Goal: Use online tool/utility: Use online tool/utility

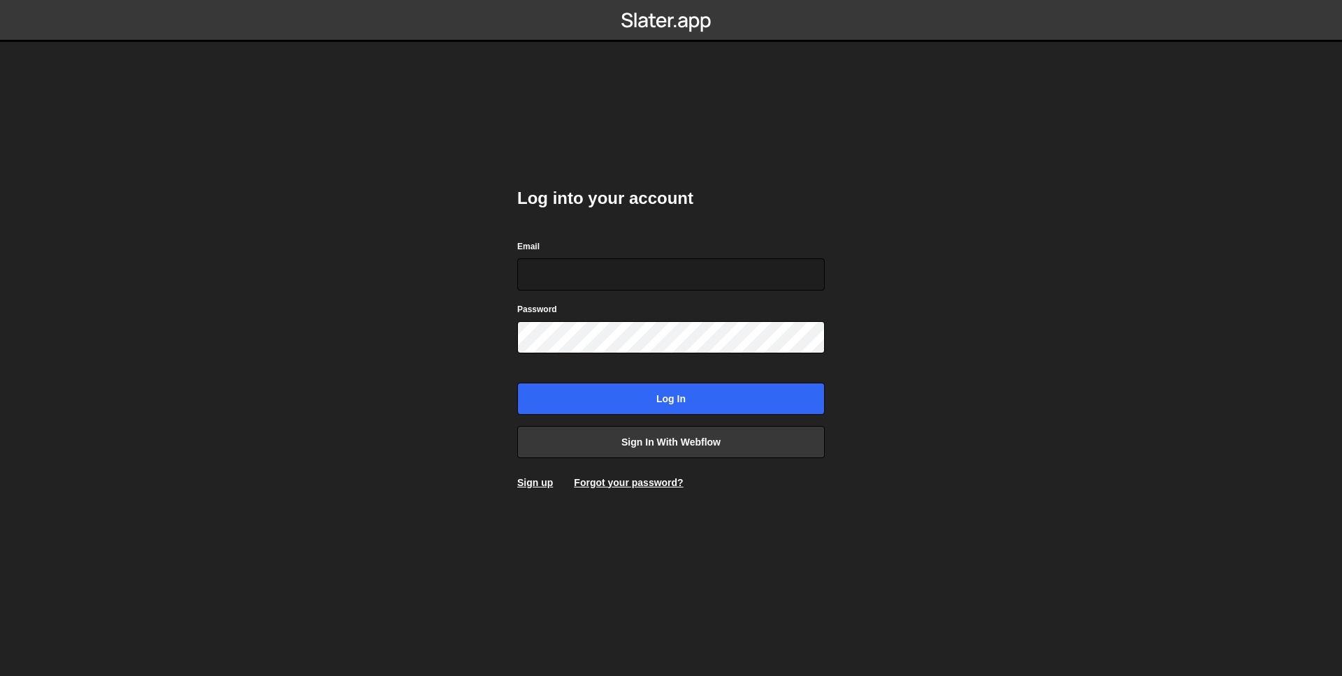
click at [929, 409] on body "Log into your account Email Password Log in Sign in with Webflow Sign up Forgot…" at bounding box center [671, 338] width 1342 height 676
click at [611, 261] on input "Email" at bounding box center [670, 275] width 307 height 32
type input "pabz@edgarallan.com"
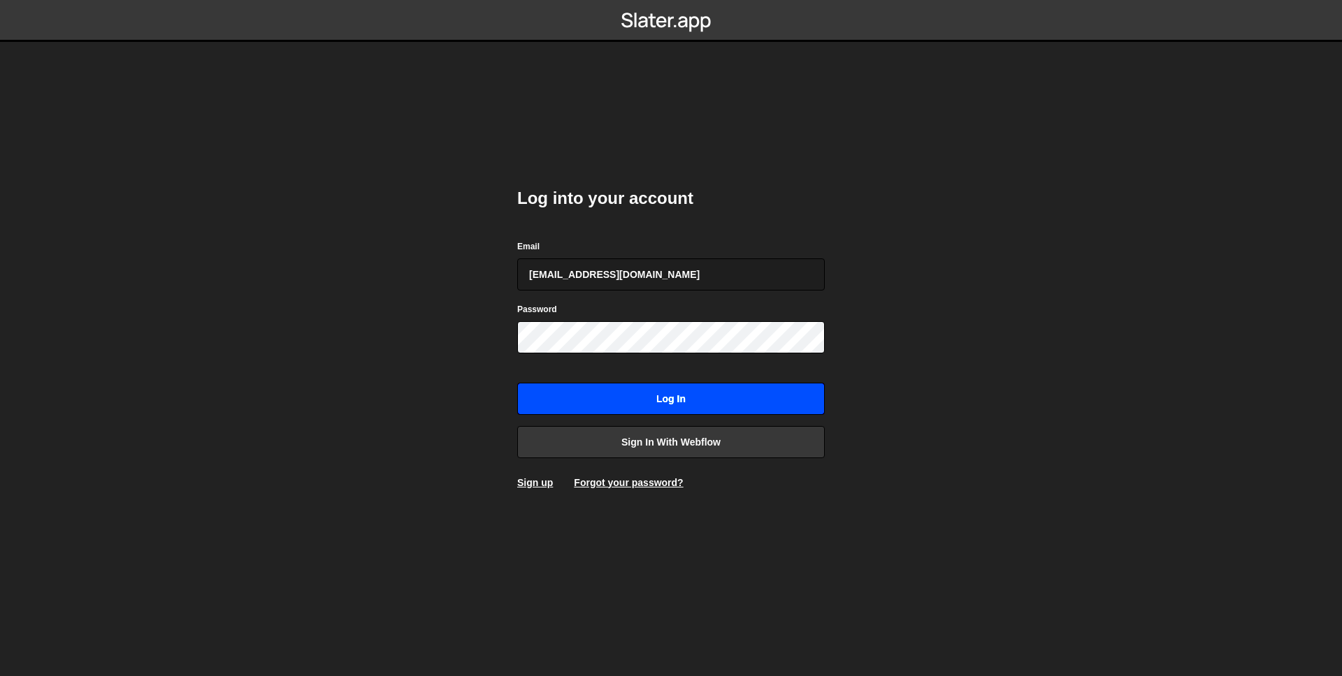
click at [762, 410] on input "Log in" at bounding box center [670, 399] width 307 height 32
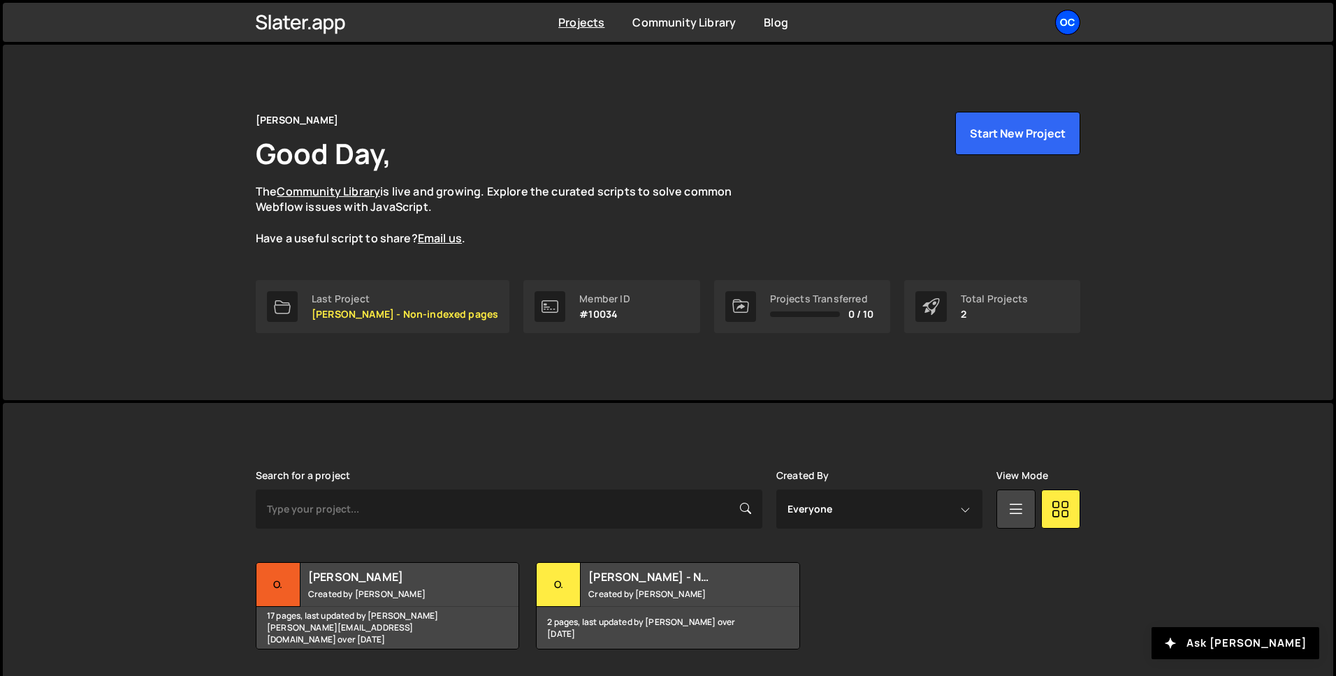
click at [1071, 27] on div "OC" at bounding box center [1067, 22] width 25 height 25
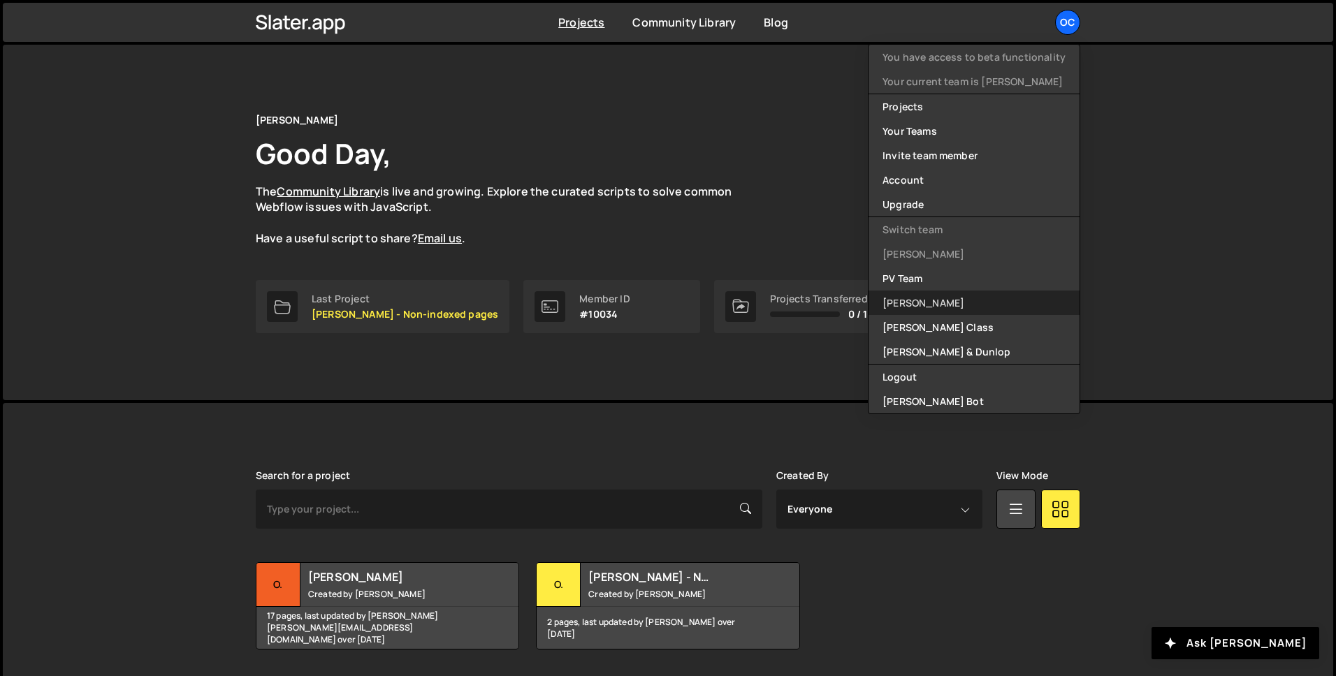
click at [943, 301] on link "Edgar Allan" at bounding box center [974, 303] width 211 height 24
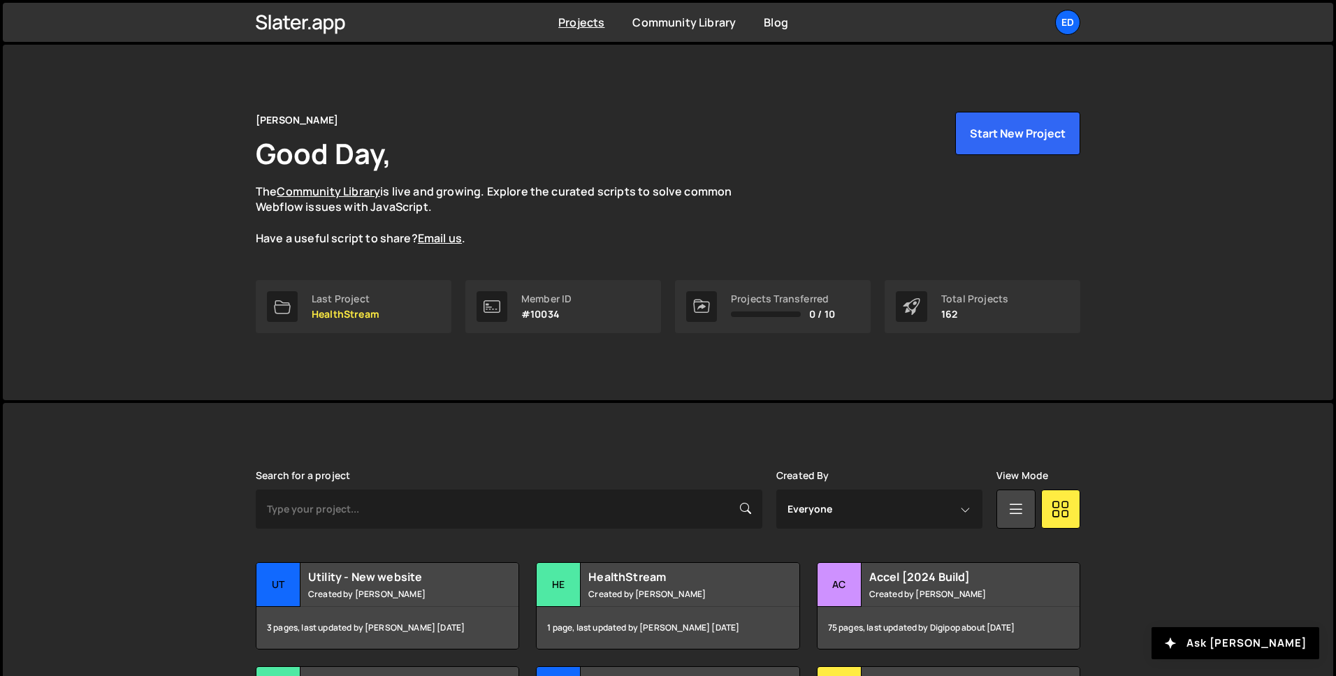
scroll to position [258, 0]
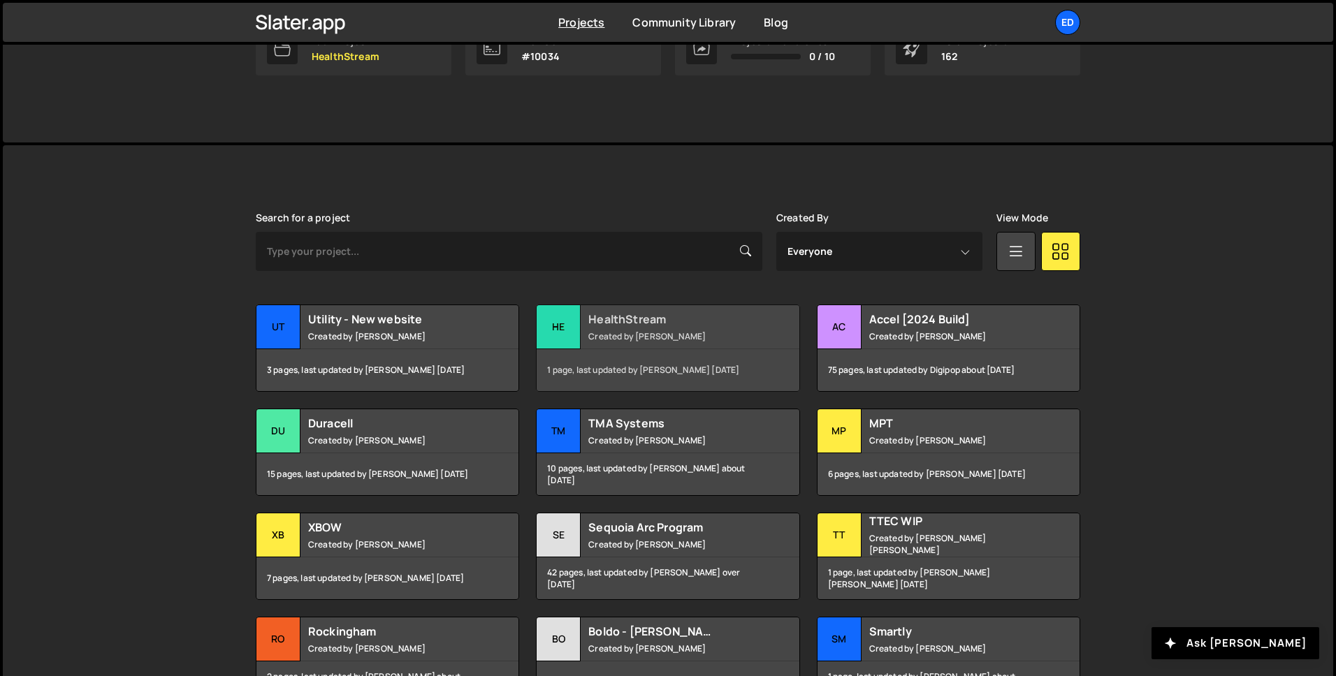
click at [626, 323] on h2 "HealthStream" at bounding box center [672, 319] width 168 height 15
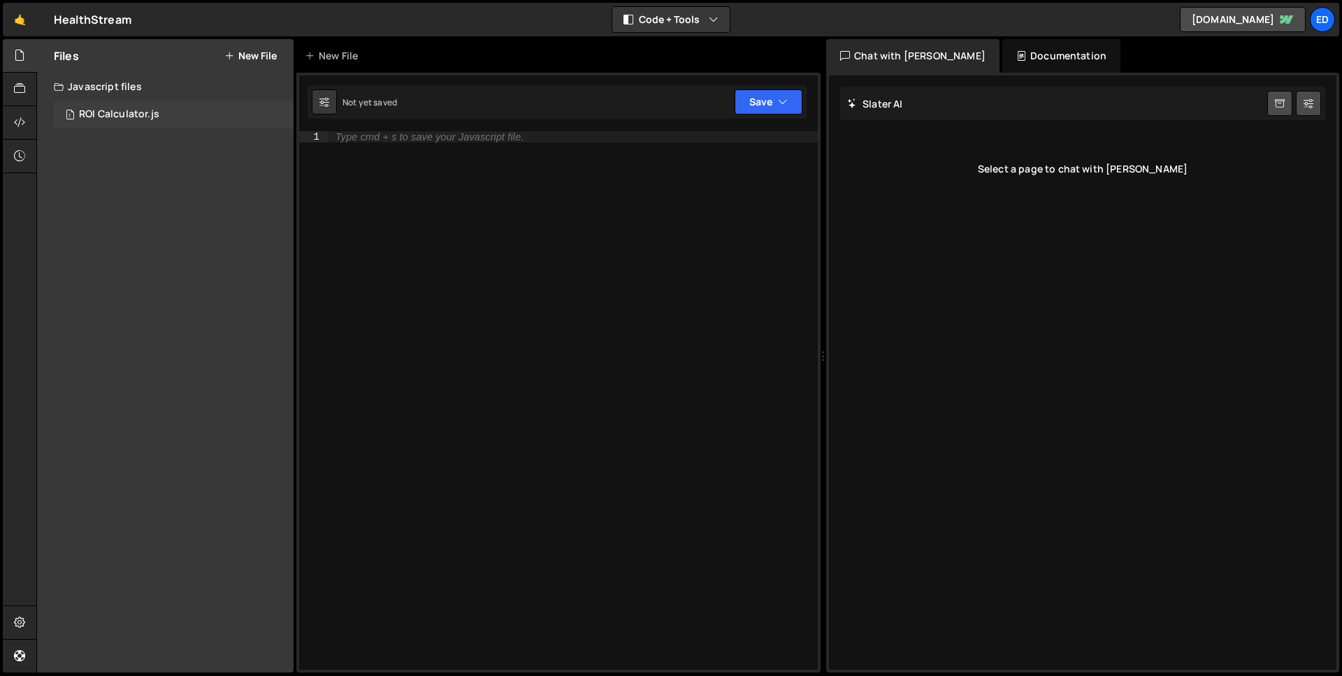
click at [114, 112] on div "ROI Calculator.js" at bounding box center [119, 114] width 80 height 13
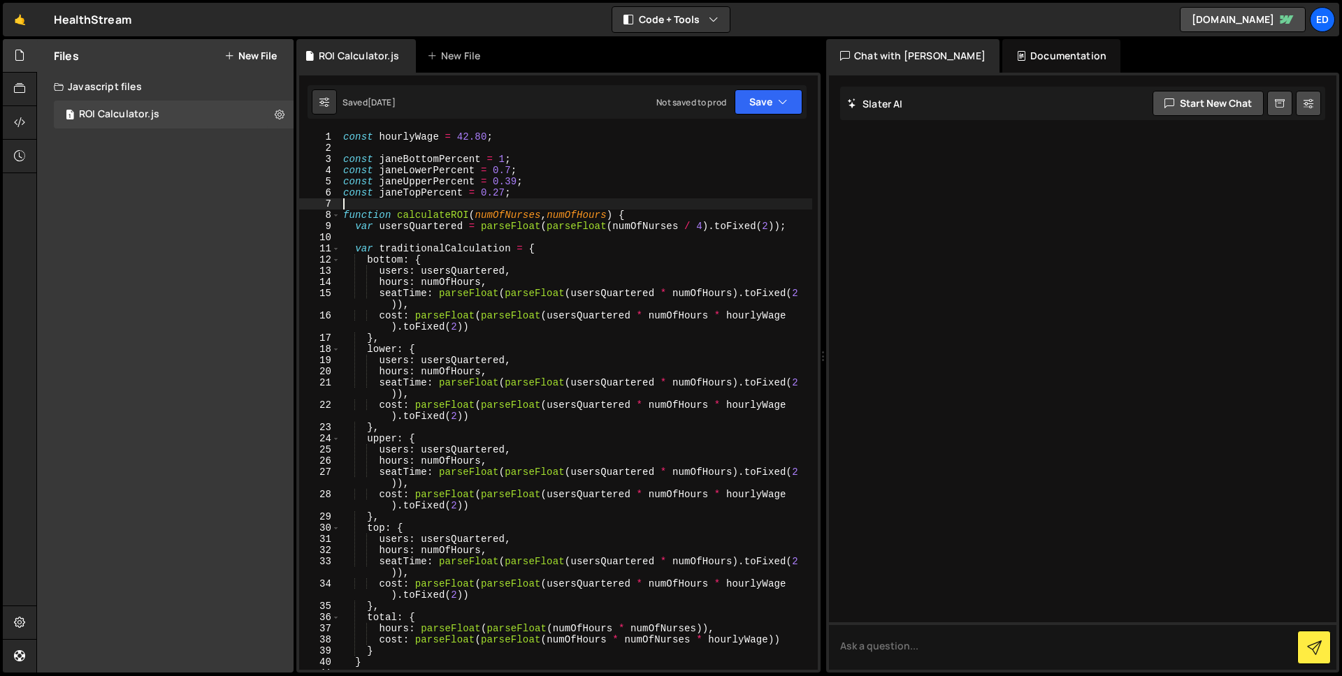
click at [605, 201] on div "const hourlyWage = 42.80 ; const janeBottomPercent = 1 ; const janeLowerPercent…" at bounding box center [576, 411] width 472 height 561
click at [598, 205] on div "const hourlyWage = 42.80 ; const janeBottomPercent = 1 ; const janeLowerPercent…" at bounding box center [576, 411] width 472 height 561
click at [568, 187] on div "const hourlyWage = 42.80 ; const janeBottomPercent = 1 ; const janeLowerPercent…" at bounding box center [576, 411] width 472 height 561
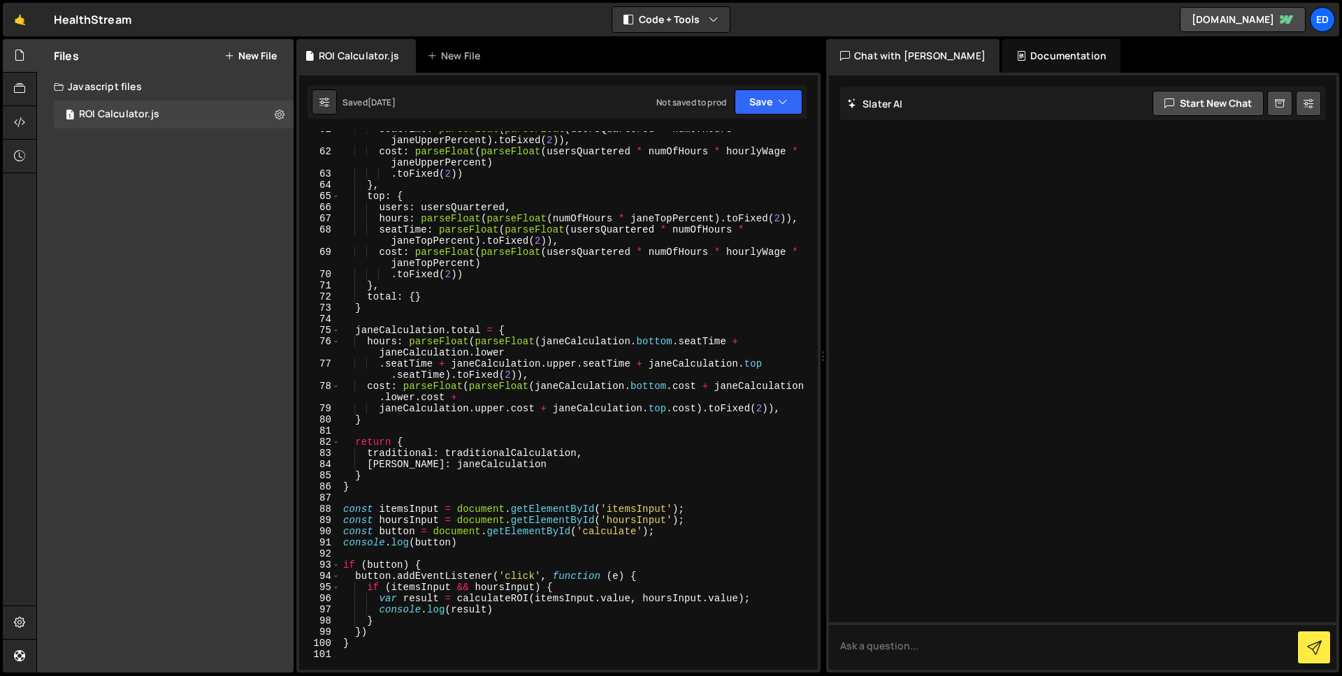
scroll to position [1101, 0]
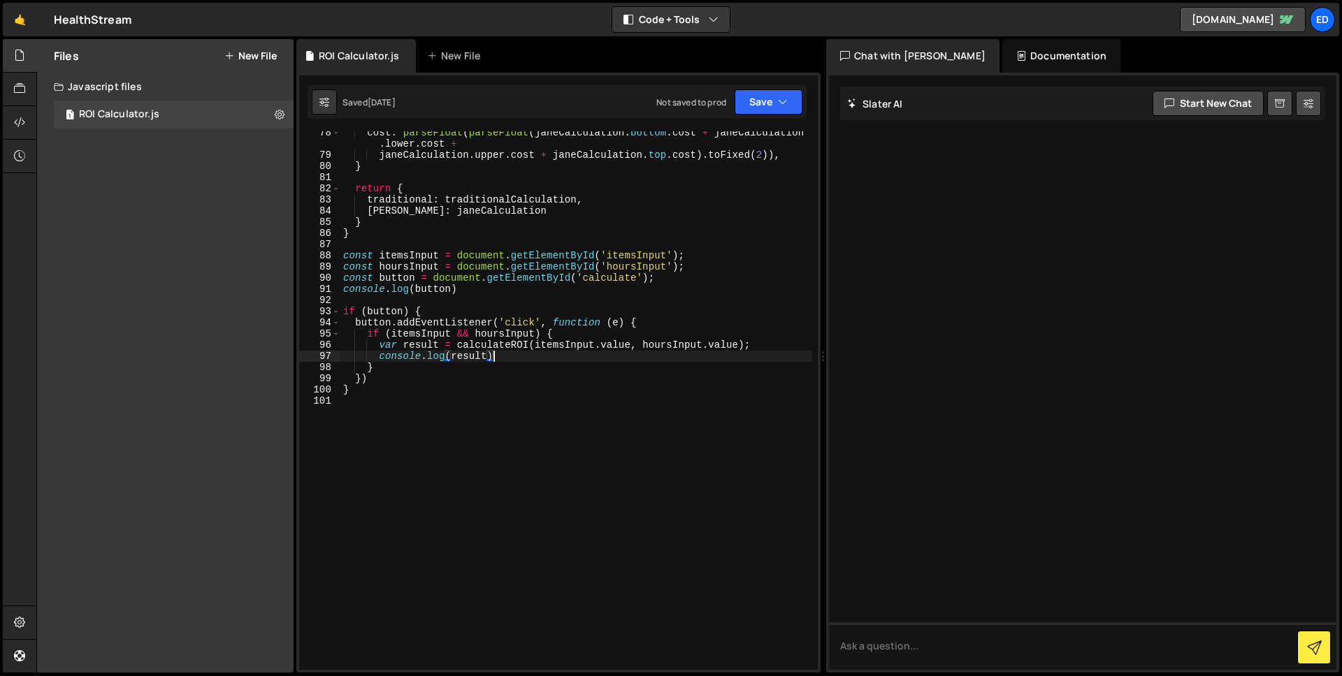
click at [532, 354] on div "cost : parseFloat ( parseFloat ( janeCalculation . bottom . cost + janeCalculat…" at bounding box center [576, 413] width 472 height 572
click at [675, 278] on div "cost : parseFloat ( parseFloat ( janeCalculation . bottom . cost + janeCalculat…" at bounding box center [576, 413] width 472 height 572
type textarea "const button = document.getElementById('calculate');"
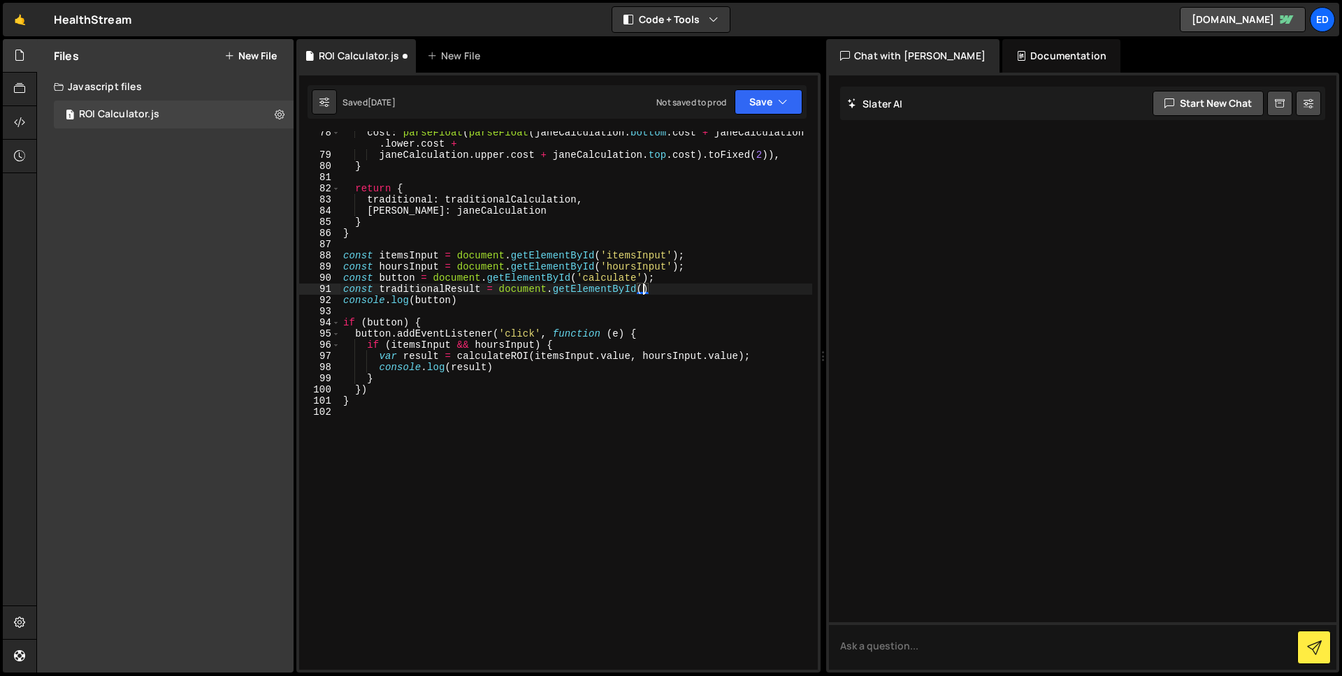
scroll to position [0, 20]
paste textarea "traditional-calc')"
type textarea "const traditionalResult = document.getElementById('traditional-calc')"
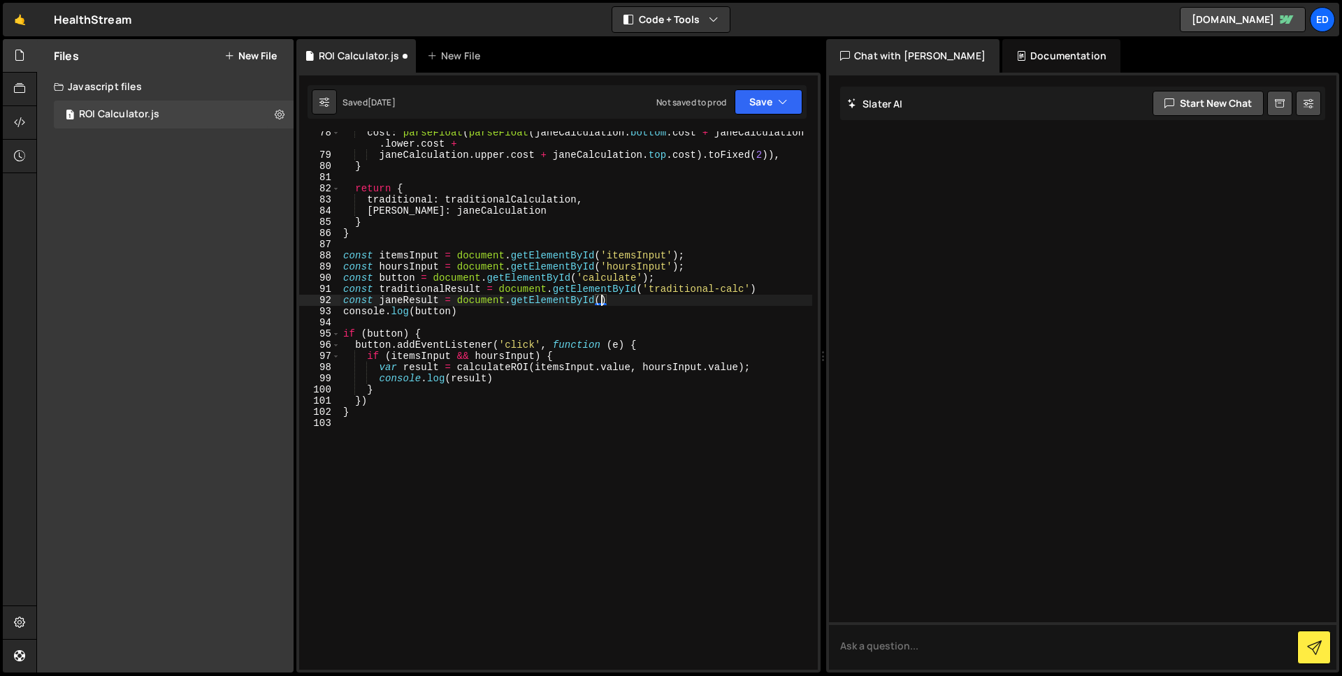
scroll to position [0, 17]
paste textarea "jane-calc"
click at [748, 301] on div "cost : parseFloat ( parseFloat ( janeCalculation . bottom . cost + janeCalculat…" at bounding box center [576, 413] width 472 height 572
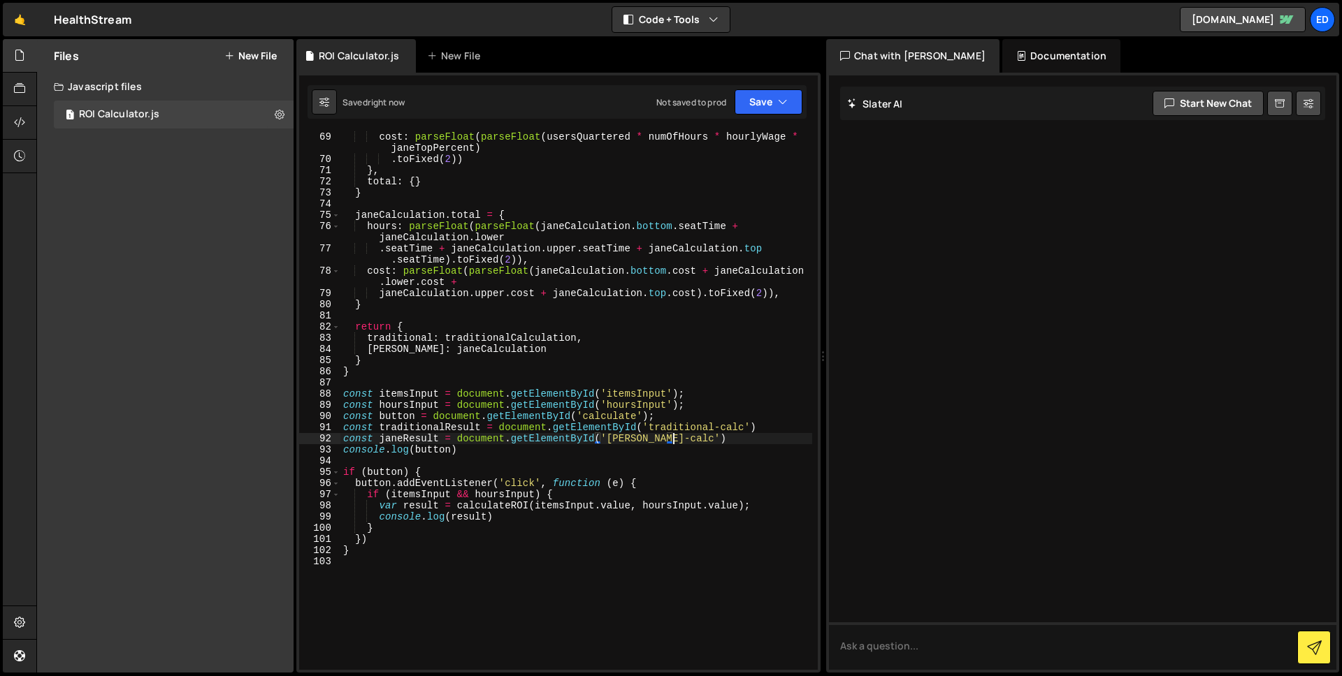
scroll to position [1110, 0]
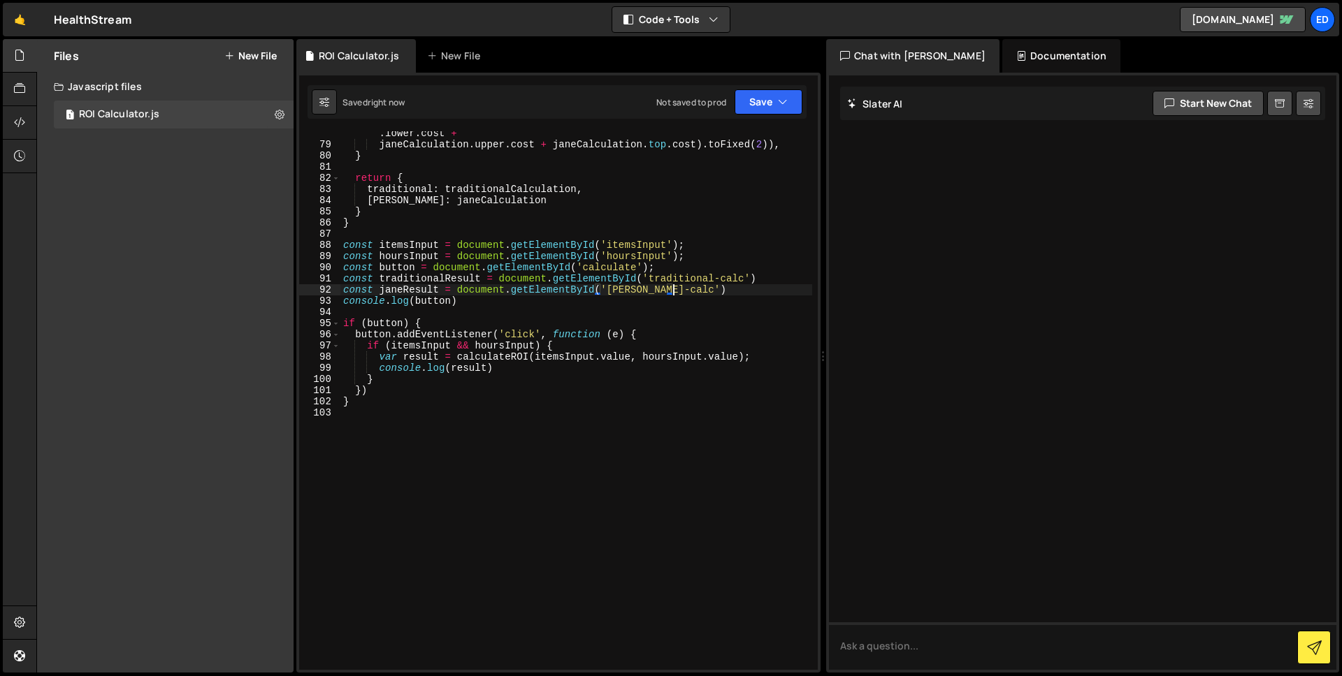
click at [382, 398] on div "cost : parseFloat ( parseFloat ( janeCalculation . bottom . cost + janeCalculat…" at bounding box center [576, 403] width 472 height 572
type textarea "}"
type textarea "const displayResult(element, data) {"
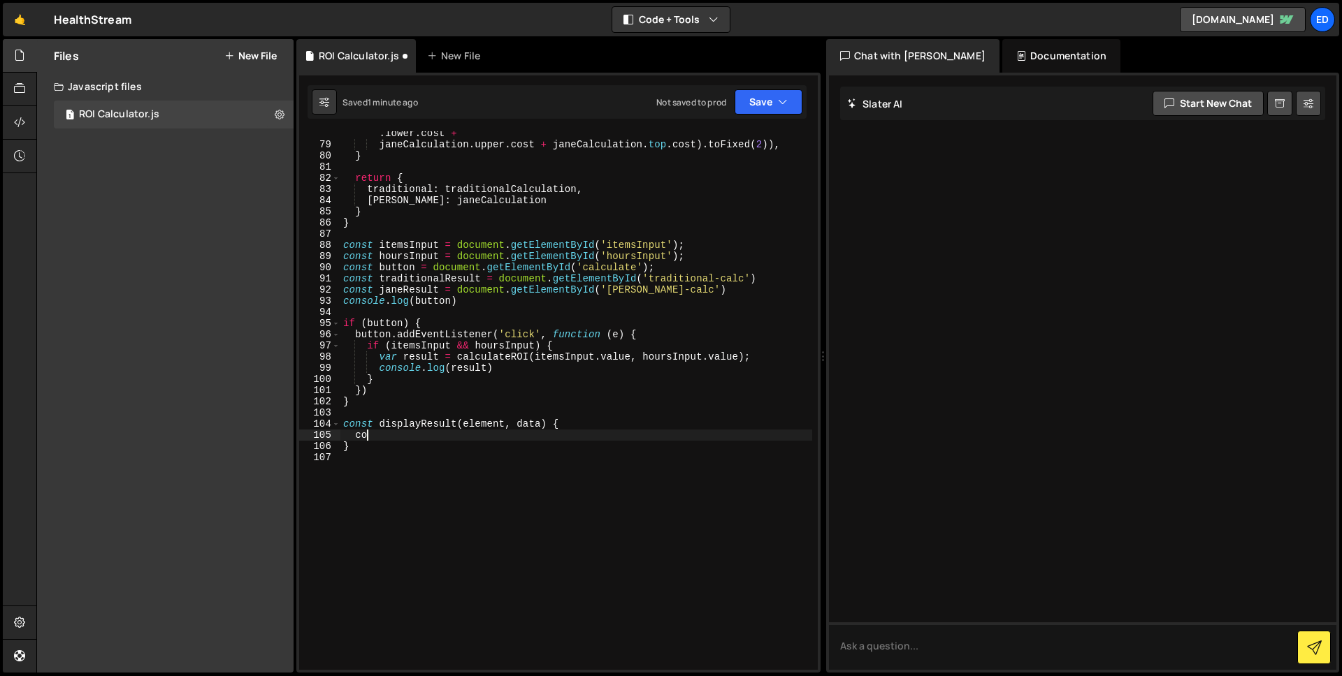
type textarea "c"
paste textarea "bottom-hours-tr')"
type textarea "const bottomHours = element.getElementById('bottom-hours-tr')"
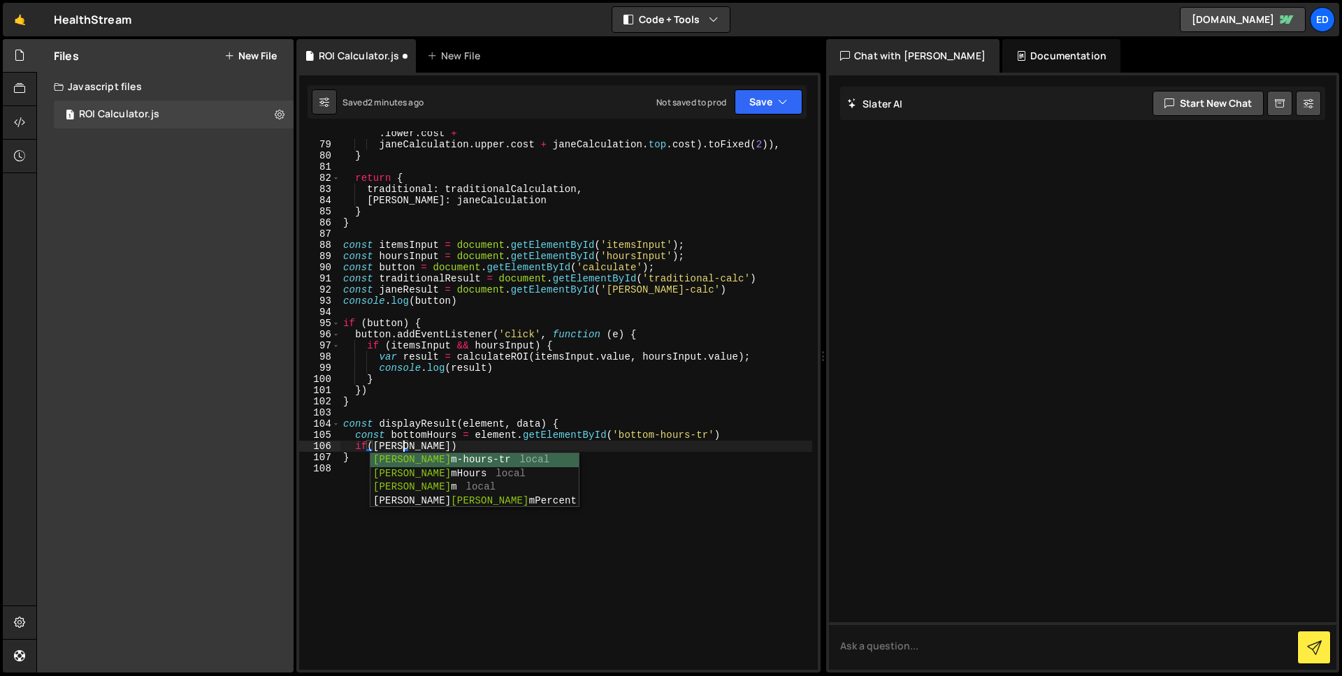
scroll to position [0, 4]
type textarea "if(bottomHours)"
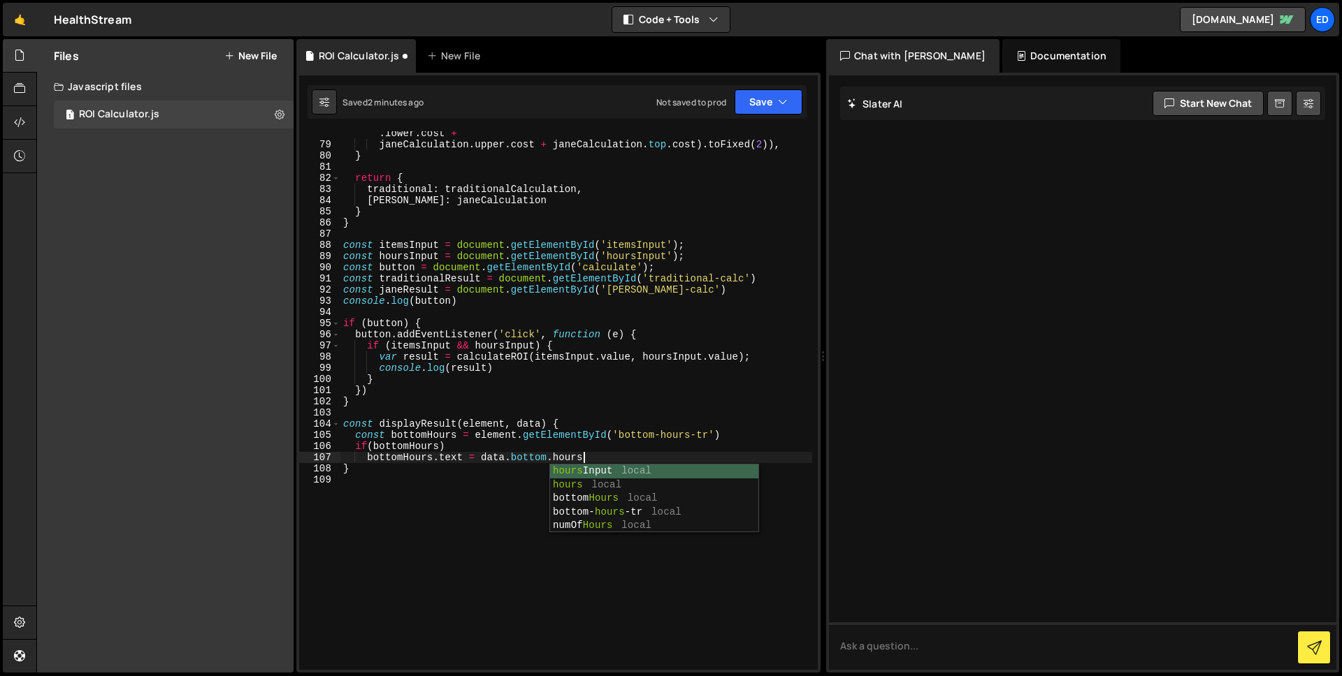
scroll to position [0, 16]
type textarea "bottomHours.text = data.bottom.hours;"
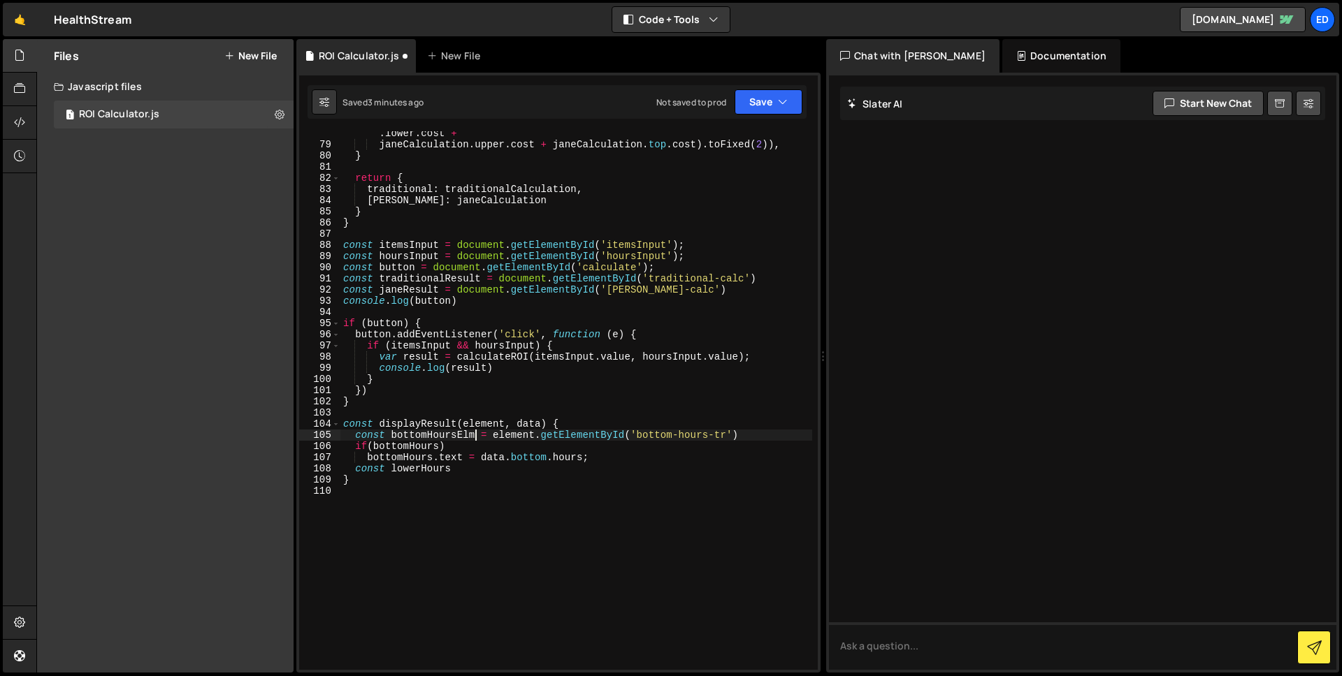
scroll to position [0, 9]
click at [451, 433] on div "cost : parseFloat ( parseFloat ( janeCalculation . bottom . cost + janeCalculat…" at bounding box center [576, 403] width 472 height 572
click at [482, 431] on div "cost : parseFloat ( parseFloat ( janeCalculation . bottom . cost + janeCalculat…" at bounding box center [576, 403] width 472 height 572
click at [470, 439] on div "cost : parseFloat ( parseFloat ( janeCalculation . bottom . cost + janeCalculat…" at bounding box center [576, 403] width 472 height 572
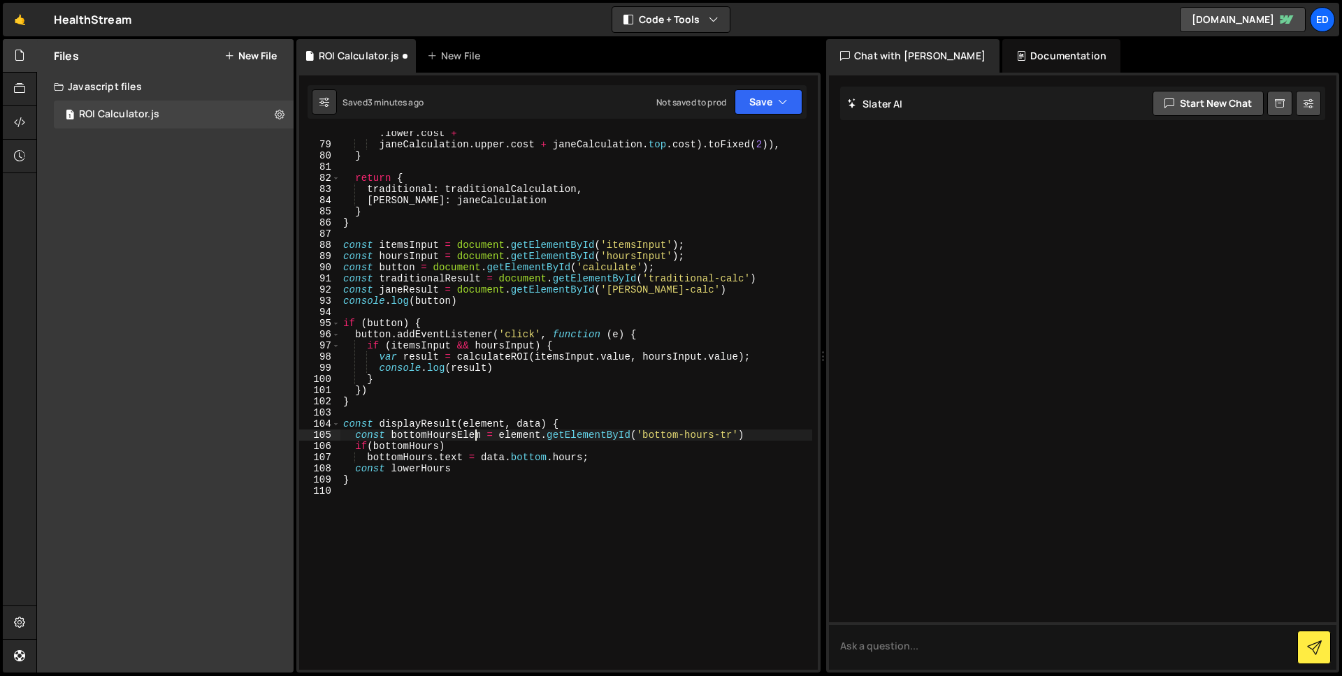
click at [451, 442] on div "cost : parseFloat ( parseFloat ( janeCalculation . bottom . cost + janeCalculat…" at bounding box center [576, 403] width 472 height 572
click at [452, 435] on div "cost : parseFloat ( parseFloat ( janeCalculation . bottom . cost + janeCalculat…" at bounding box center [576, 403] width 472 height 572
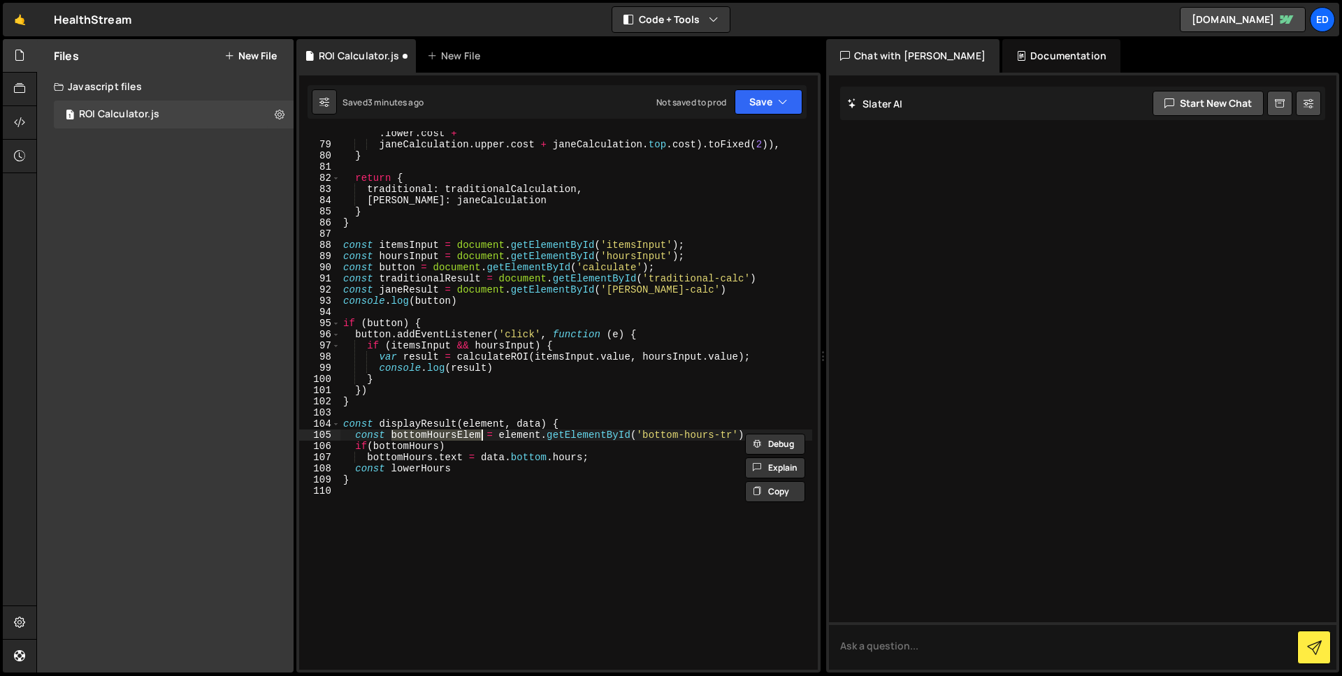
click at [414, 449] on div "cost : parseFloat ( parseFloat ( janeCalculation . bottom . cost + janeCalculat…" at bounding box center [576, 403] width 472 height 572
paste textarea "Elem"
click at [402, 458] on div "cost : parseFloat ( parseFloat ( janeCalculation . bottom . cost + janeCalculat…" at bounding box center [576, 403] width 472 height 572
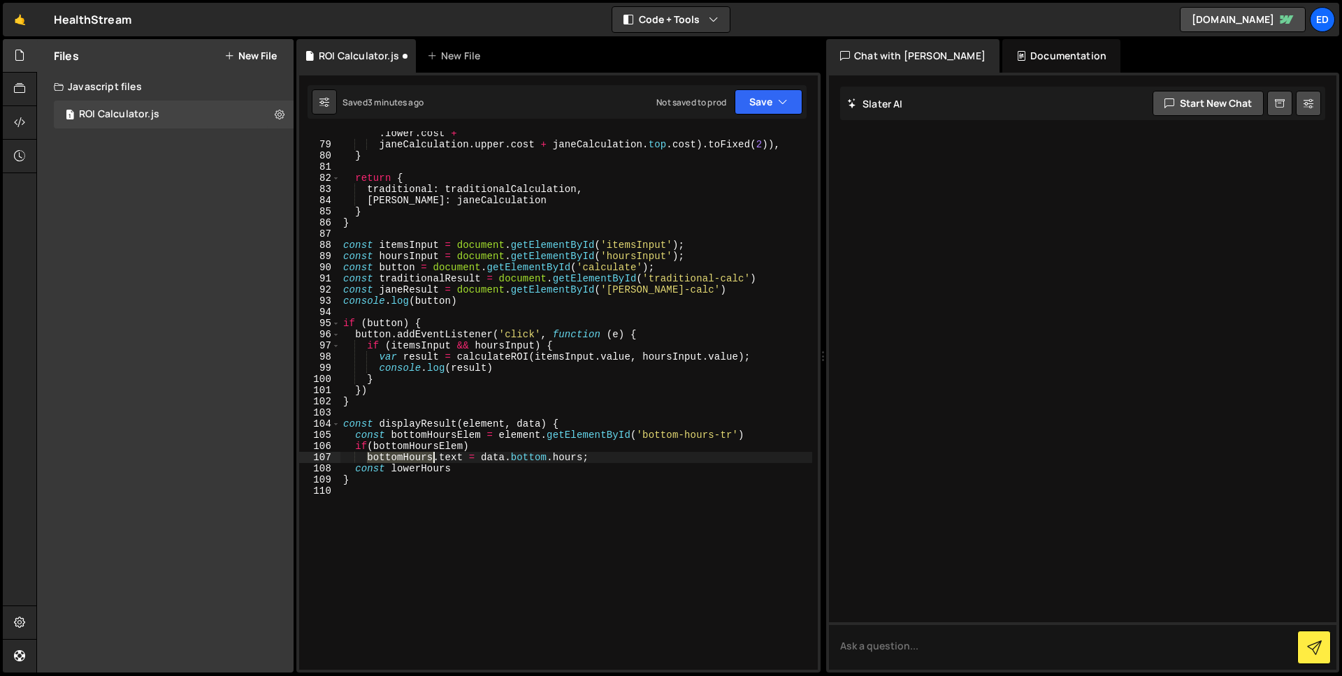
paste textarea "Elem"
click at [467, 470] on div "cost : parseFloat ( parseFloat ( janeCalculation . bottom . cost + janeCalculat…" at bounding box center [576, 403] width 472 height 572
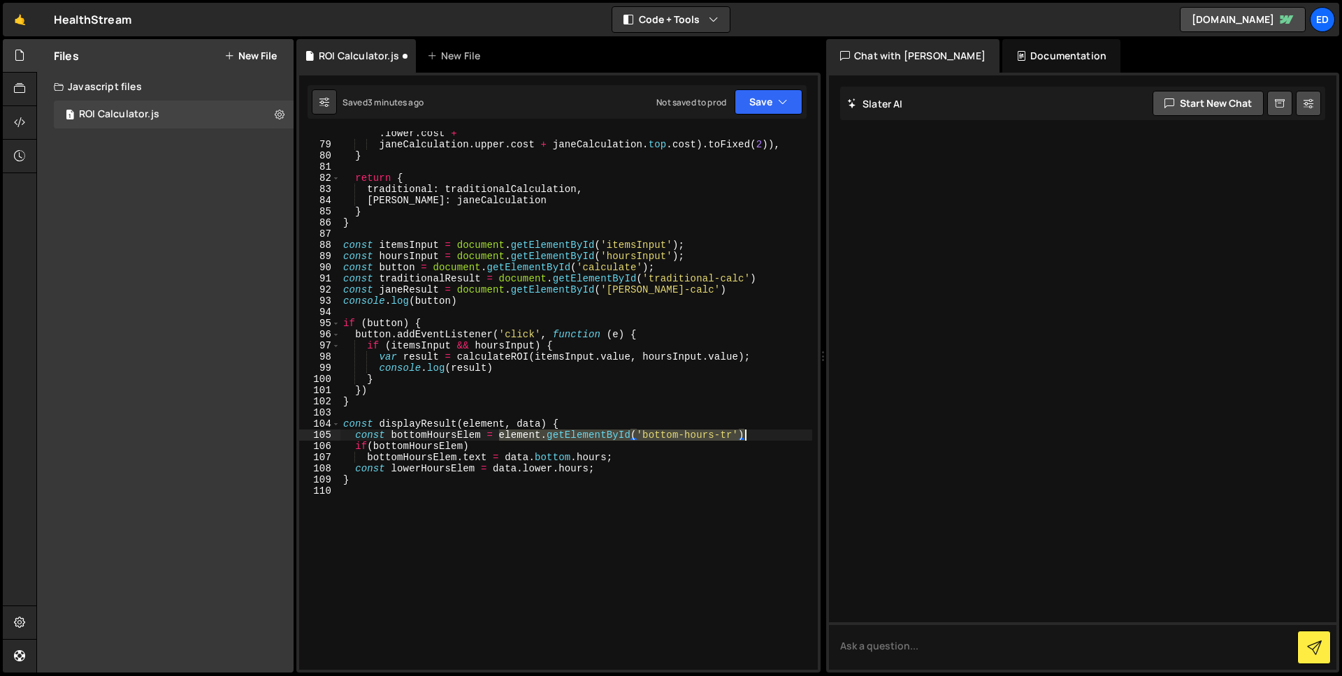
drag, startPoint x: 498, startPoint y: 437, endPoint x: 772, endPoint y: 436, distance: 273.9
click at [772, 436] on div "cost : parseFloat ( parseFloat ( janeCalculation . bottom . cost + janeCalculat…" at bounding box center [576, 403] width 472 height 572
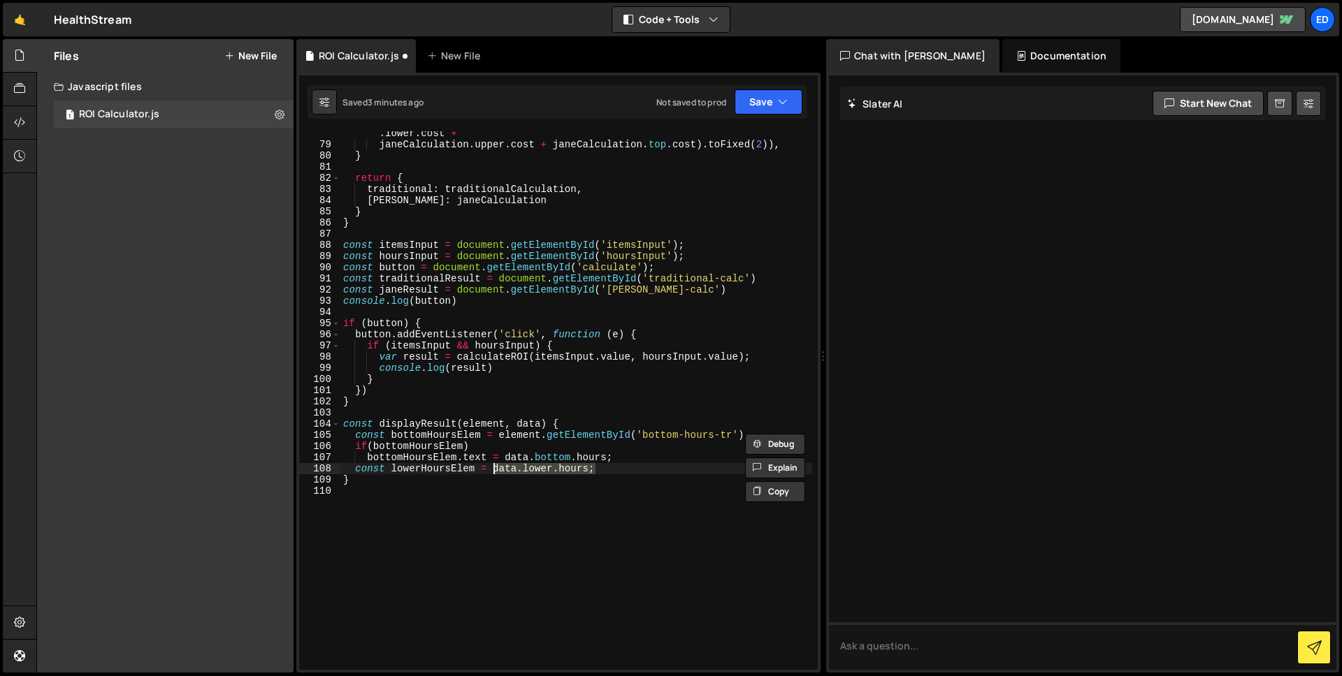
drag, startPoint x: 623, startPoint y: 469, endPoint x: 600, endPoint y: 493, distance: 33.1
click at [494, 471] on div "cost : parseFloat ( parseFloat ( janeCalculation . bottom . cost + janeCalculat…" at bounding box center [576, 403] width 472 height 572
paste textarea "element.getElementById('bottom-hours-tr')"
drag, startPoint x: 635, startPoint y: 468, endPoint x: 727, endPoint y: 472, distance: 91.6
click at [727, 472] on div "cost : parseFloat ( parseFloat ( janeCalculation . bottom . cost + janeCalculat…" at bounding box center [576, 403] width 472 height 572
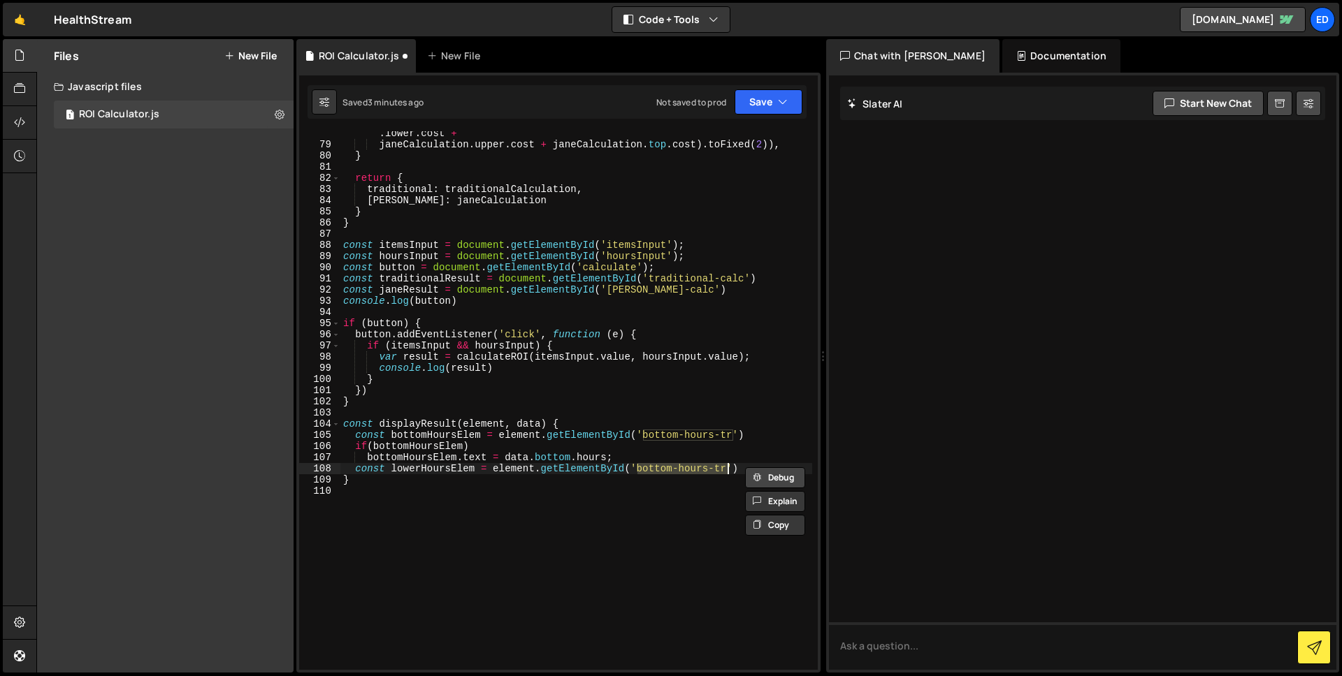
paste textarea "lower"
click at [665, 458] on div "cost : parseFloat ( parseFloat ( janeCalculation . bottom . cost + janeCalculat…" at bounding box center [576, 403] width 472 height 572
drag, startPoint x: 750, startPoint y: 477, endPoint x: 762, endPoint y: 471, distance: 12.8
click at [750, 477] on div "cost : parseFloat ( parseFloat ( janeCalculation . bottom . cost + janeCalculat…" at bounding box center [576, 403] width 472 height 572
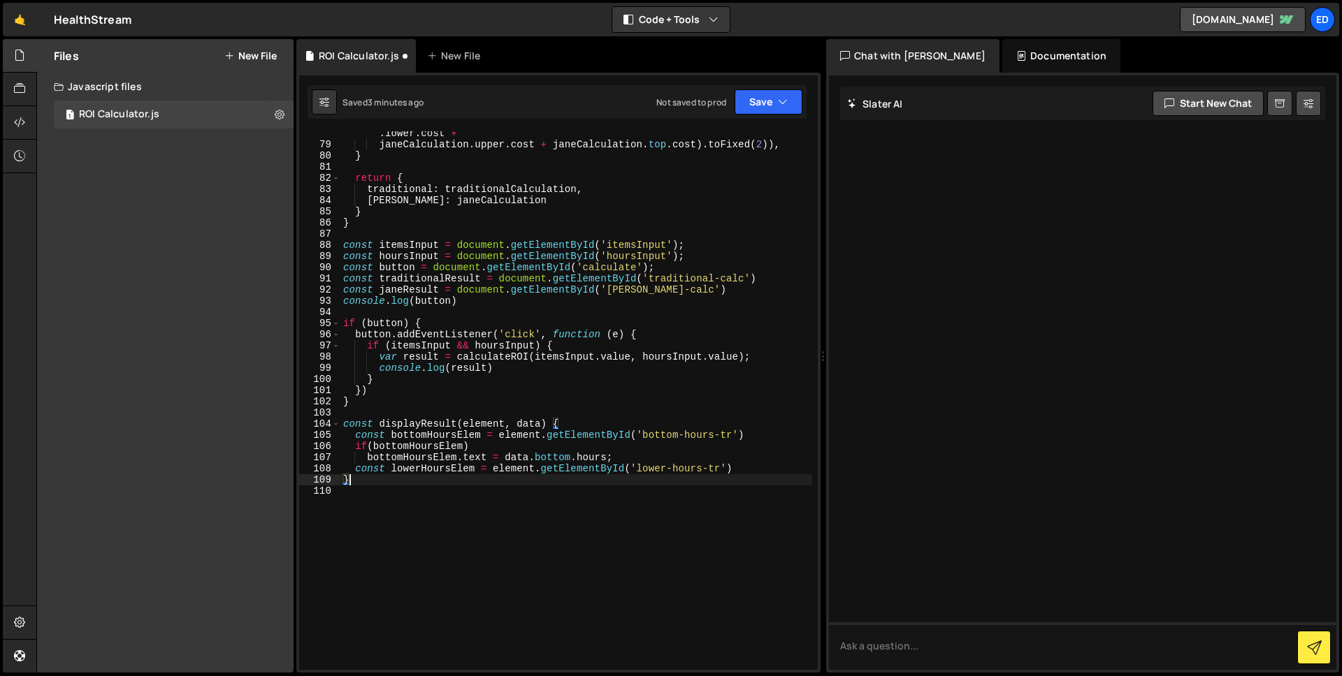
click at [762, 471] on div "cost : parseFloat ( parseFloat ( janeCalculation . bottom . cost + janeCalculat…" at bounding box center [576, 403] width 472 height 572
type textarea "const lowerHoursElem = element.getElementById('lower-hours-tr')"
type textarea "if(lowerHoursElem)"
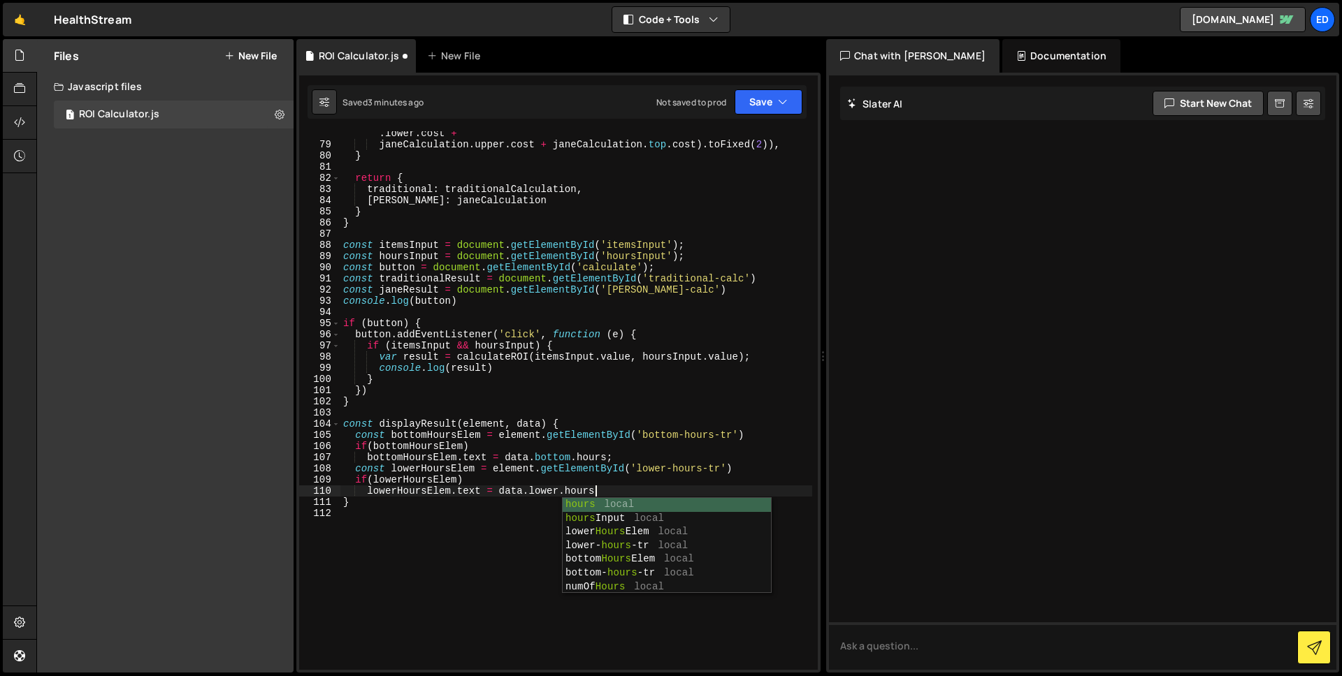
scroll to position [0, 17]
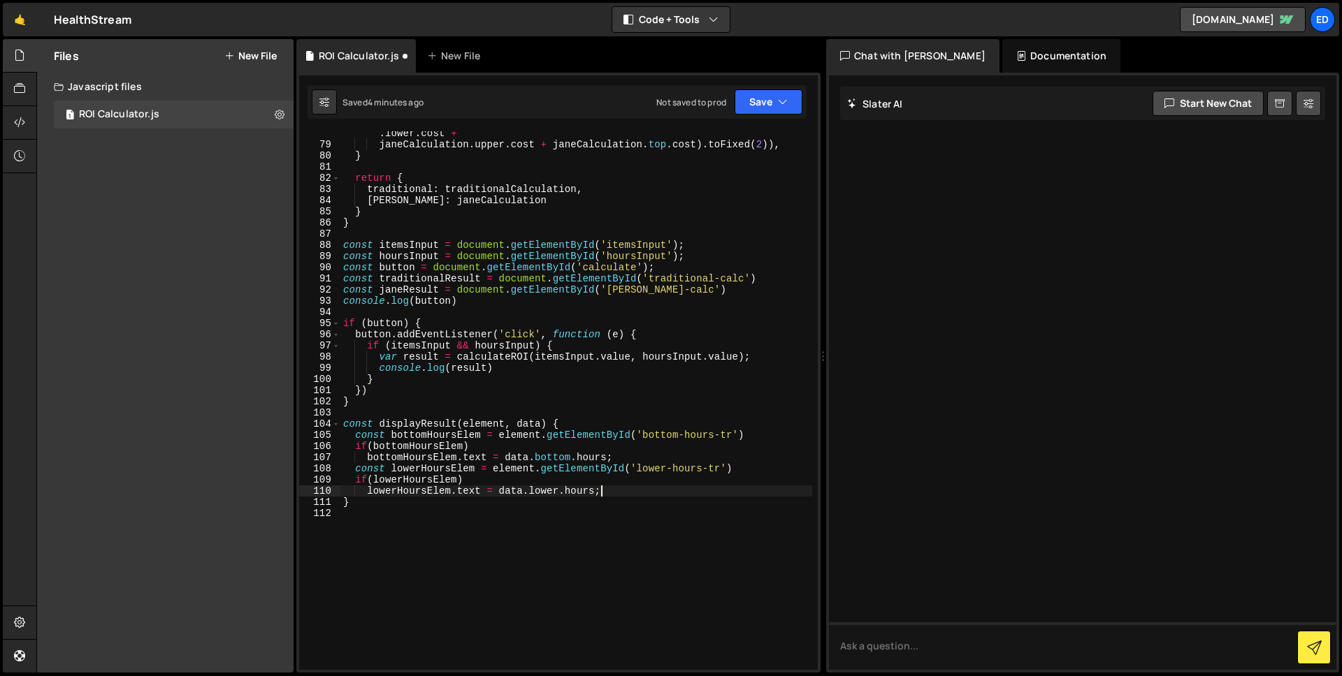
click at [629, 457] on div "cost : parseFloat ( parseFloat ( janeCalculation . bottom . cost + janeCalculat…" at bounding box center [576, 403] width 472 height 572
type textarea "bottomHoursElem.text = data.bottom.hours;"
click at [629, 505] on div "cost : parseFloat ( parseFloat ( janeCalculation . bottom . cost + janeCalculat…" at bounding box center [576, 403] width 472 height 572
type textarea "lowerHoursElem.text = data.lower.hours;"
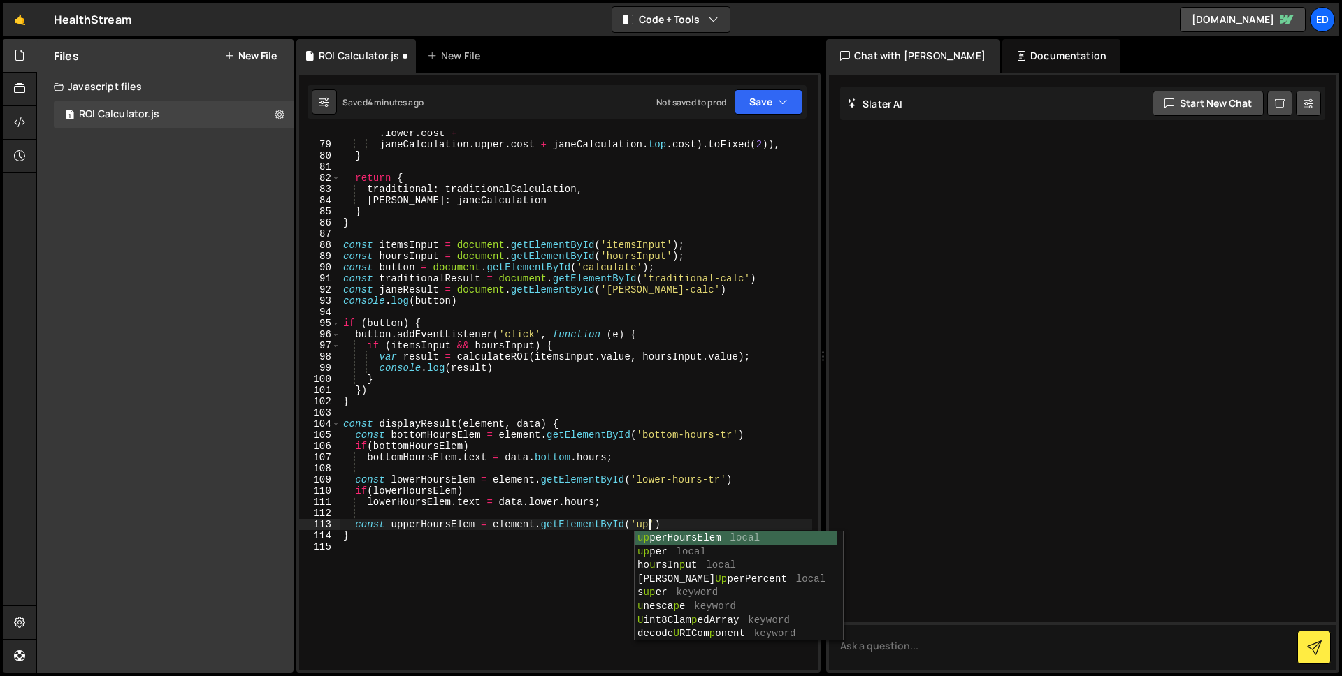
scroll to position [0, 21]
click at [648, 527] on div "cost : parseFloat ( parseFloat ( janeCalculation . bottom . cost + janeCalculat…" at bounding box center [576, 403] width 472 height 572
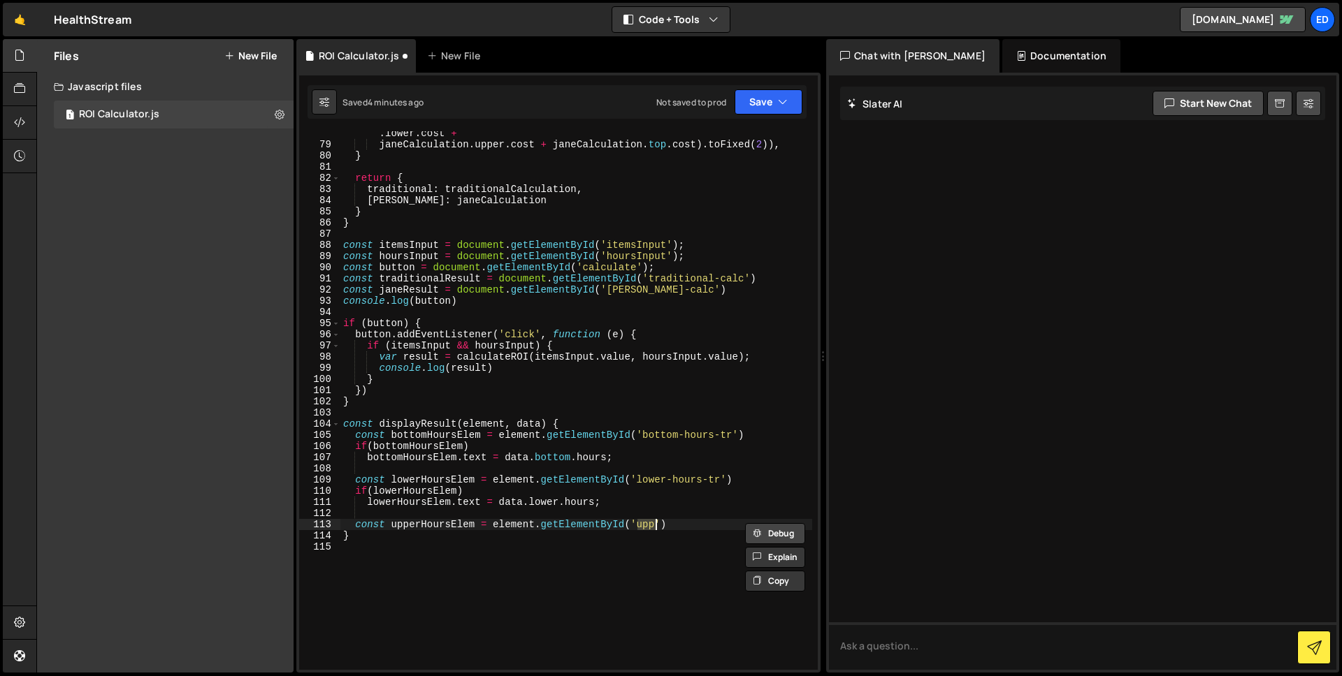
paste textarea "er-hours-tr"
type textarea "const upperHoursElem = element.getElementById('upper-hours-tr')"
click at [0, 0] on div "Debug Explain Copy" at bounding box center [0, 0] width 0 height 0
click at [747, 523] on div "cost : parseFloat ( parseFloat ( janeCalculation . bottom . cost + janeCalculat…" at bounding box center [576, 403] width 472 height 572
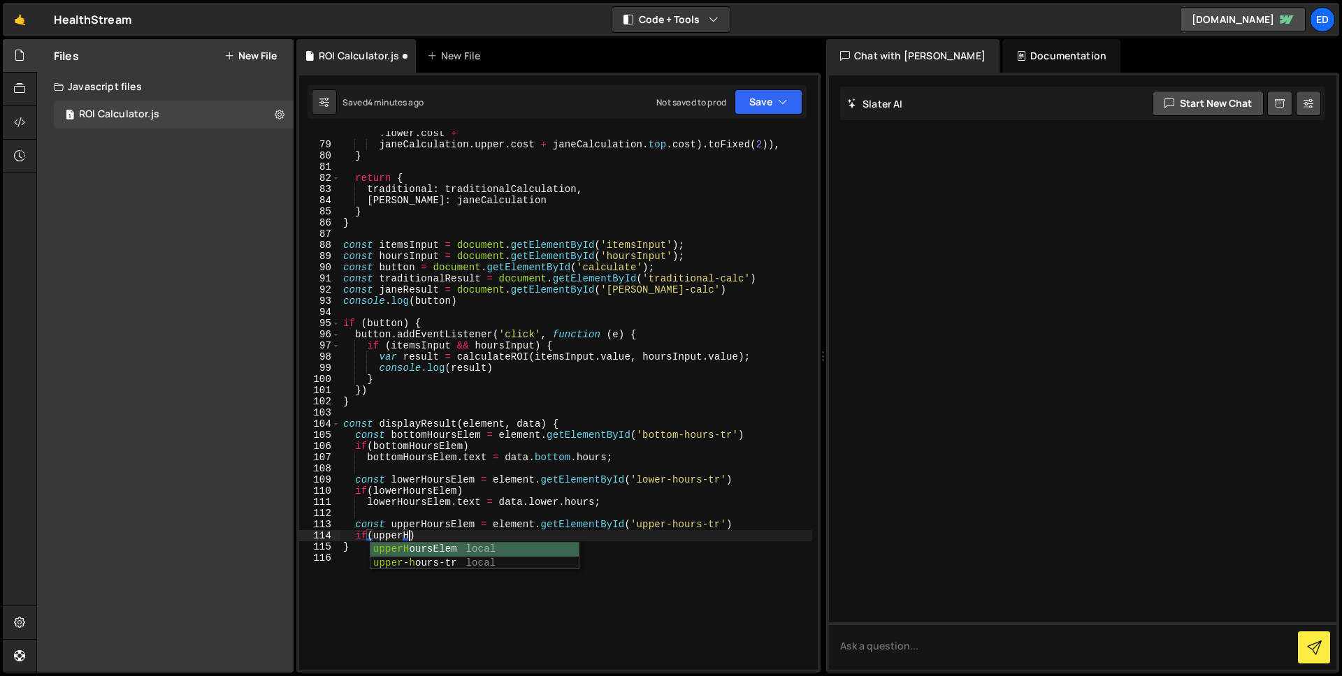
scroll to position [0, 4]
type textarea "if(upperHoursElem)"
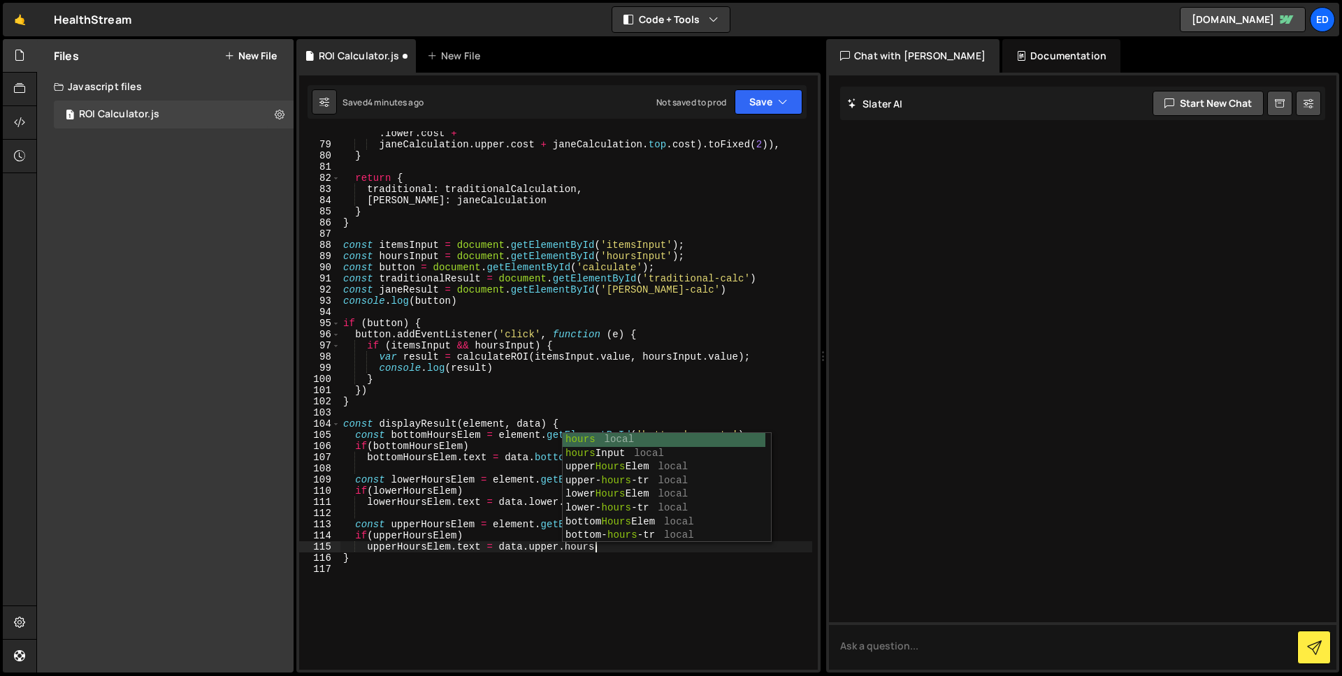
type textarea "upperHoursElem.text = data.upper.hours;"
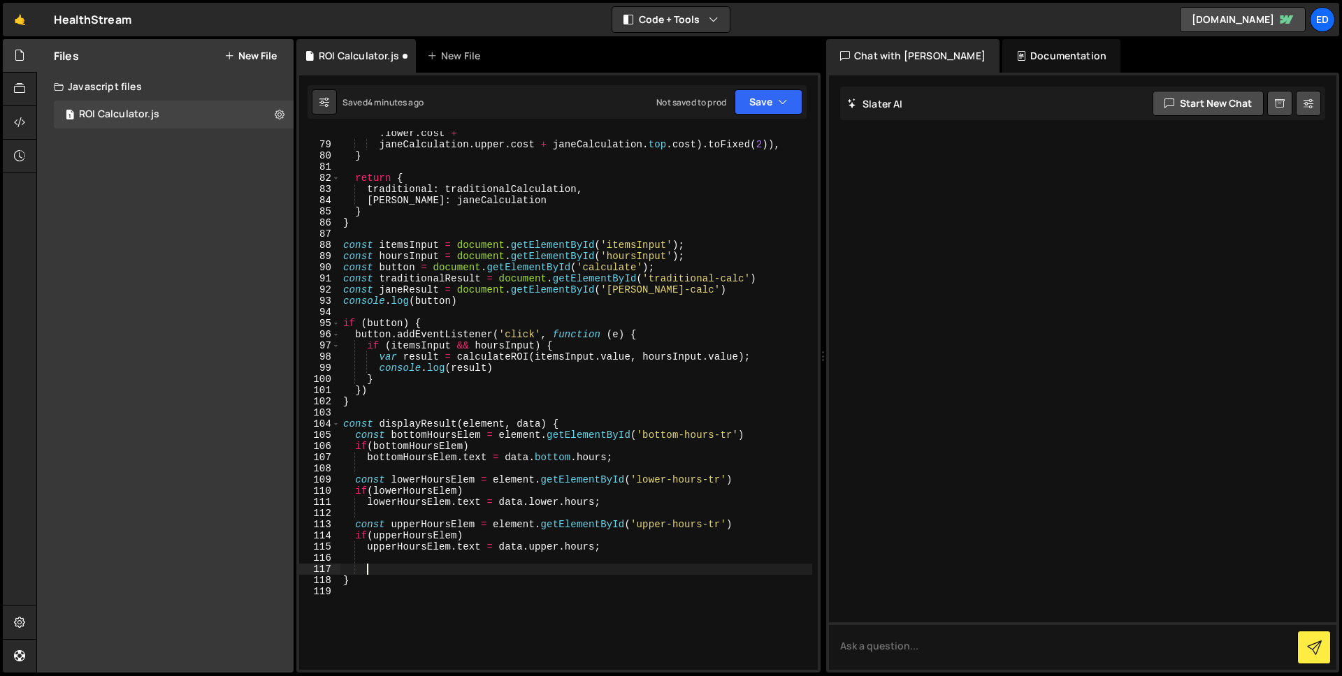
scroll to position [0, 0]
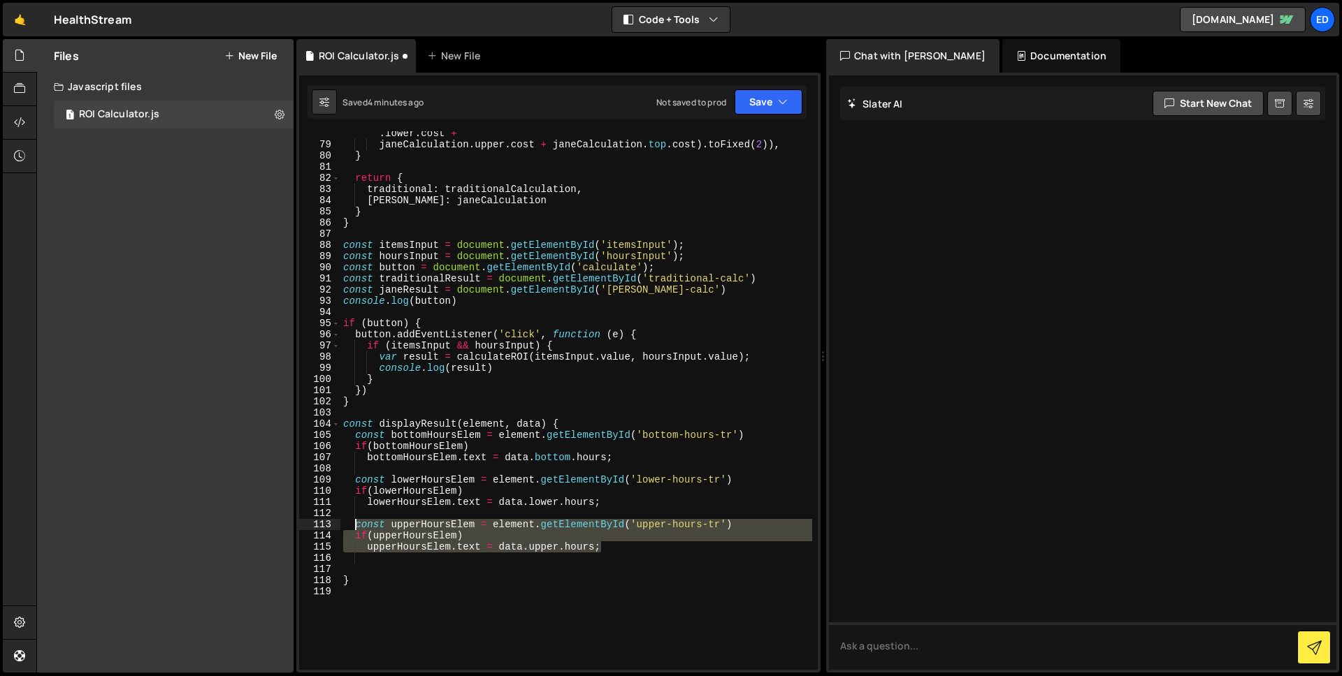
drag, startPoint x: 611, startPoint y: 542, endPoint x: 356, endPoint y: 525, distance: 256.3
click at [356, 525] on div "cost : parseFloat ( parseFloat ( janeCalculation . bottom . cost + janeCalculat…" at bounding box center [576, 403] width 472 height 572
type textarea "const upperHoursElem = element.getElementById('upper-hours-tr') if(upperHoursEl…"
click at [378, 564] on div "cost : parseFloat ( parseFloat ( janeCalculation . bottom . cost + janeCalculat…" at bounding box center [576, 403] width 472 height 572
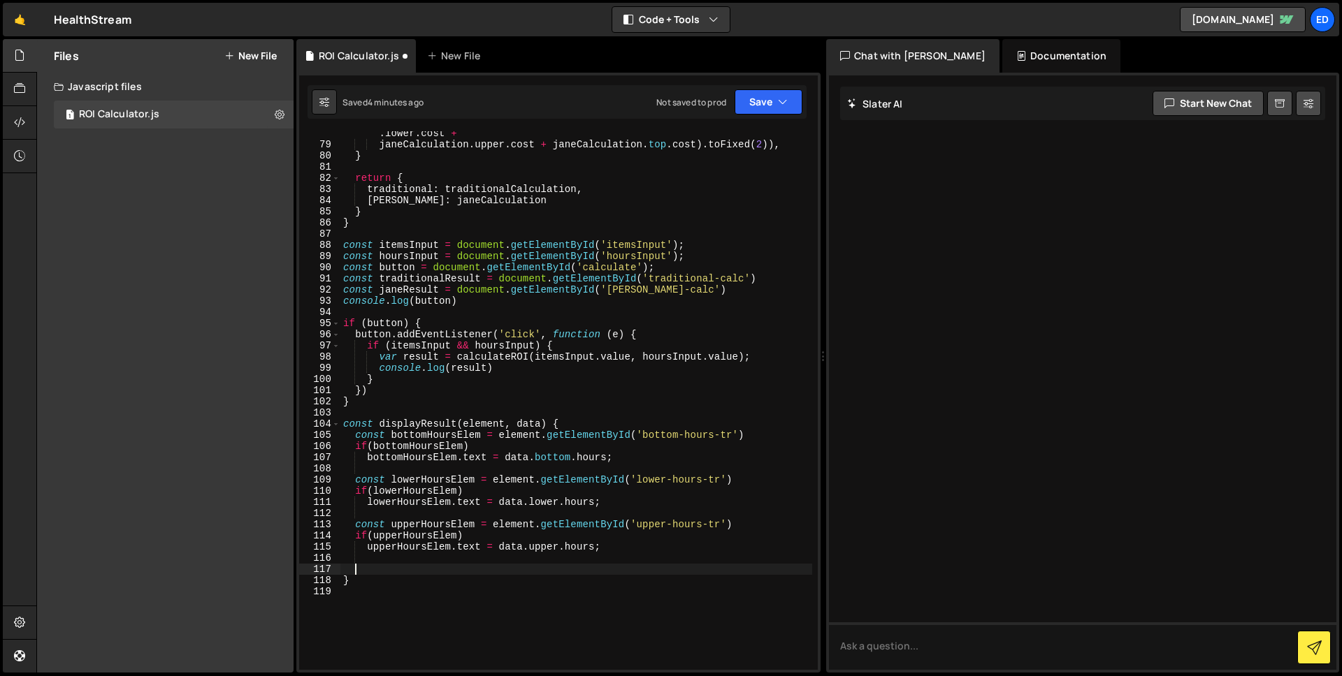
paste textarea "upperHoursElem.text = data.upper.hours;"
drag, startPoint x: 387, startPoint y: 569, endPoint x: 414, endPoint y: 569, distance: 27.3
click at [414, 569] on div "cost : parseFloat ( parseFloat ( janeCalculation . bottom . cost + janeCalculat…" at bounding box center [576, 403] width 472 height 572
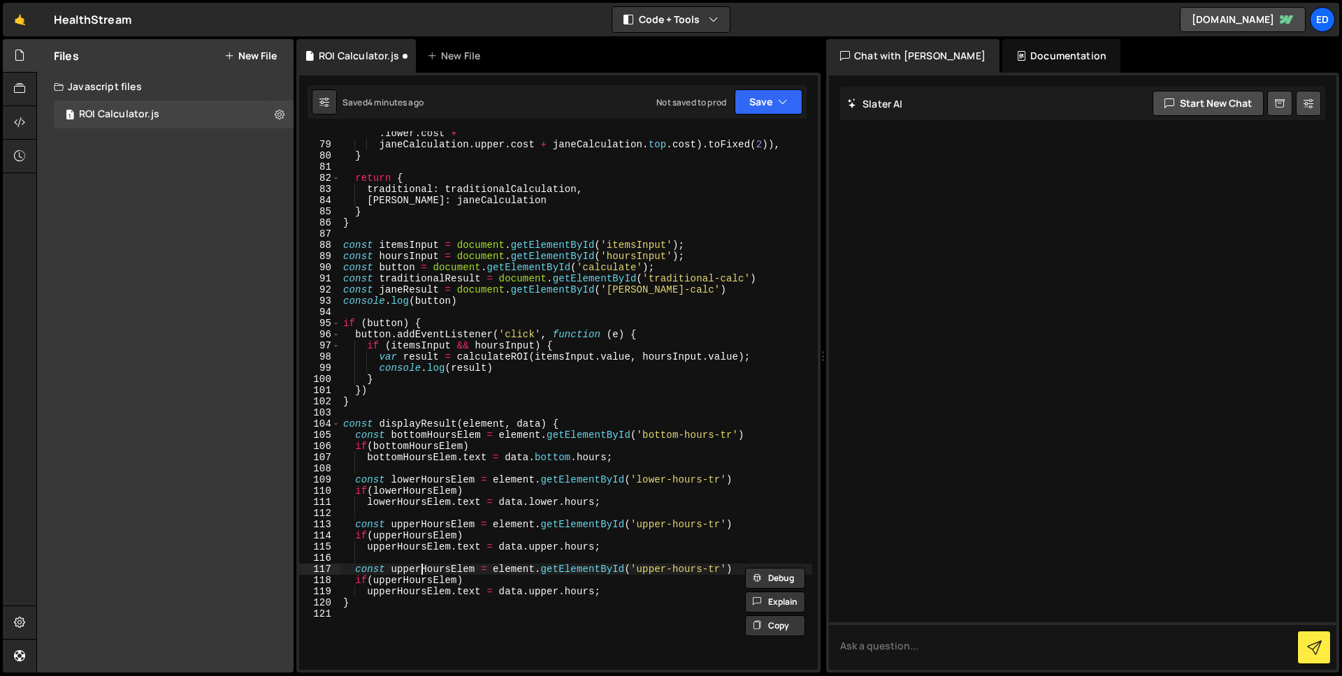
click at [421, 570] on div "cost : parseFloat ( parseFloat ( janeCalculation . bottom . cost + janeCalculat…" at bounding box center [576, 403] width 472 height 572
click at [390, 572] on div "cost : parseFloat ( parseFloat ( janeCalculation . bottom . cost + janeCalculat…" at bounding box center [576, 403] width 472 height 572
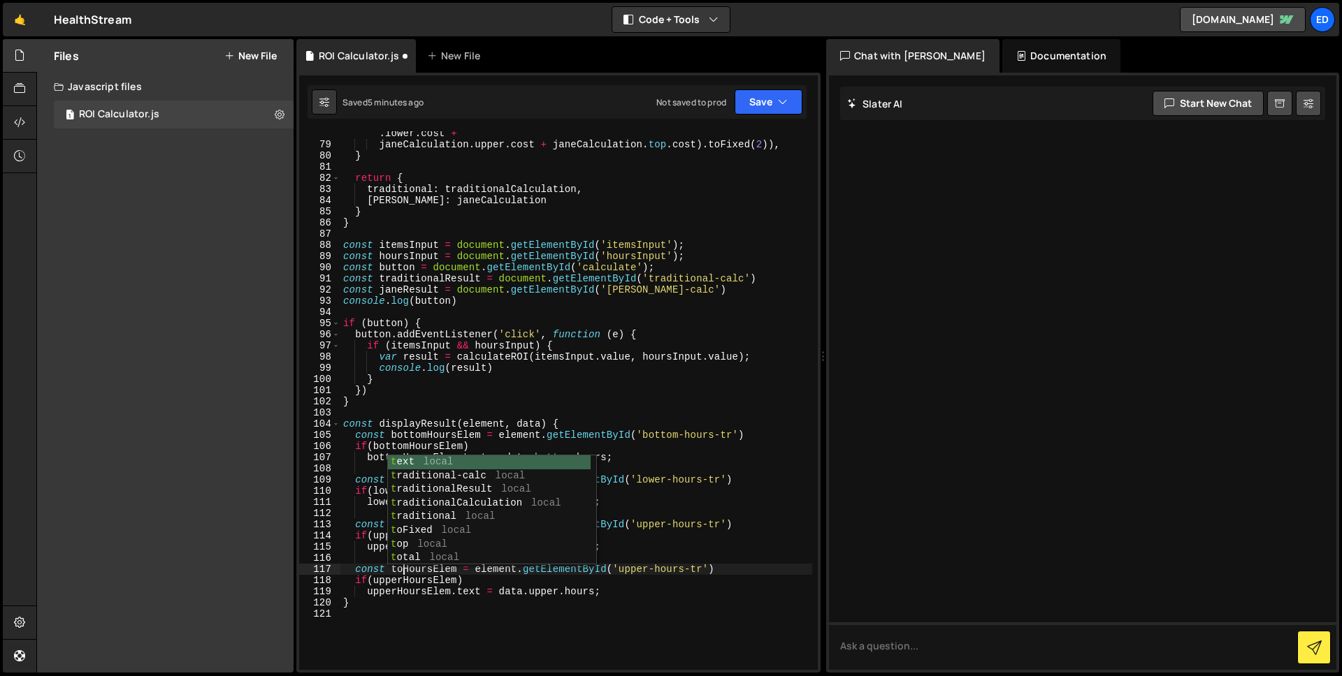
scroll to position [0, 4]
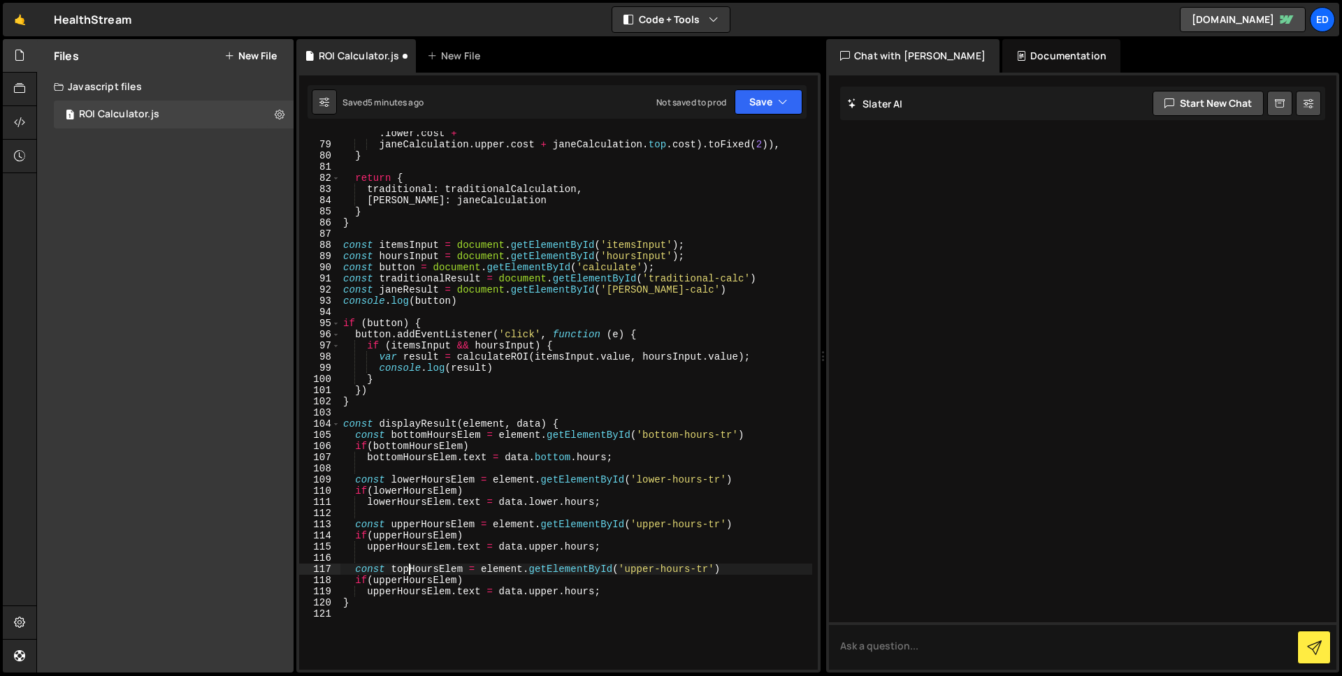
click at [410, 574] on div "cost : parseFloat ( parseFloat ( janeCalculation . bottom . cost + janeCalculat…" at bounding box center [576, 403] width 472 height 572
click at [428, 581] on div "cost : parseFloat ( parseFloat ( janeCalculation . bottom . cost + janeCalculat…" at bounding box center [576, 403] width 472 height 572
paste textarea "top"
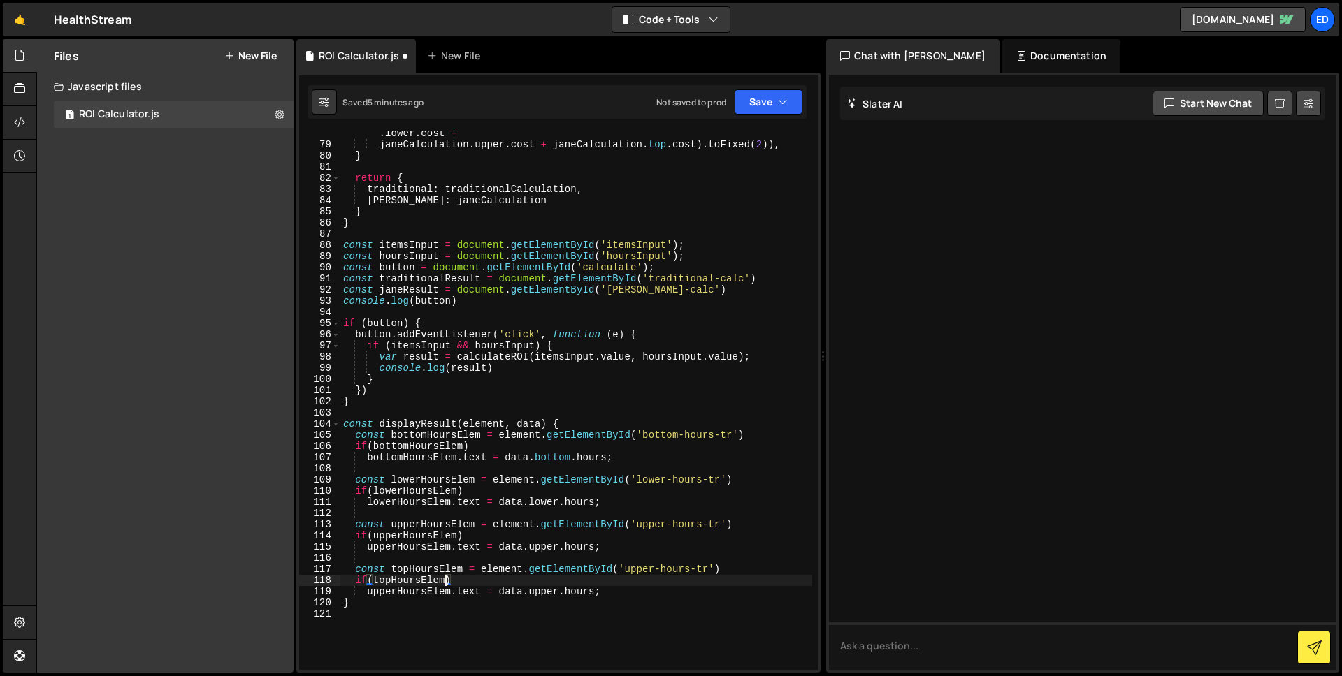
click at [424, 591] on div "cost : parseFloat ( parseFloat ( janeCalculation . bottom . cost + janeCalculat…" at bounding box center [576, 403] width 472 height 572
paste textarea "top"
click at [639, 568] on div "cost : parseFloat ( parseFloat ( janeCalculation . bottom . cost + janeCalculat…" at bounding box center [576, 403] width 472 height 572
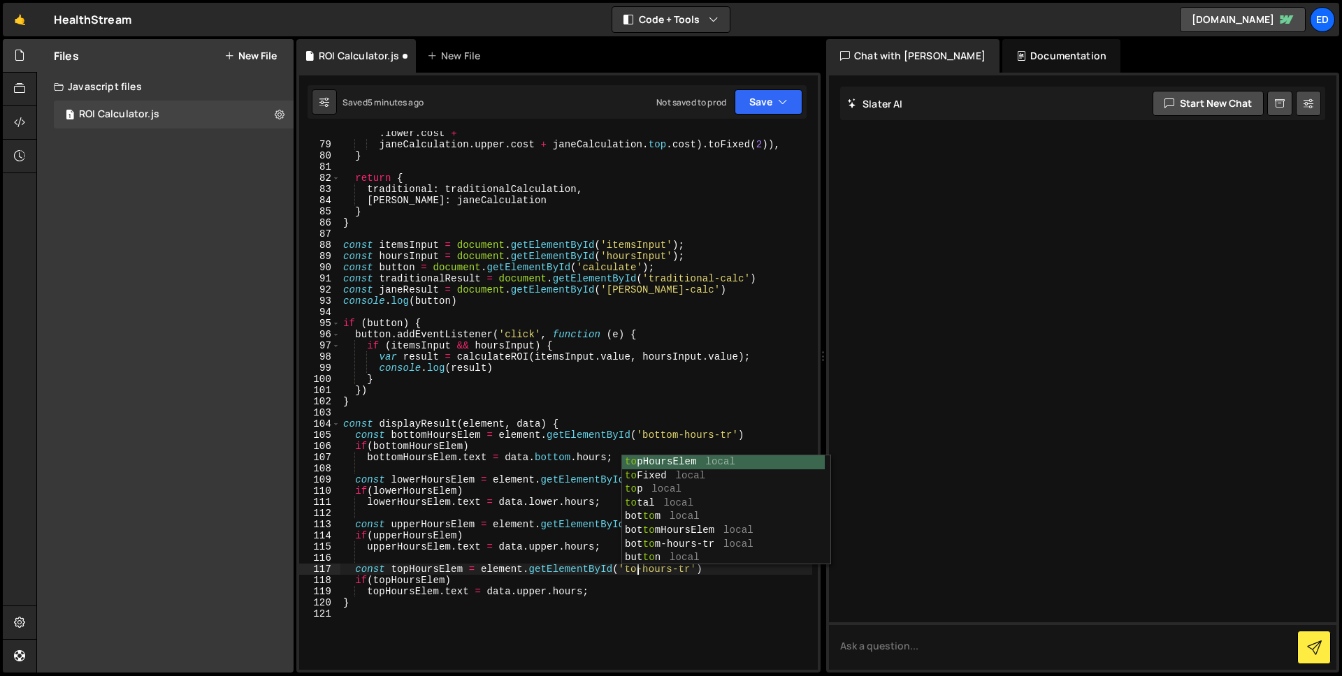
scroll to position [0, 21]
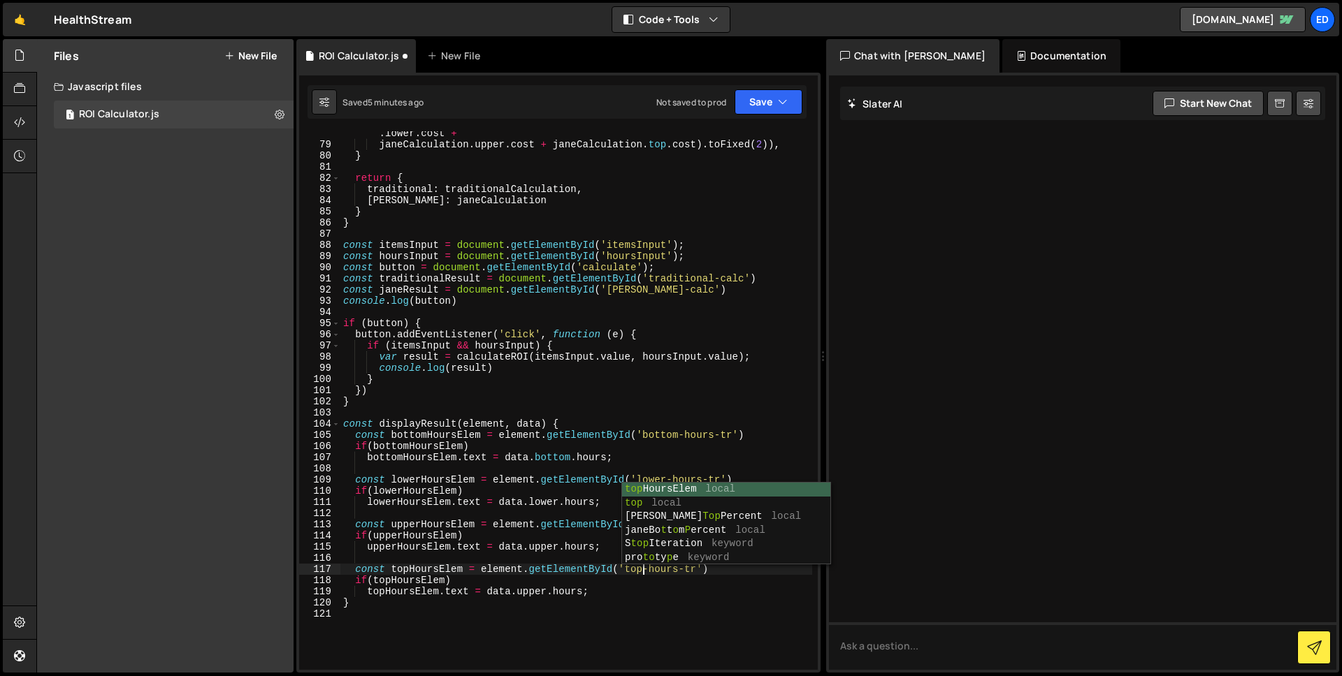
click at [625, 585] on div "cost : parseFloat ( parseFloat ( janeCalculation . bottom . cost + janeCalculat…" at bounding box center [576, 403] width 472 height 572
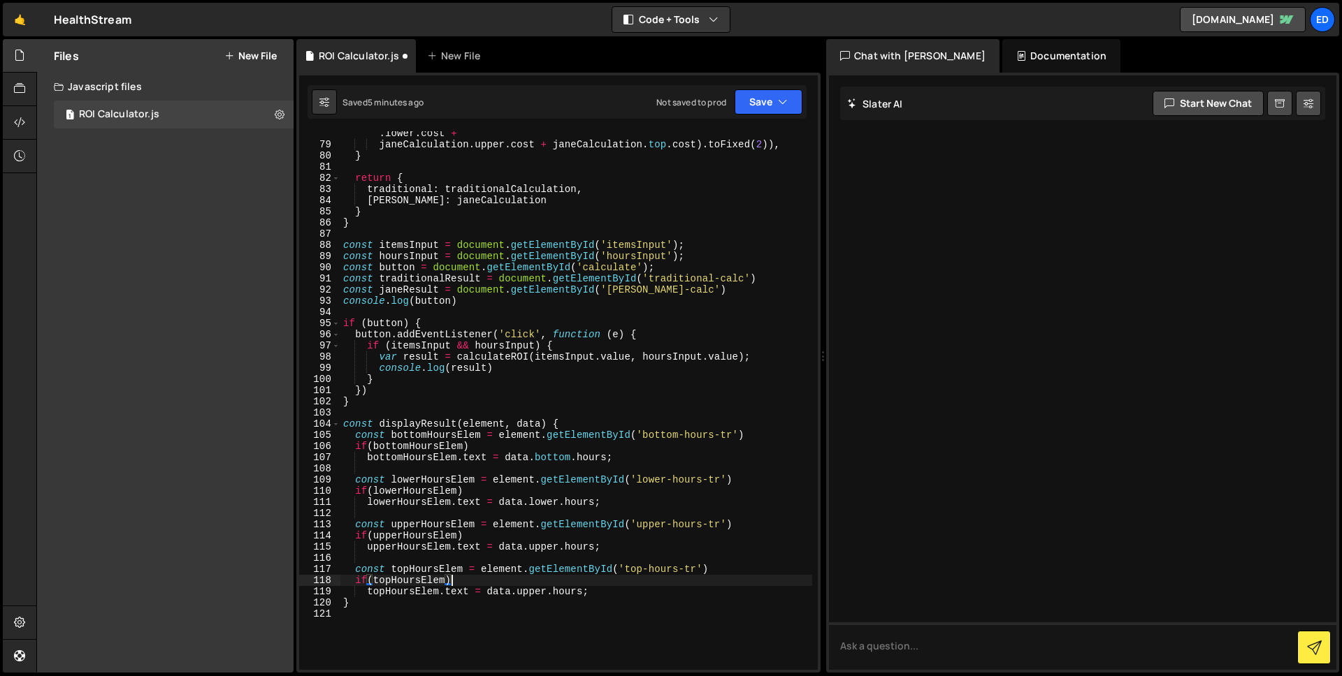
click at [538, 591] on div "cost : parseFloat ( parseFloat ( janeCalculation . bottom . cost + janeCalculat…" at bounding box center [576, 403] width 472 height 572
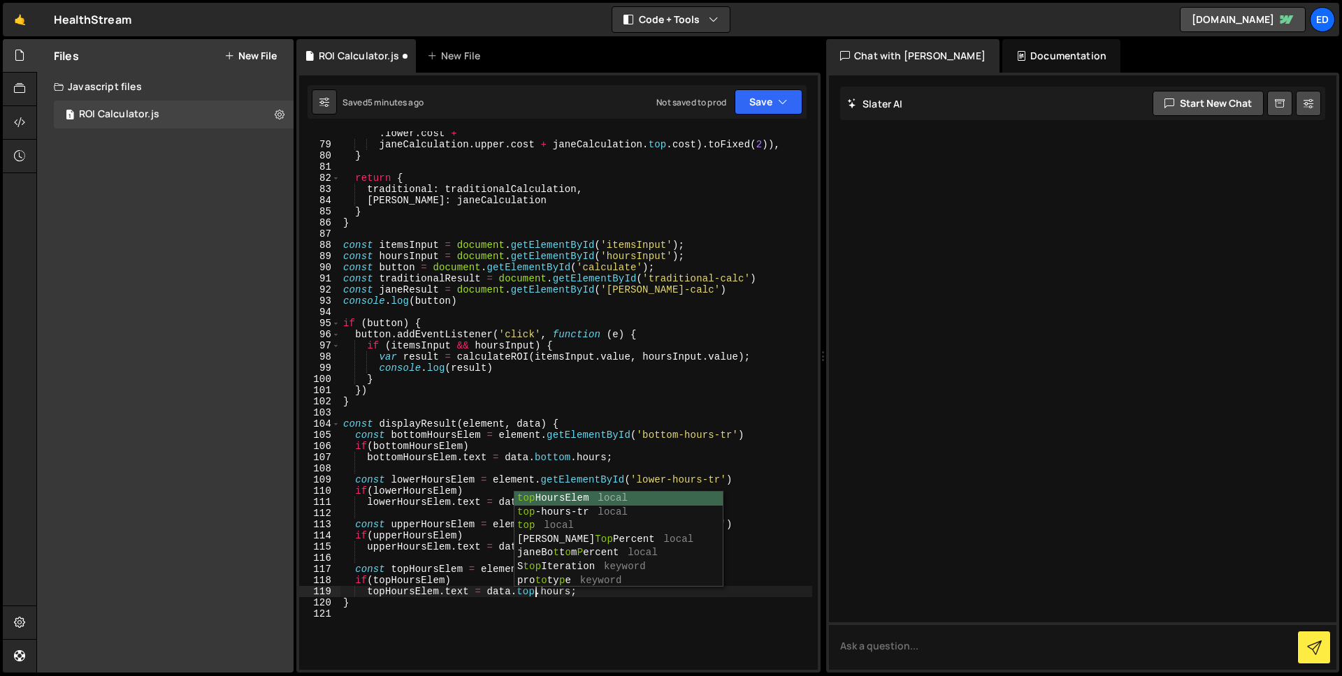
scroll to position [0, 13]
click at [558, 402] on div "cost : parseFloat ( parseFloat ( janeCalculation . bottom . cost + janeCalculat…" at bounding box center [576, 403] width 472 height 572
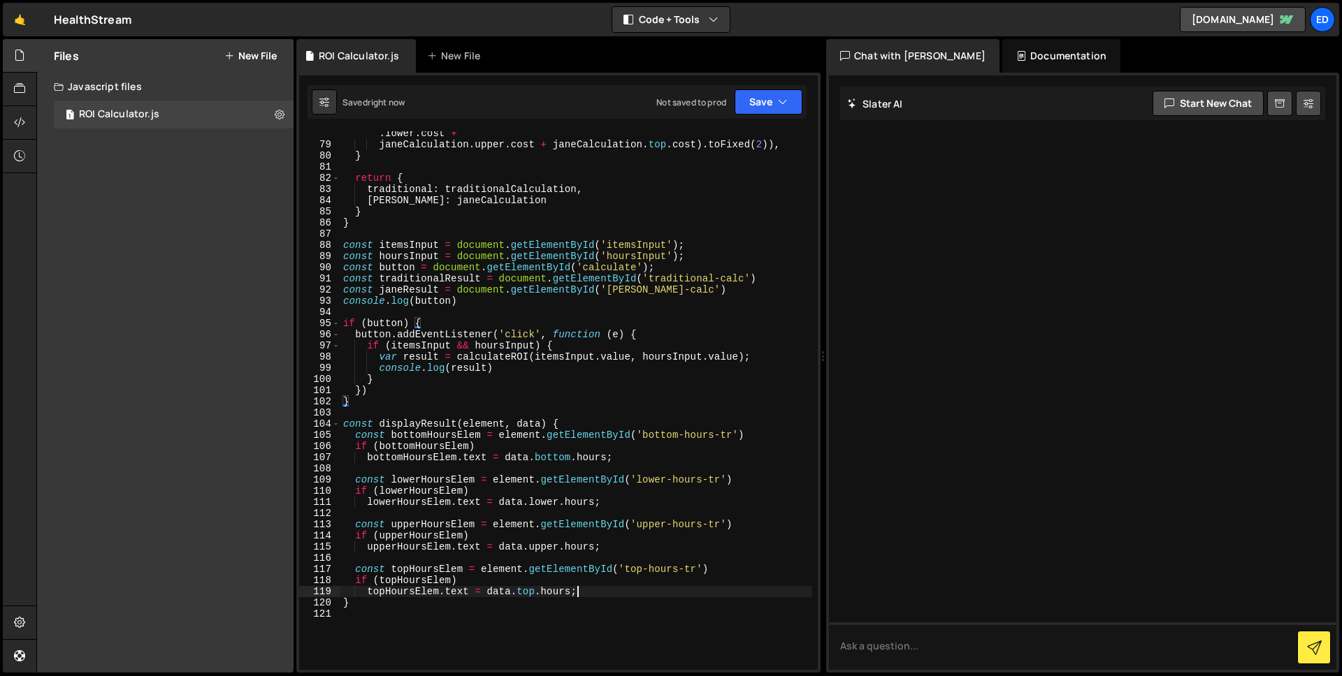
click at [616, 594] on div "cost : parseFloat ( parseFloat ( janeCalculation . bottom . cost + janeCalculat…" at bounding box center [576, 403] width 472 height 572
type textarea "topHoursElem.text = data.top.hours;"
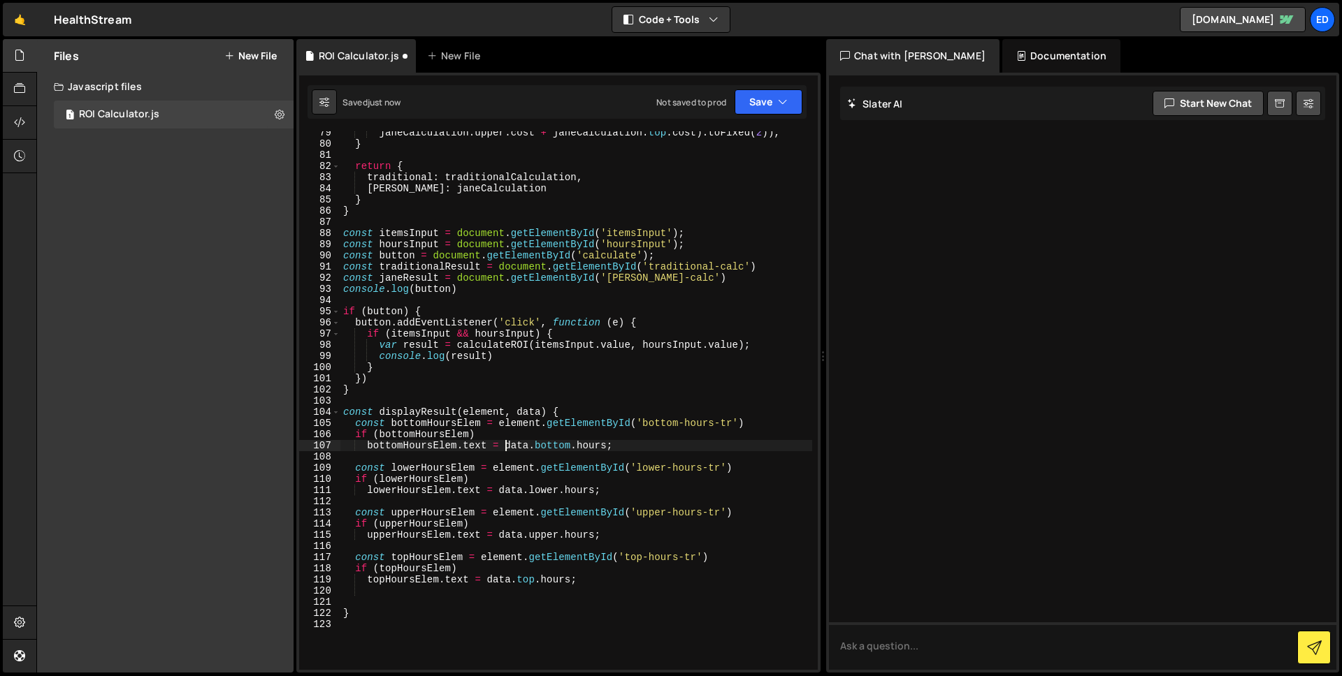
click at [507, 446] on div "janeCalculation . upper . cost + janeCalculation . top . cost ) . toFixed ( 2 )…" at bounding box center [576, 407] width 472 height 561
click at [673, 446] on div "janeCalculation . upper . cost + janeCalculation . top . cost ) . toFixed ( 2 )…" at bounding box center [576, 407] width 472 height 561
drag, startPoint x: 502, startPoint y: 446, endPoint x: 567, endPoint y: 465, distance: 67.5
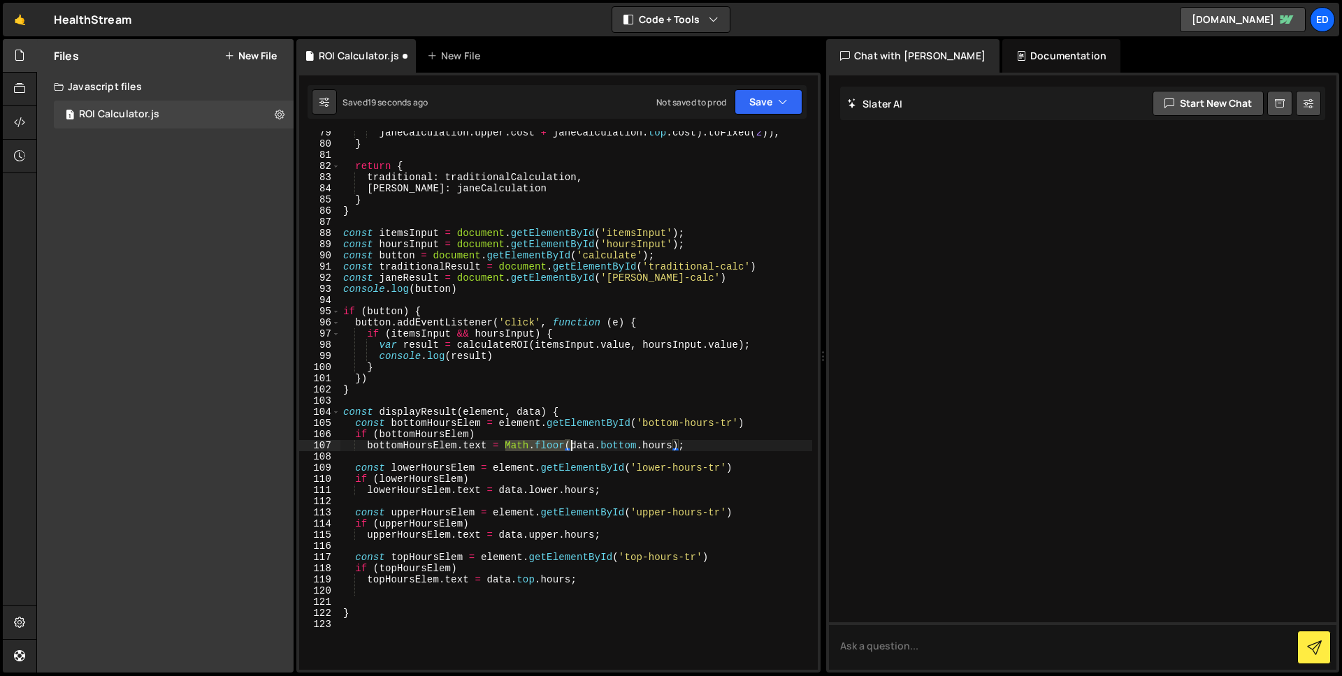
click at [572, 449] on div "janeCalculation . upper . cost + janeCalculation . top . cost ) . toFixed ( 2 )…" at bounding box center [576, 407] width 472 height 561
click at [500, 494] on div "janeCalculation . upper . cost + janeCalculation . top . cost ) . toFixed ( 2 )…" at bounding box center [576, 407] width 472 height 561
paste textarea "Math.floor("
click at [662, 490] on div "janeCalculation . upper . cost + janeCalculation . top . cost ) . toFixed ( 2 )…" at bounding box center [576, 407] width 472 height 561
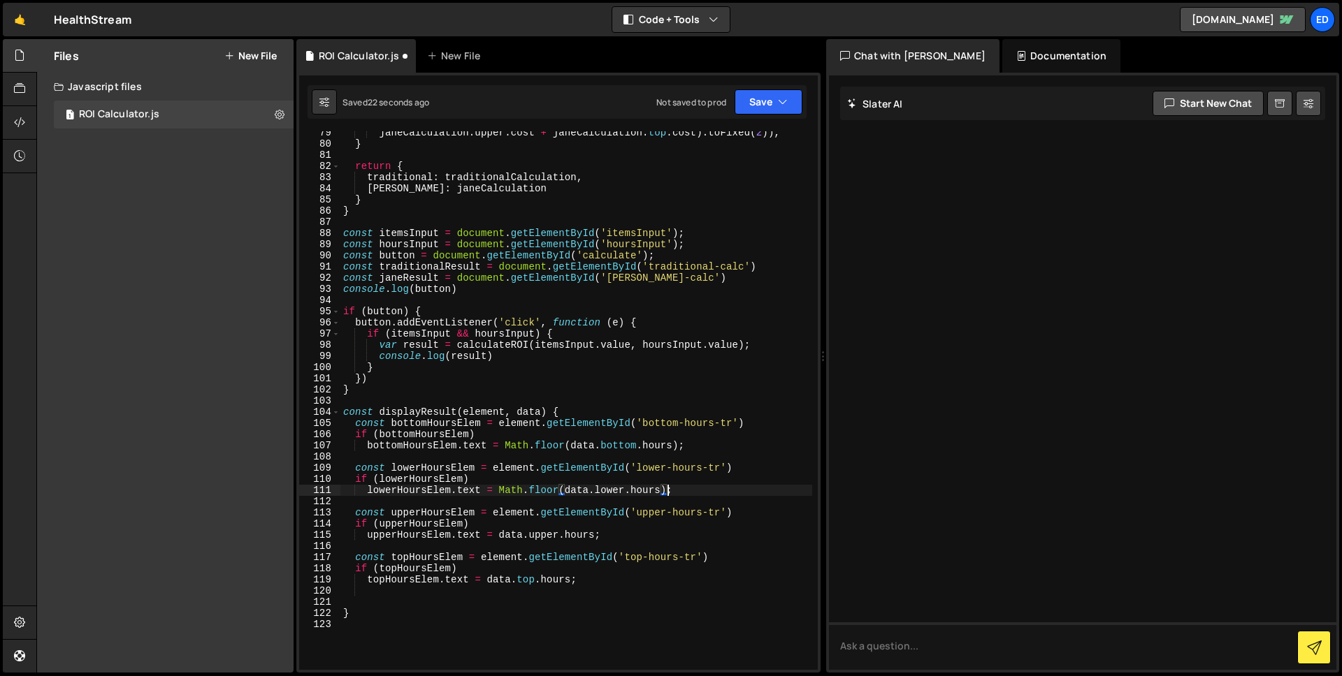
scroll to position [0, 22]
click at [498, 535] on div "janeCalculation . upper . cost + janeCalculation . top . cost ) . toFixed ( 2 )…" at bounding box center [576, 407] width 472 height 561
paste textarea "Math.floor("
click at [662, 539] on div "janeCalculation . upper . cost + janeCalculation . top . cost ) . toFixed ( 2 )…" at bounding box center [576, 407] width 472 height 561
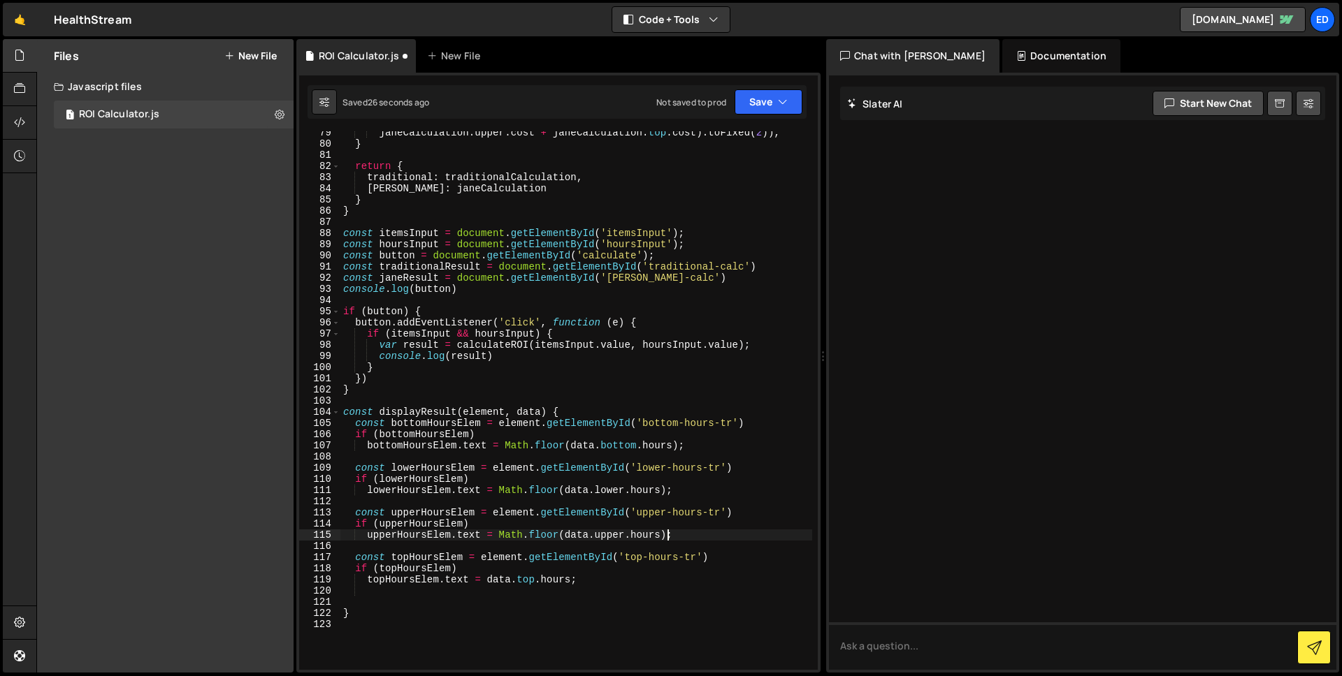
scroll to position [0, 22]
click at [486, 580] on div "janeCalculation . upper . cost + janeCalculation . top . cost ) . toFixed ( 2 )…" at bounding box center [576, 407] width 472 height 561
paste textarea "Math.floor("
click at [639, 580] on div "janeCalculation . upper . cost + janeCalculation . top . cost ) . toFixed ( 2 )…" at bounding box center [576, 407] width 472 height 561
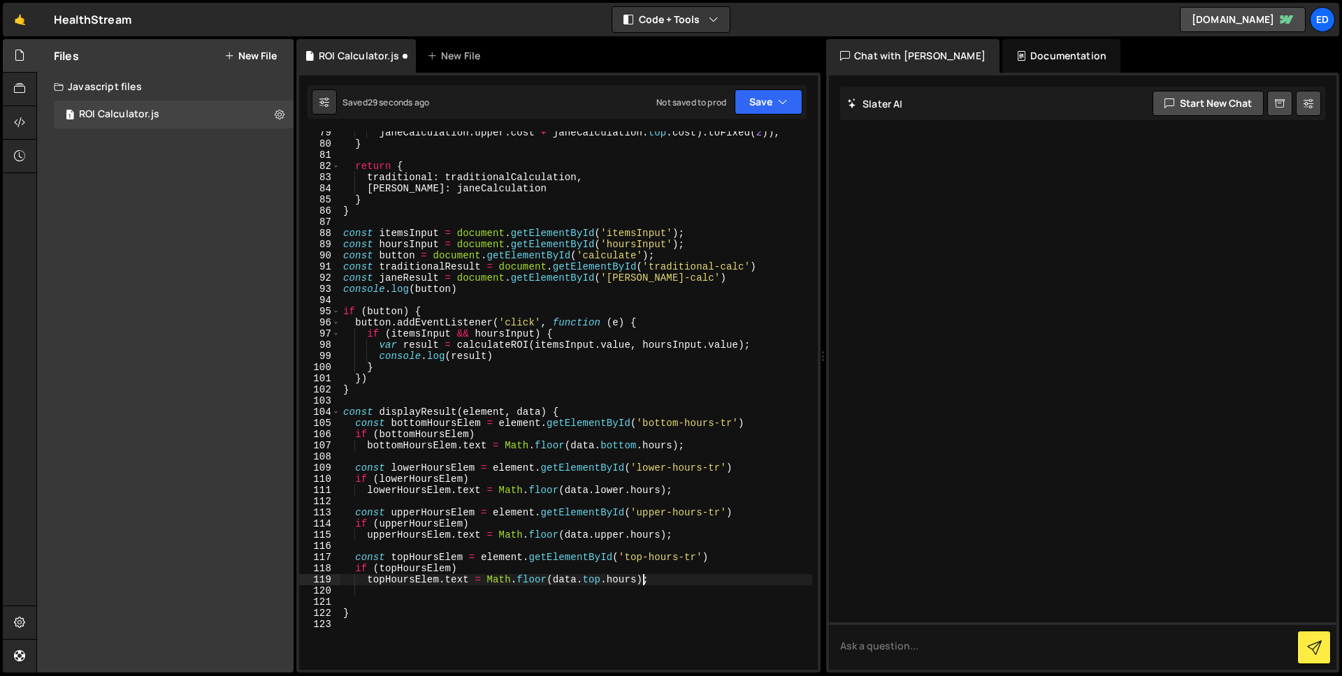
scroll to position [0, 20]
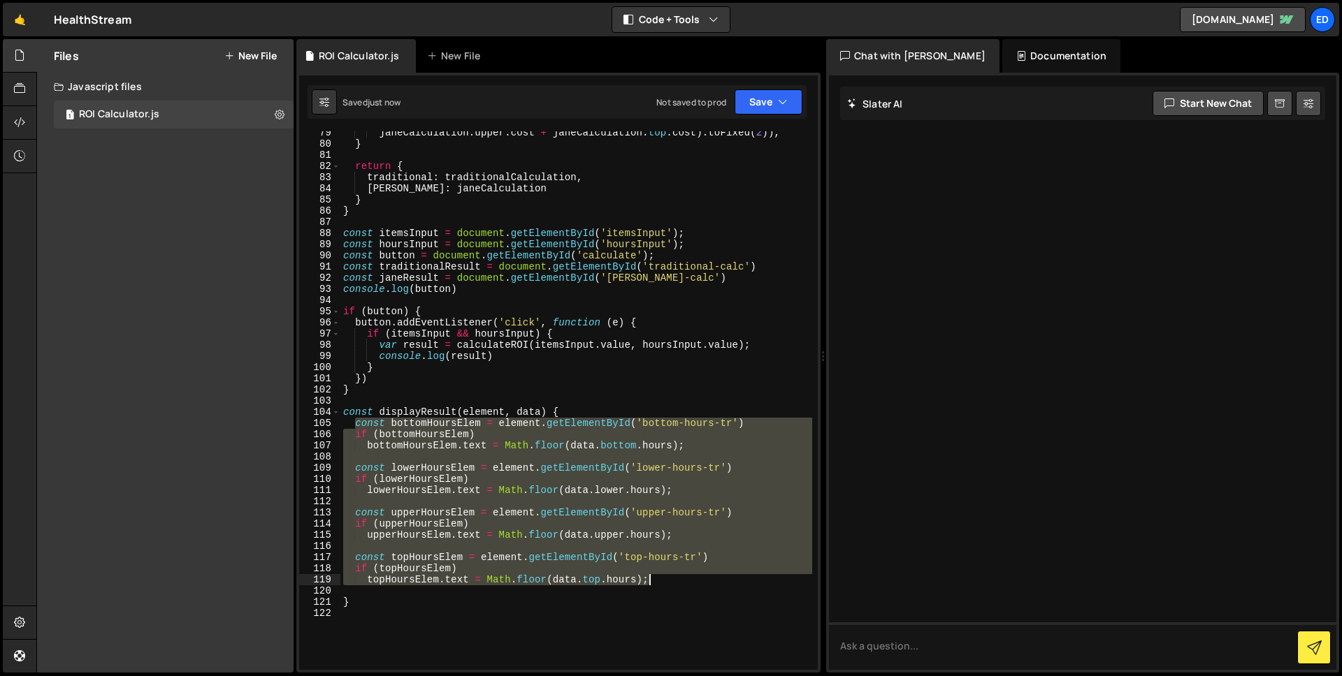
drag, startPoint x: 356, startPoint y: 428, endPoint x: 660, endPoint y: 584, distance: 341.9
click at [660, 584] on div "janeCalculation . upper . cost + janeCalculation . top . cost ) . toFixed ( 2 )…" at bounding box center [576, 407] width 472 height 561
click at [671, 578] on div "janeCalculation . upper . cost + janeCalculation . top . cost ) . toFixed ( 2 )…" at bounding box center [576, 400] width 472 height 539
type textarea "topHoursElem.text = Math.floor(data.top.hours);"
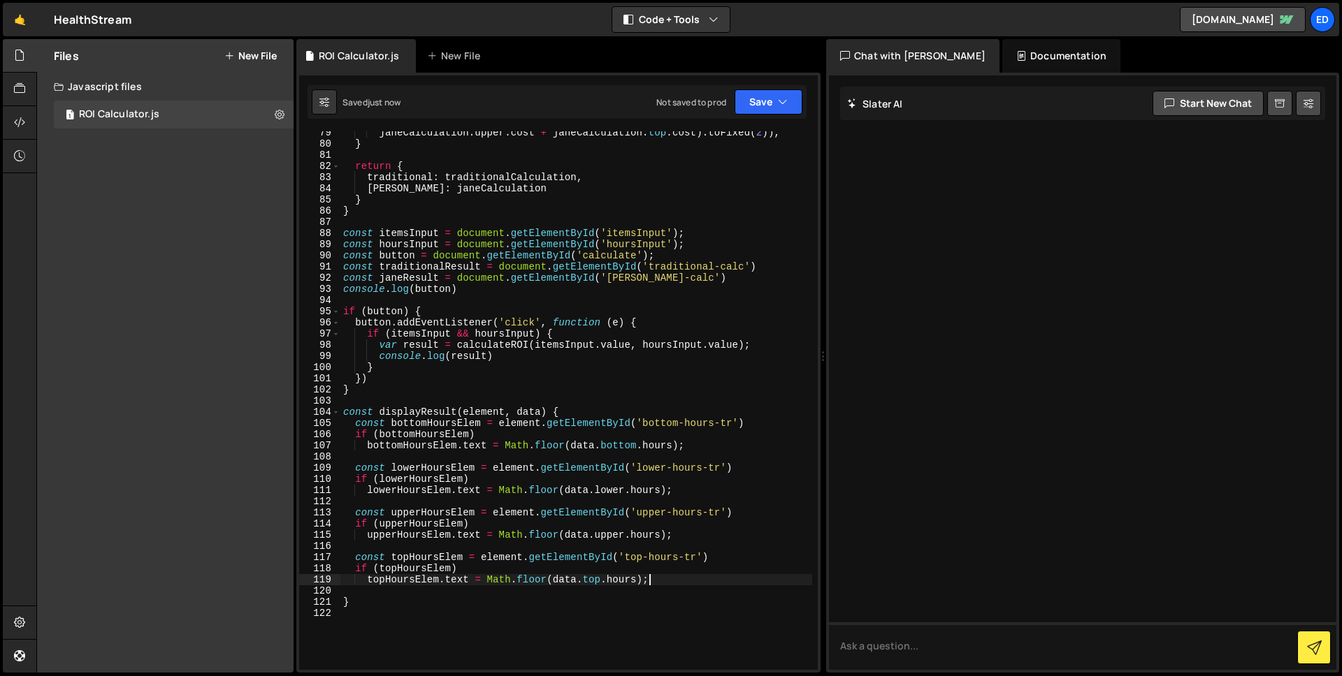
scroll to position [0, 1]
paste textarea "topHoursElem.text = Math.floor(data.top.hours);"
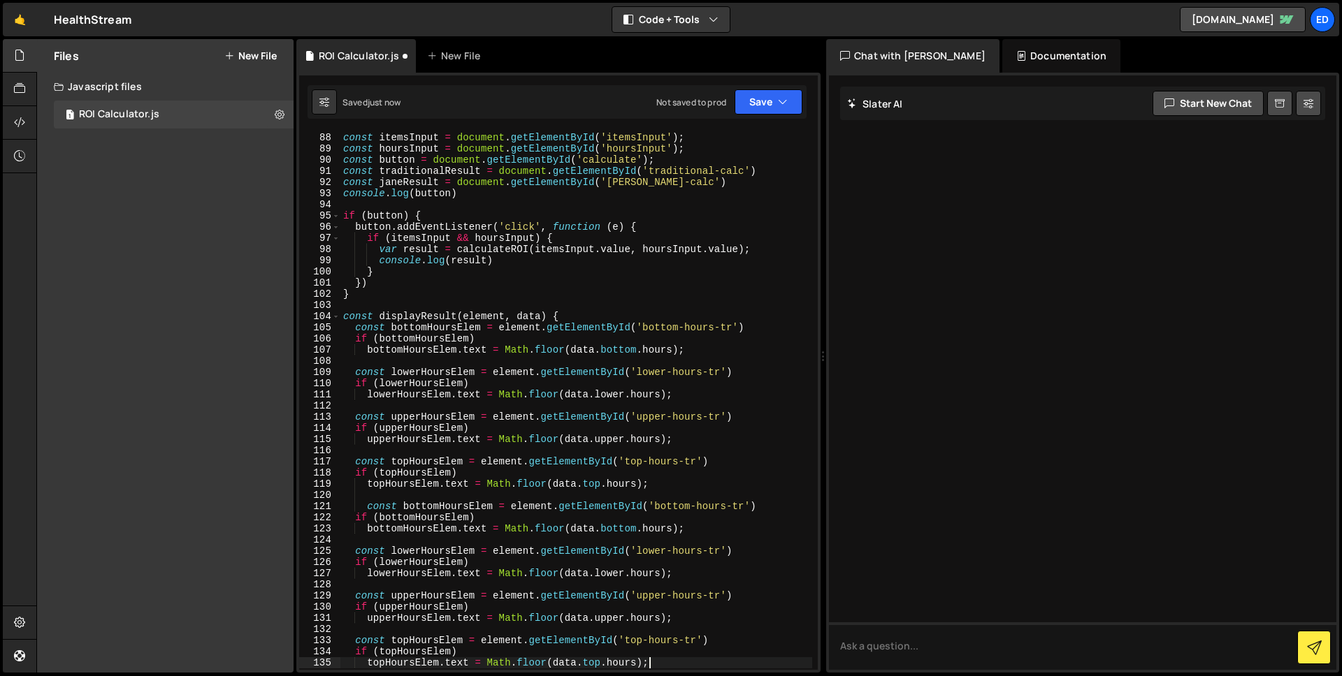
scroll to position [1229, 0]
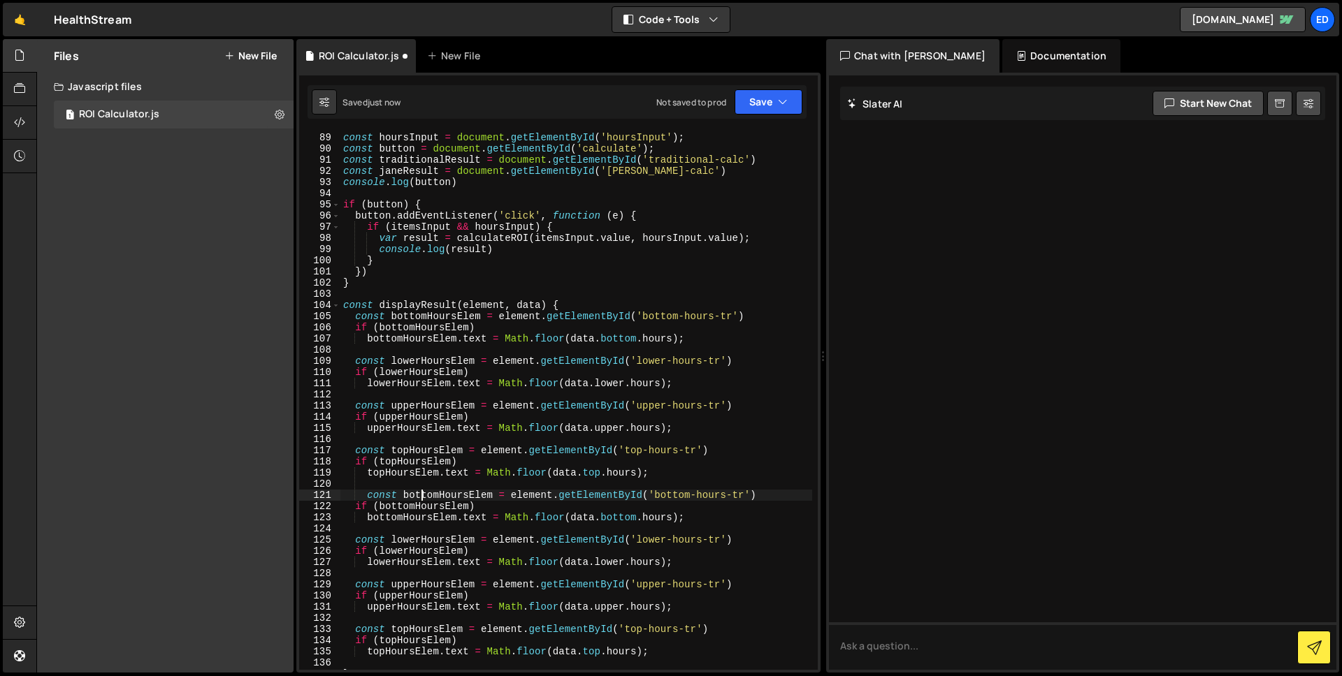
click at [423, 493] on div "const itemsInput = document . getElementById ( 'itemsInput' ) ; const hoursInpu…" at bounding box center [576, 401] width 472 height 561
click at [451, 493] on div "const itemsInput = document . getElementById ( 'itemsInput' ) ; const hoursInpu…" at bounding box center [576, 400] width 472 height 539
drag, startPoint x: 437, startPoint y: 496, endPoint x: 463, endPoint y: 497, distance: 25.9
click at [463, 497] on div "const itemsInput = document . getElementById ( 'itemsInput' ) ; const hoursInpu…" at bounding box center [576, 401] width 472 height 561
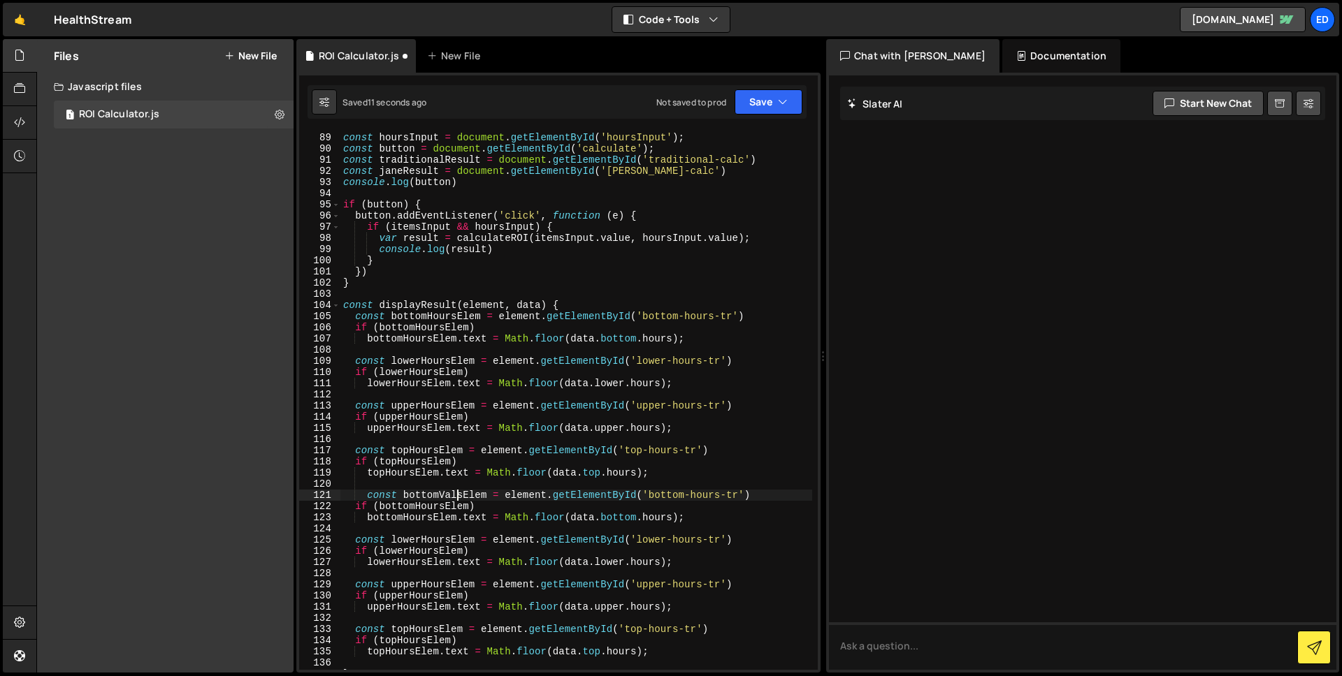
scroll to position [0, 8]
click at [457, 493] on div "const itemsInput = document . getElementById ( 'itemsInput' ) ; const hoursInpu…" at bounding box center [576, 401] width 472 height 561
click at [440, 504] on div "const itemsInput = document . getElementById ( 'itemsInput' ) ; const hoursInpu…" at bounding box center [576, 401] width 472 height 561
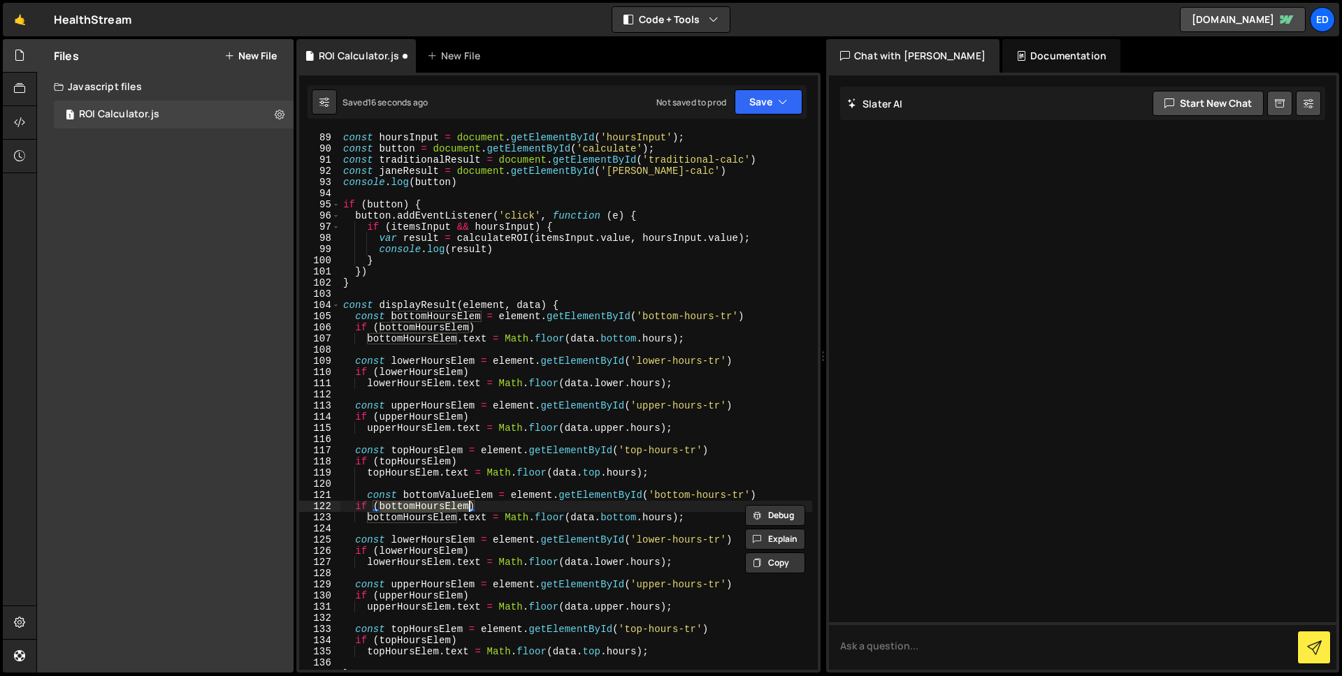
paste textarea "Value"
click at [430, 516] on div "const itemsInput = document . getElementById ( 'itemsInput' ) ; const hoursInpu…" at bounding box center [576, 401] width 472 height 561
paste textarea "Value"
click at [714, 498] on div "const itemsInput = document . getElementById ( 'itemsInput' ) ; const hoursInpu…" at bounding box center [576, 401] width 472 height 561
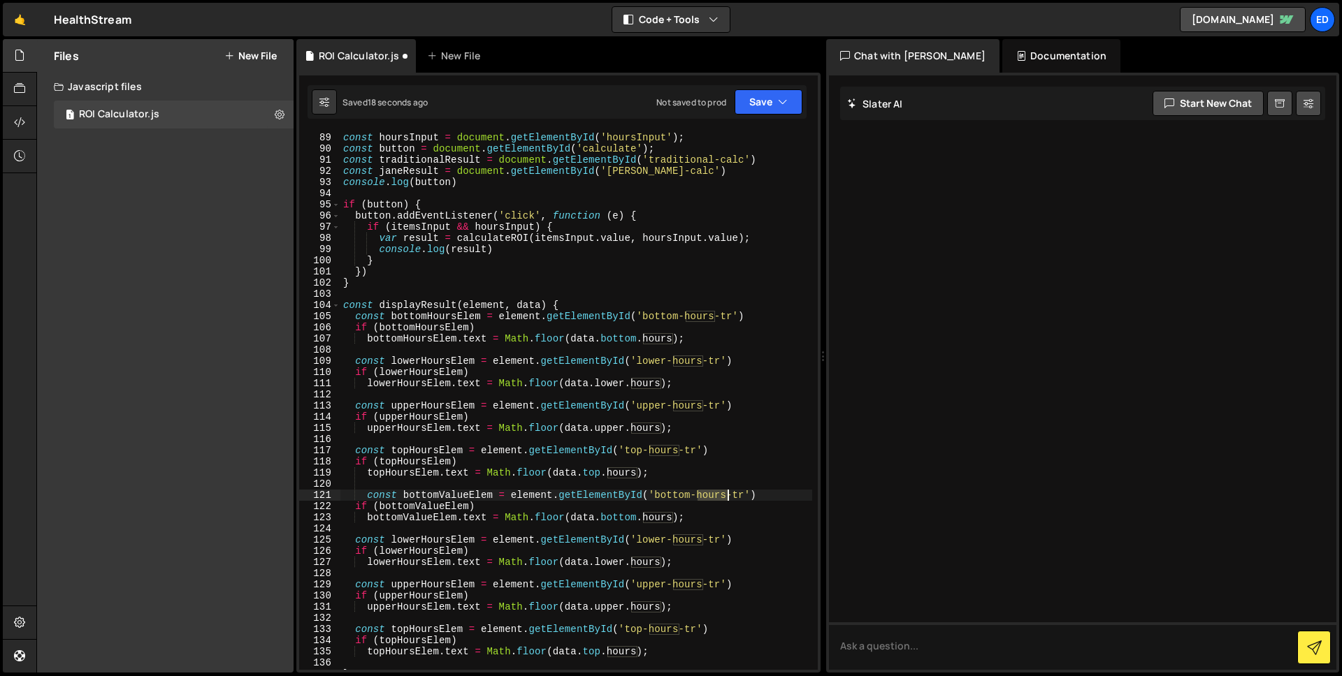
click at [714, 498] on div "const itemsInput = document . getElementById ( 'itemsInput' ) ; const hoursInpu…" at bounding box center [576, 401] width 472 height 561
click at [658, 518] on div "const itemsInput = document . getElementById ( 'itemsInput' ) ; const hoursInpu…" at bounding box center [576, 401] width 472 height 561
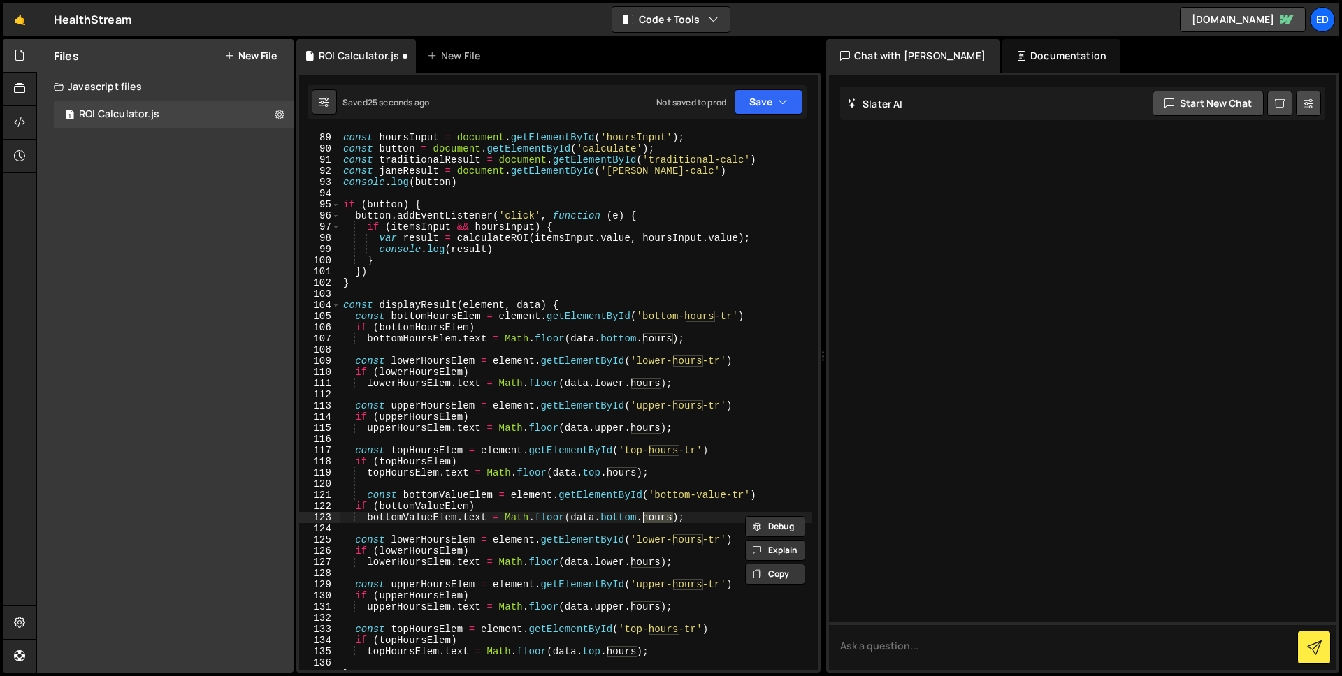
type textarea "bottomValueElem.text = Math.floor(data.bottom.hours);"
click at [474, 486] on div "const itemsInput = document . getElementById ( 'itemsInput' ) ; const hoursInpu…" at bounding box center [576, 401] width 472 height 561
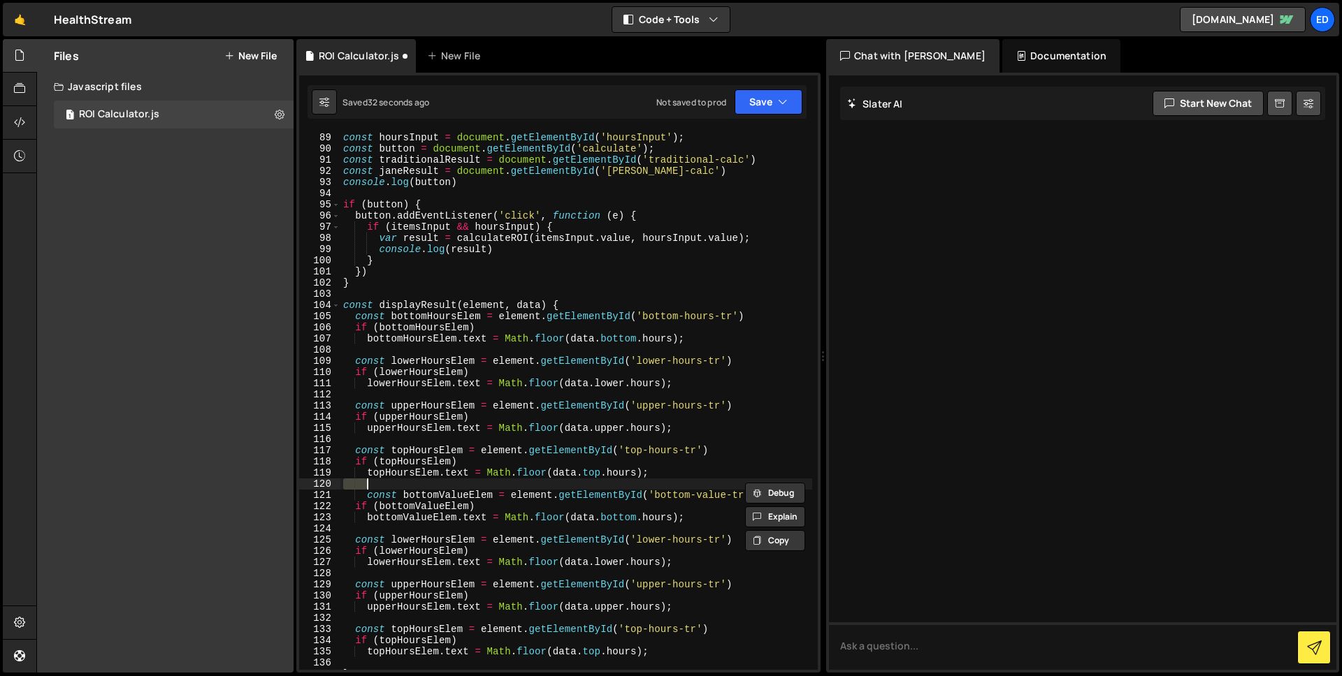
click at [467, 495] on div "const itemsInput = document . getElementById ( 'itemsInput' ) ; const hoursInpu…" at bounding box center [576, 401] width 472 height 561
click at [620, 519] on div "const itemsInput = document . getElementById ( 'itemsInput' ) ; const hoursInpu…" at bounding box center [576, 401] width 472 height 561
click at [672, 521] on div "const itemsInput = document . getElementById ( 'itemsInput' ) ; const hoursInpu…" at bounding box center [576, 401] width 472 height 561
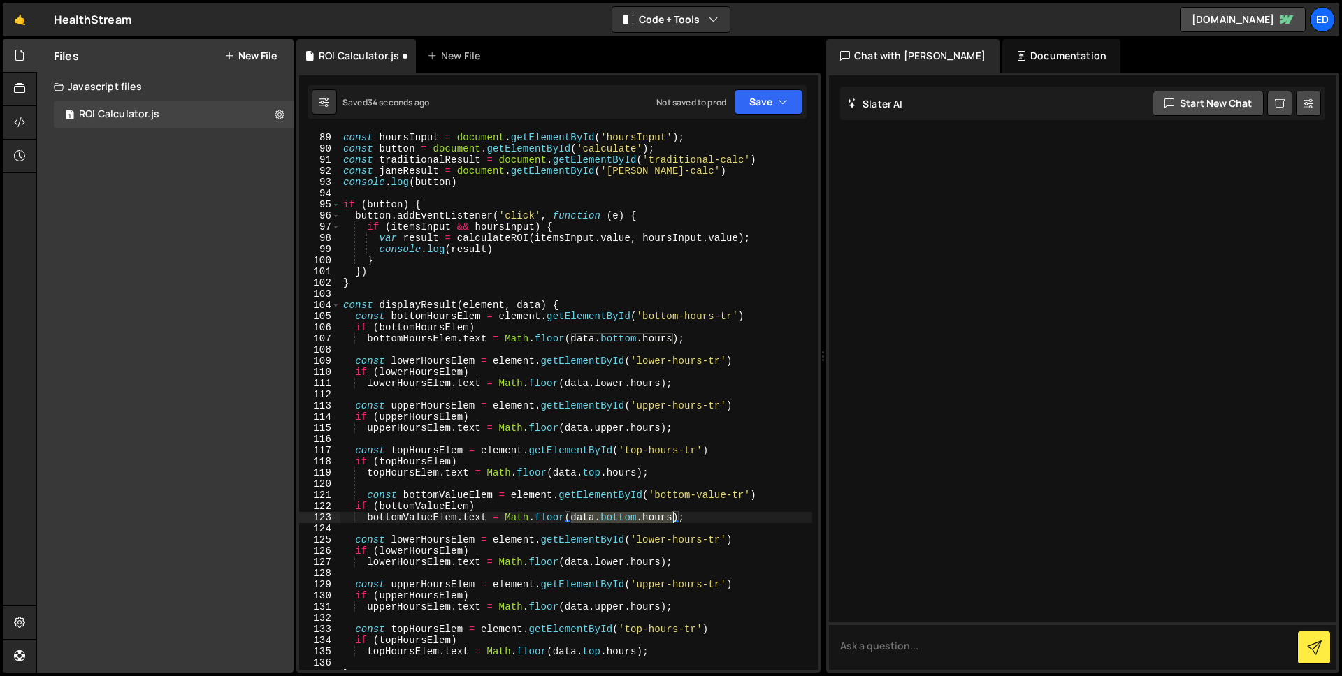
click at [672, 521] on div "const itemsInput = document . getElementById ( 'itemsInput' ) ; const hoursInpu…" at bounding box center [576, 401] width 472 height 561
click at [638, 540] on div "const itemsInput = document . getElementById ( 'itemsInput' ) ; const hoursInpu…" at bounding box center [576, 401] width 472 height 561
click at [660, 517] on div "const itemsInput = document . getElementById ( 'itemsInput' ) ; const hoursInpu…" at bounding box center [576, 401] width 472 height 561
click at [718, 472] on div "const itemsInput = document . getElementById ( 'itemsInput' ) ; const hoursInpu…" at bounding box center [576, 401] width 472 height 561
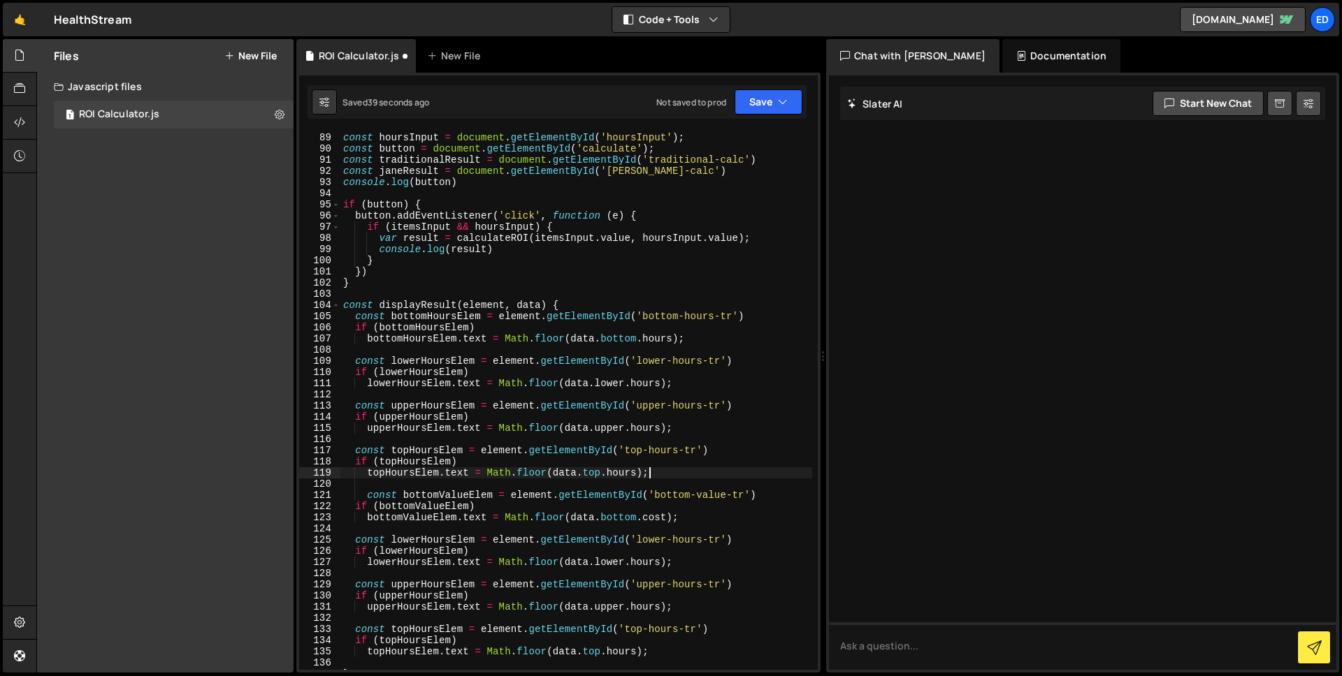
scroll to position [1241, 0]
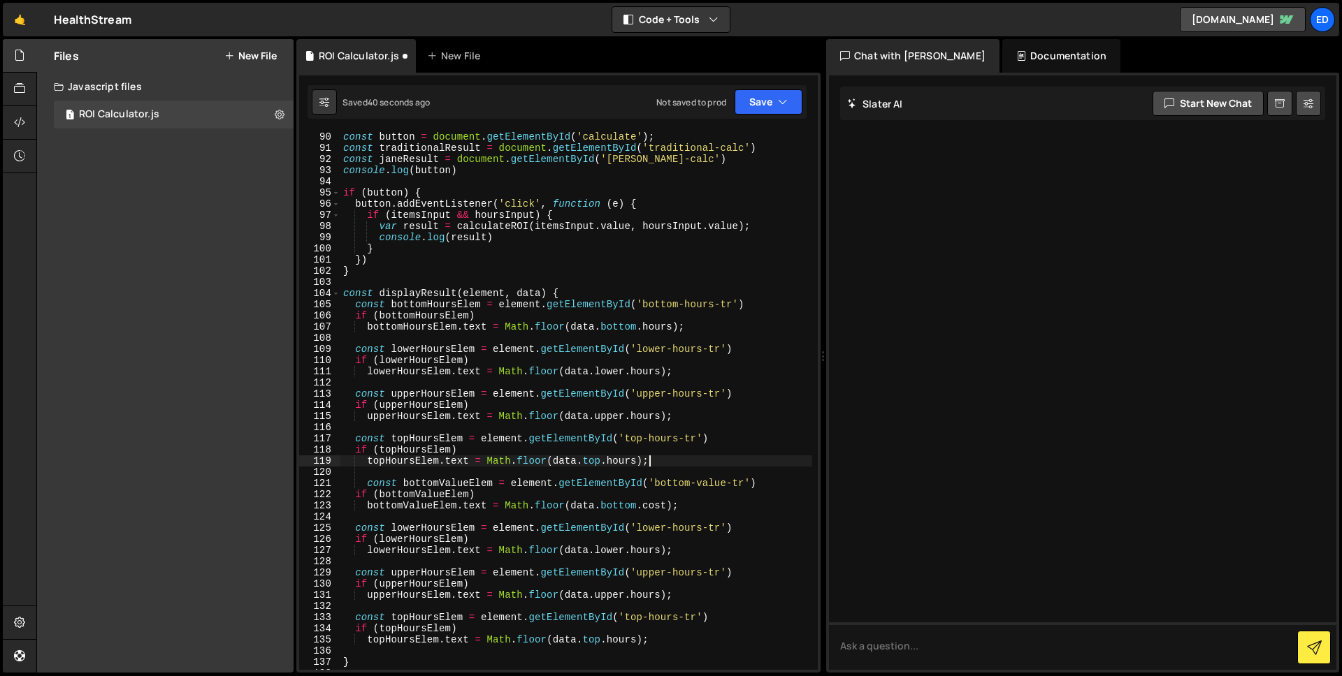
click at [711, 485] on div "const button = document . getElementById ( 'calculate' ) ; const traditionalRes…" at bounding box center [576, 411] width 472 height 561
click at [685, 532] on div "const button = document . getElementById ( 'calculate' ) ; const traditionalRes…" at bounding box center [576, 411] width 472 height 561
paste textarea "value"
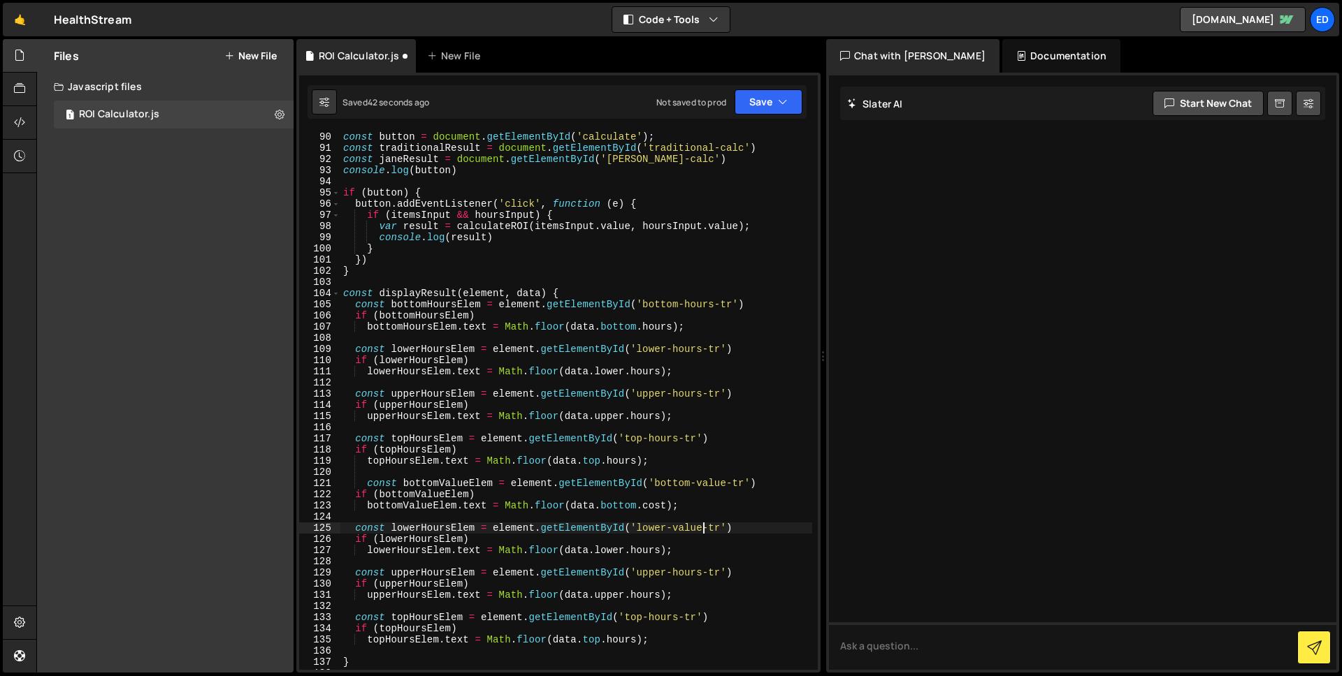
click at [697, 579] on div "const button = document . getElementById ( 'calculate' ) ; const traditionalRes…" at bounding box center [576, 411] width 472 height 561
click at [687, 575] on div "const button = document . getElementById ( 'calculate' ) ; const traditionalRes…" at bounding box center [576, 411] width 472 height 561
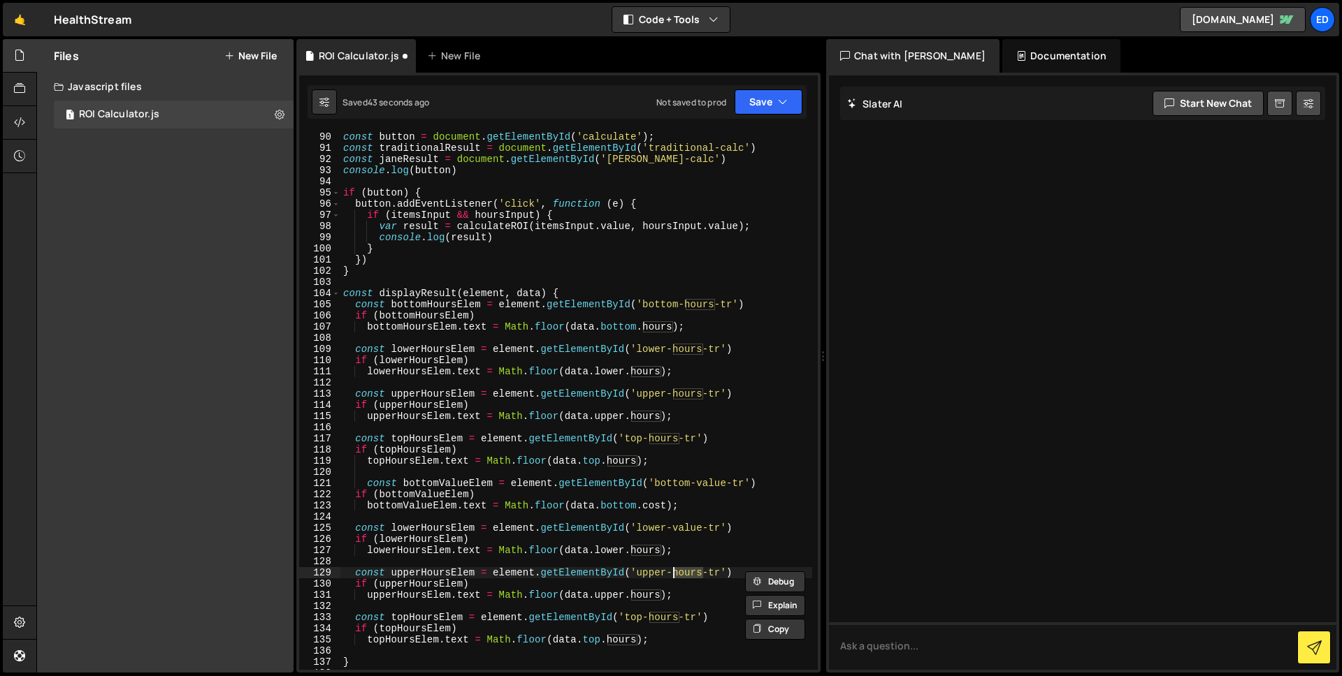
paste textarea "value"
click at [669, 618] on div "const button = document . getElementById ( 'calculate' ) ; const traditionalRes…" at bounding box center [576, 411] width 472 height 561
paste textarea "value"
click at [624, 639] on div "const button = document . getElementById ( 'calculate' ) ; const traditionalRes…" at bounding box center [576, 411] width 472 height 561
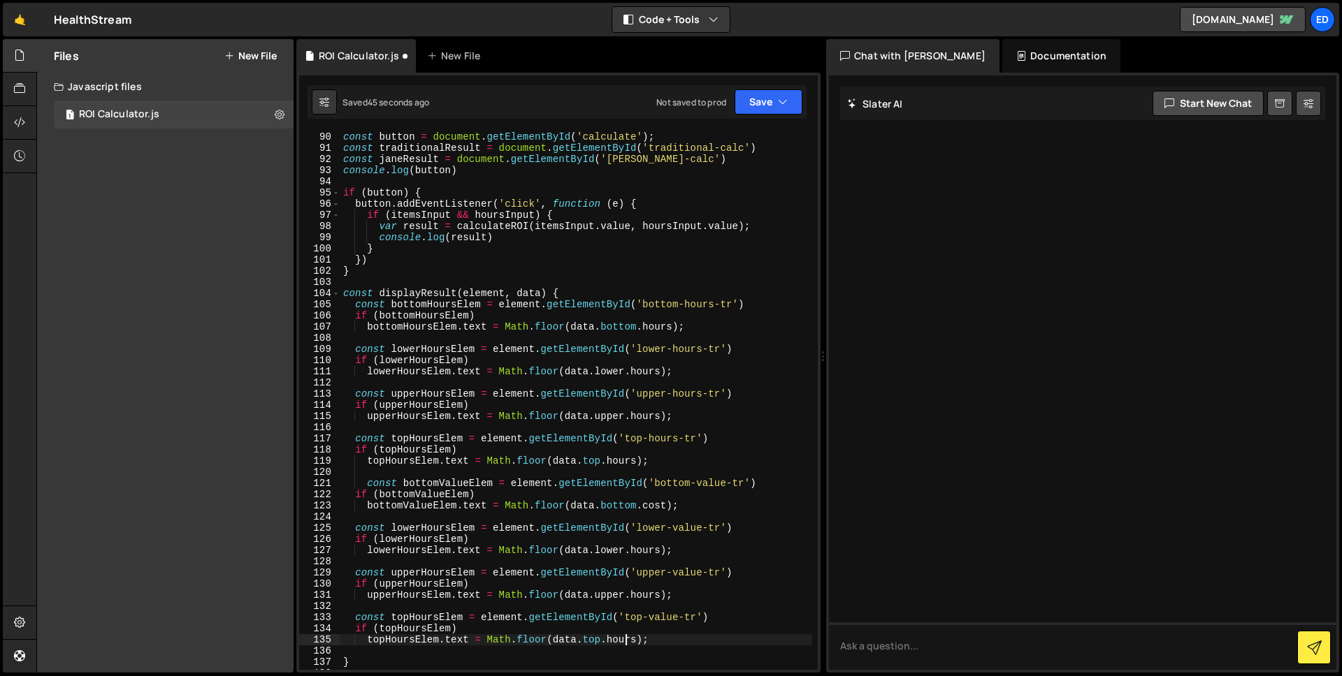
click at [624, 639] on div "const button = document . getElementById ( 'calculate' ) ; const traditionalRes…" at bounding box center [576, 411] width 472 height 561
paste textarea "value"
click at [652, 510] on div "const button = document . getElementById ( 'calculate' ) ; const traditionalRes…" at bounding box center [576, 411] width 472 height 561
click at [646, 554] on div "const button = document . getElementById ( 'calculate' ) ; const traditionalRes…" at bounding box center [576, 411] width 472 height 561
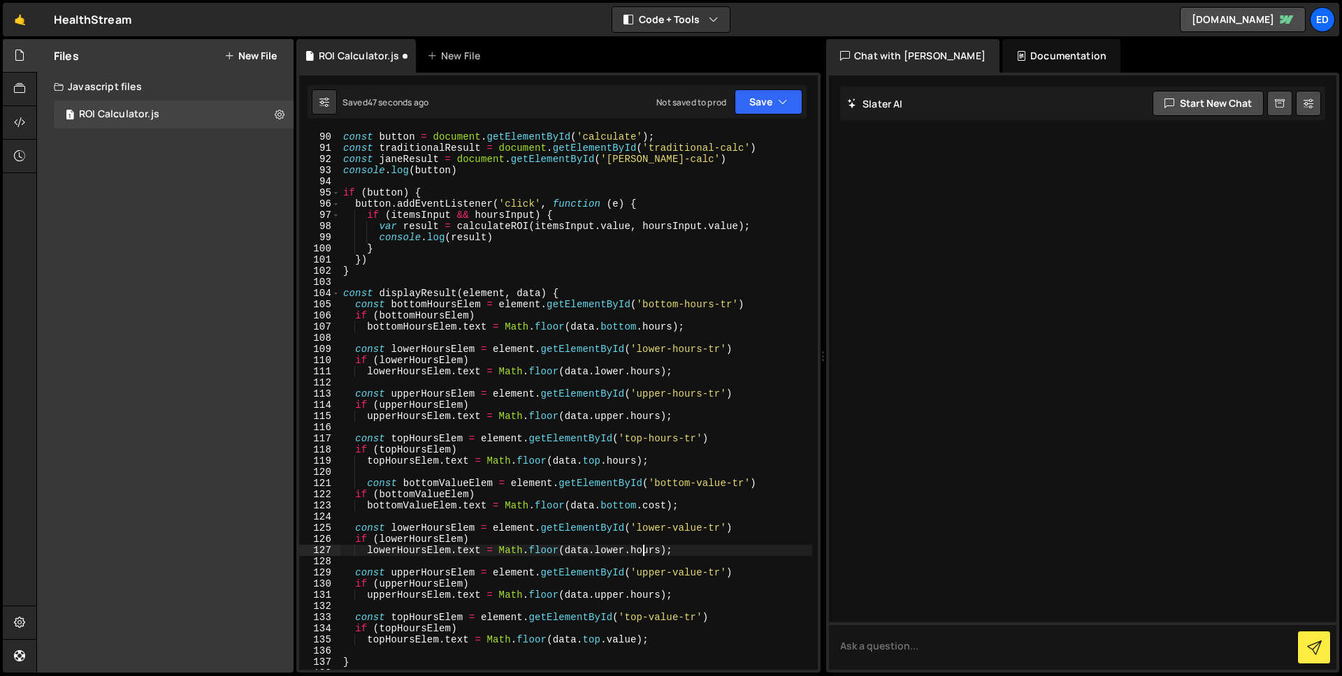
click at [646, 554] on div "const button = document . getElementById ( 'calculate' ) ; const traditionalRes…" at bounding box center [576, 411] width 472 height 561
paste textarea "cost"
click at [644, 595] on div "const button = document . getElementById ( 'calculate' ) ; const traditionalRes…" at bounding box center [576, 411] width 472 height 561
paste textarea "cost"
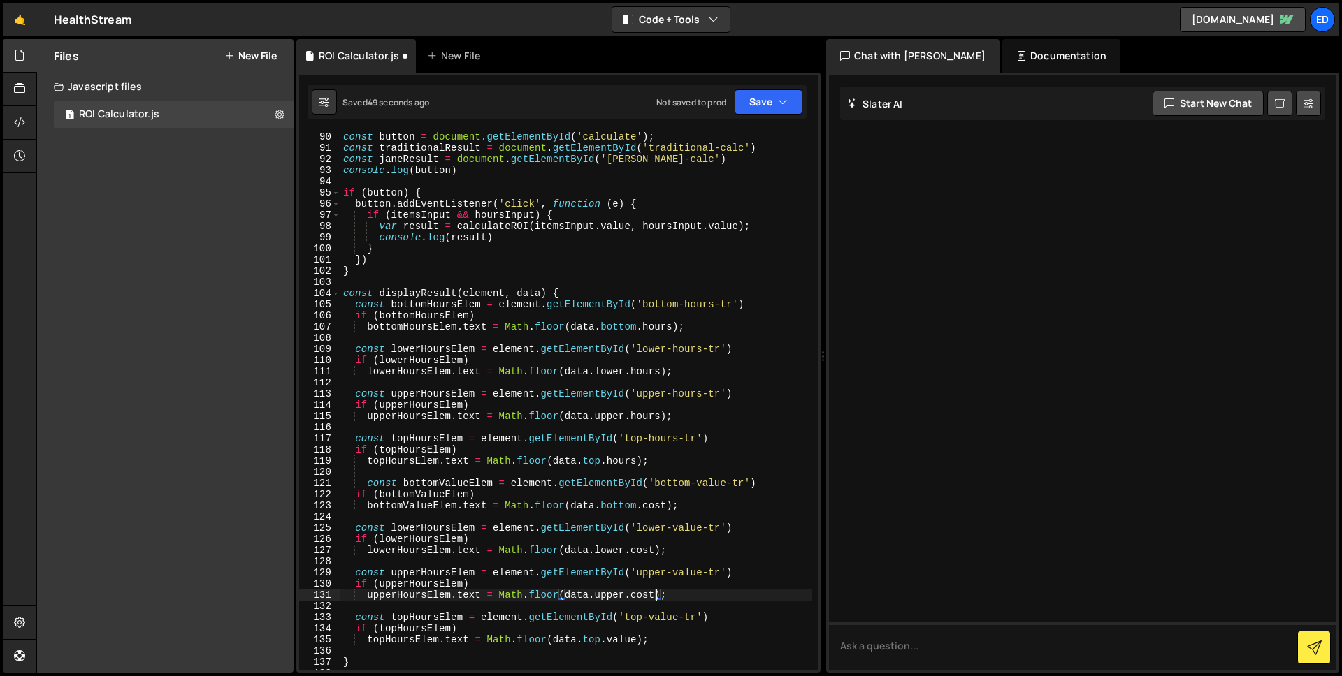
click at [627, 641] on div "const button = document . getElementById ( 'calculate' ) ; const traditionalRes…" at bounding box center [576, 411] width 472 height 561
paste textarea "cost"
click at [428, 484] on div "const button = document . getElementById ( 'calculate' ) ; const traditionalRes…" at bounding box center [576, 411] width 472 height 561
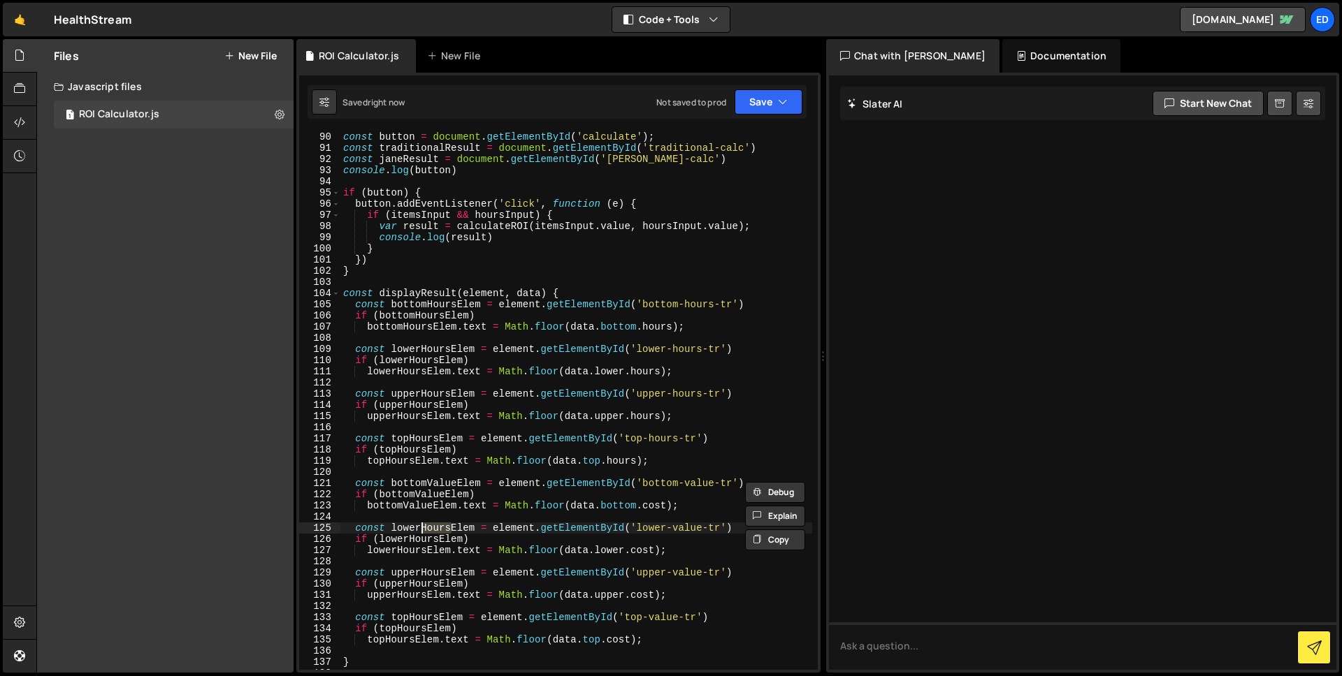
drag, startPoint x: 451, startPoint y: 529, endPoint x: 419, endPoint y: 528, distance: 31.5
click at [419, 528] on div "const button = document . getElementById ( 'calculate' ) ; const traditionalRes…" at bounding box center [576, 411] width 472 height 561
type textarea "const lowerValueElem = element.getElementById('lower-value-tr')"
click at [505, 477] on div "const button = document . getElementById ( 'calculate' ) ; const traditionalRes…" at bounding box center [576, 411] width 472 height 561
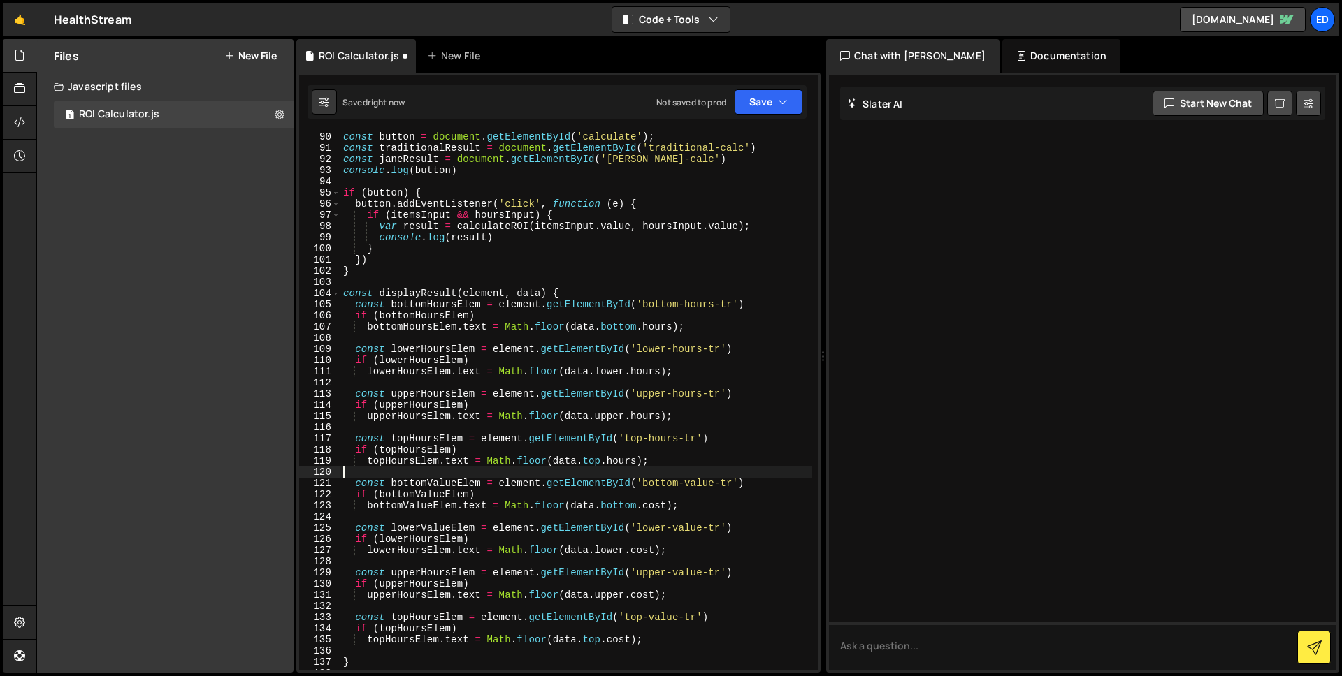
scroll to position [0, 0]
click at [426, 525] on div "const button = document . getElementById ( 'calculate' ) ; const traditionalRes…" at bounding box center [576, 411] width 472 height 561
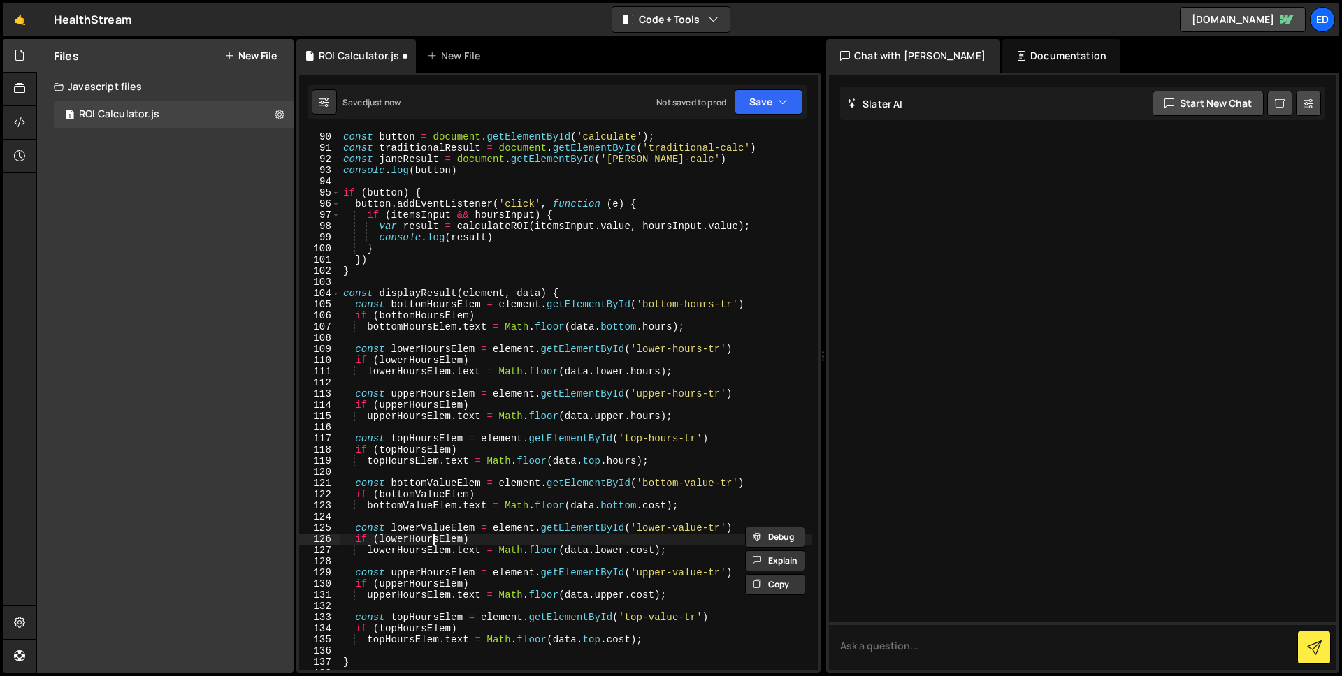
click at [433, 537] on div "const button = document . getElementById ( 'calculate' ) ; const traditionalRes…" at bounding box center [576, 411] width 472 height 561
paste textarea "Value"
click at [417, 550] on div "const button = document . getElementById ( 'calculate' ) ; const traditionalRes…" at bounding box center [576, 411] width 472 height 561
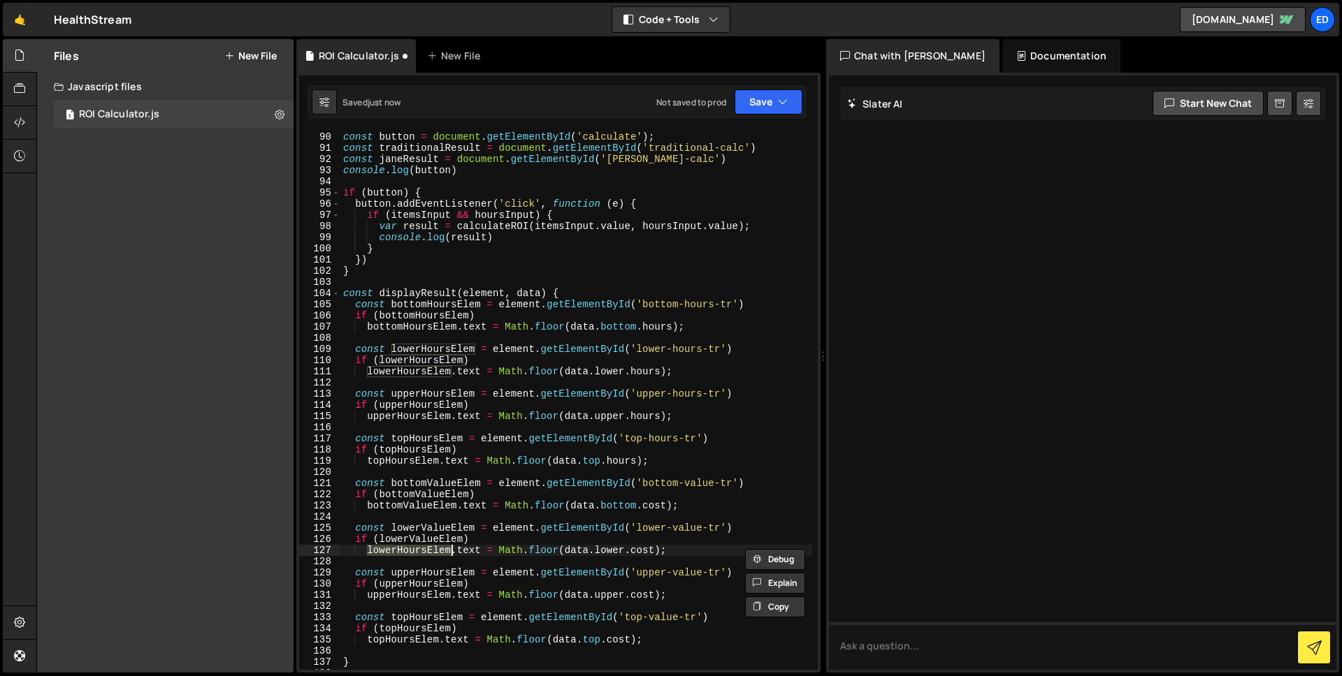
paste textarea "Value"
drag, startPoint x: 422, startPoint y: 572, endPoint x: 450, endPoint y: 576, distance: 28.3
click at [450, 576] on div "const button = document . getElementById ( 'calculate' ) ; const traditionalRes…" at bounding box center [576, 411] width 472 height 561
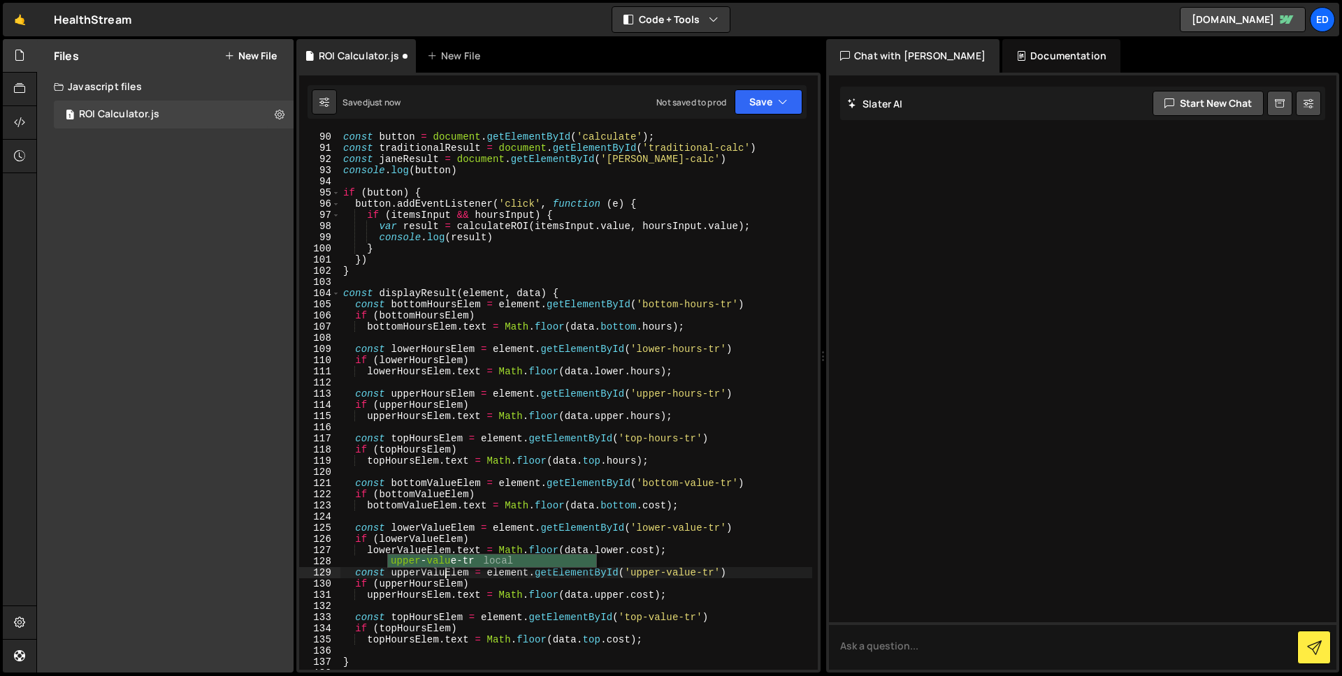
scroll to position [0, 7]
click at [428, 570] on div "const button = document . getElementById ( 'calculate' ) ; const traditionalRes…" at bounding box center [576, 411] width 472 height 561
click at [430, 583] on div "const button = document . getElementById ( 'calculate' ) ; const traditionalRes…" at bounding box center [576, 411] width 472 height 561
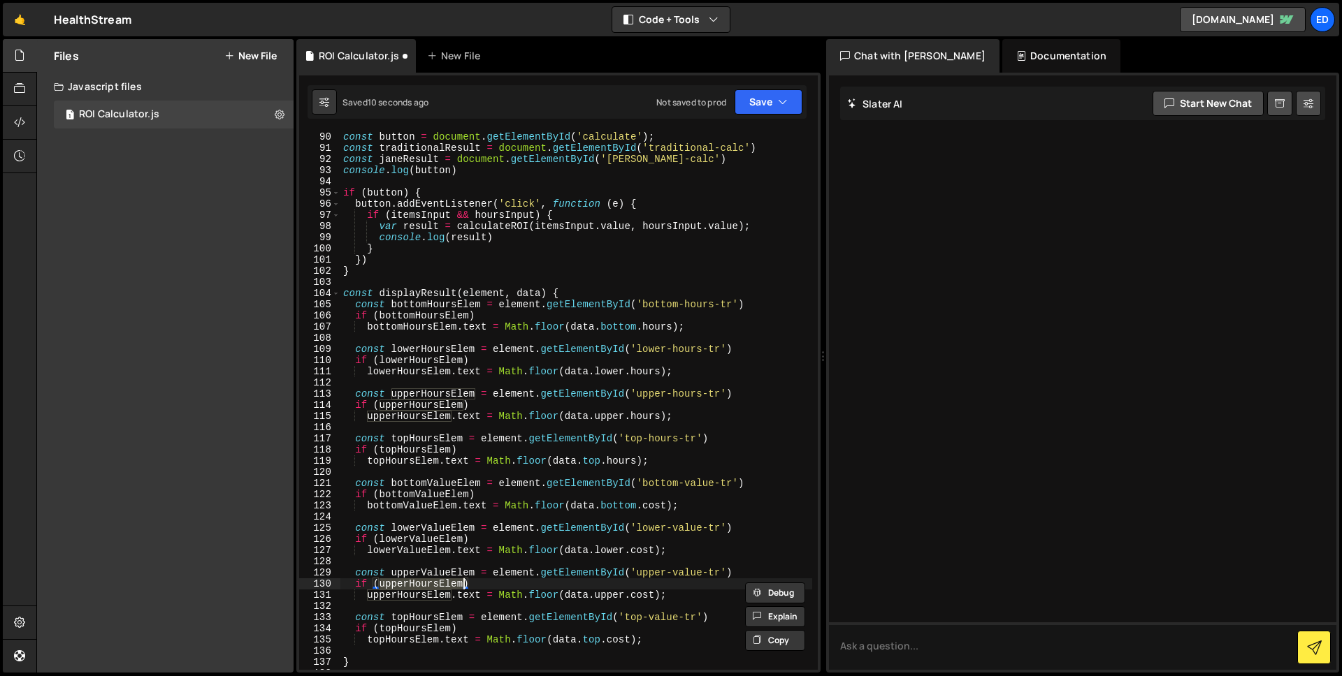
paste textarea "Value"
click at [423, 593] on div "const button = document . getElementById ( 'calculate' ) ; const traditionalRes…" at bounding box center [576, 411] width 472 height 561
paste textarea "Value"
drag, startPoint x: 439, startPoint y: 618, endPoint x: 408, endPoint y: 616, distance: 30.8
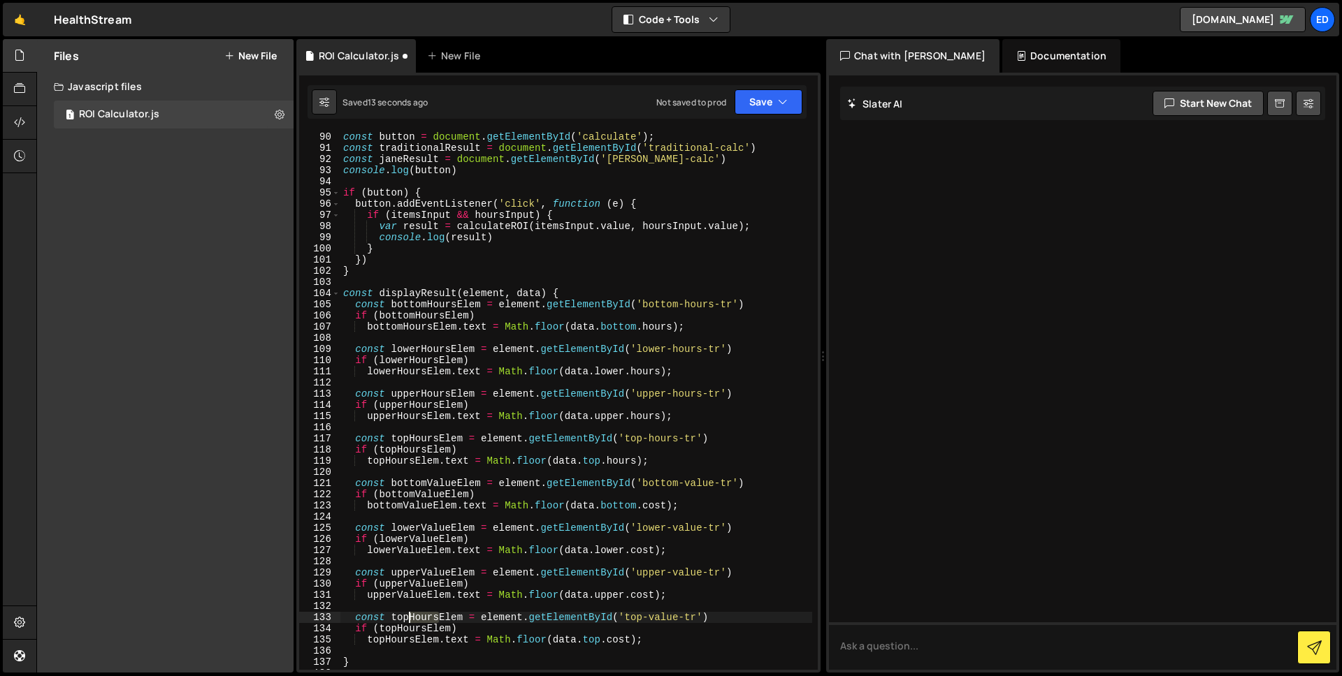
click at [408, 616] on div "const button = document . getElementById ( 'calculate' ) ; const traditionalRes…" at bounding box center [576, 411] width 472 height 561
click at [430, 620] on div "const button = document . getElementById ( 'calculate' ) ; const traditionalRes…" at bounding box center [576, 411] width 472 height 561
click at [425, 629] on div "const button = document . getElementById ( 'calculate' ) ; const traditionalRes…" at bounding box center [576, 411] width 472 height 561
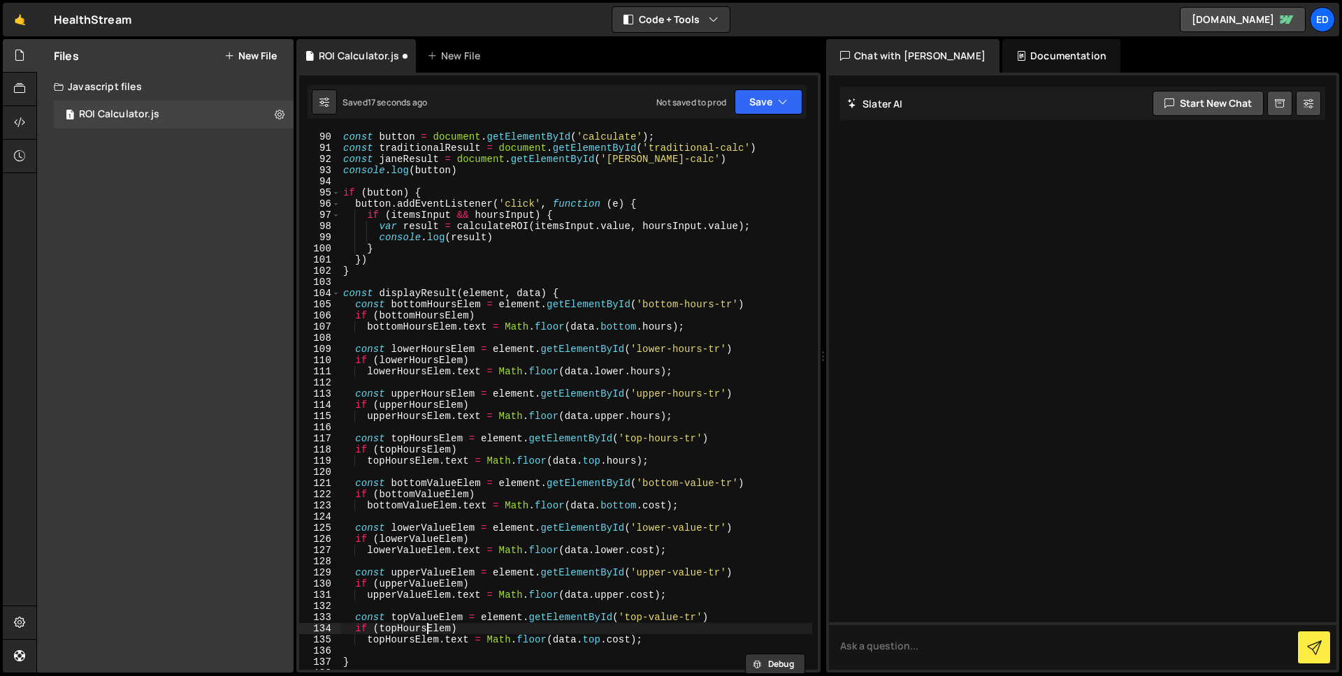
click at [425, 629] on div "const button = document . getElementById ( 'calculate' ) ; const traditionalRes…" at bounding box center [576, 411] width 472 height 561
paste textarea "Value"
click at [423, 640] on div "const button = document . getElementById ( 'calculate' ) ; const traditionalRes…" at bounding box center [576, 411] width 472 height 561
paste textarea "Value"
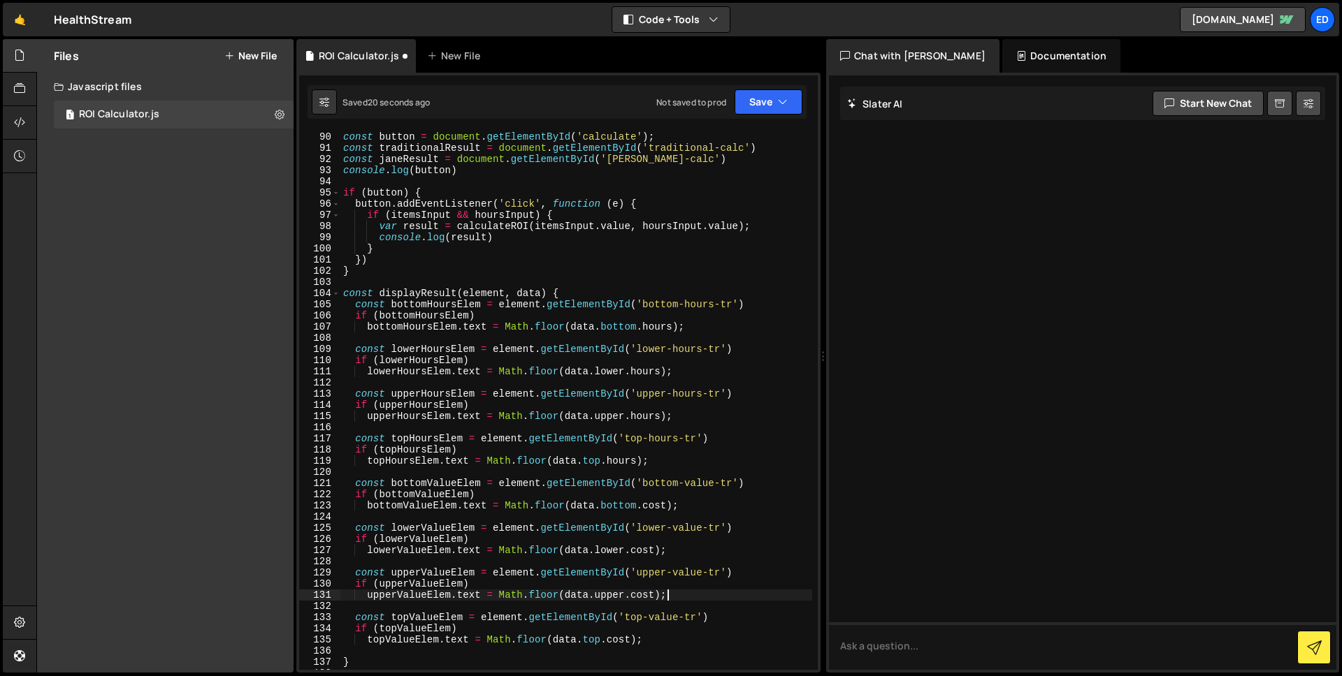
click at [719, 590] on div "const button = document . getElementById ( 'calculate' ) ; const traditionalRes…" at bounding box center [576, 411] width 472 height 561
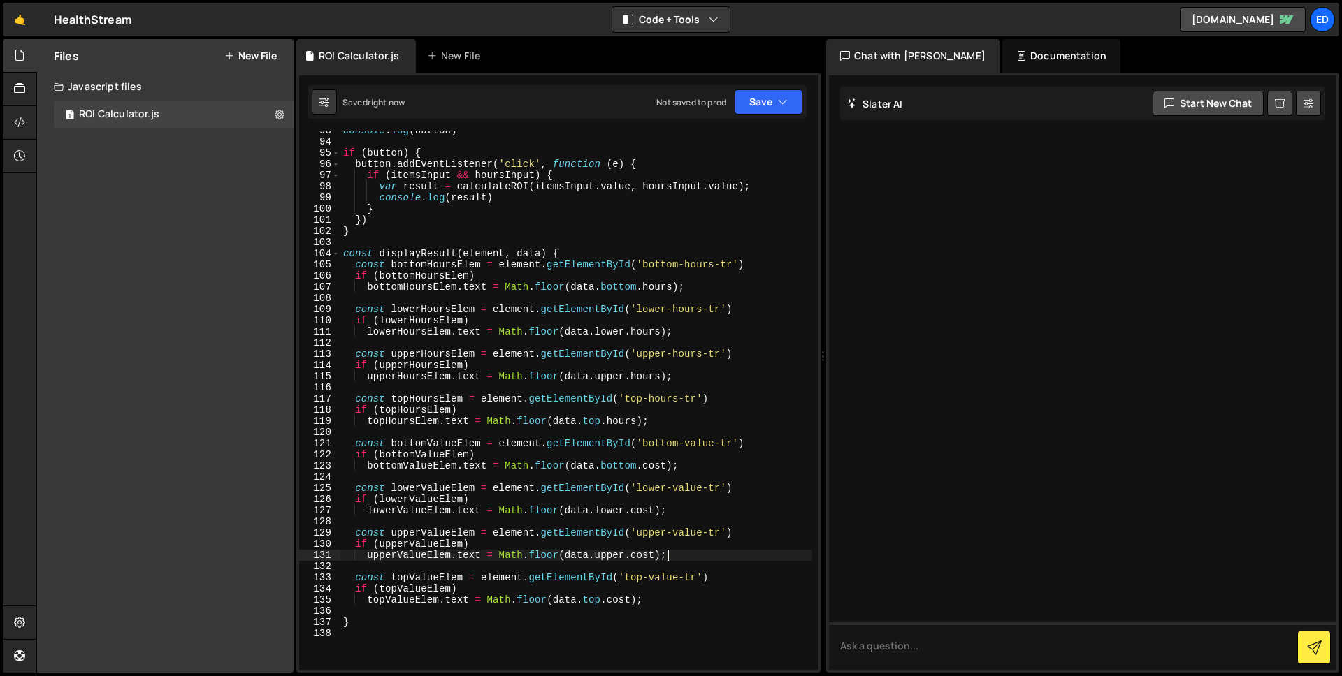
scroll to position [1281, 0]
click at [679, 601] on div "console . log ( button ) if ( button ) { button . addEventListener ( 'click' , …" at bounding box center [576, 405] width 472 height 561
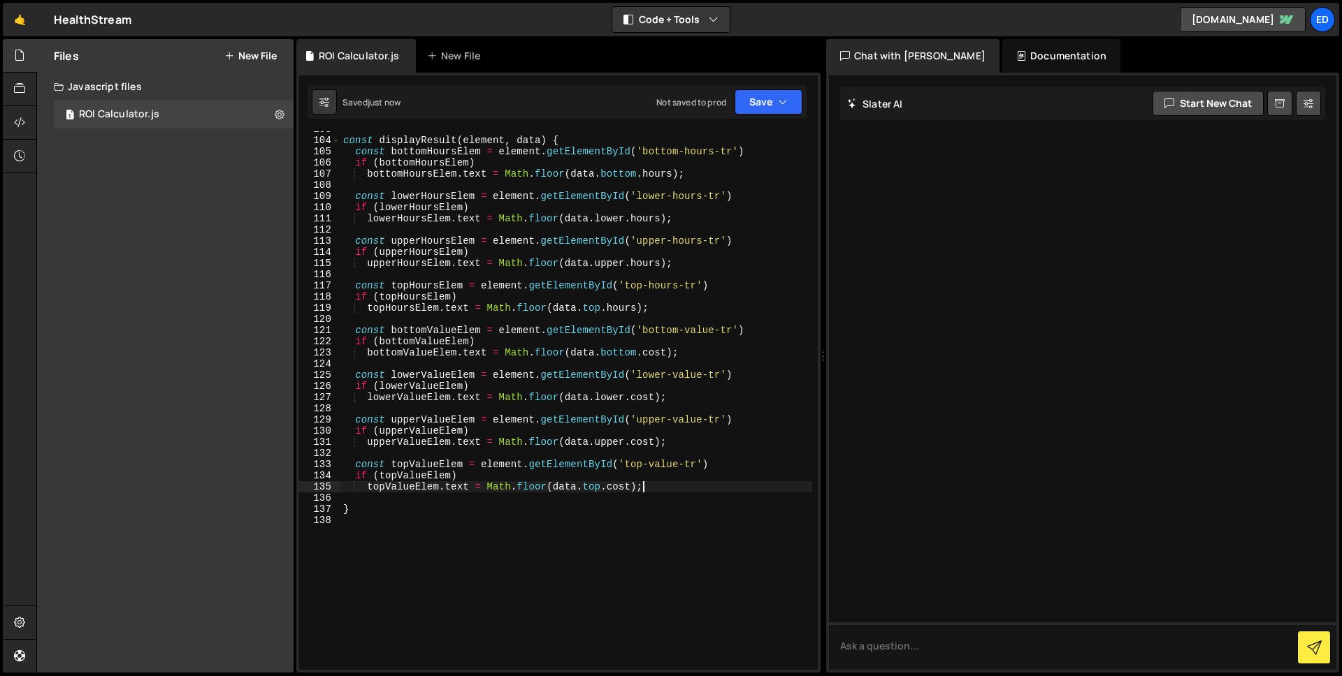
scroll to position [1394, 0]
click at [672, 307] on div "const displayResult ( element , data ) { const bottomHoursElem = element . getE…" at bounding box center [576, 404] width 472 height 561
type textarea "topHoursElem.text = Math.floor(data.top.hours);"
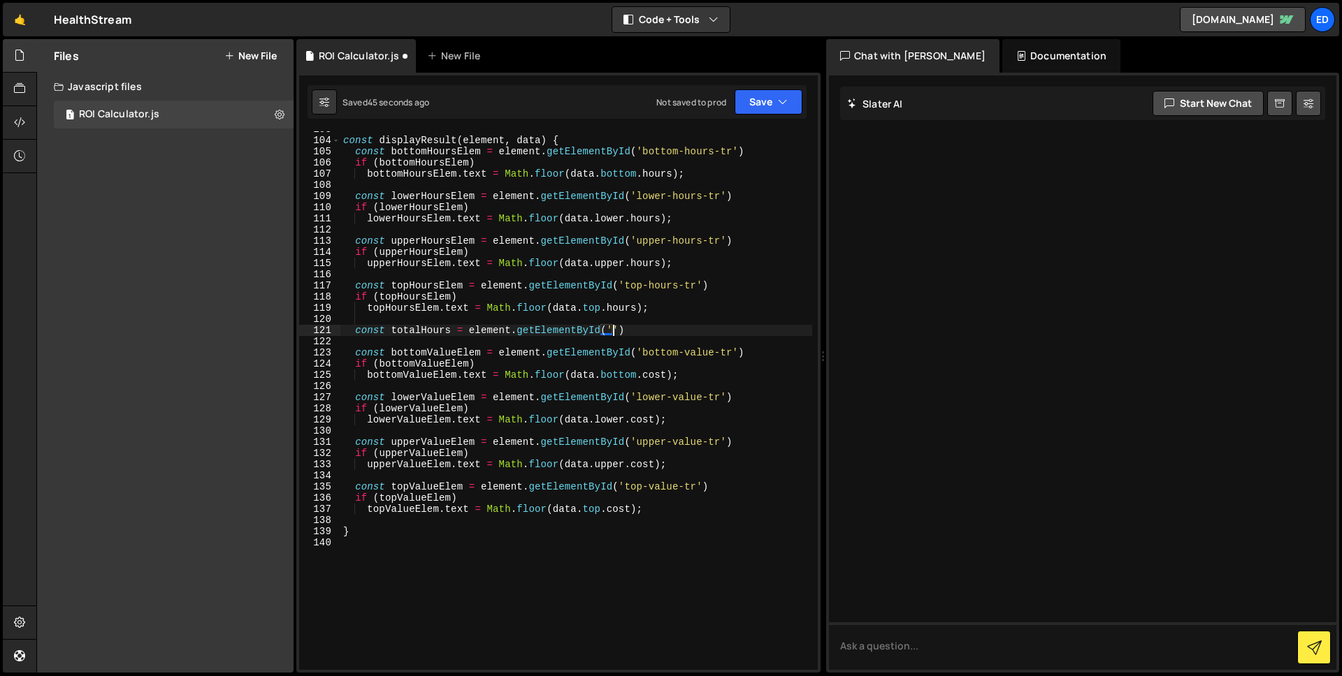
scroll to position [0, 18]
paste textarea "total-time-tr')"
type textarea "const totalHours = element.getElementById('total-time-tr')"
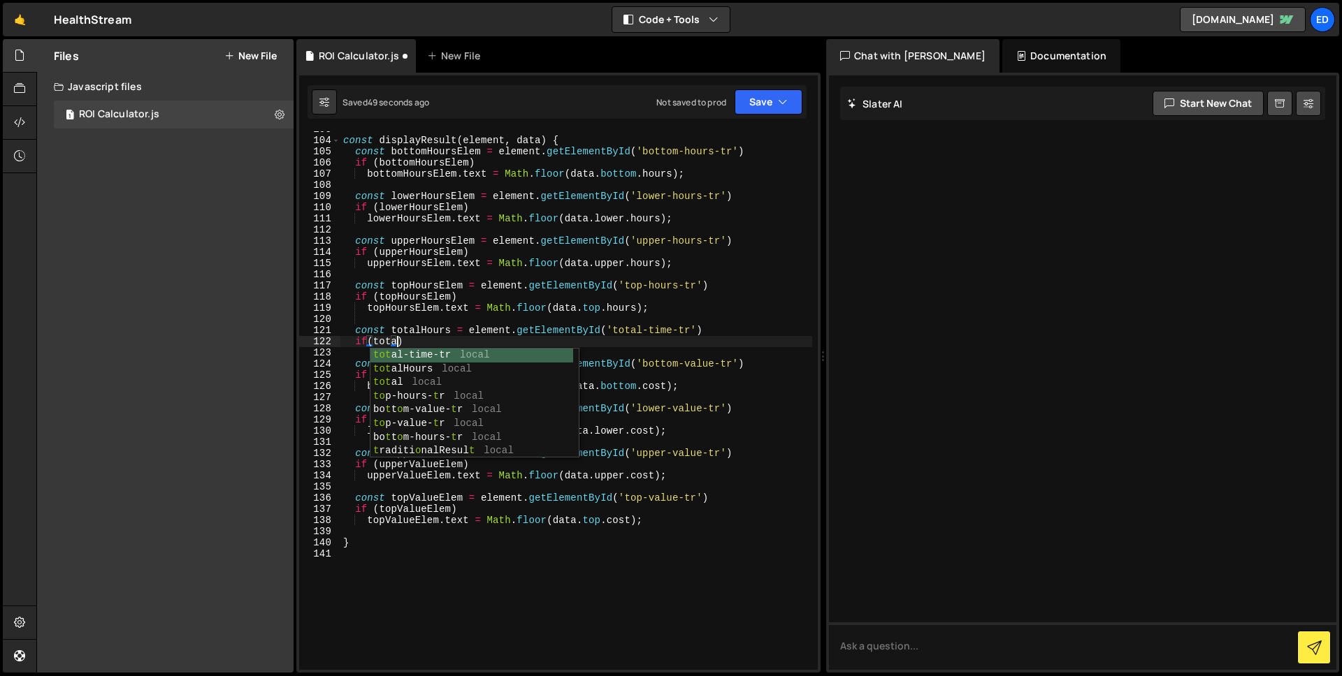
scroll to position [0, 3]
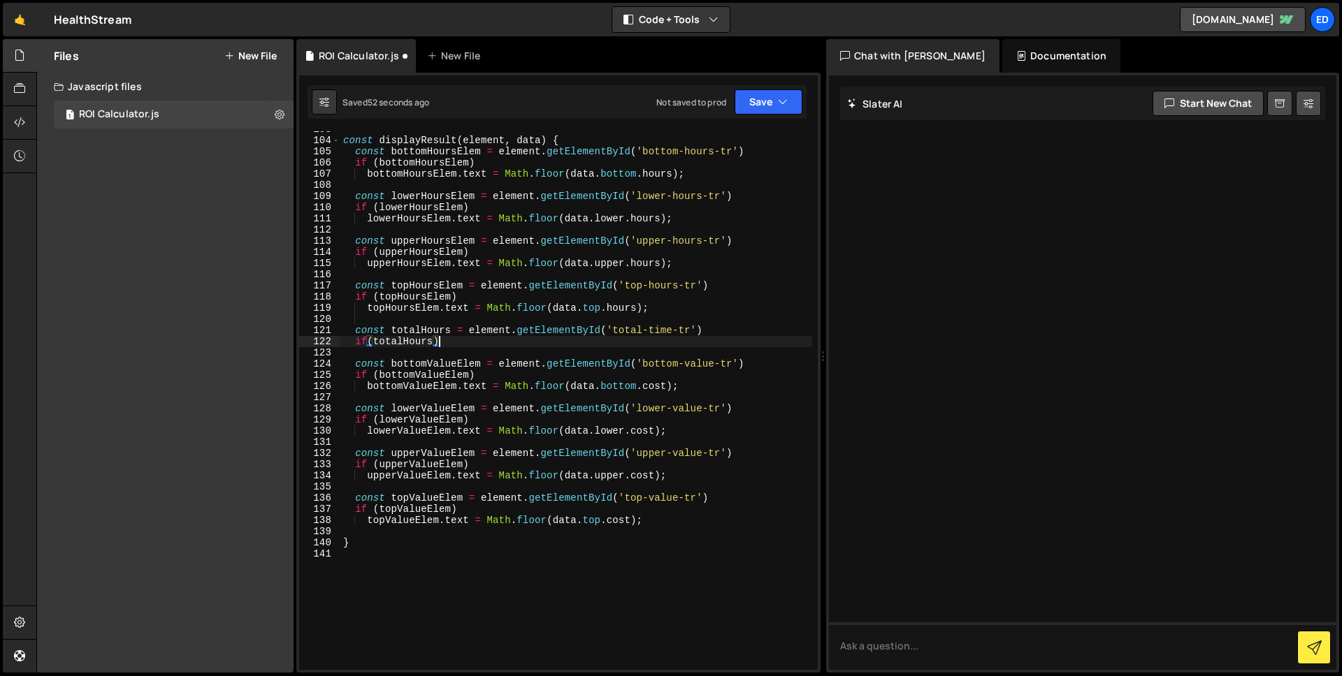
click at [479, 342] on div "const displayResult ( element , data ) { const bottomHoursElem = element . getE…" at bounding box center [576, 404] width 472 height 561
click at [451, 330] on div "const displayResult ( element , data ) { const bottomHoursElem = element . getE…" at bounding box center [576, 404] width 472 height 561
click at [452, 331] on div "const displayResult ( element , data ) { const bottomHoursElem = element . getE…" at bounding box center [576, 404] width 472 height 561
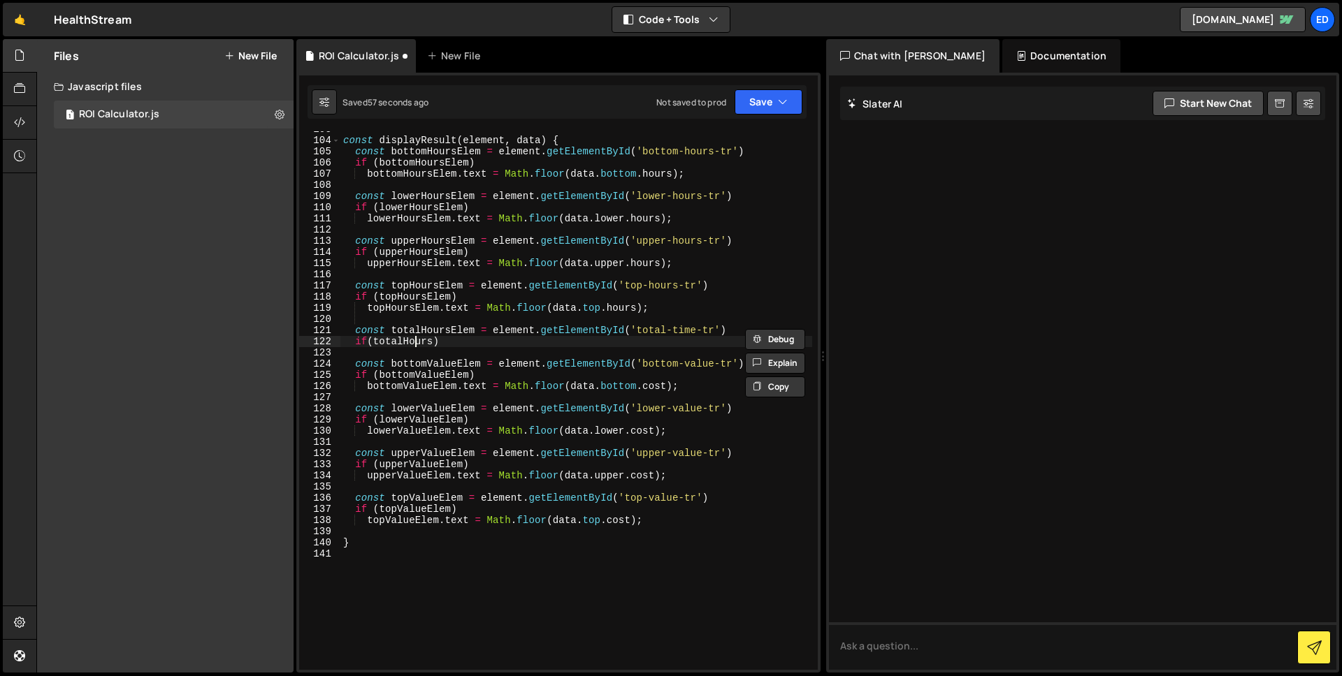
click at [412, 342] on div "const displayResult ( element , data ) { const bottomHoursElem = element . getE…" at bounding box center [576, 404] width 472 height 561
drag, startPoint x: 412, startPoint y: 342, endPoint x: 423, endPoint y: 344, distance: 10.7
click at [413, 342] on div "const displayResult ( element , data ) { const bottomHoursElem = element . getE…" at bounding box center [576, 404] width 472 height 561
paste textarea "Elem"
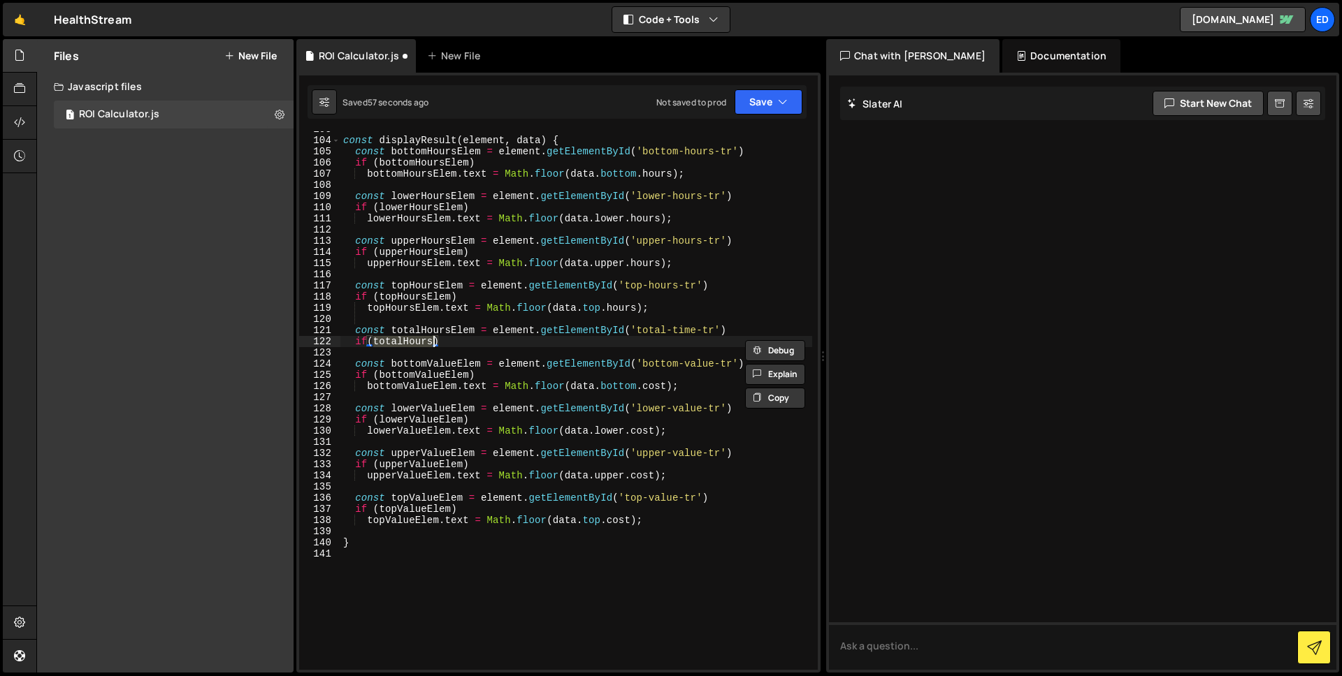
type textarea "if(totalHoursElem)"
click at [470, 342] on div "const displayResult ( element , data ) { const bottomHoursElem = element . getE…" at bounding box center [576, 404] width 472 height 561
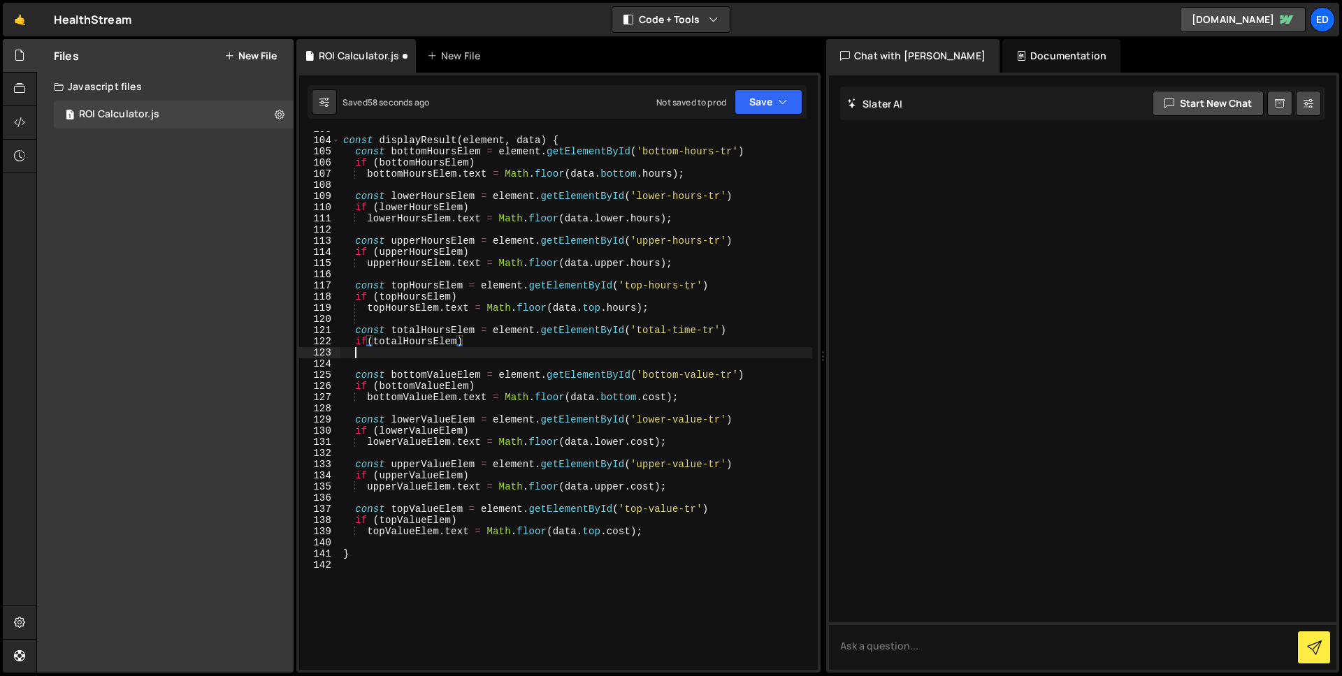
scroll to position [0, 0]
paste textarea "totalHoursElem"
type textarea "totalHoursElem.text = Math"
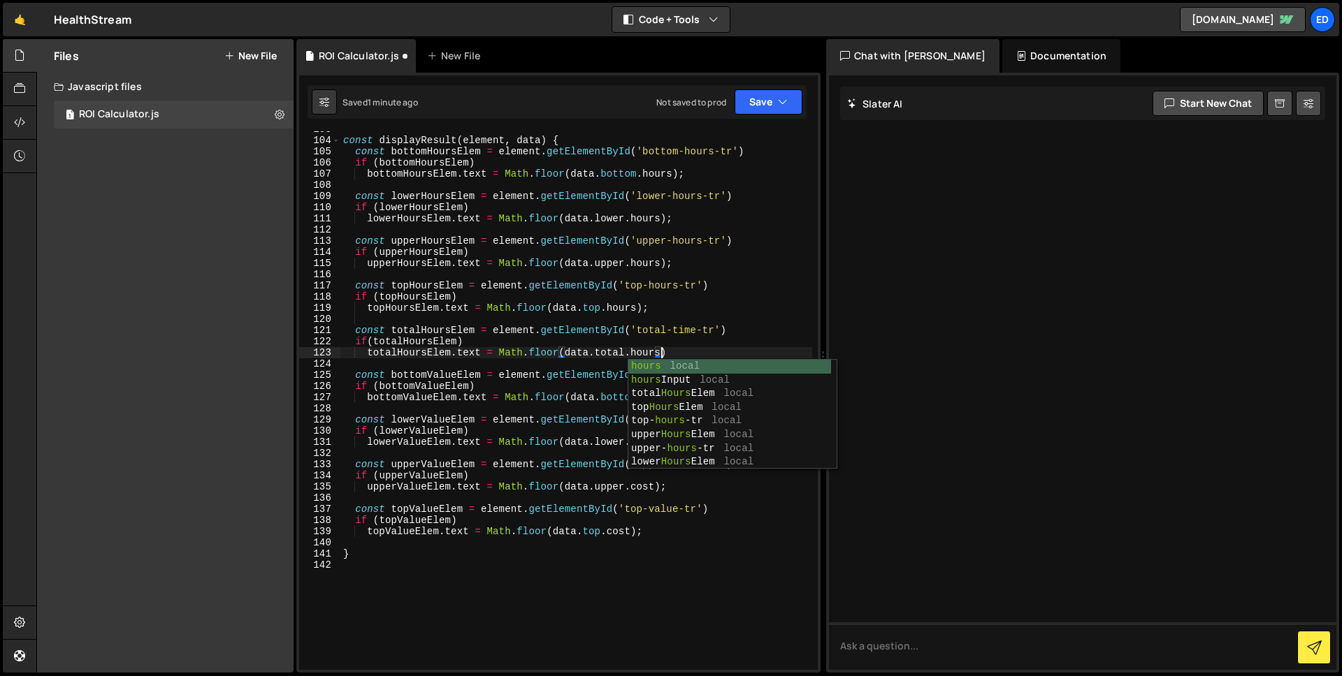
scroll to position [0, 22]
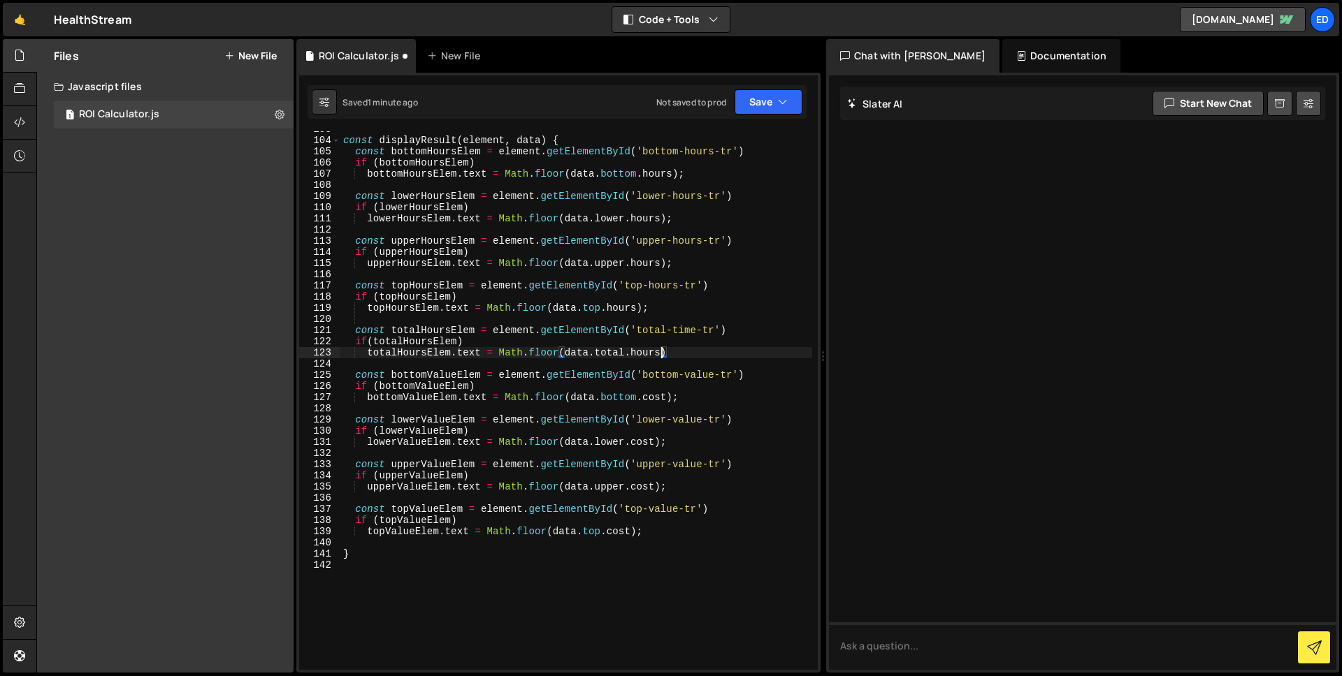
click at [663, 530] on div "const displayResult ( element , data ) { const bottomHoursElem = element . getE…" at bounding box center [576, 404] width 472 height 561
type textarea "topValueElem.text = Math.floor(data.top.cost);"
paste textarea "total-value-tr"
type textarea "const totalValueElem = element.getElementById('total-value-tr')"
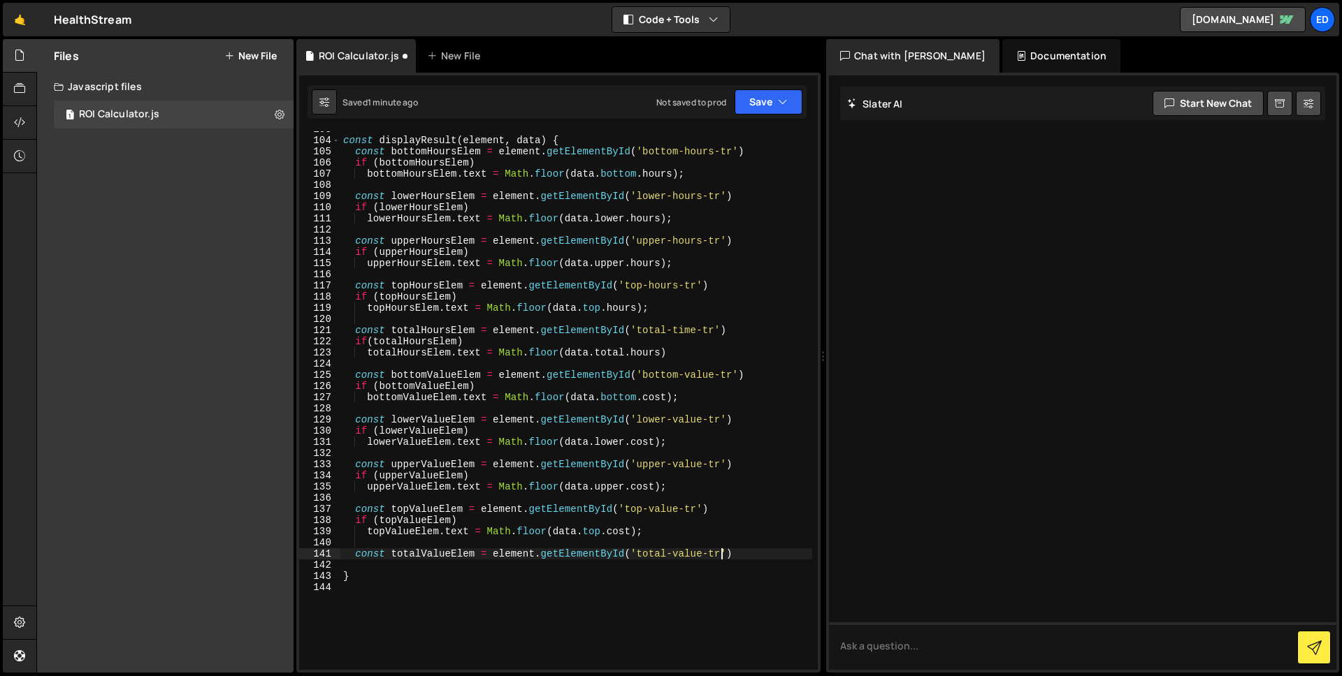
click at [769, 553] on div "const displayResult ( element , data ) { const bottomHoursElem = element . getE…" at bounding box center [576, 404] width 472 height 561
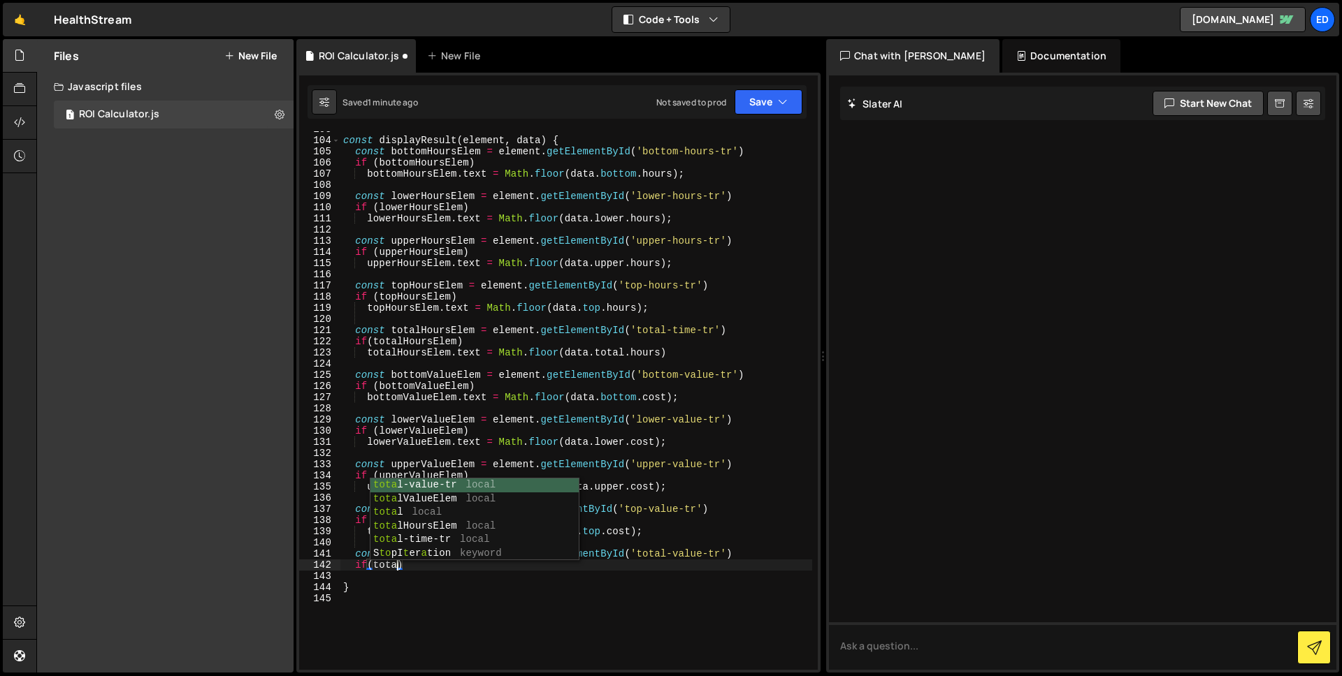
scroll to position [0, 3]
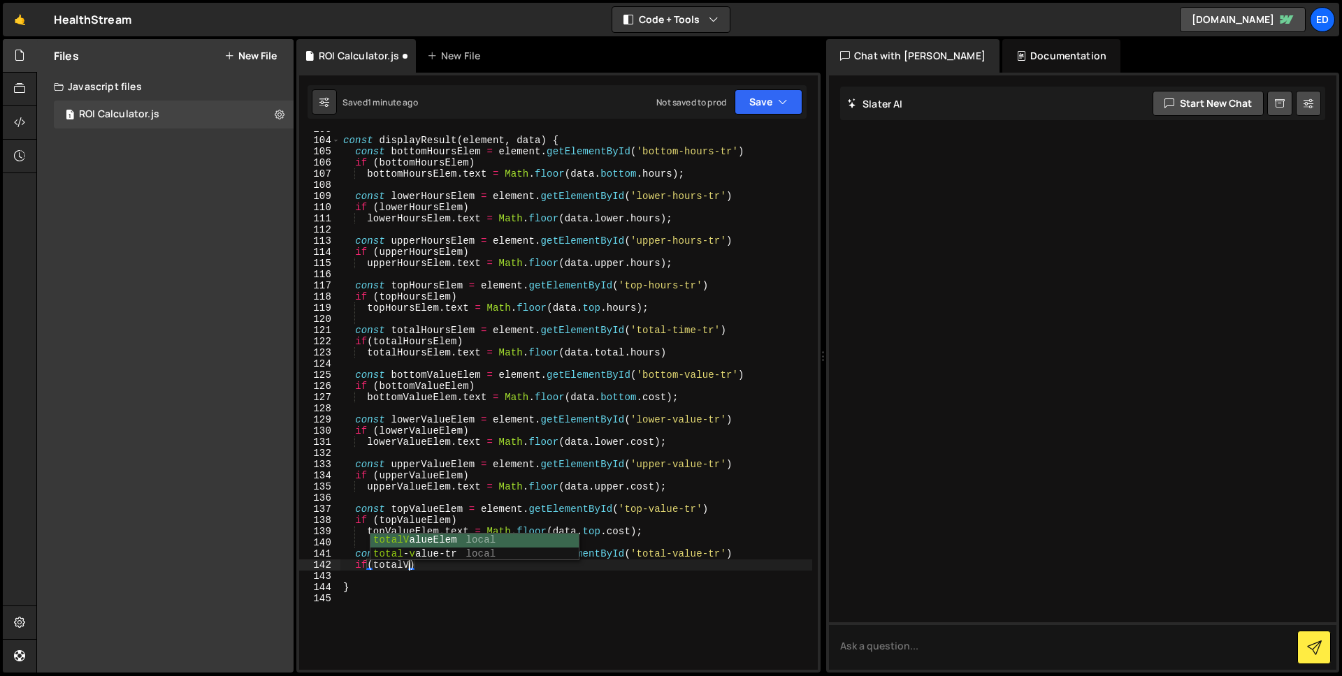
type textarea "if(totalValueElem)"
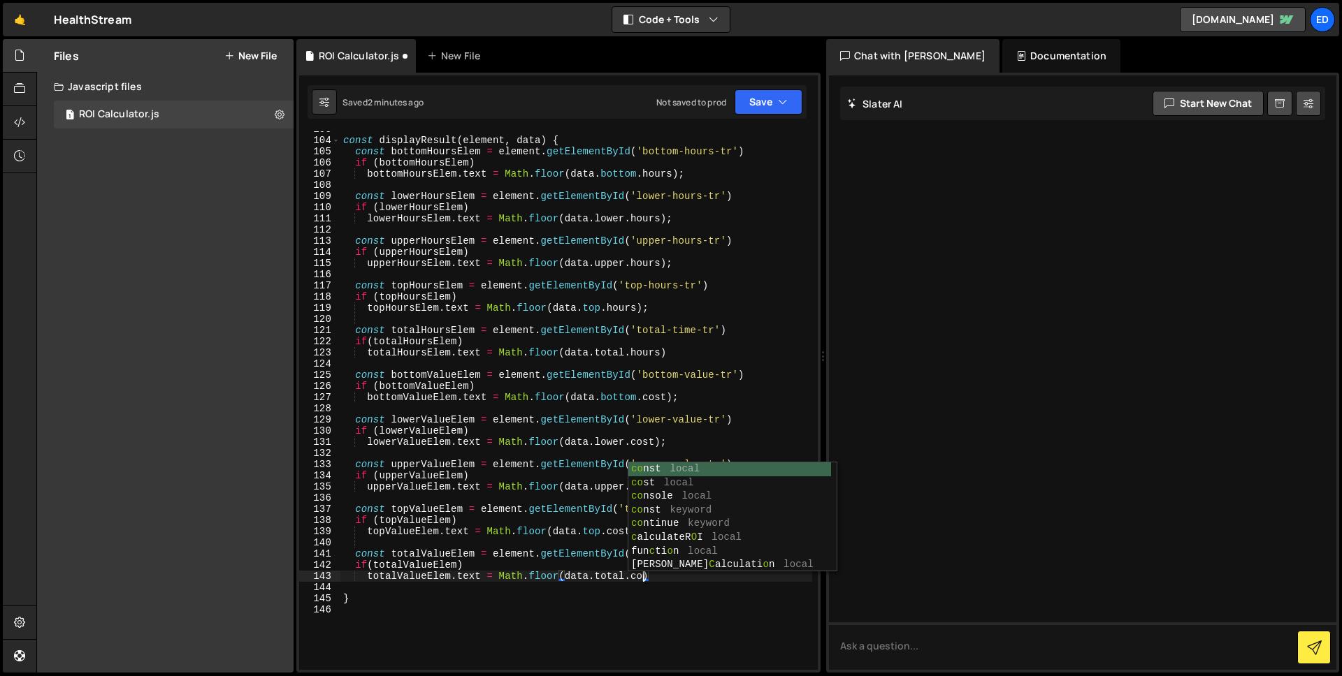
scroll to position [0, 21]
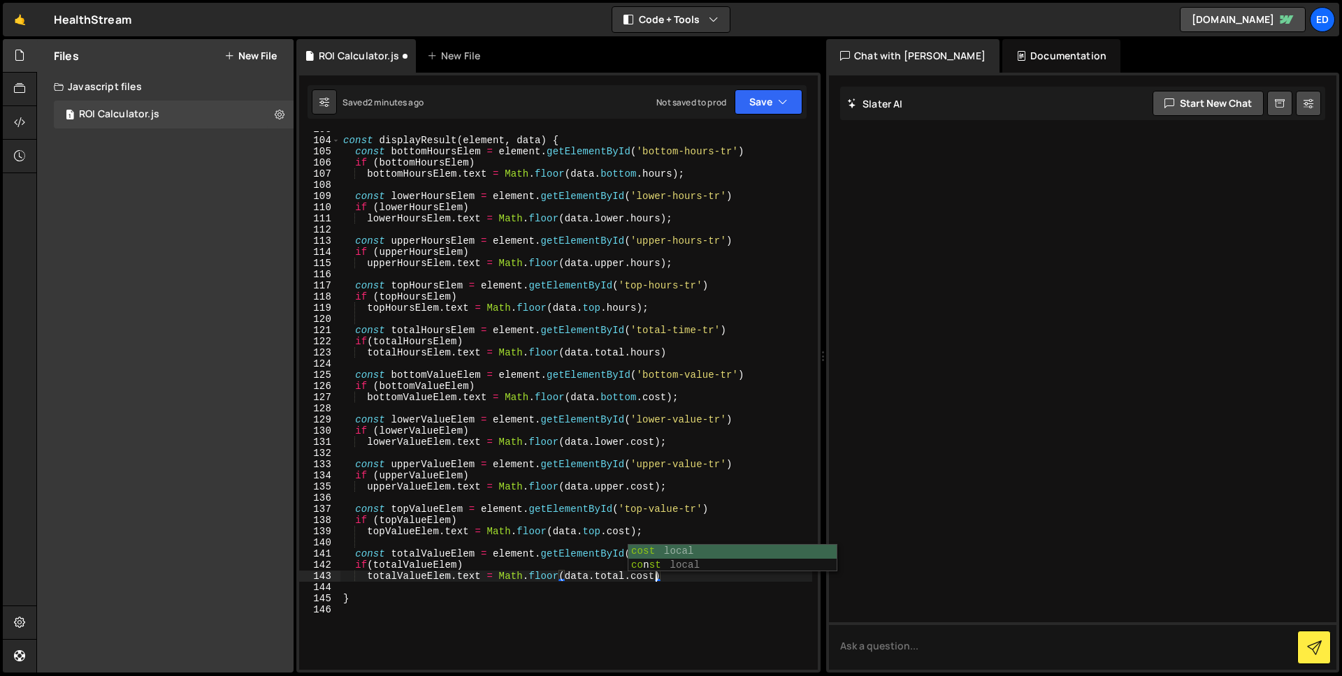
type textarea "totalValueElem.text = Math.floor(data.total.cost)"
click at [660, 429] on div "const displayResult ( element , data ) { const bottomHoursElem = element . getE…" at bounding box center [576, 404] width 472 height 561
type textarea "if (lowerValueElem)"
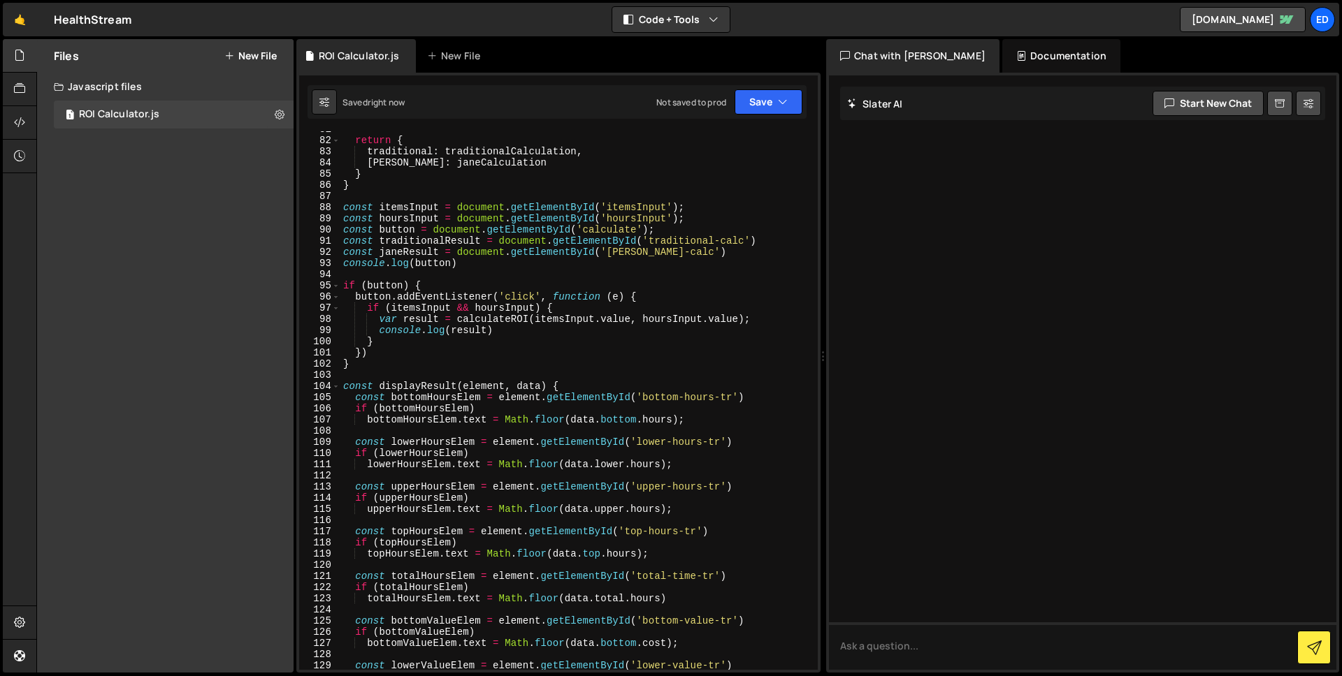
scroll to position [1071, 0]
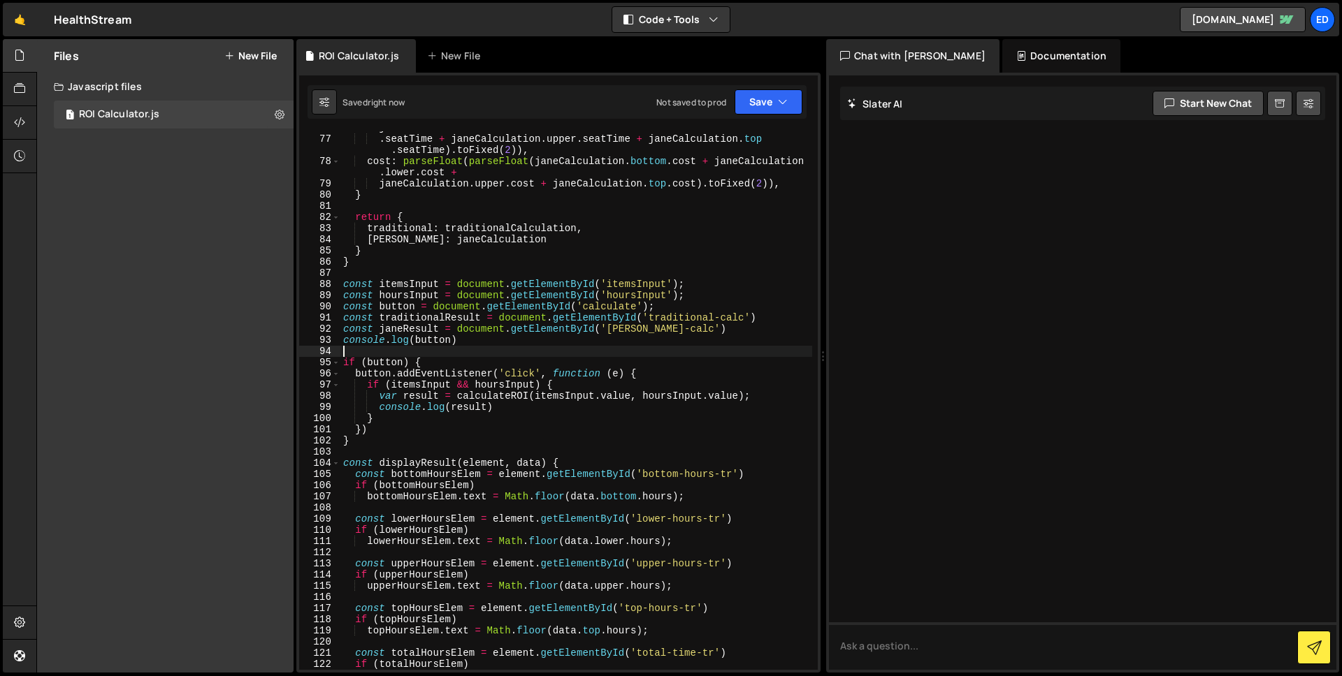
click at [485, 352] on div "hours : parseFloat ( parseFloat ( janeCalculation . bottom . seatTime + janeCal…" at bounding box center [576, 397] width 472 height 572
click at [472, 366] on div "hours : parseFloat ( parseFloat ( janeCalculation . bottom . seatTime + janeCal…" at bounding box center [576, 397] width 472 height 572
click at [670, 375] on div "hours : parseFloat ( parseFloat ( janeCalculation . bottom . seatTime + janeCal…" at bounding box center [576, 397] width 472 height 572
click at [560, 409] on div "hours : parseFloat ( parseFloat ( janeCalculation . bottom . seatTime + janeCal…" at bounding box center [576, 397] width 472 height 572
type textarea "console.log(result)"
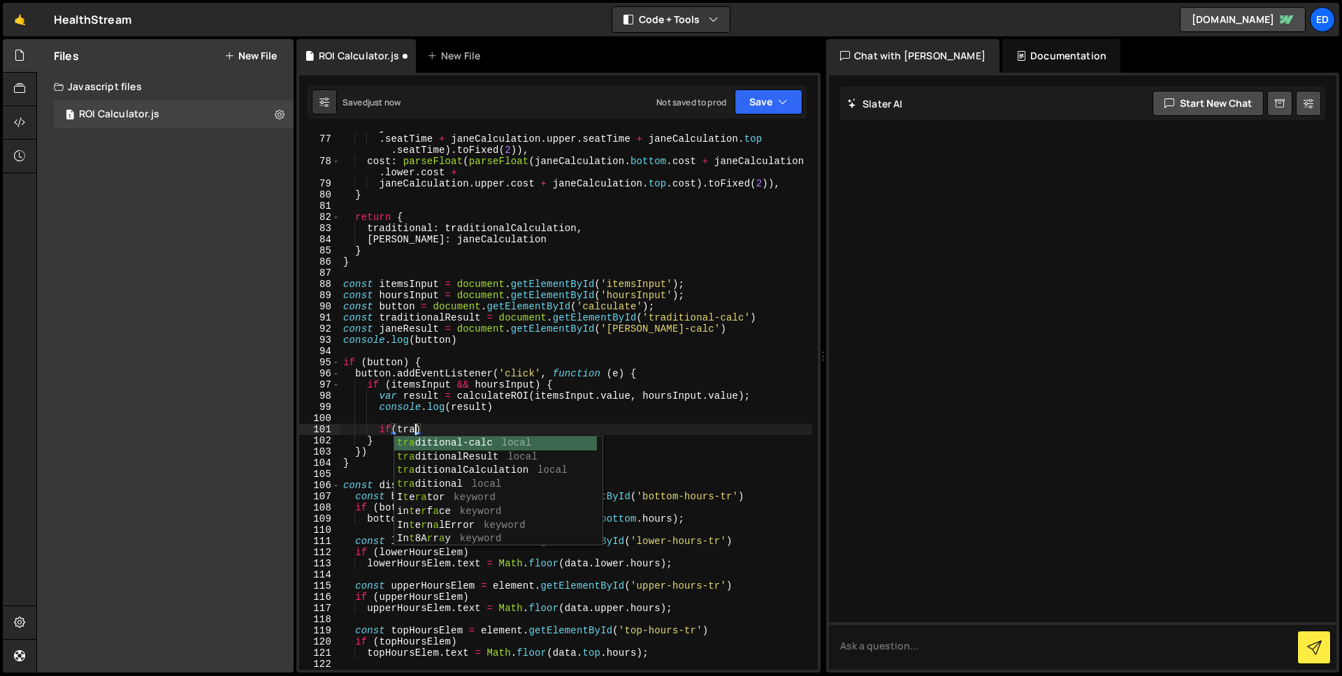
scroll to position [0, 4]
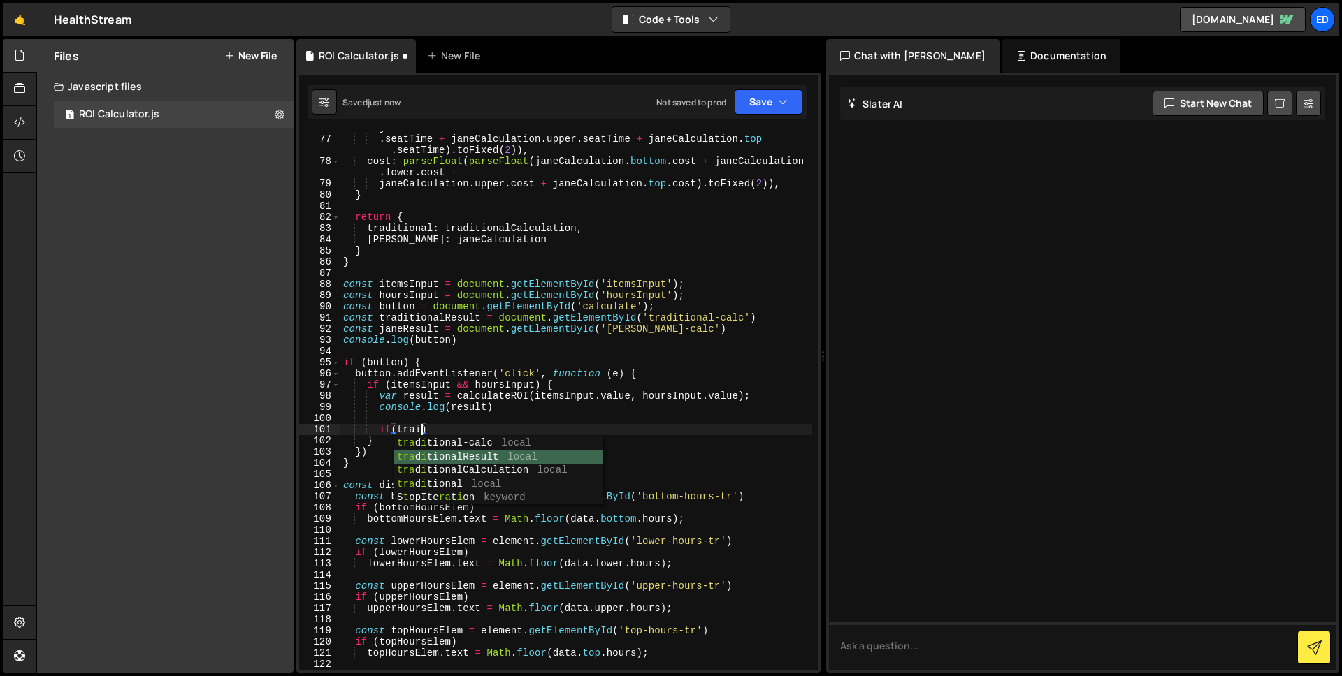
type textarea "if(traditionalResult)"
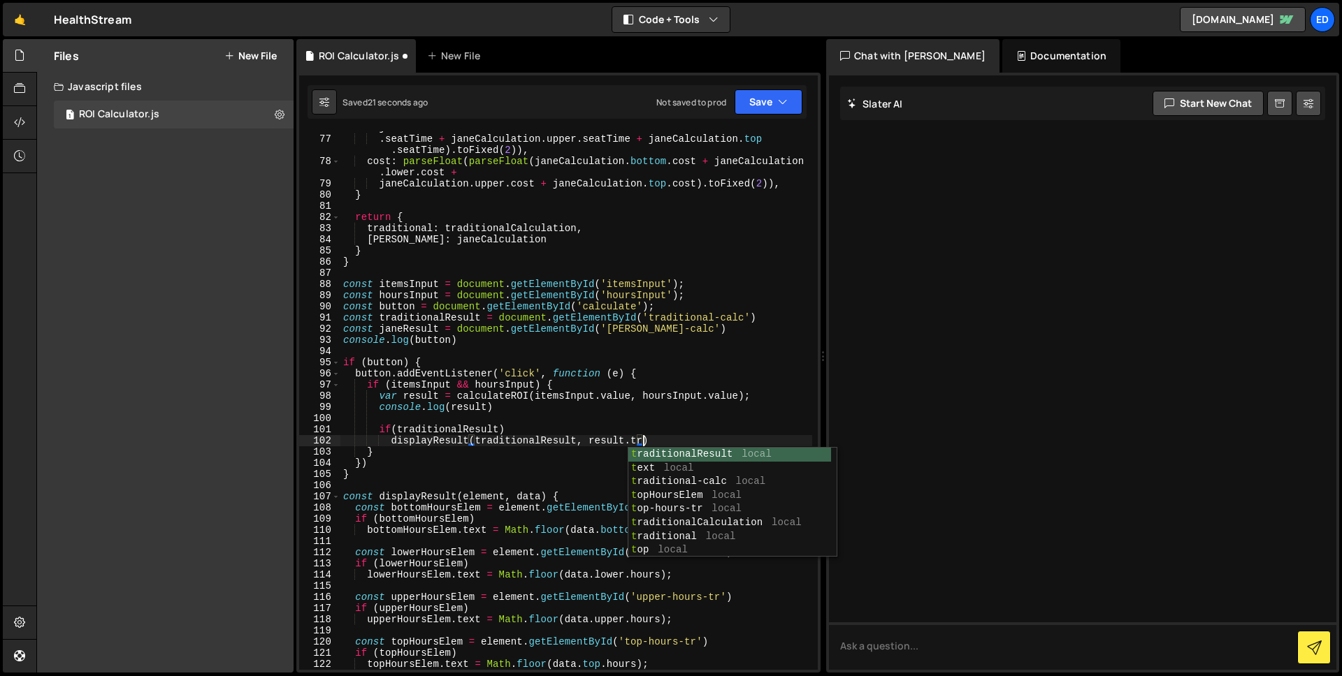
scroll to position [0, 21]
type textarea "displayResult(traditionalResult, result.traditional)"
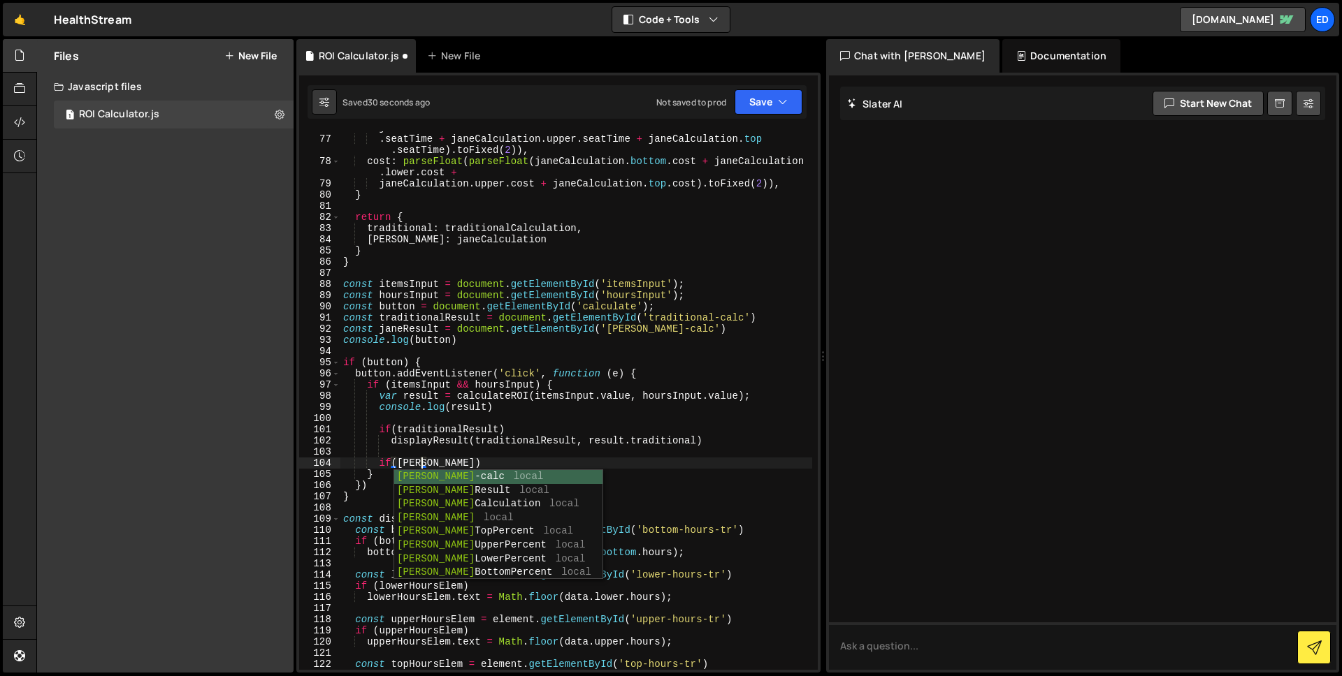
scroll to position [0, 6]
type textarea "if(janeResult)"
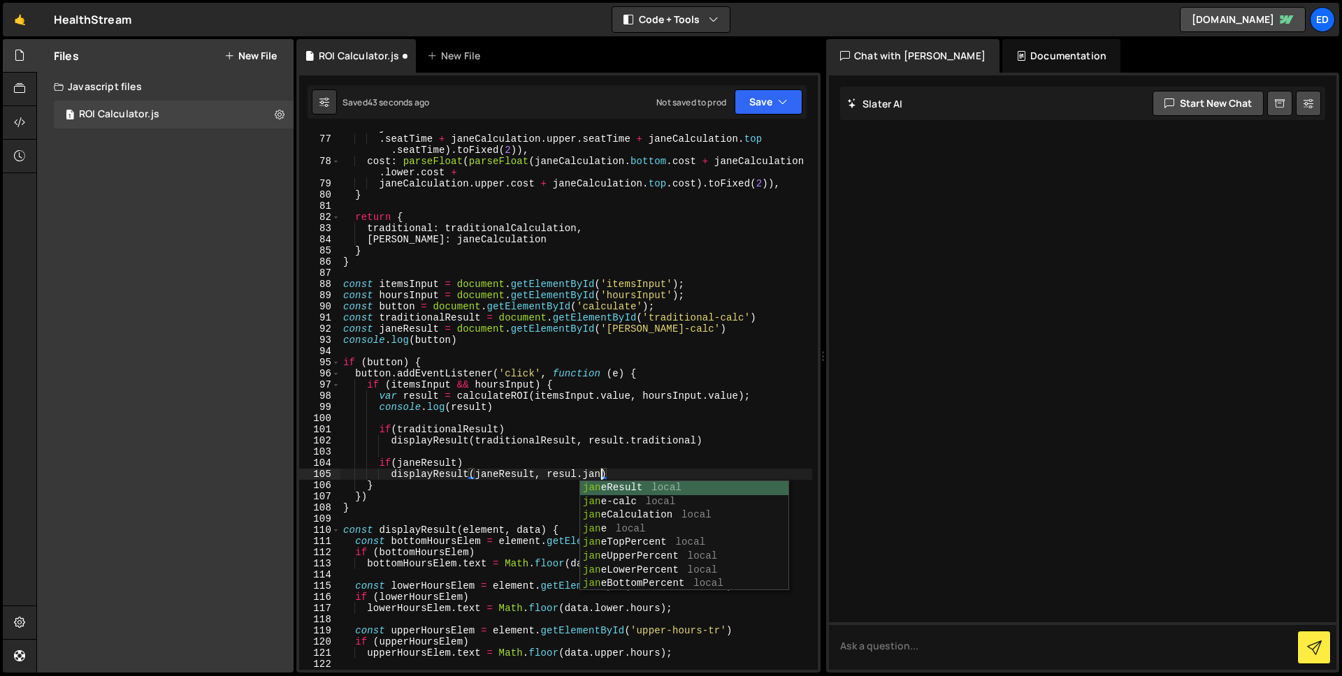
scroll to position [0, 18]
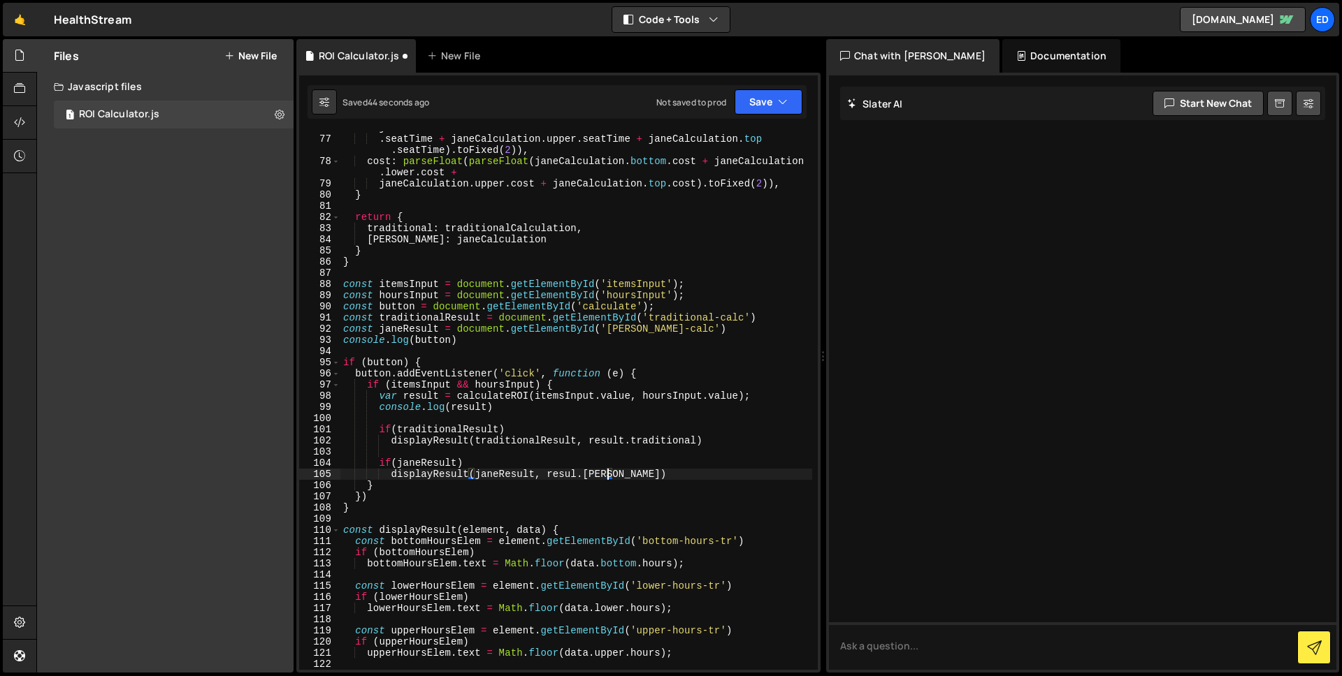
click at [720, 413] on div "hours : parseFloat ( parseFloat ( janeCalculation . bottom . seatTime + janeCal…" at bounding box center [576, 397] width 472 height 572
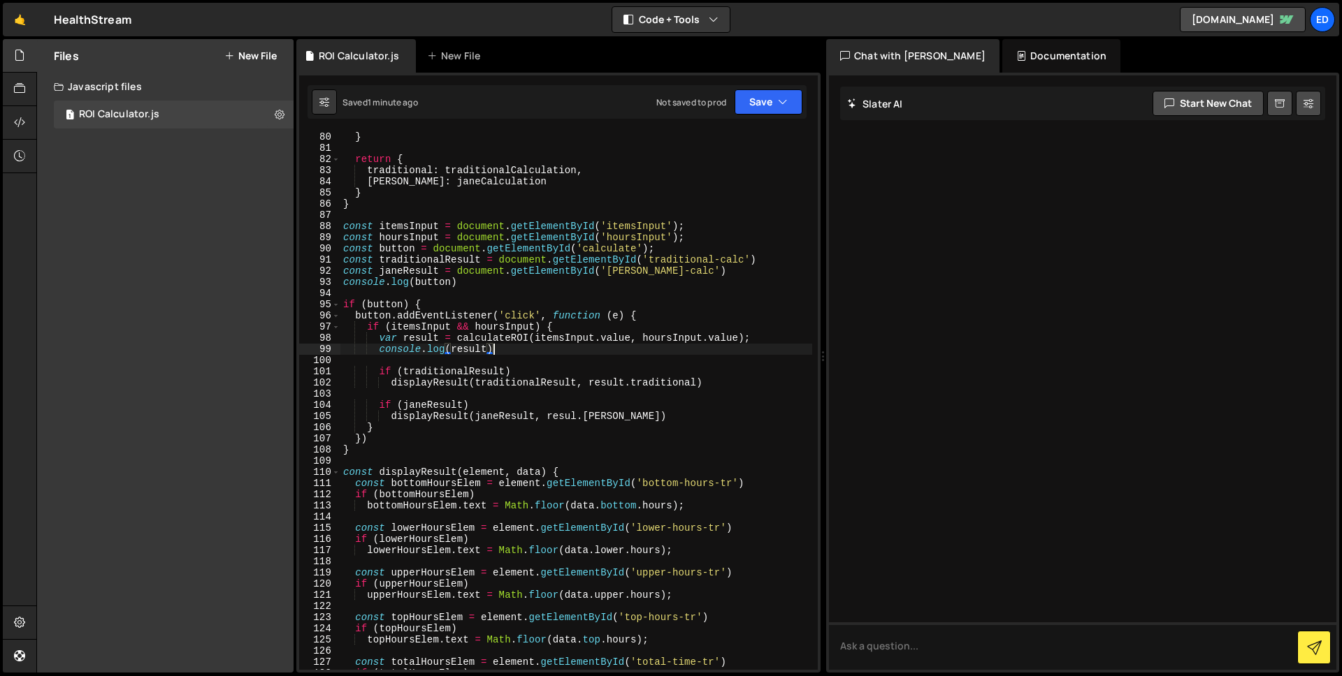
click at [353, 261] on div "} return { traditional : traditionalCalculation , jane : janeCalculation } } co…" at bounding box center [576, 411] width 472 height 561
click at [740, 412] on div "} return { traditional : traditionalCalculation , jane : janeCalculation } } co…" at bounding box center [576, 411] width 472 height 561
click at [583, 348] on div "} return { traditional : traditionalCalculation , jane : janeCalculation } } co…" at bounding box center [576, 411] width 472 height 561
type textarea "console.log(result)"
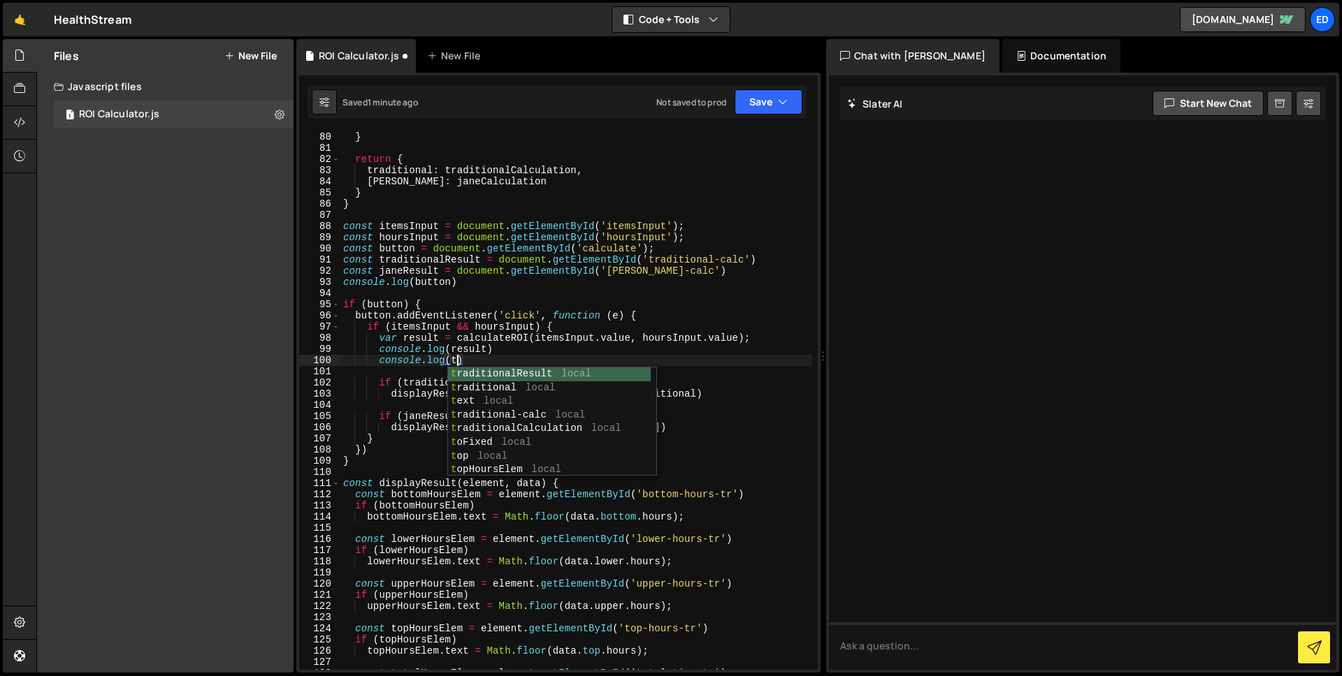
scroll to position [0, 8]
type textarea "console.log(traditionalResult)"
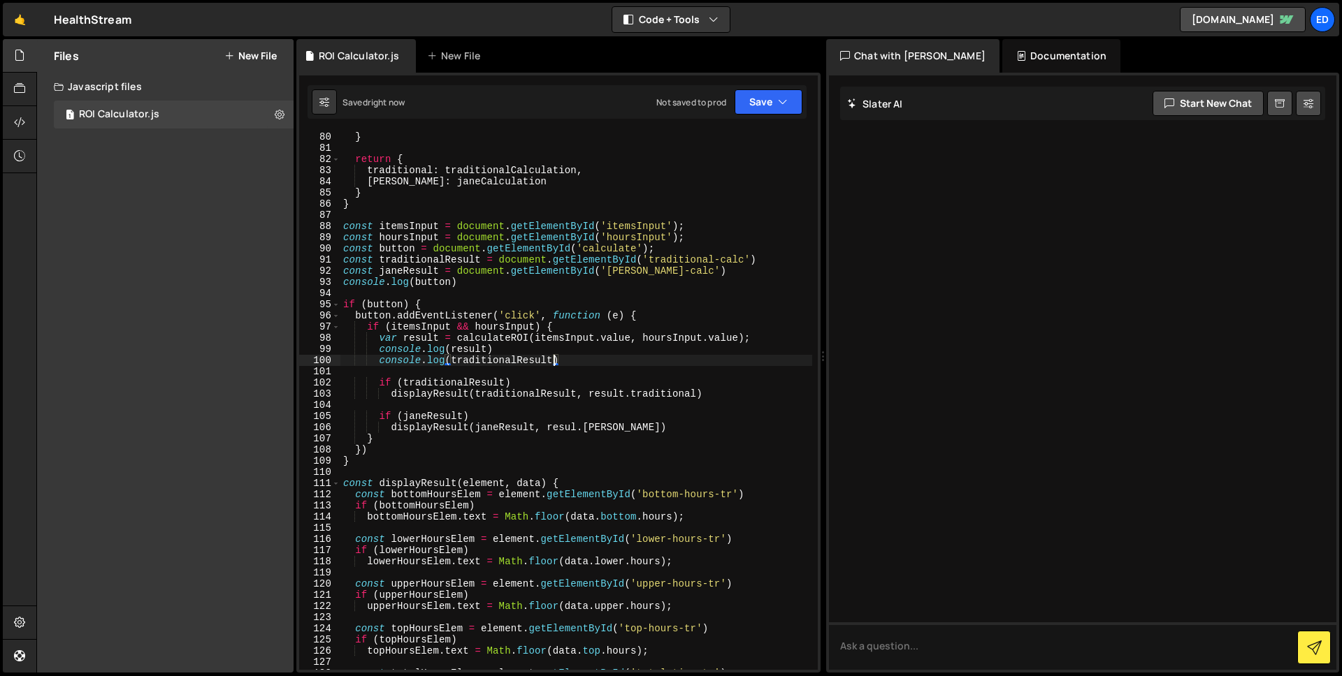
click at [653, 372] on div "} return { traditional : traditionalCalculation , jane : janeCalculation } } co…" at bounding box center [576, 411] width 472 height 561
paste textarea "calculate"
type textarea "calculate"
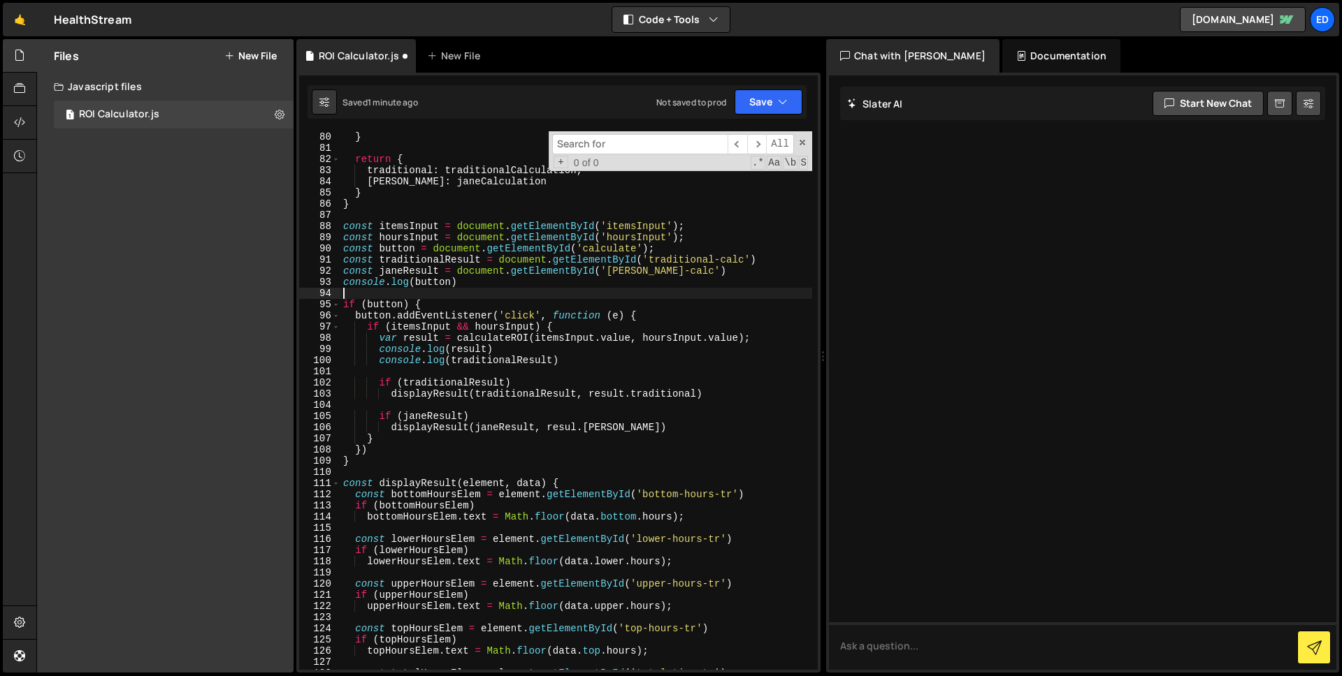
click at [653, 288] on div "} return { traditional : traditionalCalculation , jane : janeCalculation } } co…" at bounding box center [576, 411] width 472 height 561
click at [618, 144] on input at bounding box center [639, 144] width 175 height 20
paste input "calculate"
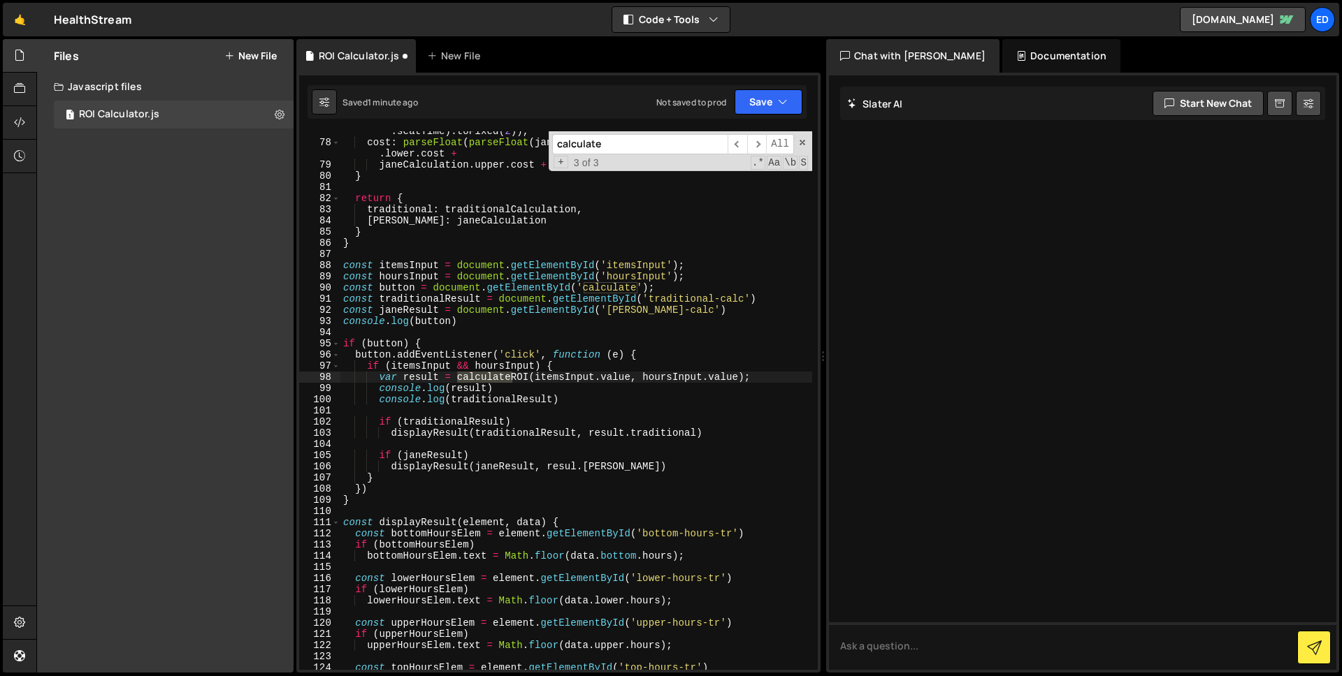
scroll to position [1080, 0]
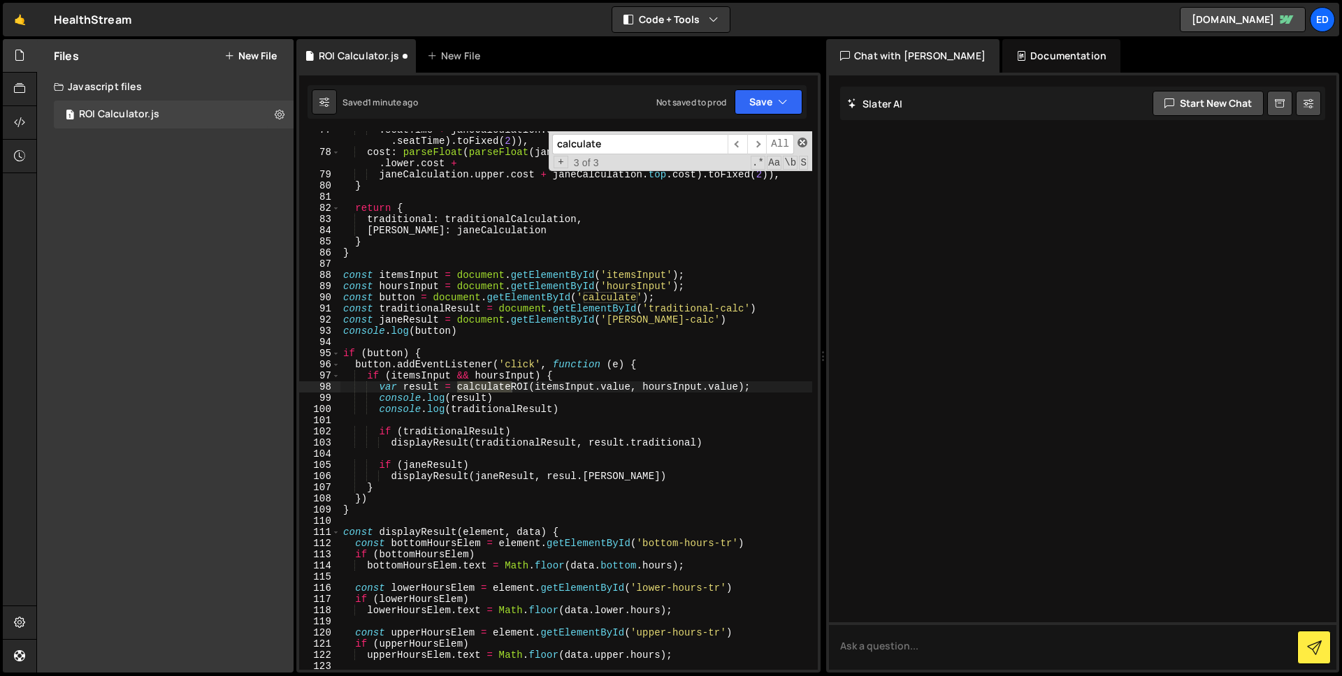
type input "calculate"
click at [800, 146] on span at bounding box center [802, 143] width 10 height 10
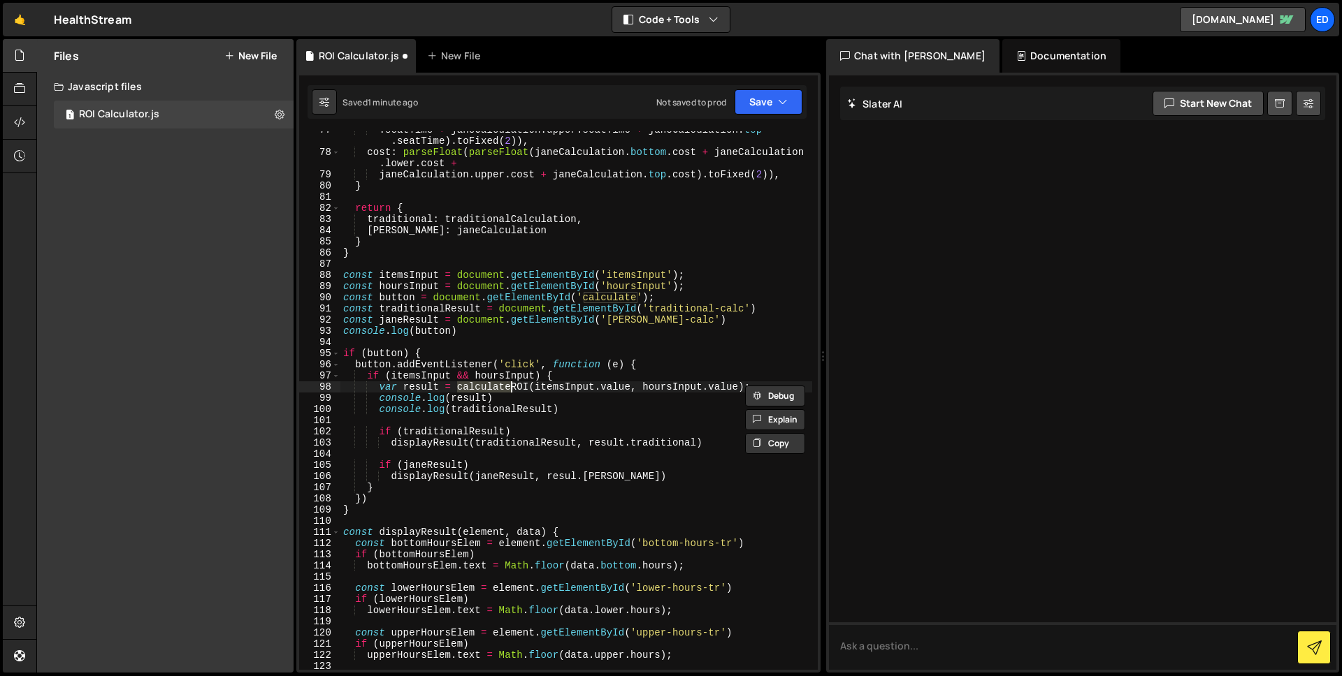
click at [711, 297] on div ". seatTime + janeCalculation . upper . seatTime + janeCalculation . top . seatT…" at bounding box center [576, 410] width 472 height 572
click at [602, 301] on div ". seatTime + janeCalculation . upper . seatTime + janeCalculation . top . seatT…" at bounding box center [576, 410] width 472 height 572
click at [399, 301] on div ". seatTime + janeCalculation . upper . seatTime + janeCalculation . top . seatT…" at bounding box center [576, 410] width 472 height 572
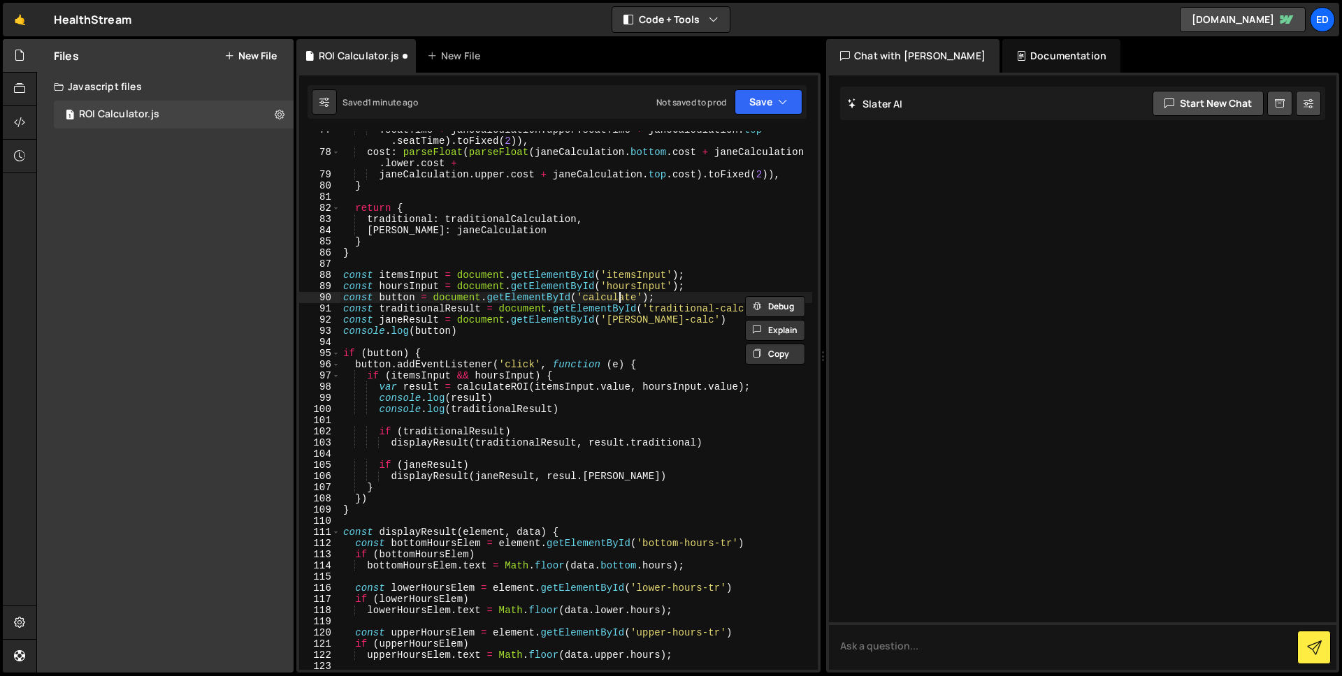
click at [620, 298] on div ". seatTime + janeCalculation . upper . seatTime + janeCalculation . top . seatT…" at bounding box center [576, 410] width 472 height 572
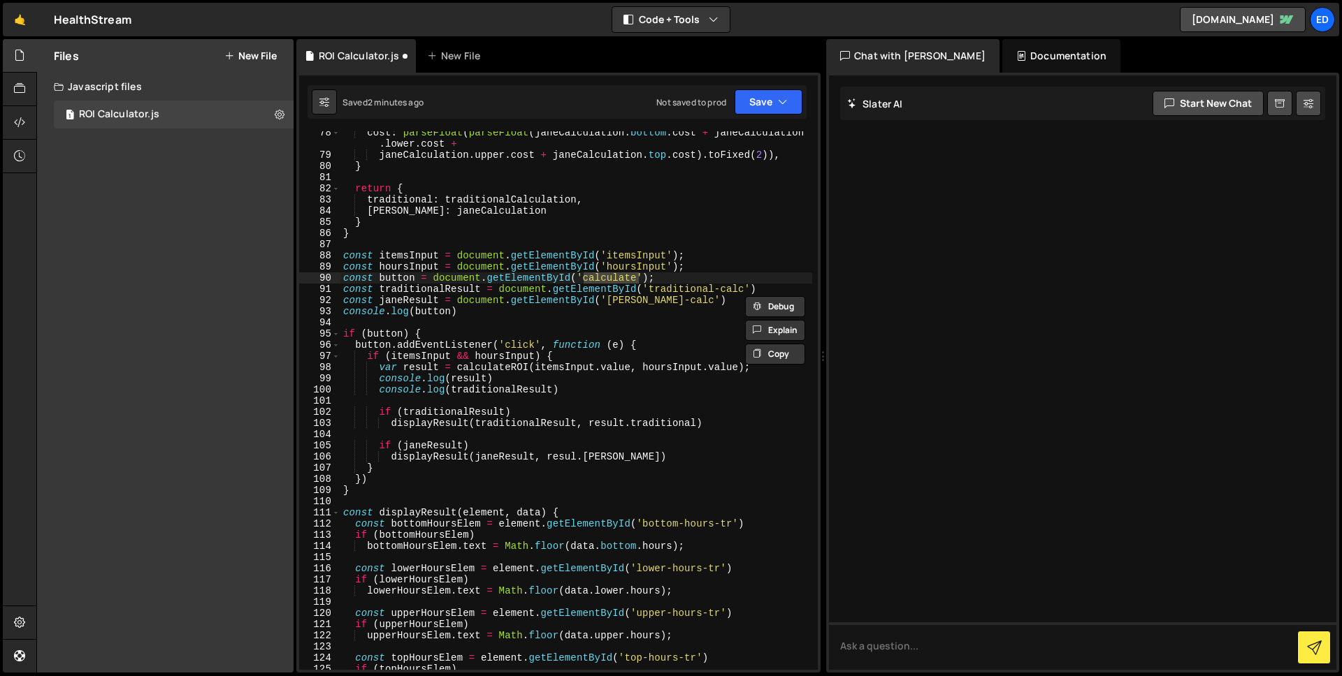
scroll to position [1100, 0]
click at [351, 513] on div "cost : parseFloat ( parseFloat ( janeCalculation . bottom . cost + janeCalculat…" at bounding box center [576, 413] width 472 height 572
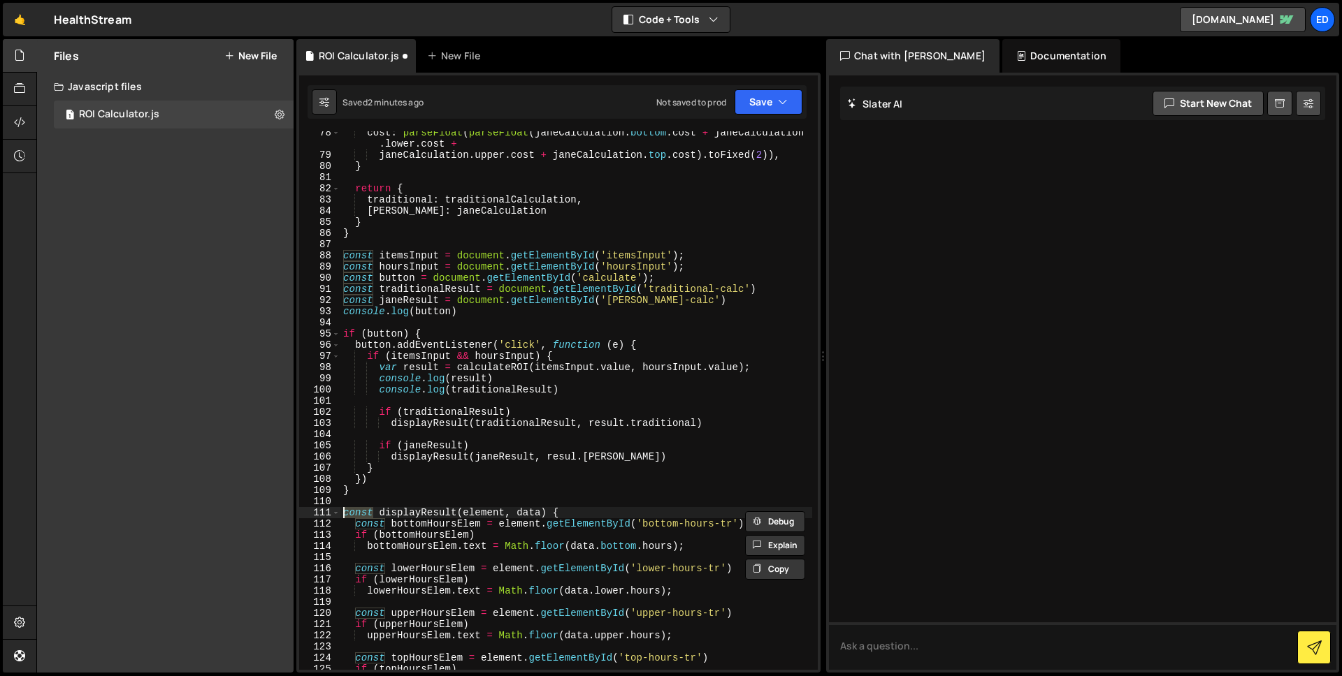
click at [351, 513] on div "cost : parseFloat ( parseFloat ( janeCalculation . bottom . cost + janeCalculat…" at bounding box center [576, 413] width 472 height 572
type textarea "function displayResult(element, data) {"
click at [634, 497] on div "cost : parseFloat ( parseFloat ( janeCalculation . bottom . cost + janeCalculat…" at bounding box center [576, 413] width 472 height 572
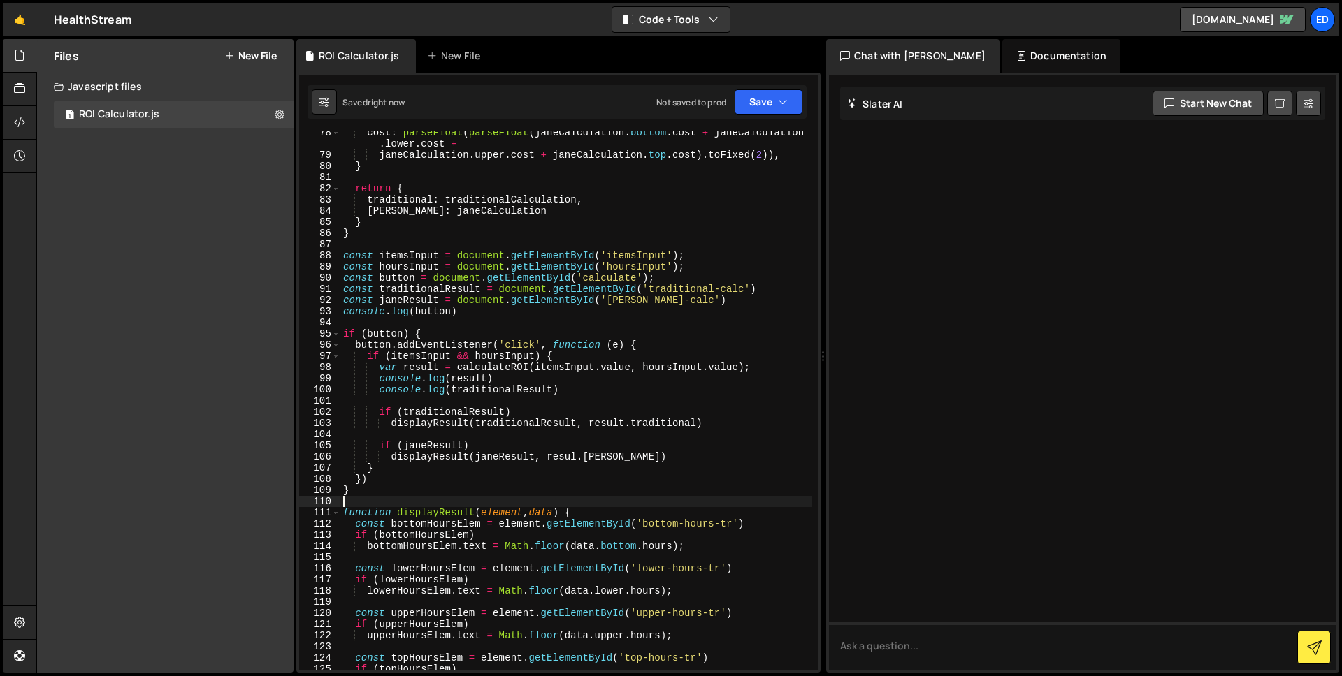
click at [675, 423] on div "cost : parseFloat ( parseFloat ( janeCalculation . bottom . cost + janeCalculat…" at bounding box center [576, 413] width 472 height 572
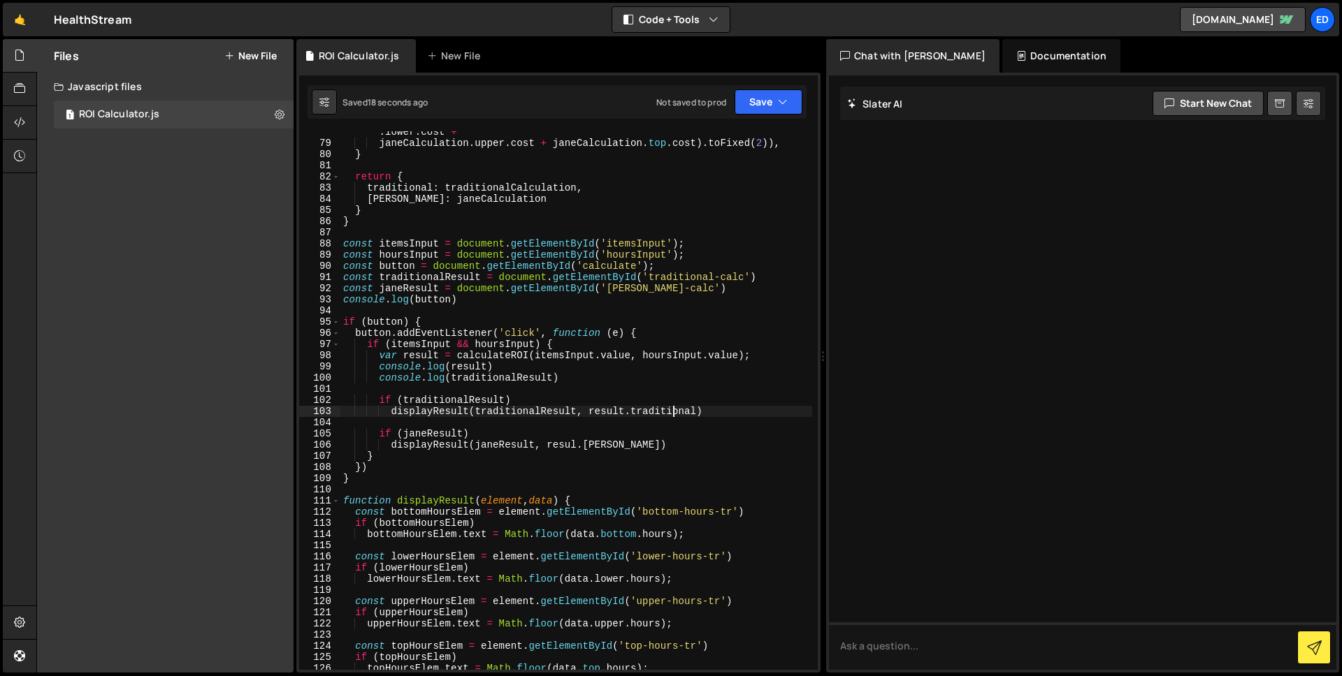
click at [499, 412] on div "cost : parseFloat ( parseFloat ( janeCalculation . bottom . cost + janeCalculat…" at bounding box center [576, 401] width 472 height 572
click at [511, 447] on div "cost : parseFloat ( parseFloat ( janeCalculation . bottom . cost + janeCalculat…" at bounding box center [576, 401] width 472 height 572
click at [700, 339] on div "cost : parseFloat ( parseFloat ( janeCalculation . bottom . cost + janeCalculat…" at bounding box center [576, 401] width 472 height 572
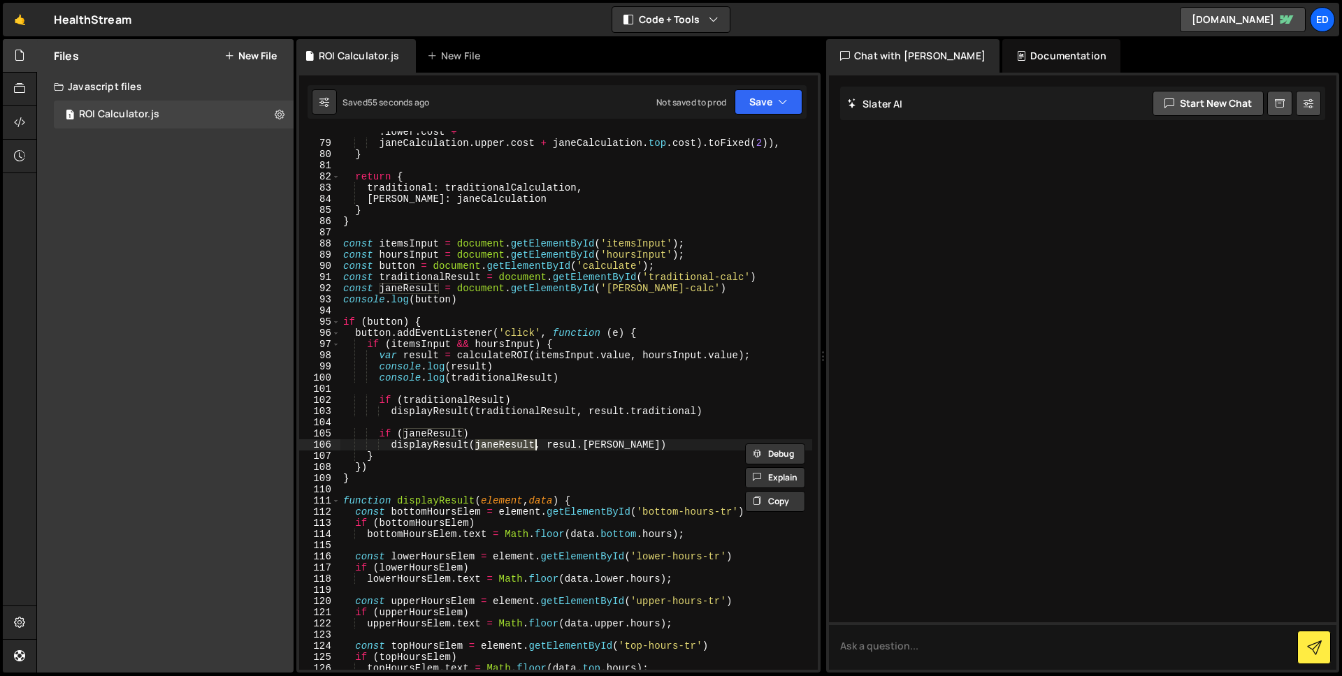
type textarea "if (itemsInput && hoursInput) {"
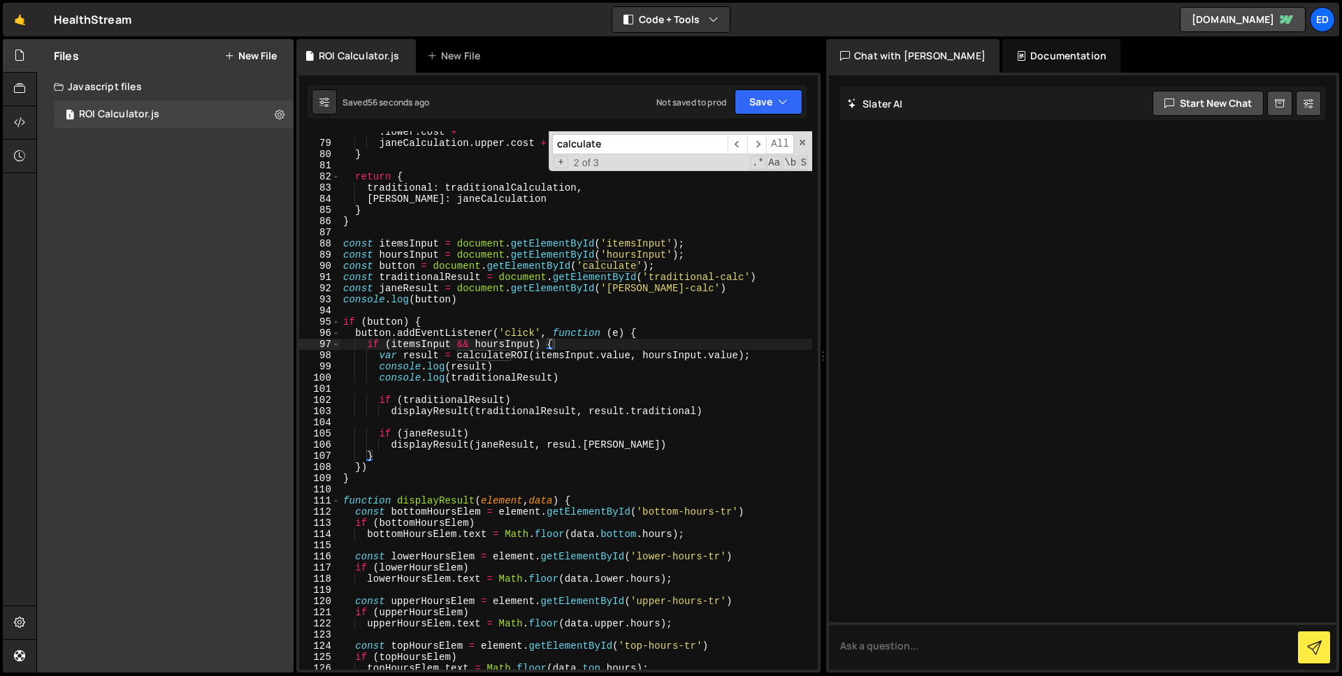
paste input "jane-calc"
type input "jane-calc"
click at [414, 284] on div "cost : parseFloat ( parseFloat ( janeCalculation . bottom . cost + janeCalculat…" at bounding box center [576, 401] width 472 height 572
click at [802, 142] on span at bounding box center [802, 143] width 10 height 10
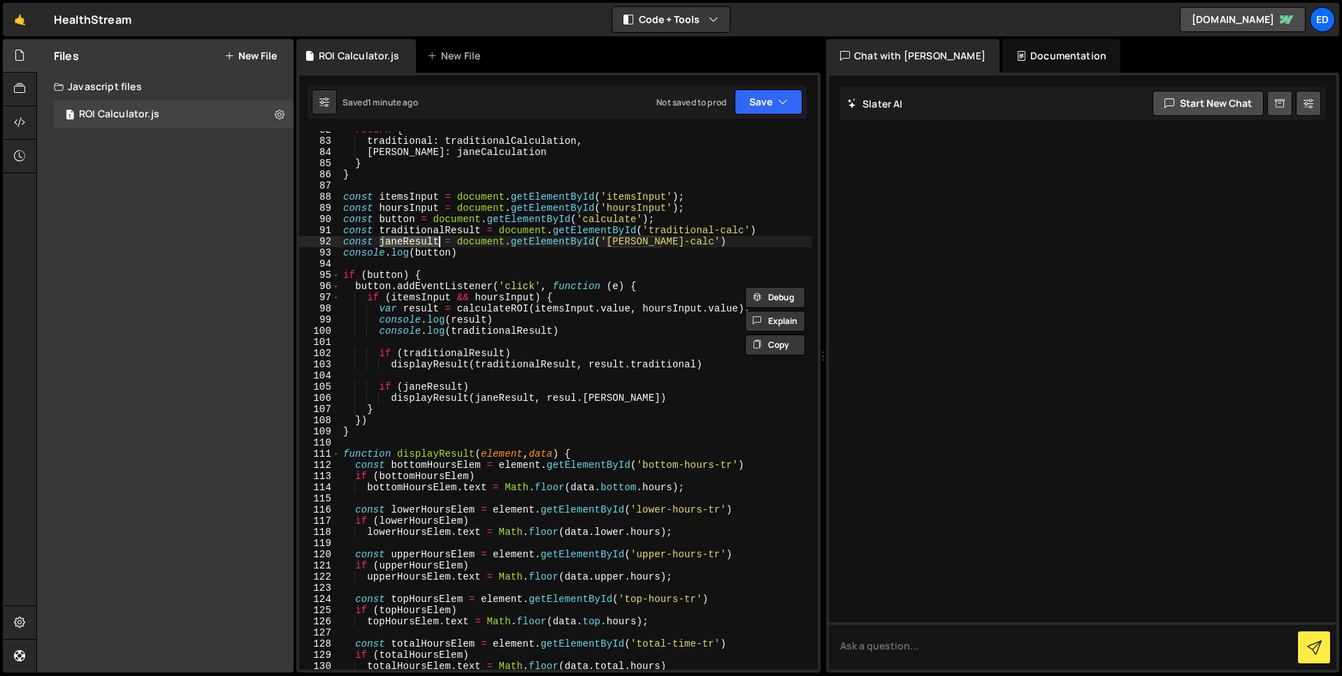
scroll to position [1159, 0]
click at [512, 469] on div "return { traditional : traditionalCalculation , jane : janeCalculation } } cons…" at bounding box center [576, 404] width 472 height 561
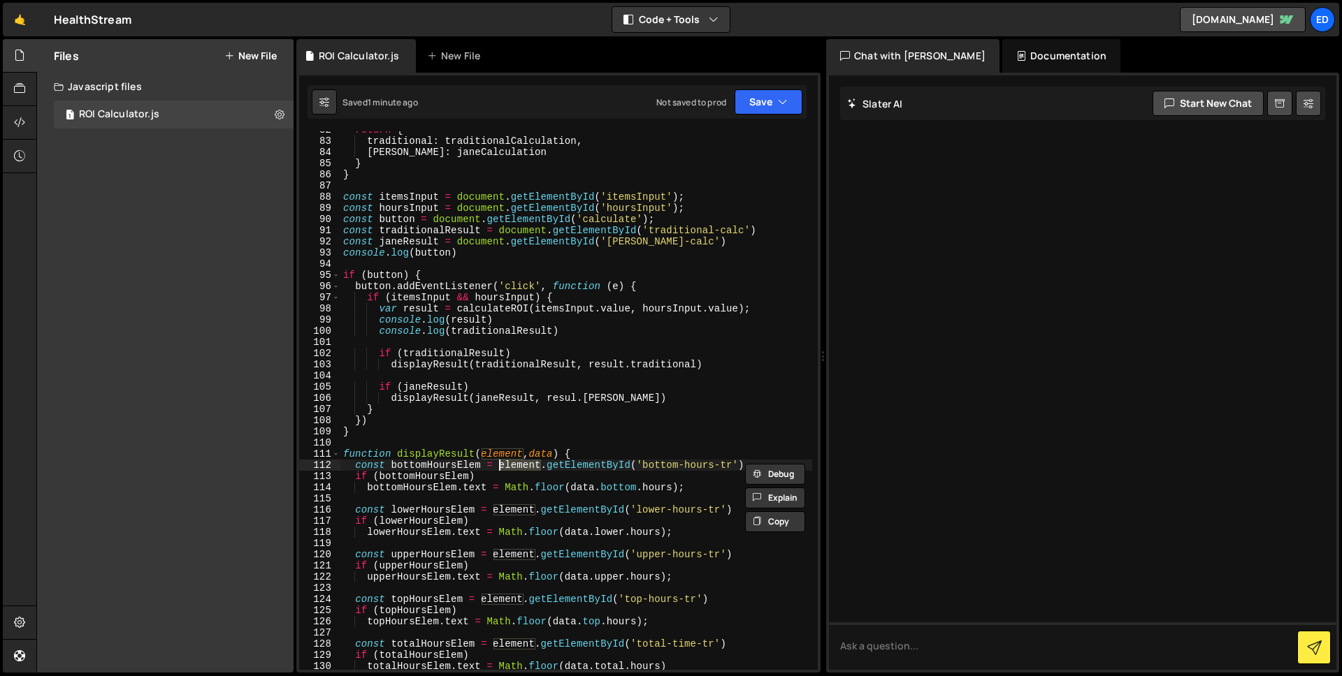
click at [599, 451] on div "return { traditional : traditionalCalculation , jane : janeCalculation } } cons…" at bounding box center [576, 404] width 472 height 561
click at [443, 397] on div "return { traditional : traditionalCalculation , jane : janeCalculation } } cons…" at bounding box center [576, 404] width 472 height 561
click at [442, 397] on div "return { traditional : traditionalCalculation , jane : janeCalculation } } cons…" at bounding box center [576, 404] width 472 height 561
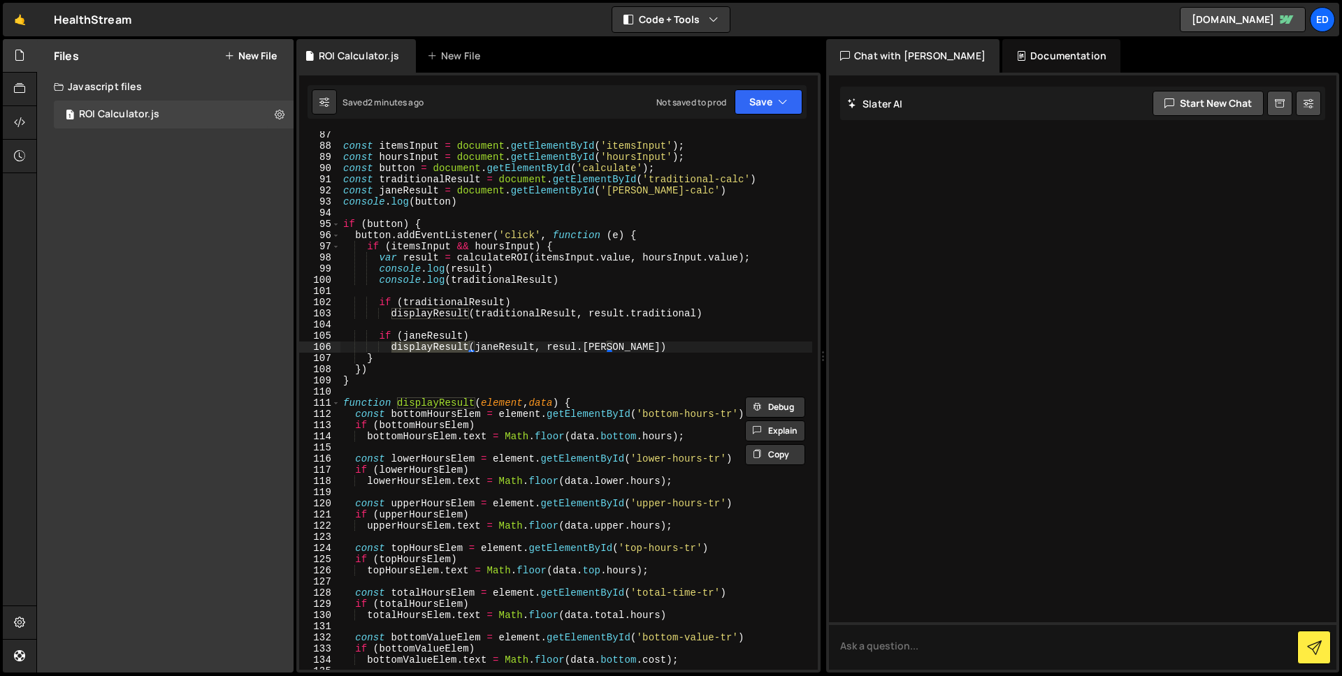
scroll to position [1280, 0]
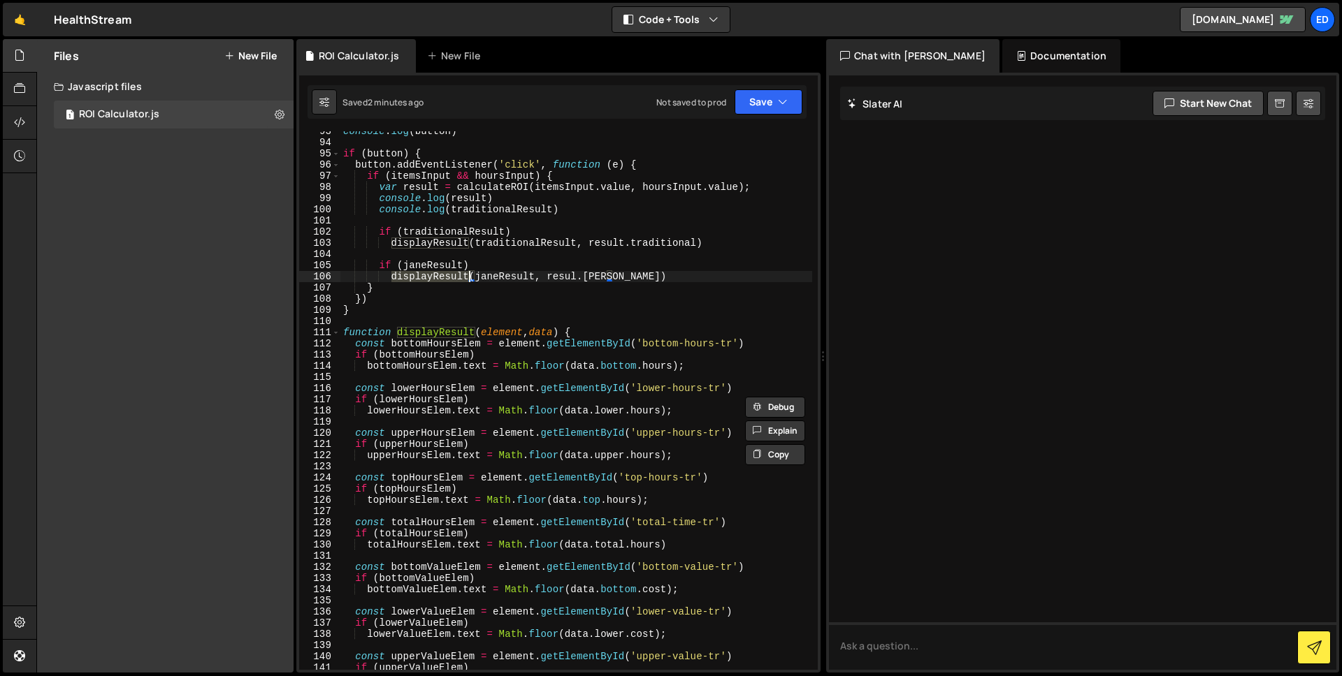
click at [597, 342] on div "console . log ( button ) if ( button ) { button . addEventListener ( 'click' , …" at bounding box center [576, 406] width 472 height 561
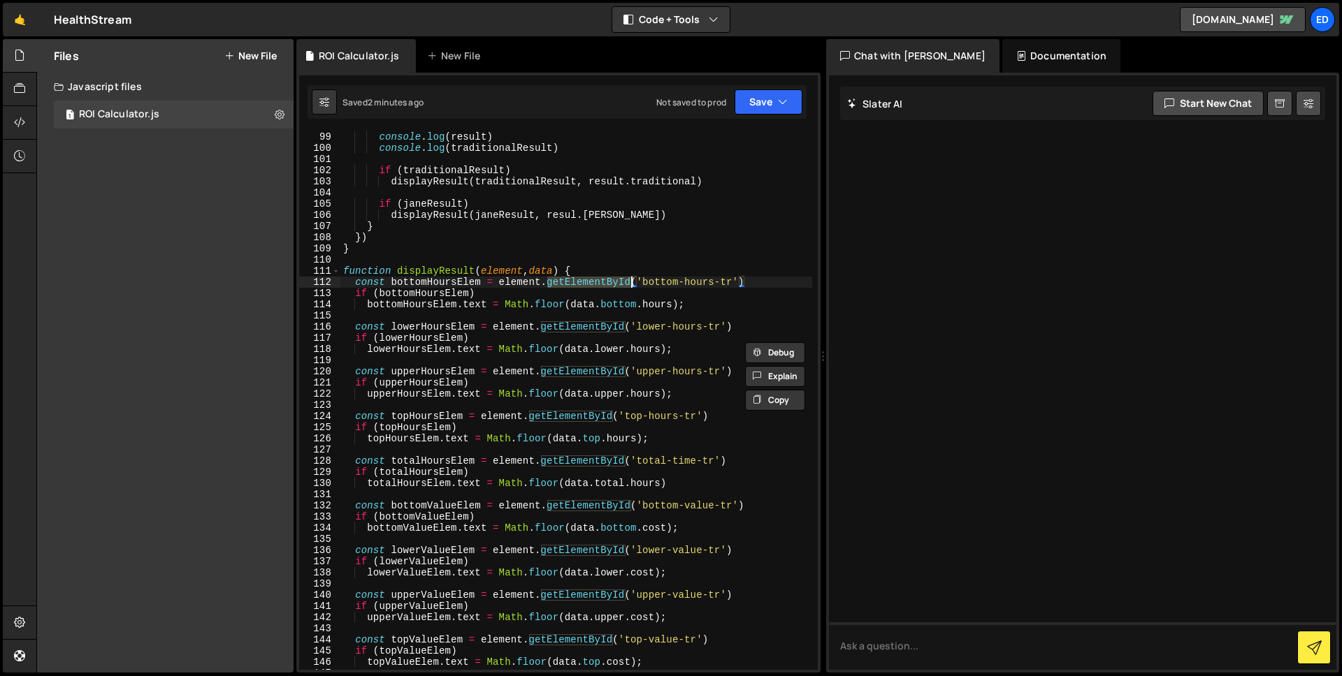
scroll to position [1396, 0]
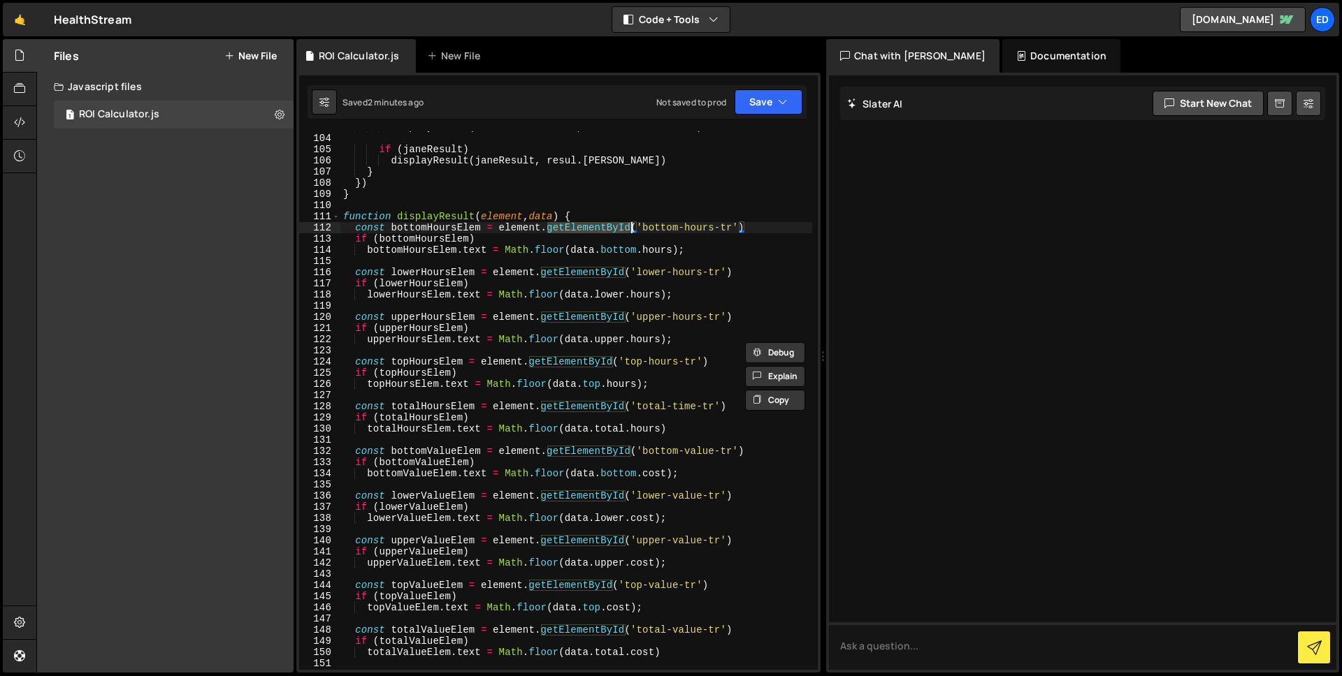
paste textarea "querySelector"
click at [594, 271] on div "displayResult ( traditionalResult , result . traditional ) if ( janeResult ) di…" at bounding box center [576, 402] width 472 height 561
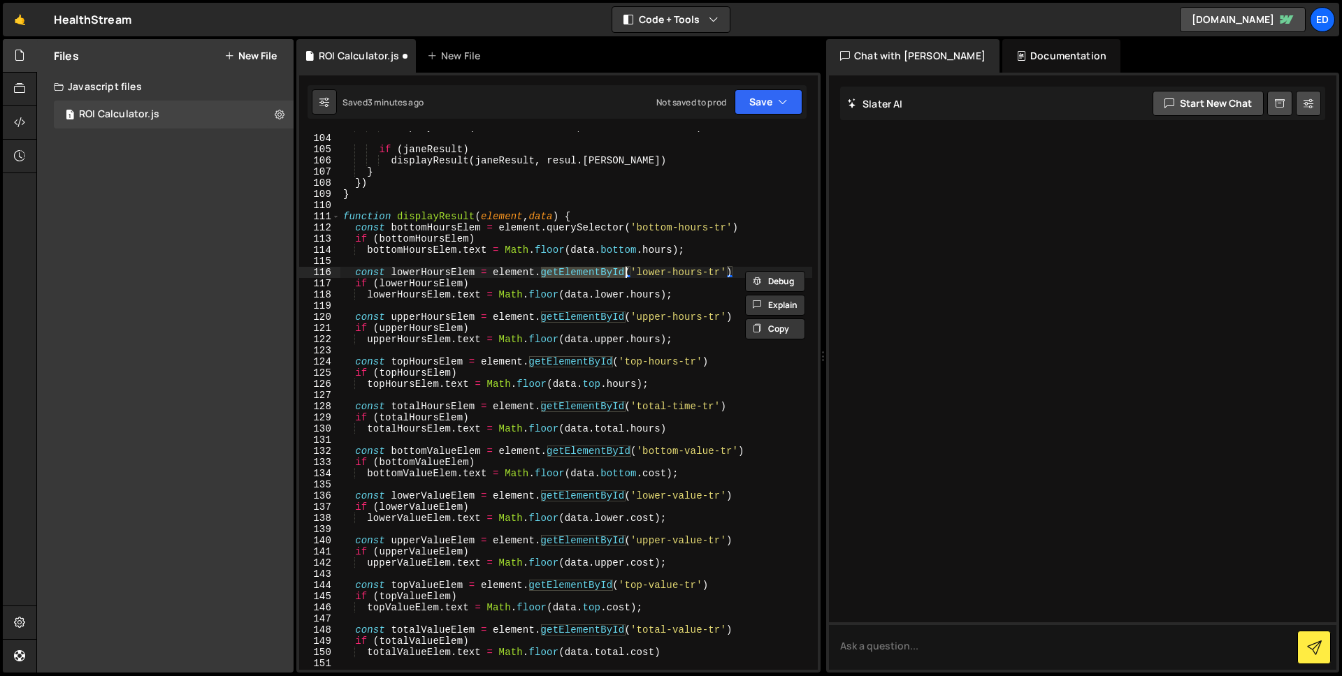
paste textarea "querySelector"
click at [580, 318] on div "displayResult ( traditionalResult , result . traditional ) if ( janeResult ) di…" at bounding box center [576, 402] width 472 height 561
paste textarea "querySelector"
click at [570, 361] on div "displayResult ( traditionalResult , result . traditional ) if ( janeResult ) di…" at bounding box center [576, 402] width 472 height 561
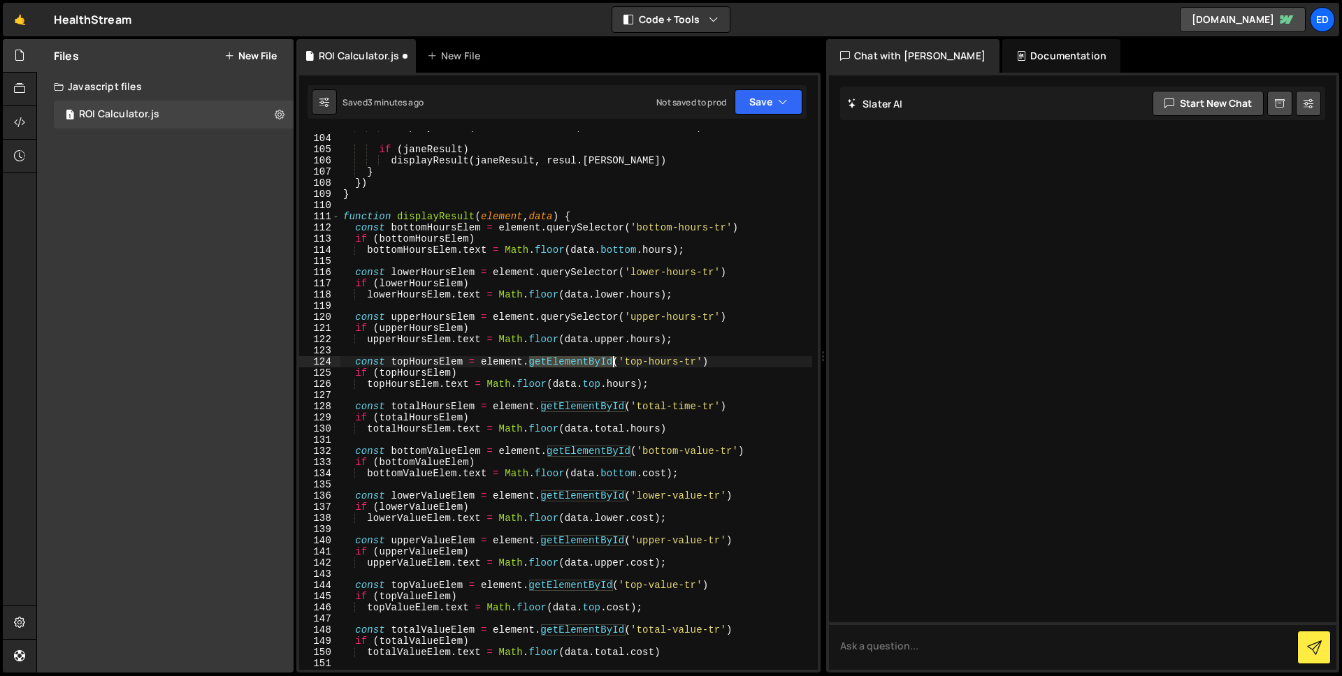
click at [570, 361] on div "displayResult ( traditionalResult , result . traditional ) if ( janeResult ) di…" at bounding box center [576, 402] width 472 height 561
paste textarea "querySelector"
click at [576, 411] on div "displayResult ( traditionalResult , result . traditional ) if ( janeResult ) di…" at bounding box center [576, 402] width 472 height 561
paste textarea "querySelector"
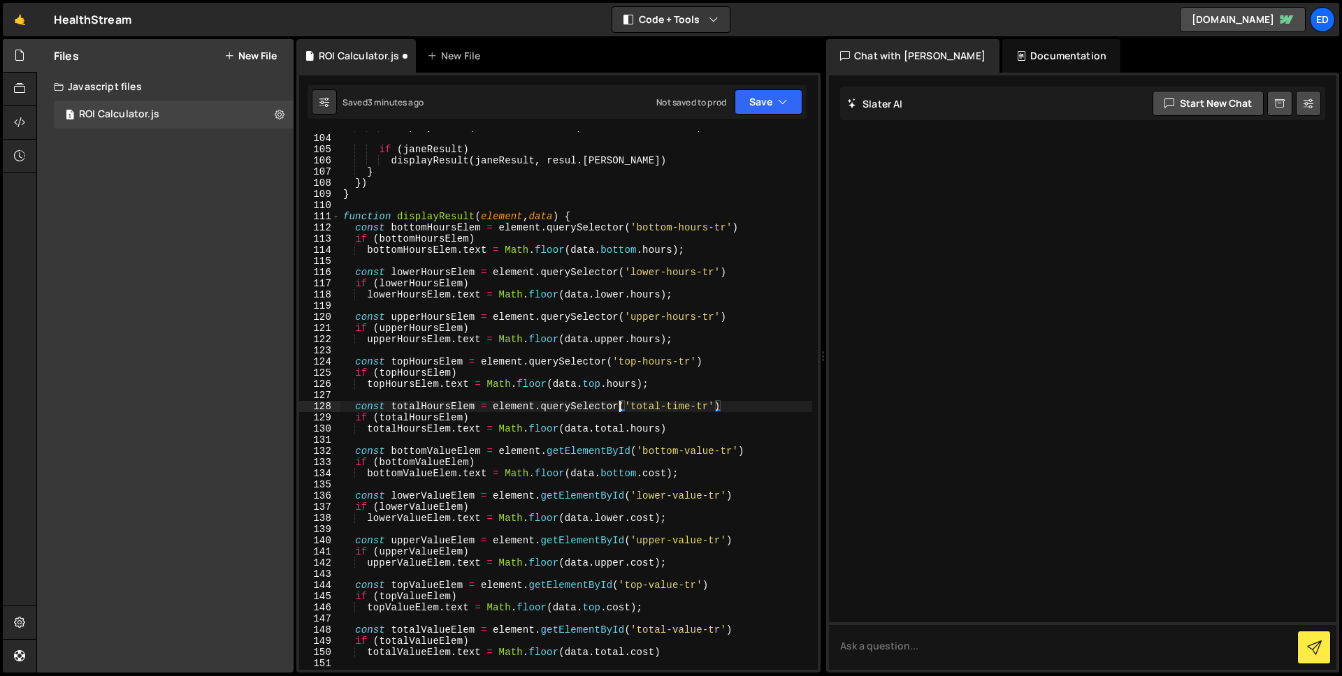
click at [593, 450] on div "displayResult ( traditionalResult , result . traditional ) if ( janeResult ) di…" at bounding box center [576, 402] width 472 height 561
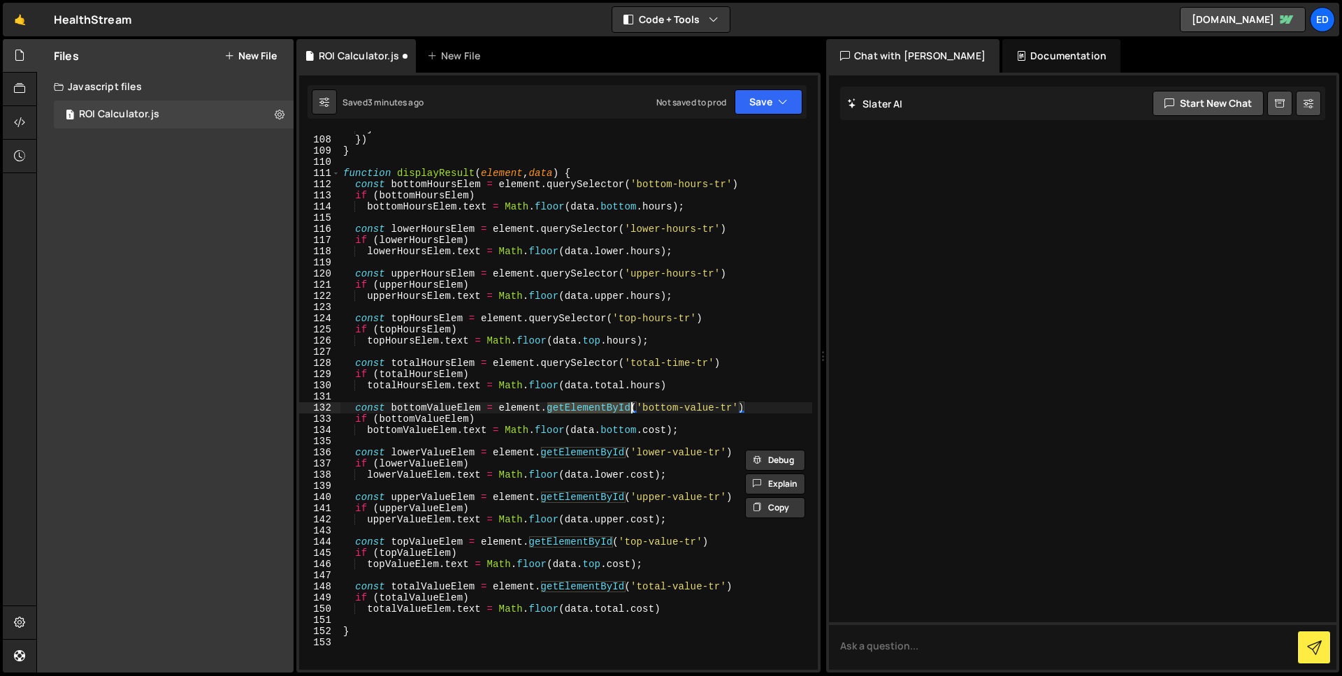
scroll to position [1475, 0]
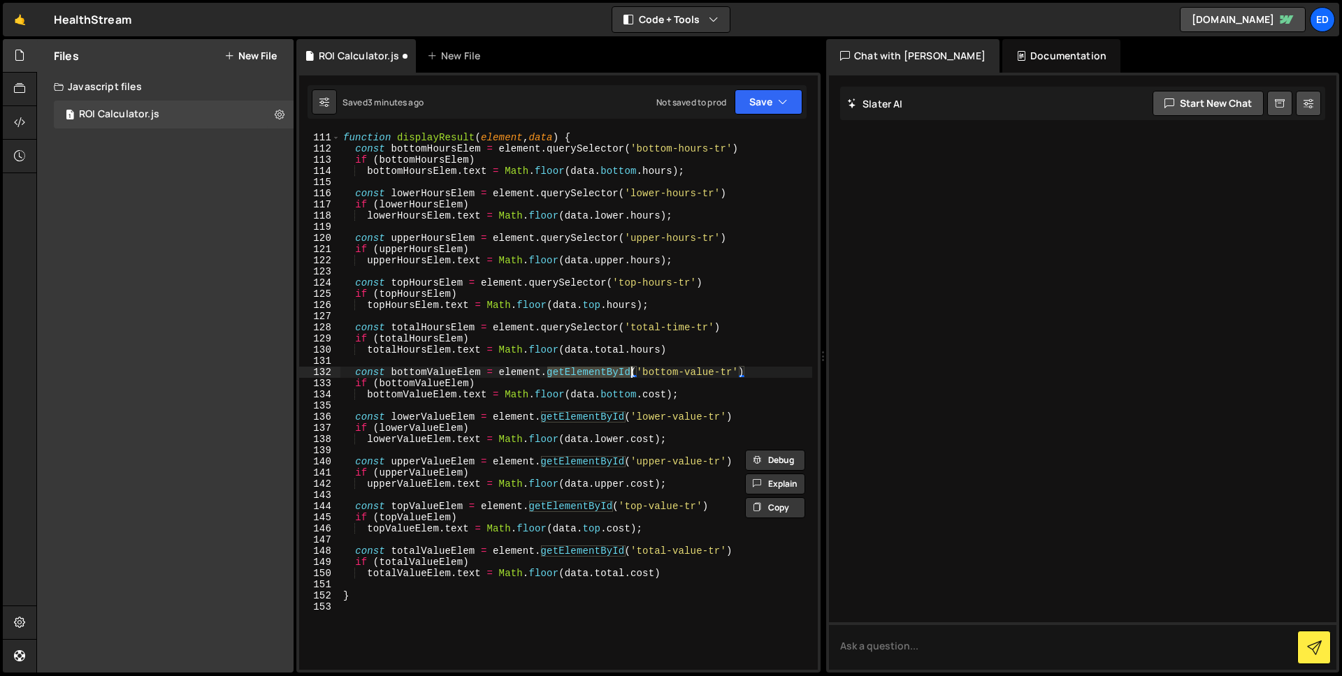
paste textarea "querySelector"
click at [592, 417] on div "function displayResult ( element , data ) { const bottomHoursElem = element . q…" at bounding box center [576, 401] width 472 height 561
paste textarea "querySelector"
click at [579, 465] on div "function displayResult ( element , data ) { const bottomHoursElem = element . q…" at bounding box center [576, 401] width 472 height 561
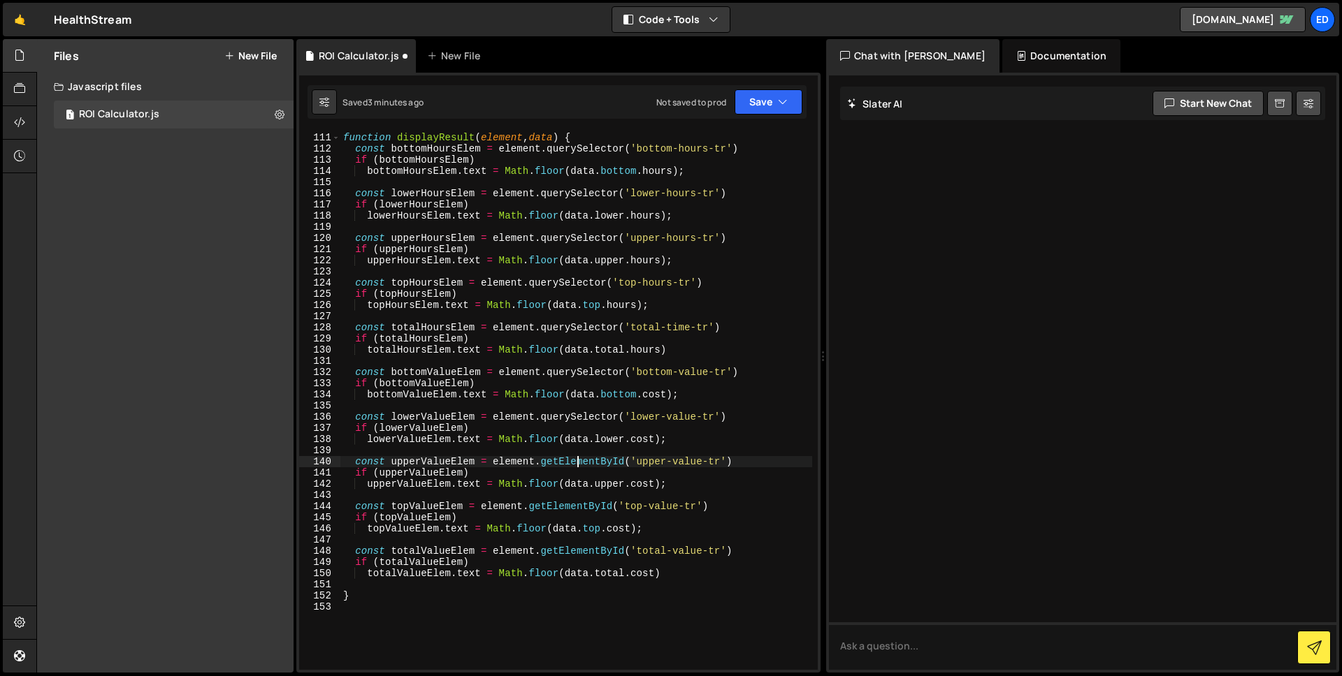
click at [579, 465] on div "function displayResult ( element , data ) { const bottomHoursElem = element . q…" at bounding box center [576, 401] width 472 height 561
paste textarea "querySelector"
click at [560, 507] on div "function displayResult ( element , data ) { const bottomHoursElem = element . q…" at bounding box center [576, 401] width 472 height 561
paste textarea "querySelector"
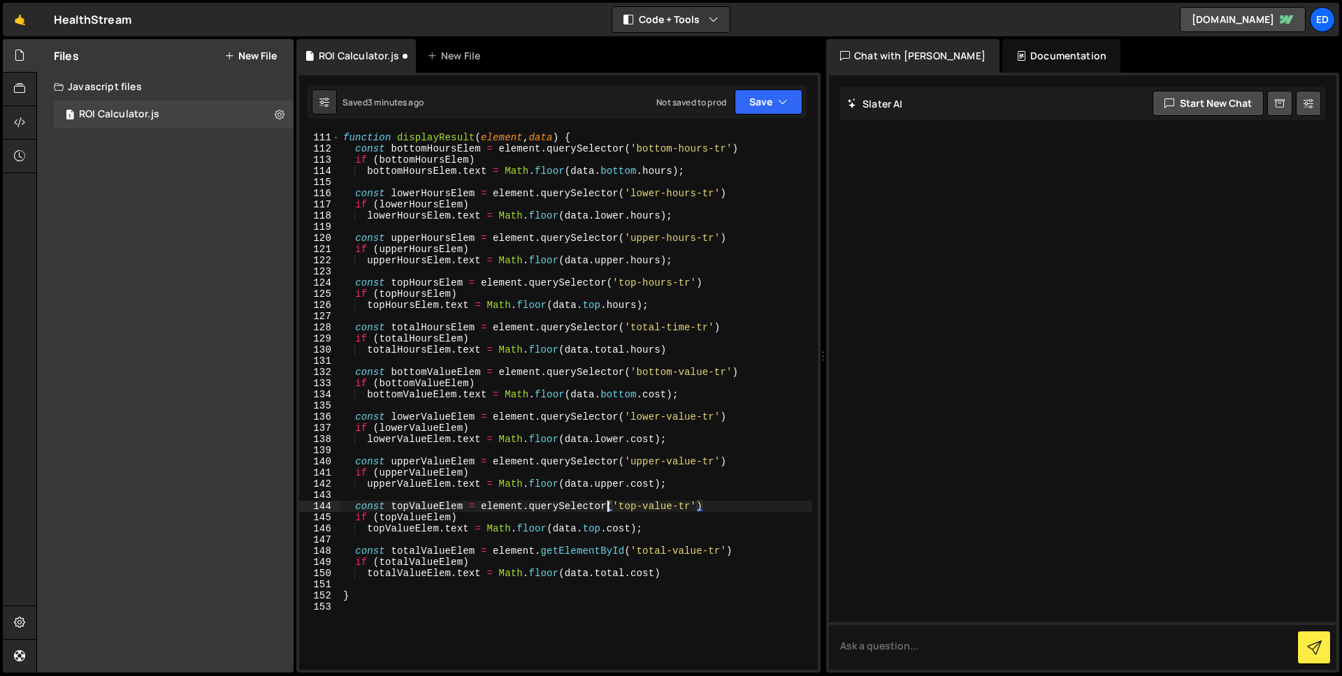
click at [583, 553] on div "function displayResult ( element , data ) { const bottomHoursElem = element . q…" at bounding box center [576, 401] width 472 height 561
paste textarea "querySelector"
drag, startPoint x: 637, startPoint y: 150, endPoint x: 635, endPoint y: 171, distance: 21.1
click at [637, 150] on div "function displayResult ( element , data ) { const bottomHoursElem = element . q…" at bounding box center [576, 401] width 472 height 561
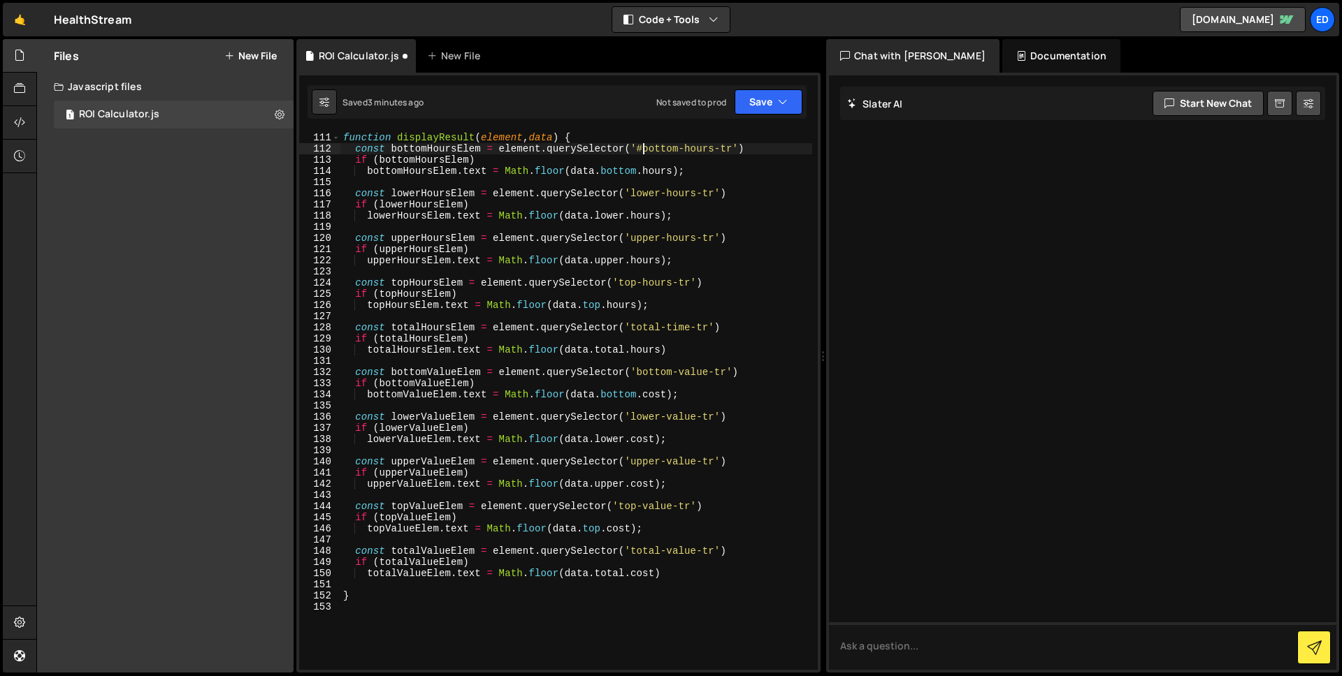
scroll to position [0, 21]
click at [636, 150] on div "function displayResult ( element , data ) { const bottomHoursElem = element . q…" at bounding box center [576, 401] width 472 height 561
paste textarea "querySelector"
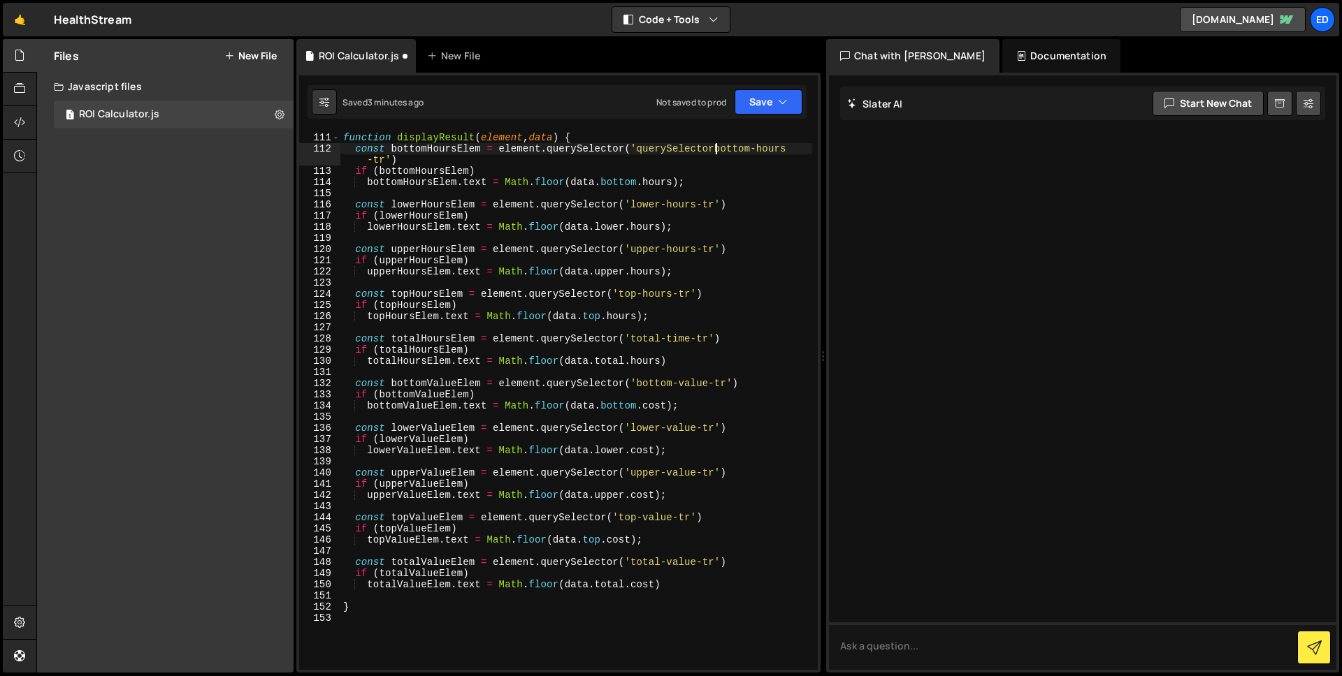
paste textarea "querySelector"
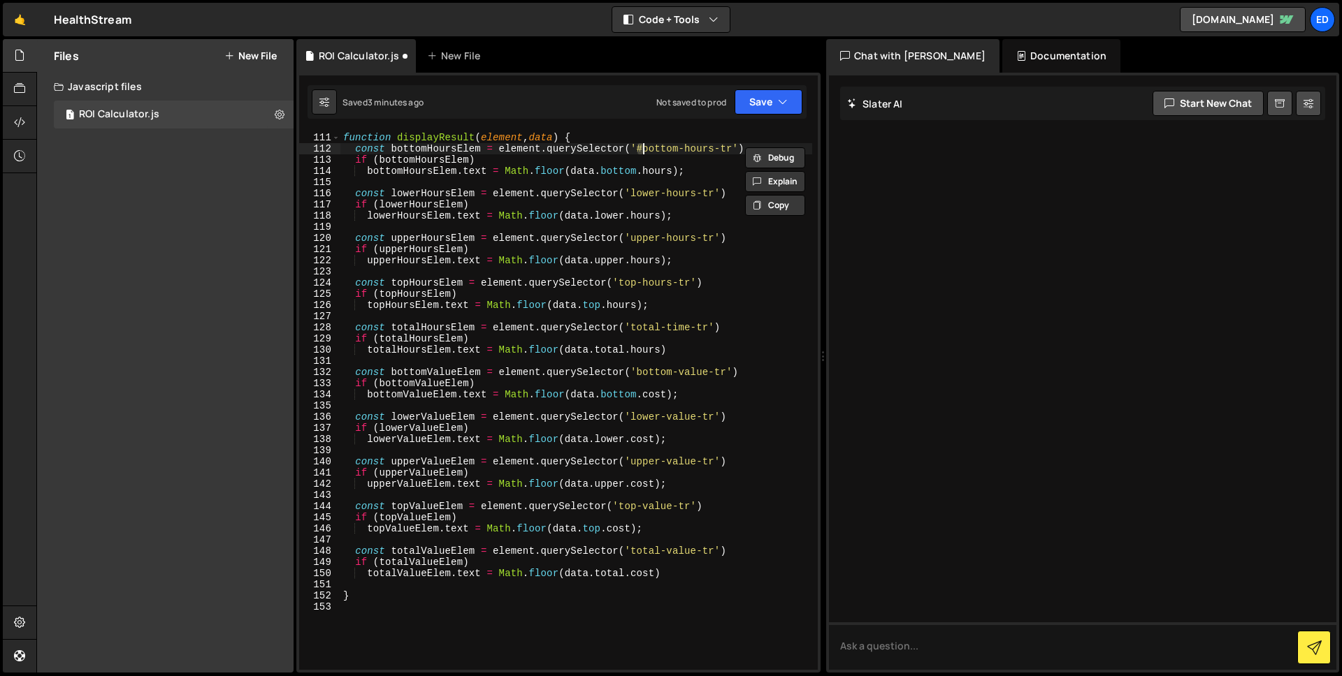
click at [634, 191] on div "function displayResult ( element , data ) { const bottomHoursElem = element . q…" at bounding box center [576, 401] width 472 height 561
paste textarea "#"
click at [630, 238] on div "function displayResult ( element , data ) { const bottomHoursElem = element . q…" at bounding box center [576, 401] width 472 height 561
paste textarea "#"
click at [620, 280] on div "function displayResult ( element , data ) { const bottomHoursElem = element . q…" at bounding box center [576, 401] width 472 height 561
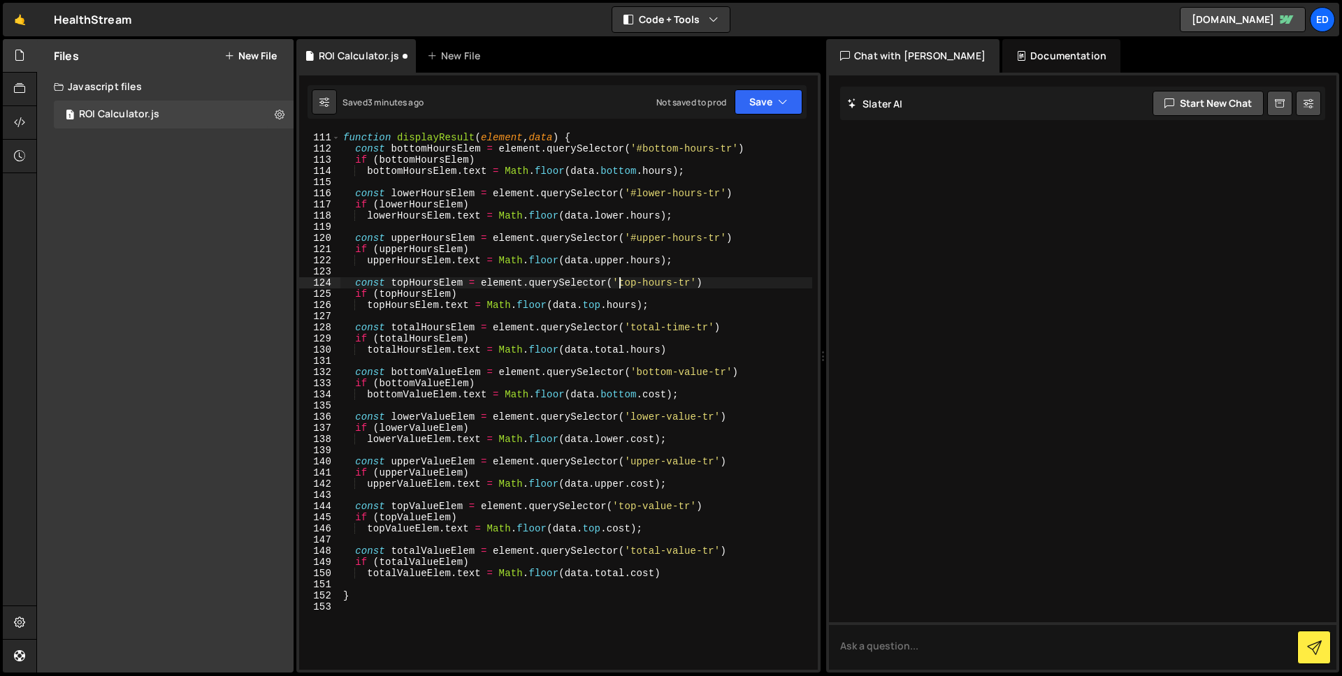
paste textarea "#"
click at [630, 330] on div "function displayResult ( element , data ) { const bottomHoursElem = element . q…" at bounding box center [576, 401] width 472 height 561
paste textarea "#"
click at [637, 375] on div "function displayResult ( element , data ) { const bottomHoursElem = element . q…" at bounding box center [576, 401] width 472 height 561
paste textarea "#"
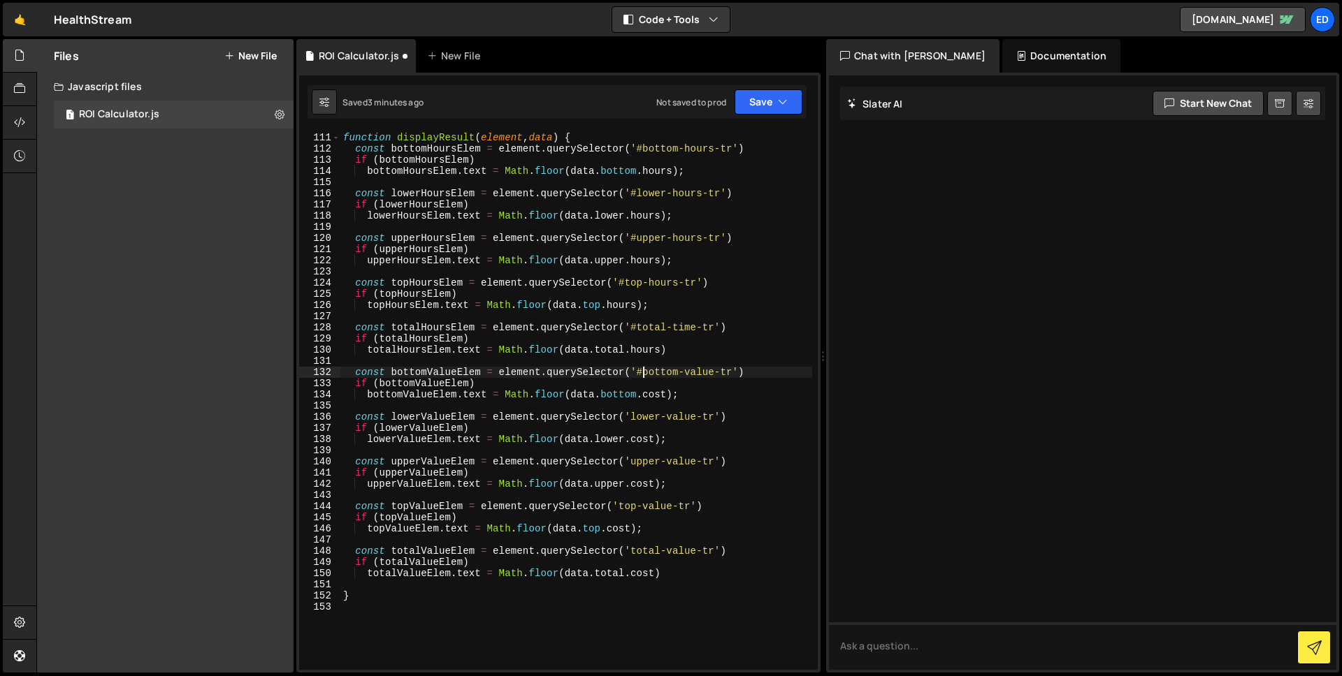
click at [632, 416] on div "function displayResult ( element , data ) { const bottomHoursElem = element . q…" at bounding box center [576, 401] width 472 height 561
paste textarea "#"
click at [631, 465] on div "function displayResult ( element , data ) { const bottomHoursElem = element . q…" at bounding box center [576, 401] width 472 height 561
paste textarea "#"
click at [618, 504] on div "function displayResult ( element , data ) { const bottomHoursElem = element . q…" at bounding box center [576, 401] width 472 height 561
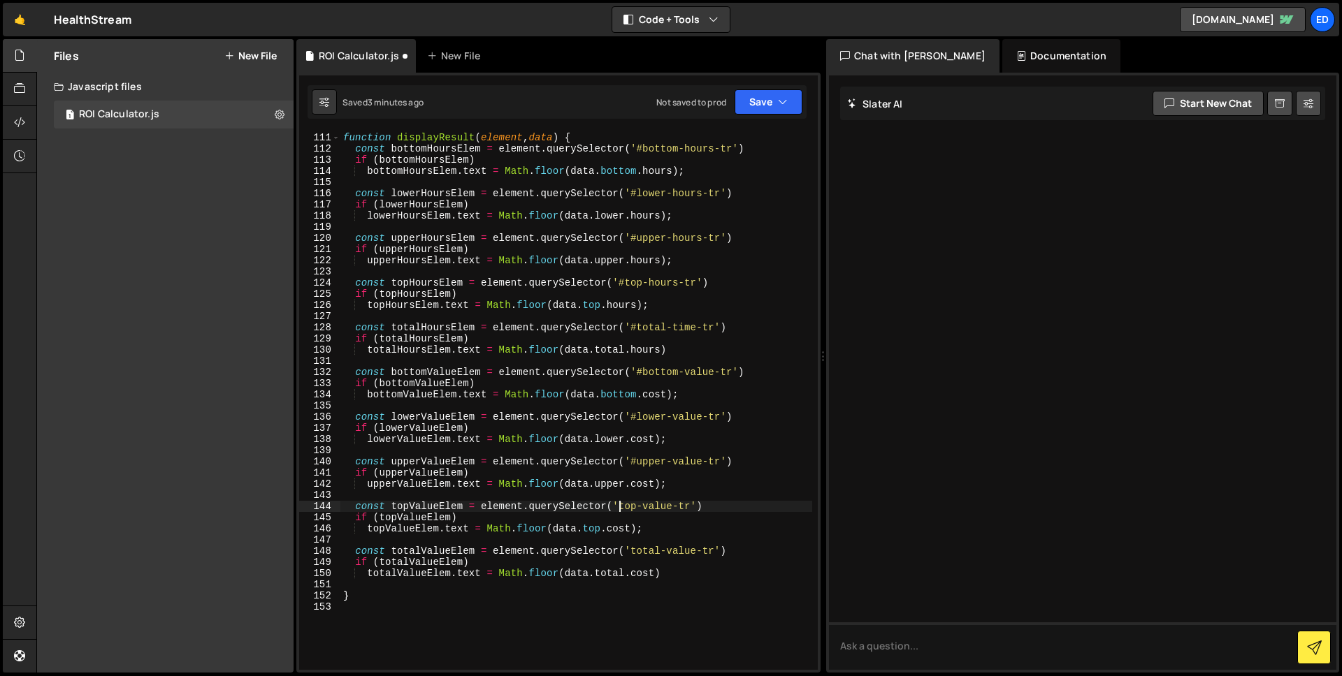
paste textarea "#"
click at [630, 551] on div "function displayResult ( element , data ) { const bottomHoursElem = element . q…" at bounding box center [576, 401] width 472 height 561
paste textarea "#"
type textarea "const totalValueElem = element.querySelector('#total-value-tr')"
click at [722, 412] on div "function displayResult ( element , data ) { const bottomHoursElem = element . q…" at bounding box center [576, 401] width 472 height 561
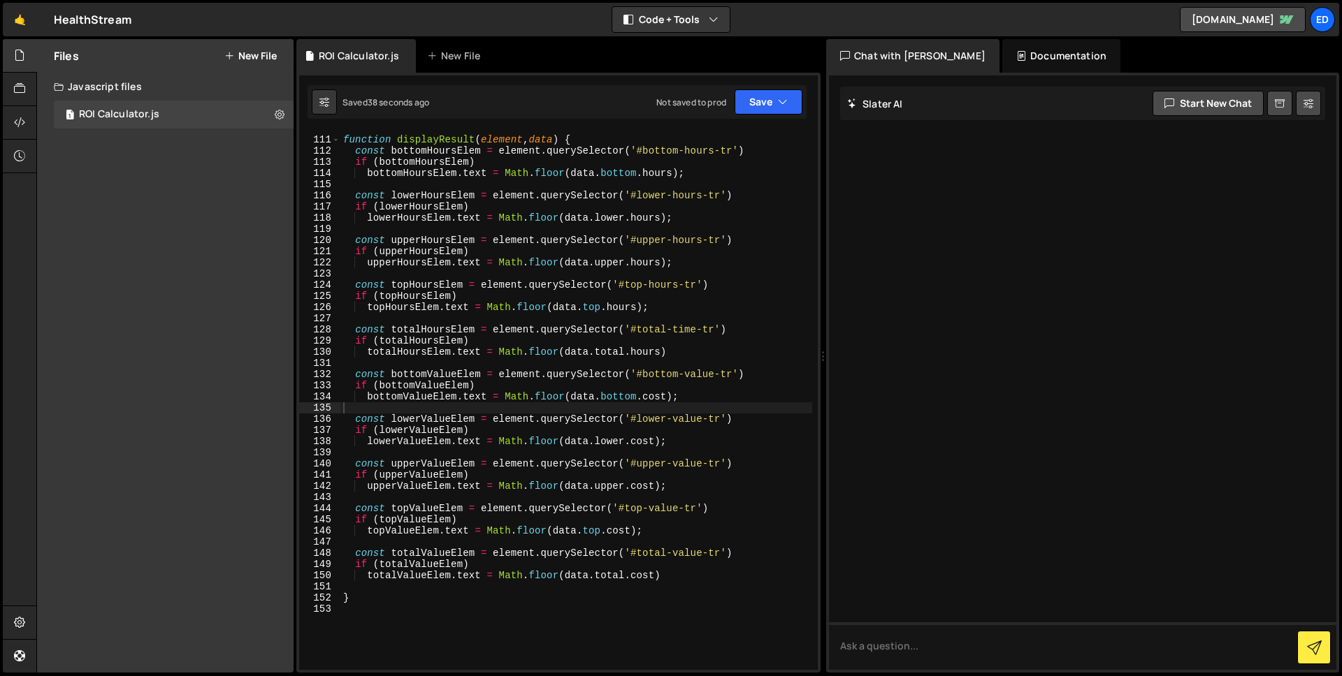
scroll to position [1329, 0]
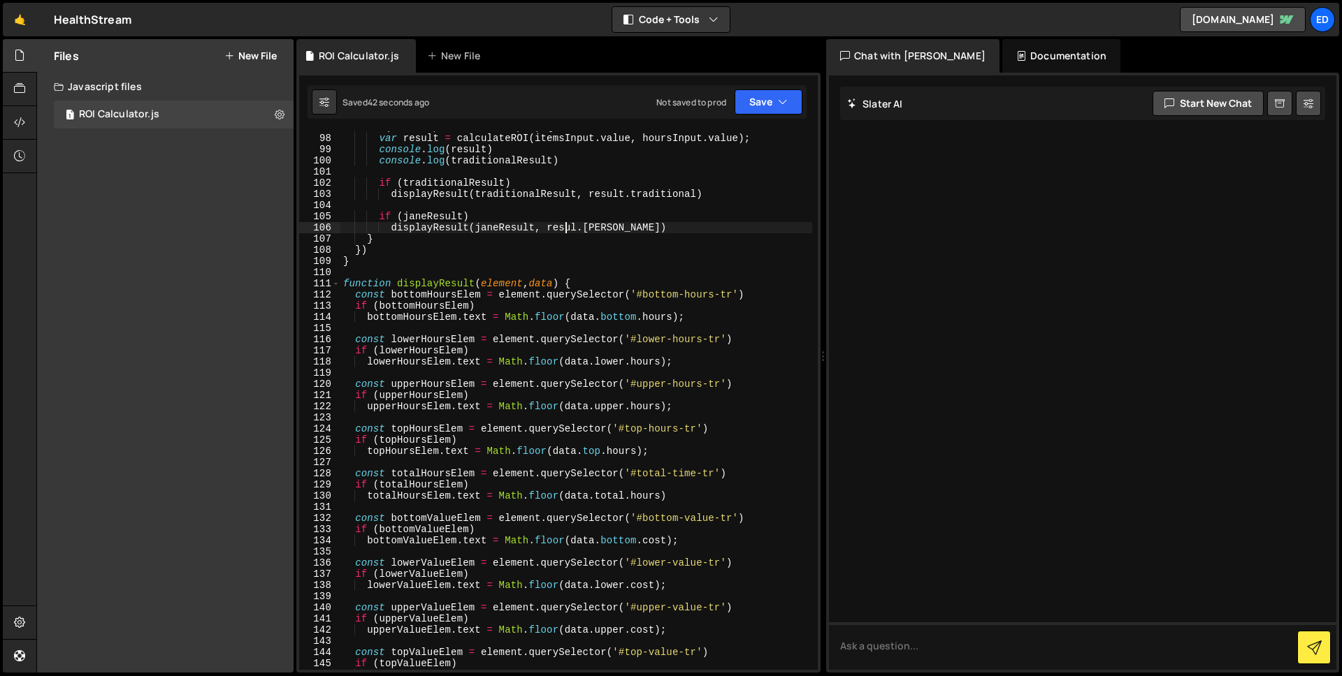
click at [567, 228] on div "if ( itemsInput && hoursInput ) { var result = calculateROI ( itemsInput . valu…" at bounding box center [576, 402] width 472 height 561
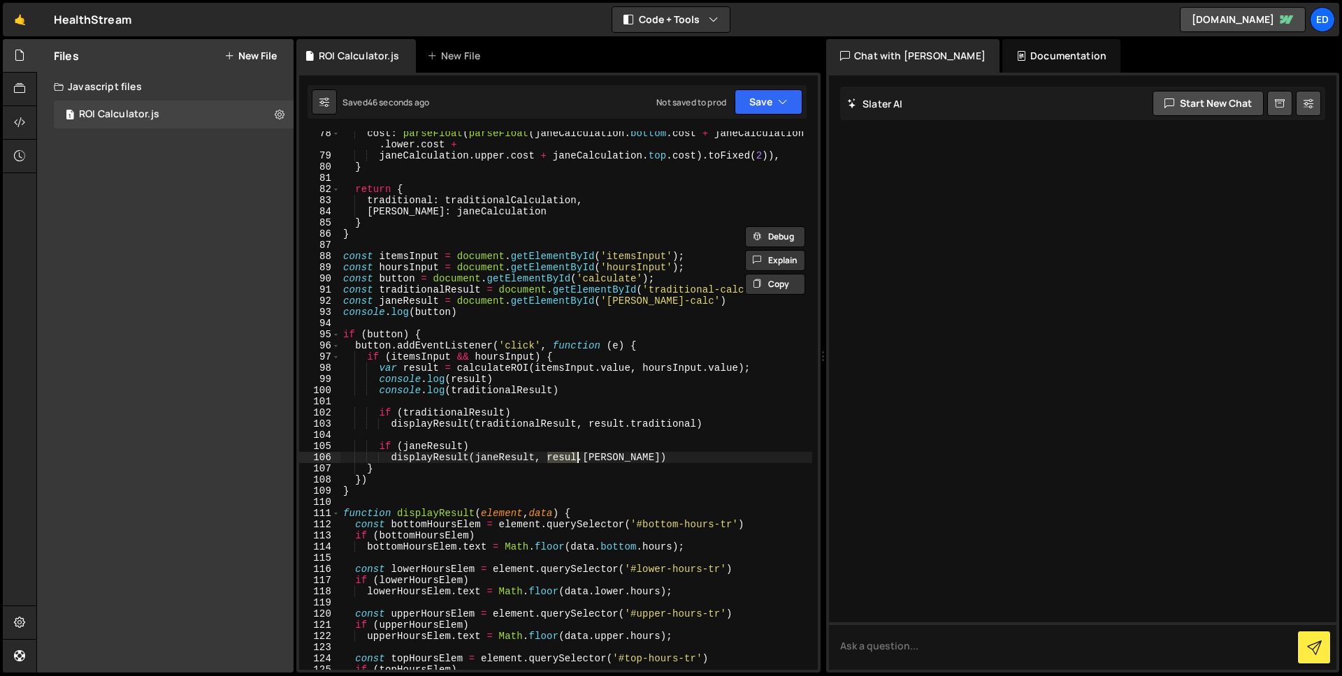
scroll to position [1144, 0]
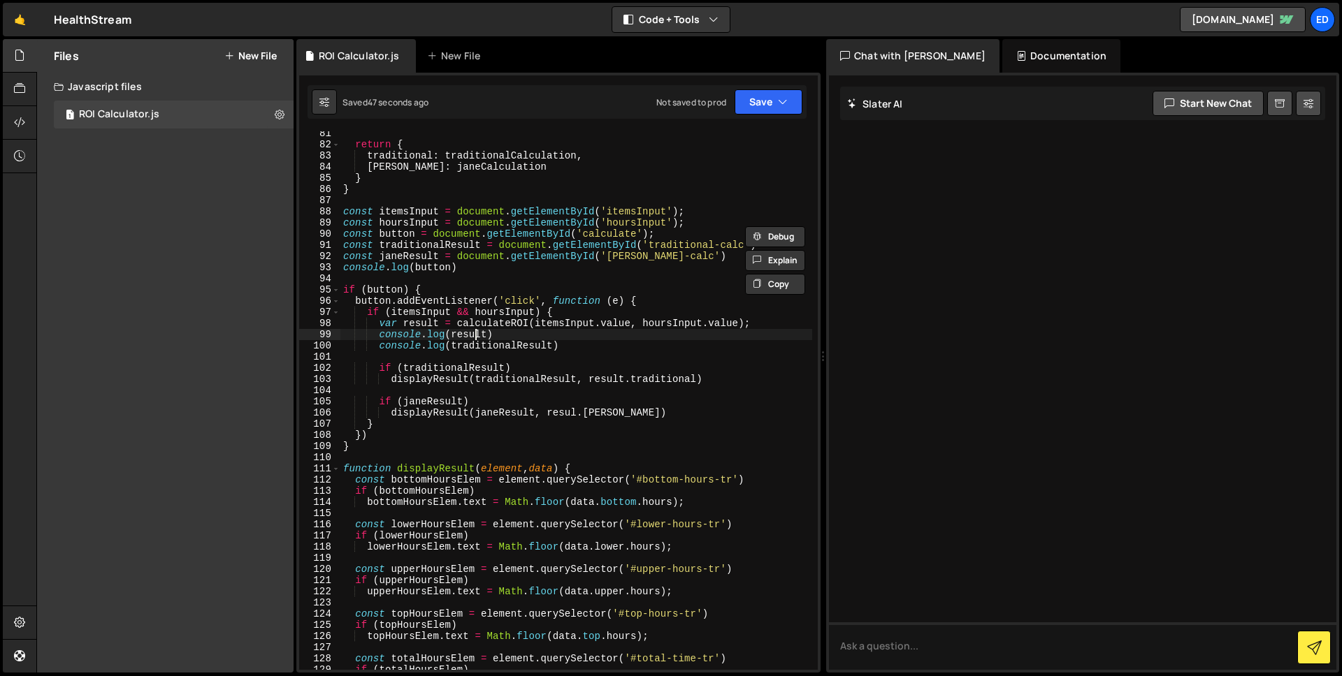
click at [474, 339] on div "return { traditional : traditionalCalculation , jane : janeCalculation } } cons…" at bounding box center [576, 408] width 472 height 561
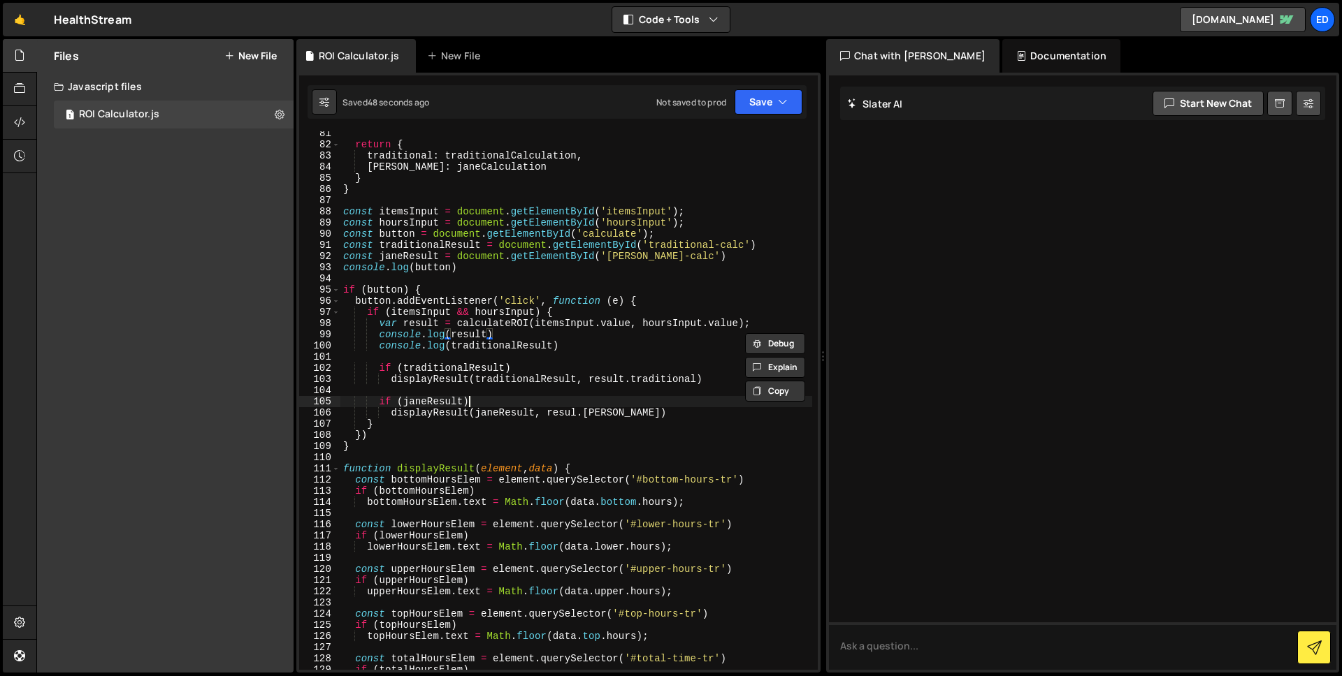
click at [559, 407] on div "return { traditional : traditionalCalculation , jane : janeCalculation } } cons…" at bounding box center [576, 408] width 472 height 561
click at [546, 405] on div "return { traditional : traditionalCalculation , jane : janeCalculation } } cons…" at bounding box center [576, 400] width 472 height 539
click at [553, 412] on div "return { traditional : traditionalCalculation , jane : janeCalculation } } cons…" at bounding box center [576, 408] width 472 height 561
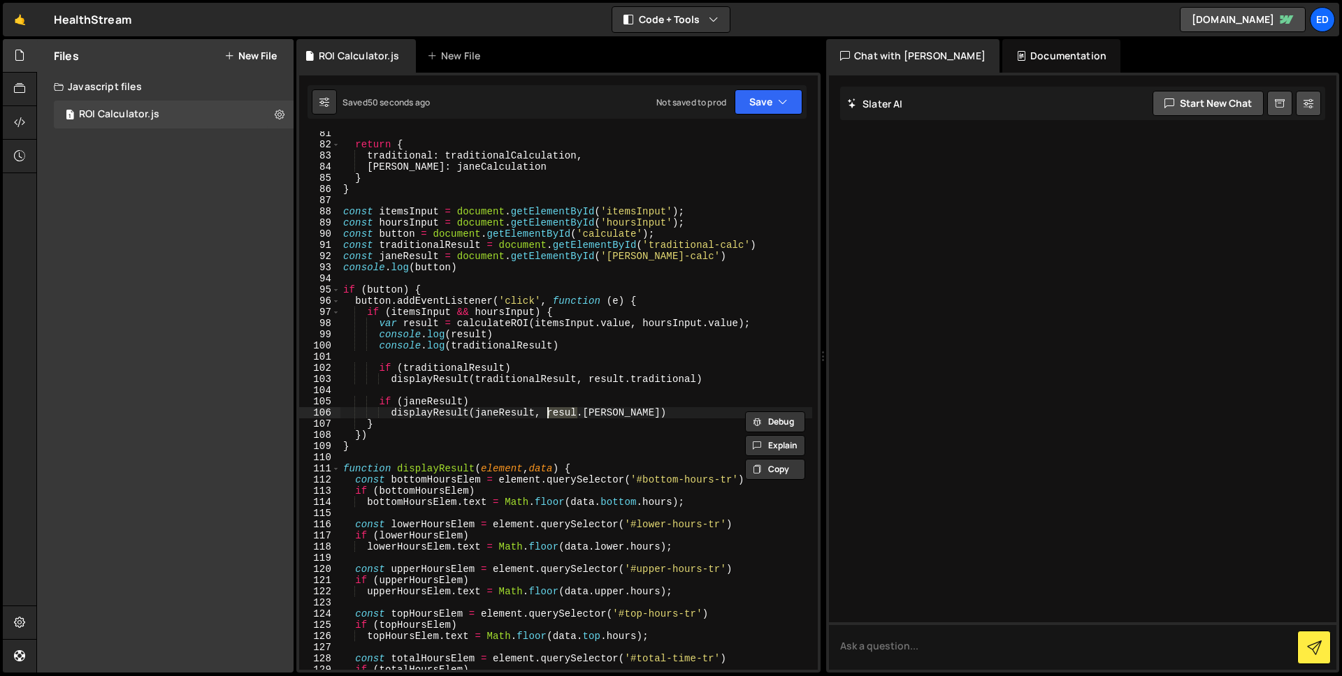
paste textarea "t"
click at [665, 407] on div "return { traditional : traditionalCalculation , jane : janeCalculation } } cons…" at bounding box center [576, 408] width 472 height 561
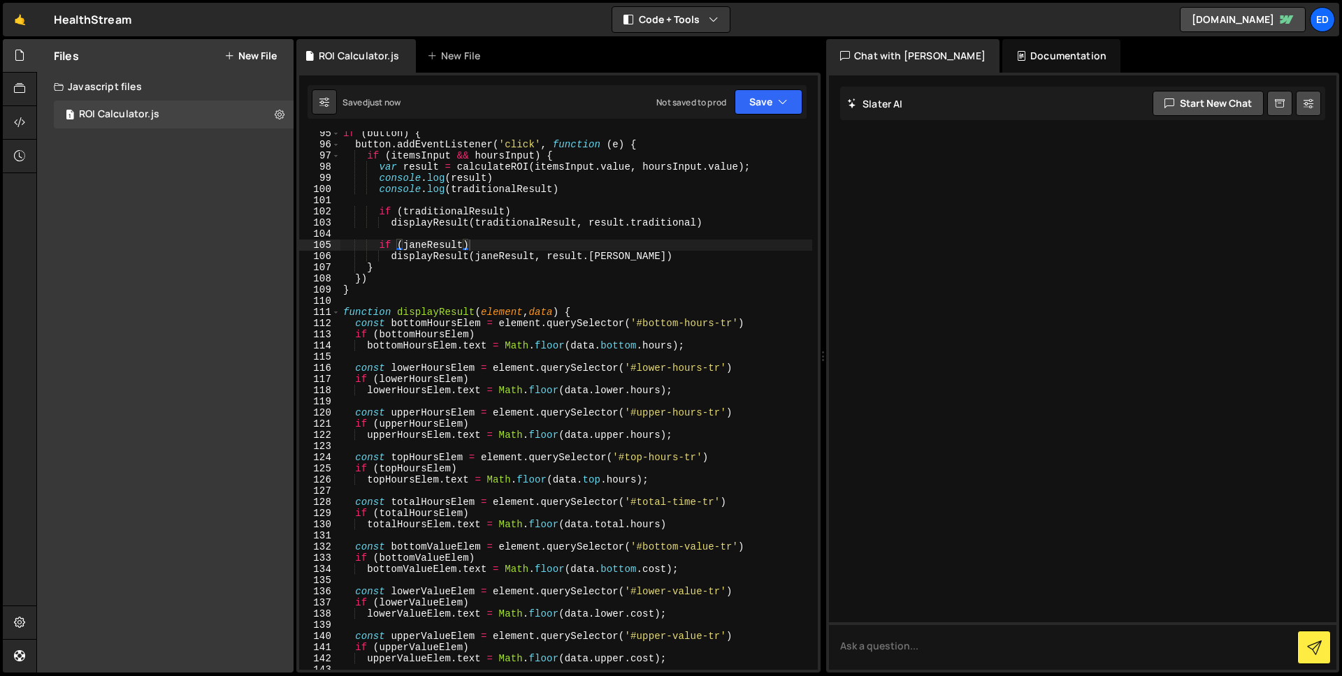
scroll to position [1300, 0]
click at [577, 182] on div "if ( button ) { button . addEventListener ( 'click' , function ( e ) { if ( ite…" at bounding box center [576, 408] width 472 height 561
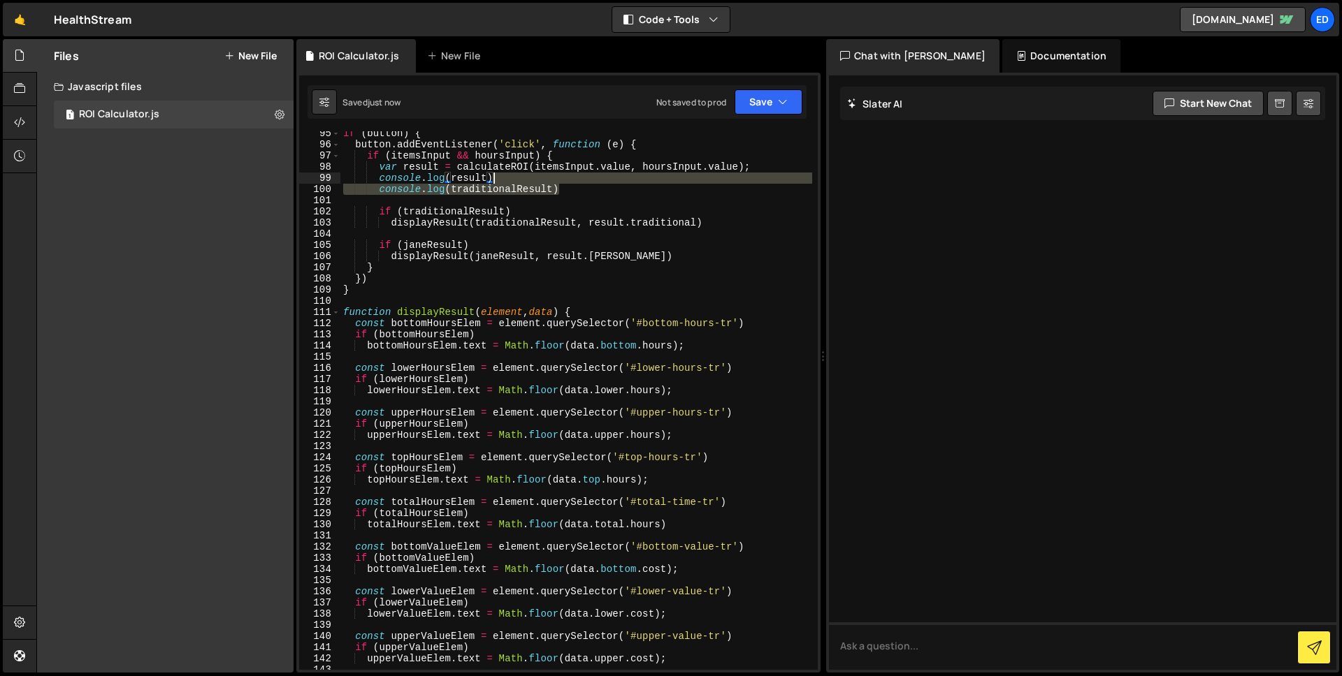
drag, startPoint x: 590, startPoint y: 191, endPoint x: 597, endPoint y: 182, distance: 10.9
click at [597, 182] on div "if ( button ) { button . addEventListener ( 'click' , function ( e ) { if ( ite…" at bounding box center [576, 408] width 472 height 561
click at [650, 351] on div "if ( button ) { button . addEventListener ( 'click' , function ( e ) { if ( ite…" at bounding box center [576, 408] width 472 height 561
type textarea "bottomHoursElem.text = Math.floor(data.bottom.hours);"
click at [650, 351] on div "if ( button ) { button . addEventListener ( 'click' , function ( e ) { if ( ite…" at bounding box center [576, 408] width 472 height 561
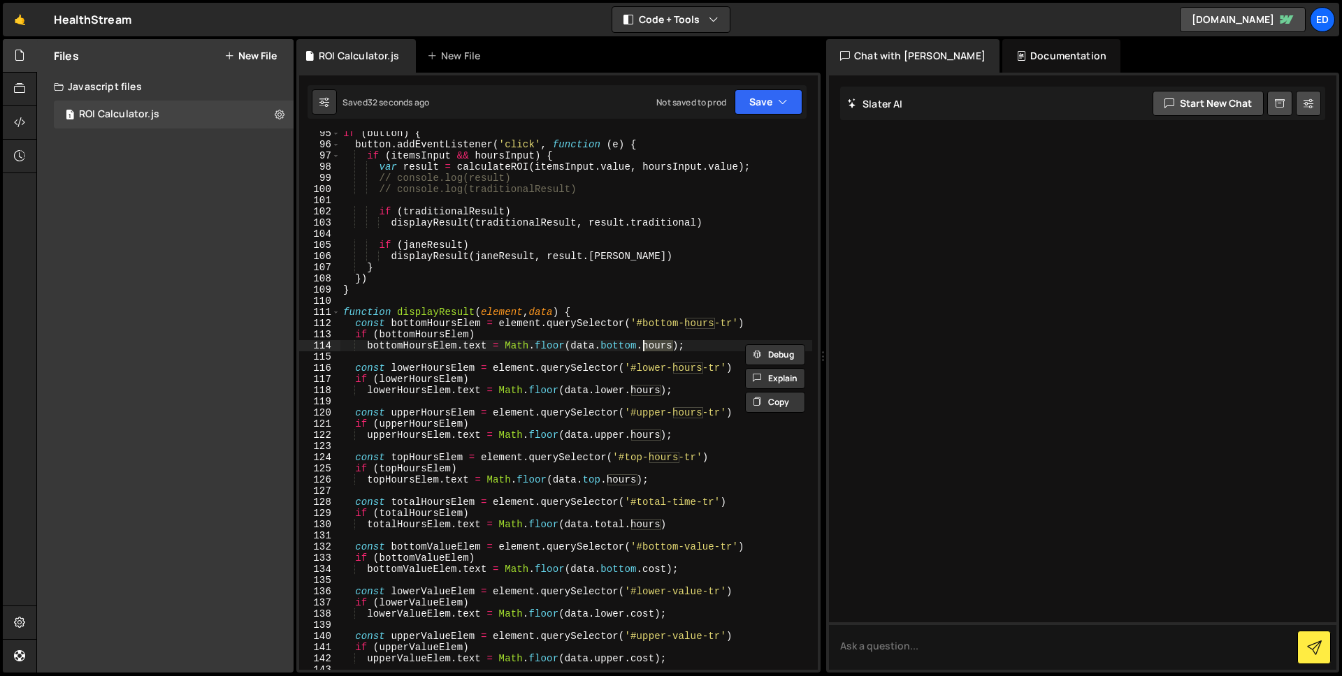
scroll to position [1312, 0]
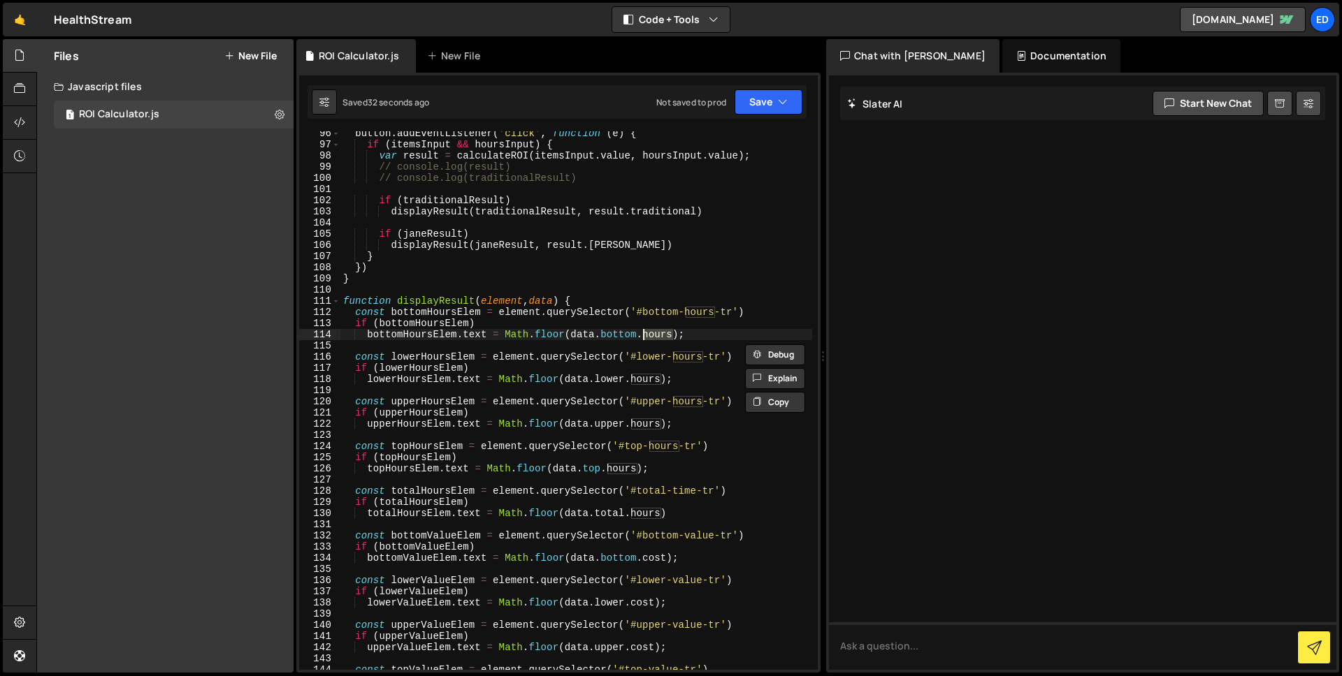
click at [711, 341] on div "button . addEventListener ( 'click' , function ( e ) { if ( itemsInput && hours…" at bounding box center [576, 408] width 472 height 561
click at [669, 337] on div "button . addEventListener ( 'click' , function ( e ) { if ( itemsInput && hours…" at bounding box center [576, 408] width 472 height 561
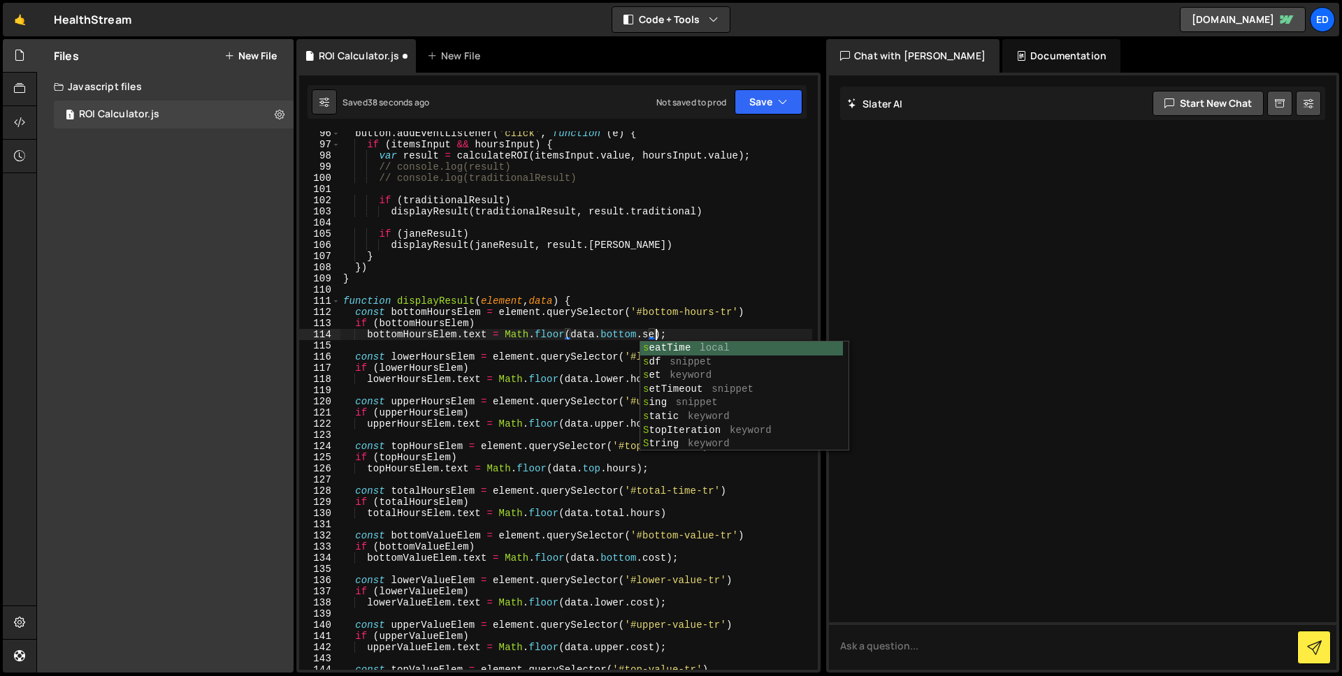
scroll to position [0, 22]
click at [682, 333] on div "button . addEventListener ( 'click' , function ( e ) { if ( itemsInput && hours…" at bounding box center [576, 408] width 472 height 561
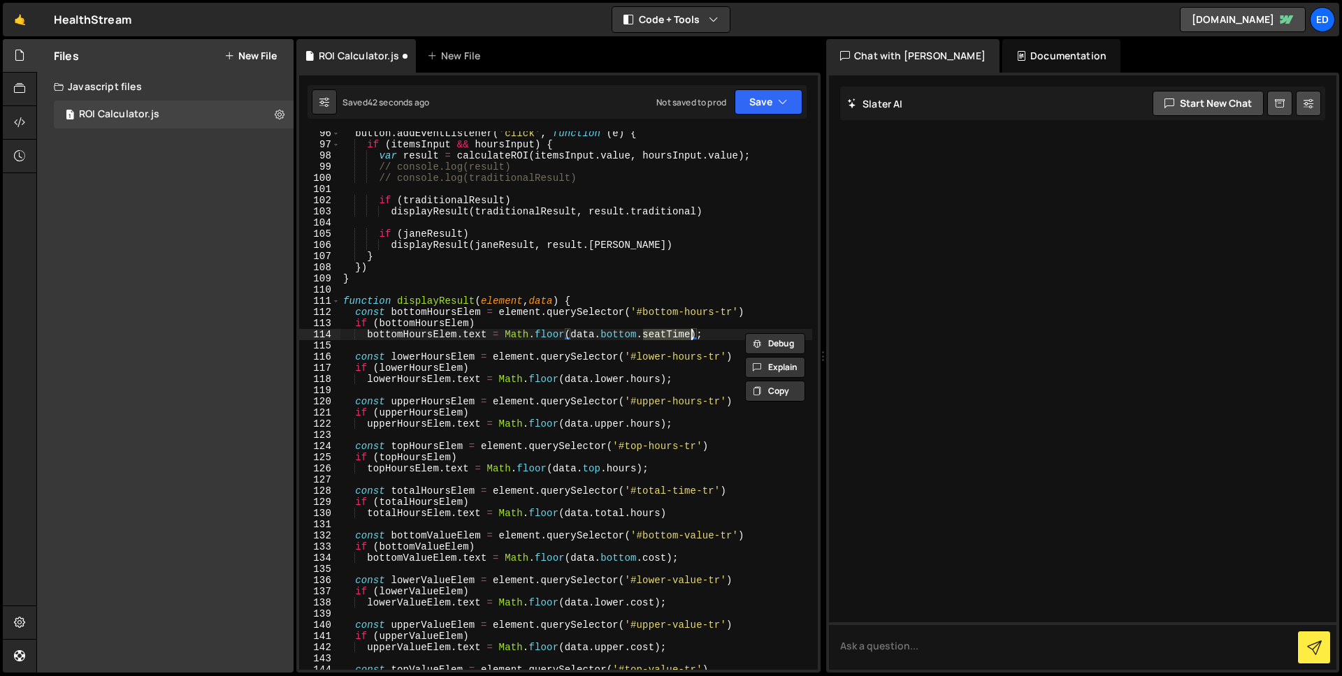
click at [648, 382] on div "button . addEventListener ( 'click' , function ( e ) { if ( itemsInput && hours…" at bounding box center [576, 408] width 472 height 561
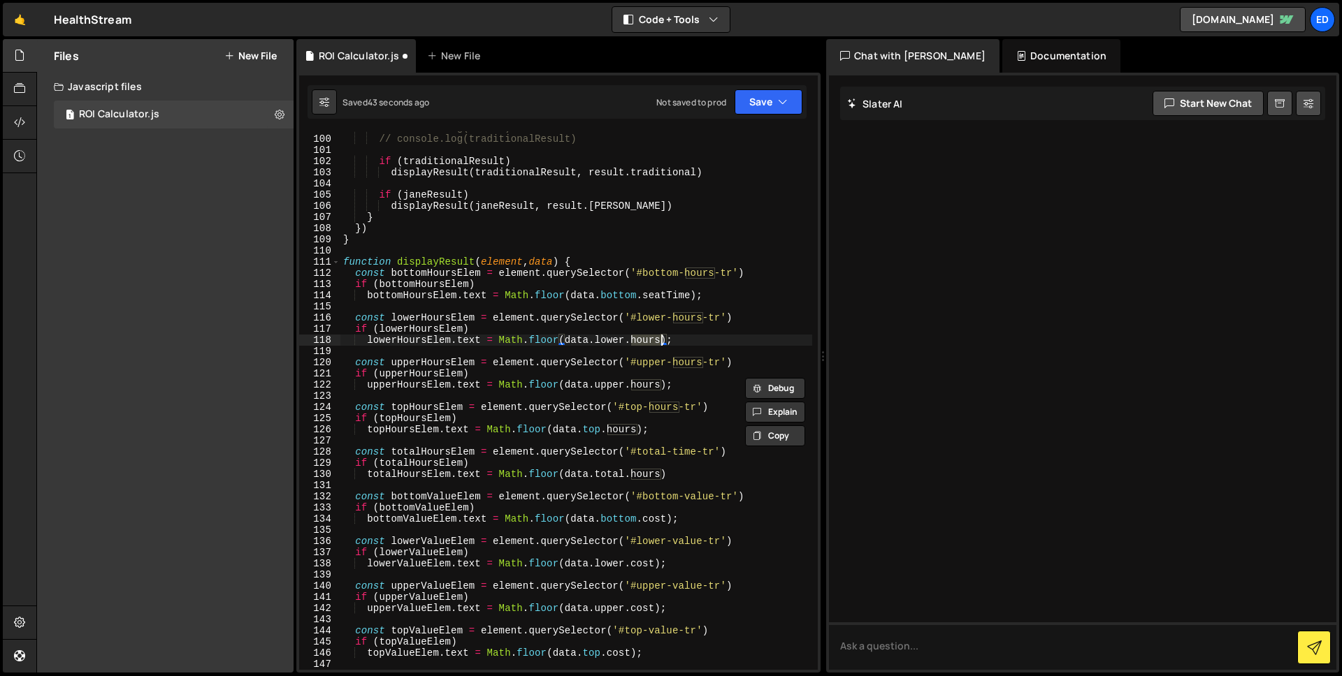
scroll to position [1351, 0]
paste textarea "seatTime"
click at [653, 389] on div "// console.log(result) // console.log(traditionalResult) if ( traditionalResult…" at bounding box center [576, 402] width 472 height 561
paste textarea "seatTime"
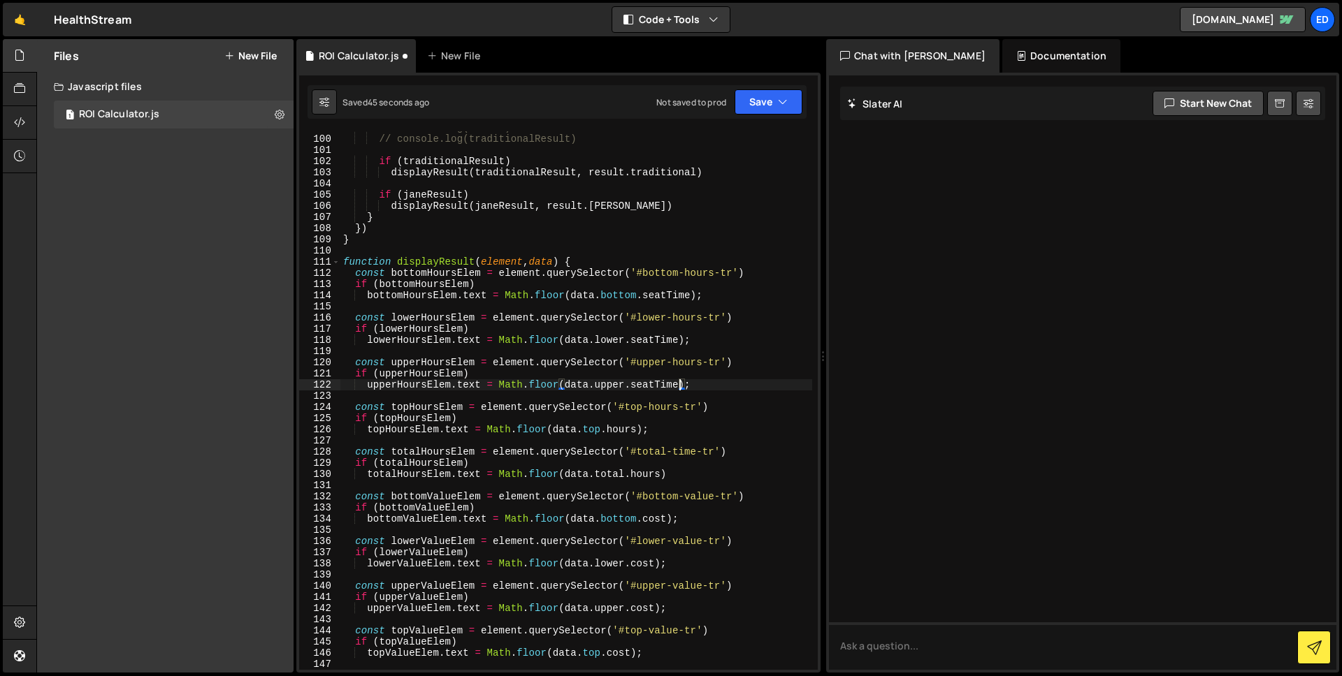
click at [627, 430] on div "// console.log(result) // console.log(traditionalResult) if ( traditionalResult…" at bounding box center [576, 402] width 472 height 561
paste textarea "seatTime"
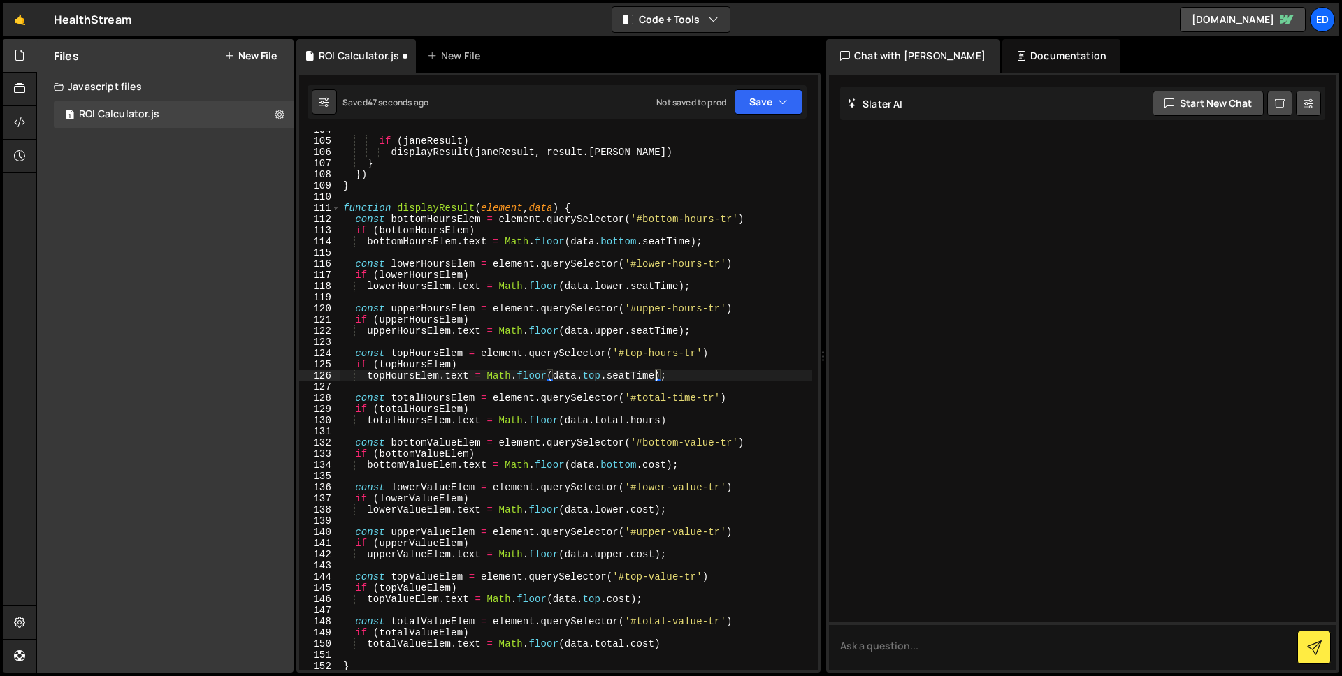
scroll to position [1416, 0]
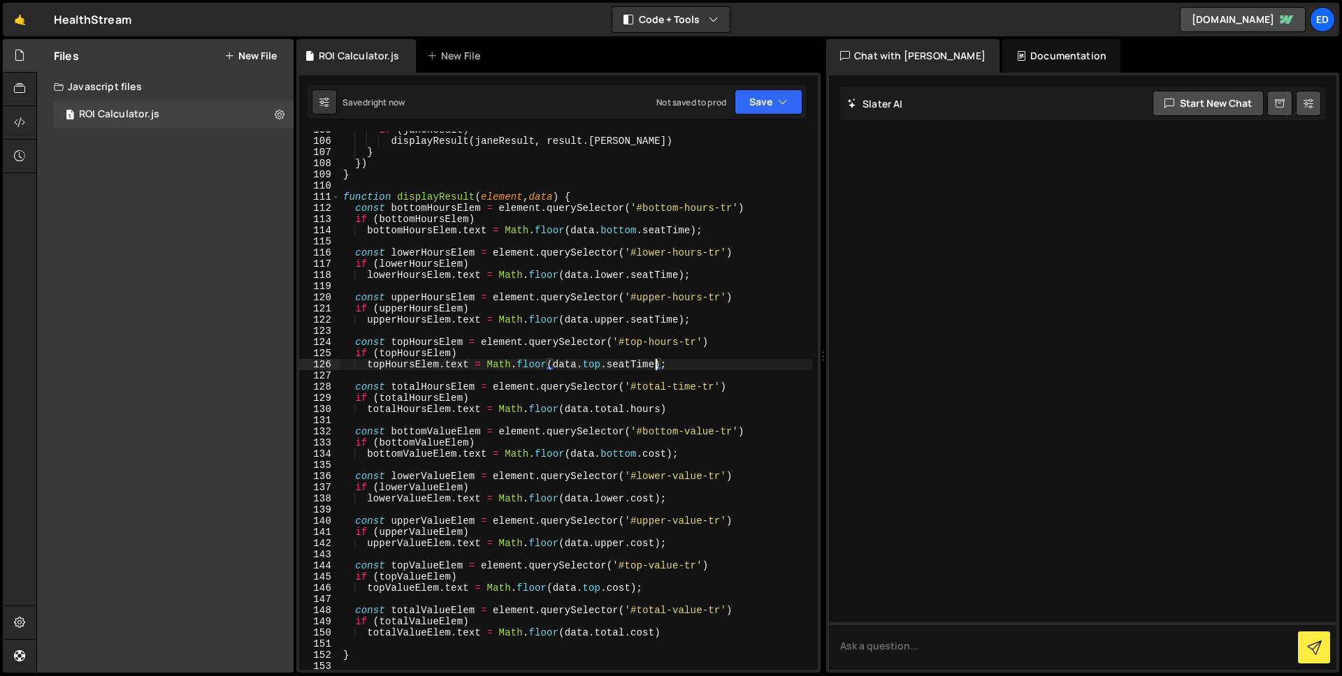
click at [568, 402] on div "if ( janeResult ) displayResult ( janeResult , result . jane ) } }) } function …" at bounding box center [576, 404] width 472 height 561
click at [515, 249] on div "if ( janeResult ) displayResult ( janeResult , result . jane ) } }) } function …" at bounding box center [576, 404] width 472 height 561
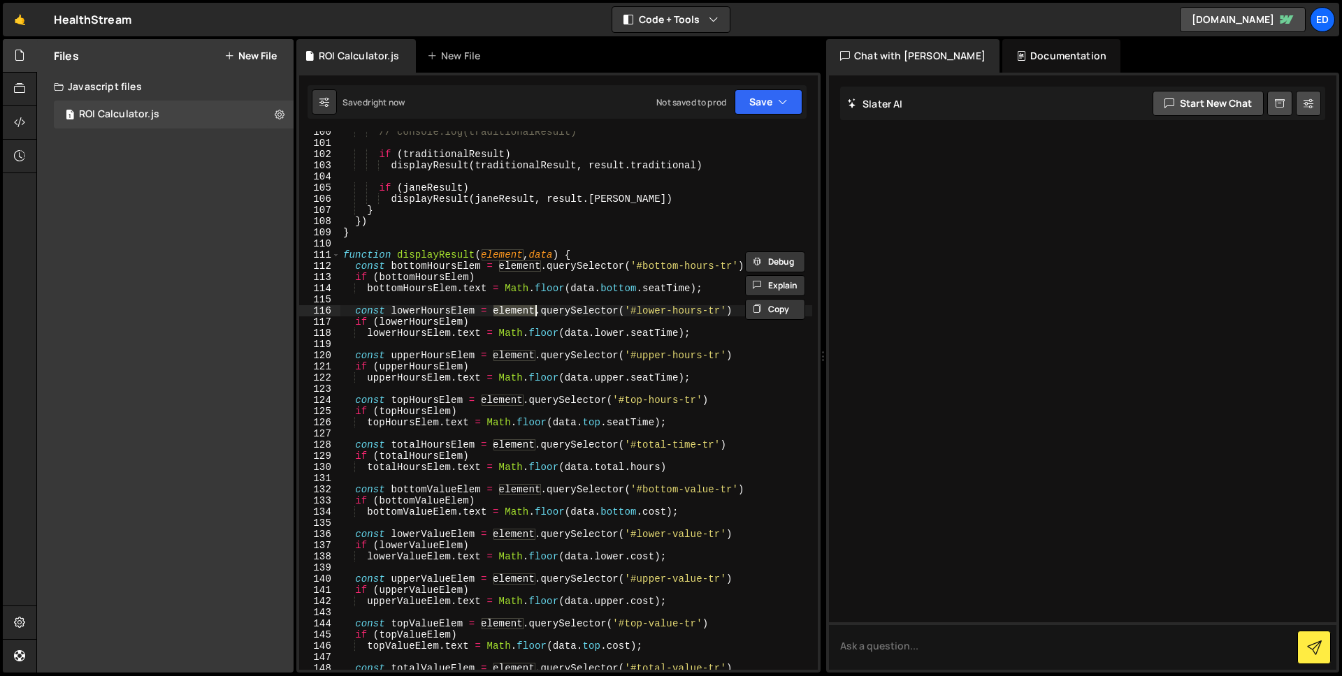
scroll to position [1358, 0]
click at [745, 337] on div "// console.log(traditionalResult) if ( traditionalResult ) displayResult ( trad…" at bounding box center [576, 406] width 472 height 561
click at [511, 270] on div "// console.log(traditionalResult) if ( traditionalResult ) displayResult ( trad…" at bounding box center [576, 406] width 472 height 561
click at [641, 255] on div "// console.log(traditionalResult) if ( traditionalResult ) displayResult ( trad…" at bounding box center [576, 406] width 472 height 561
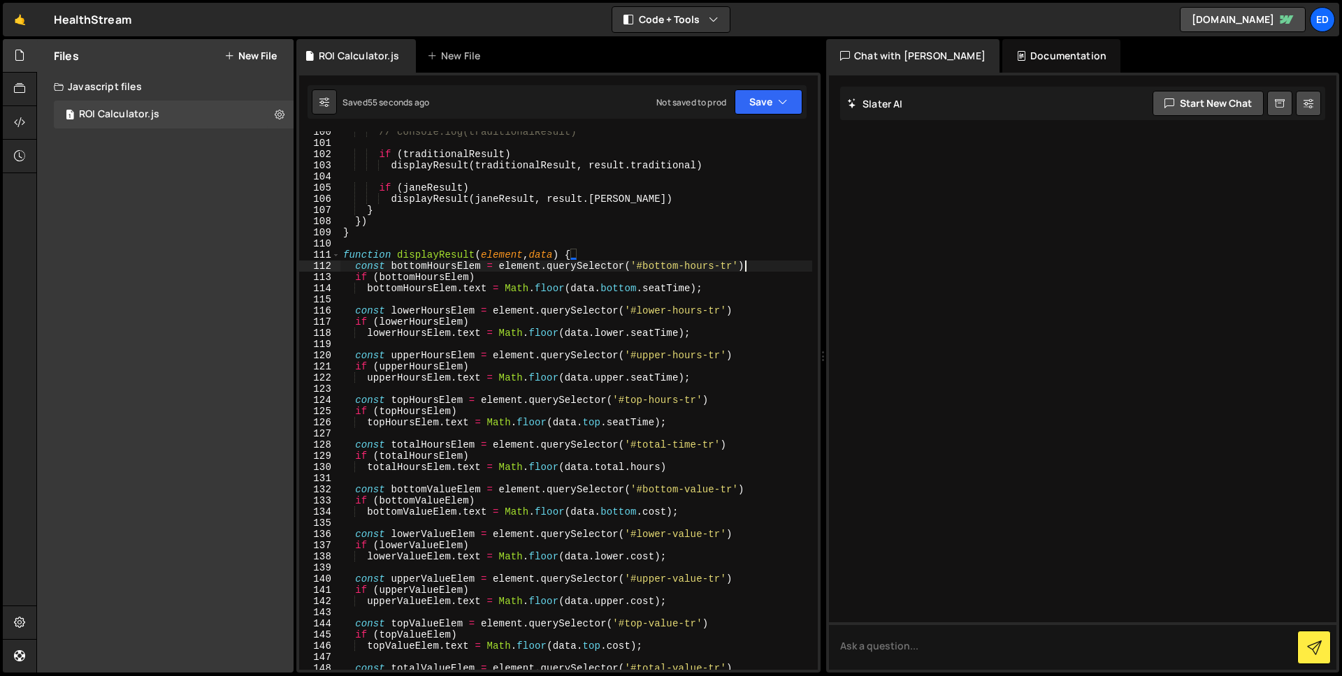
click at [779, 265] on div "// console.log(traditionalResult) if ( traditionalResult ) displayResult ( trad…" at bounding box center [576, 406] width 472 height 561
type textarea "const bottomHoursElem = element.querySelector('#bottom-hours-tr')"
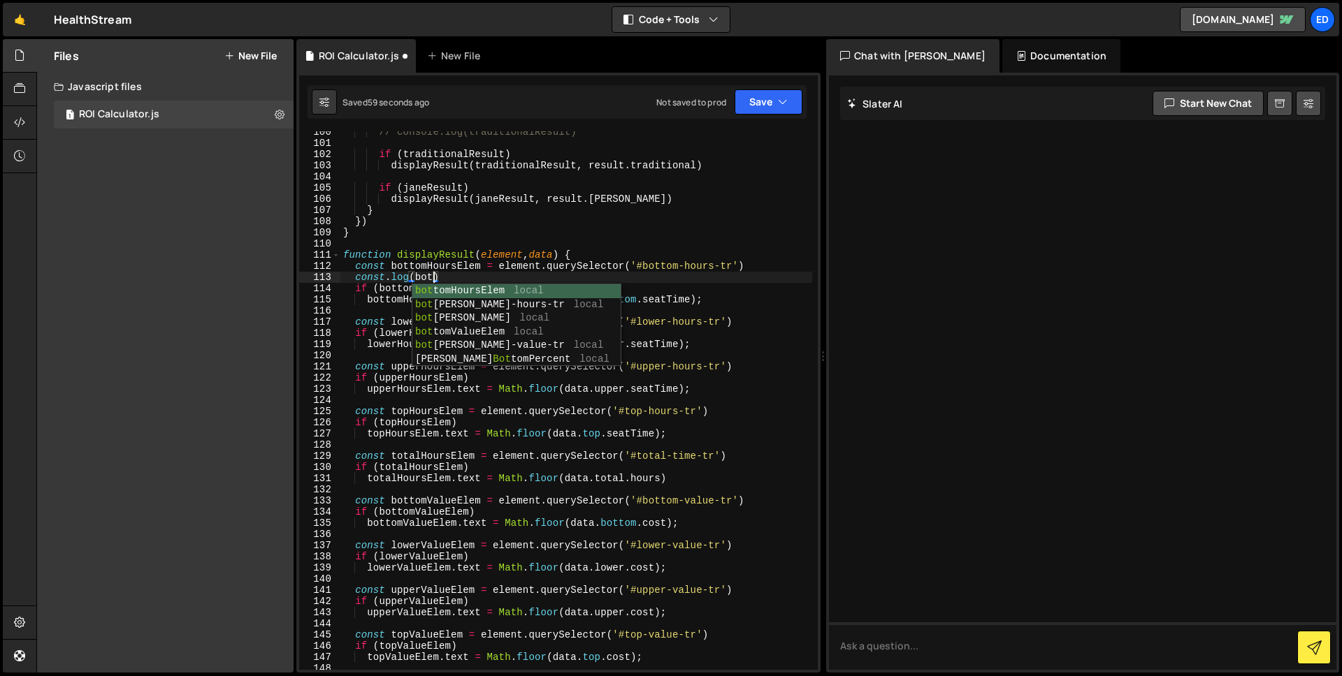
scroll to position [0, 6]
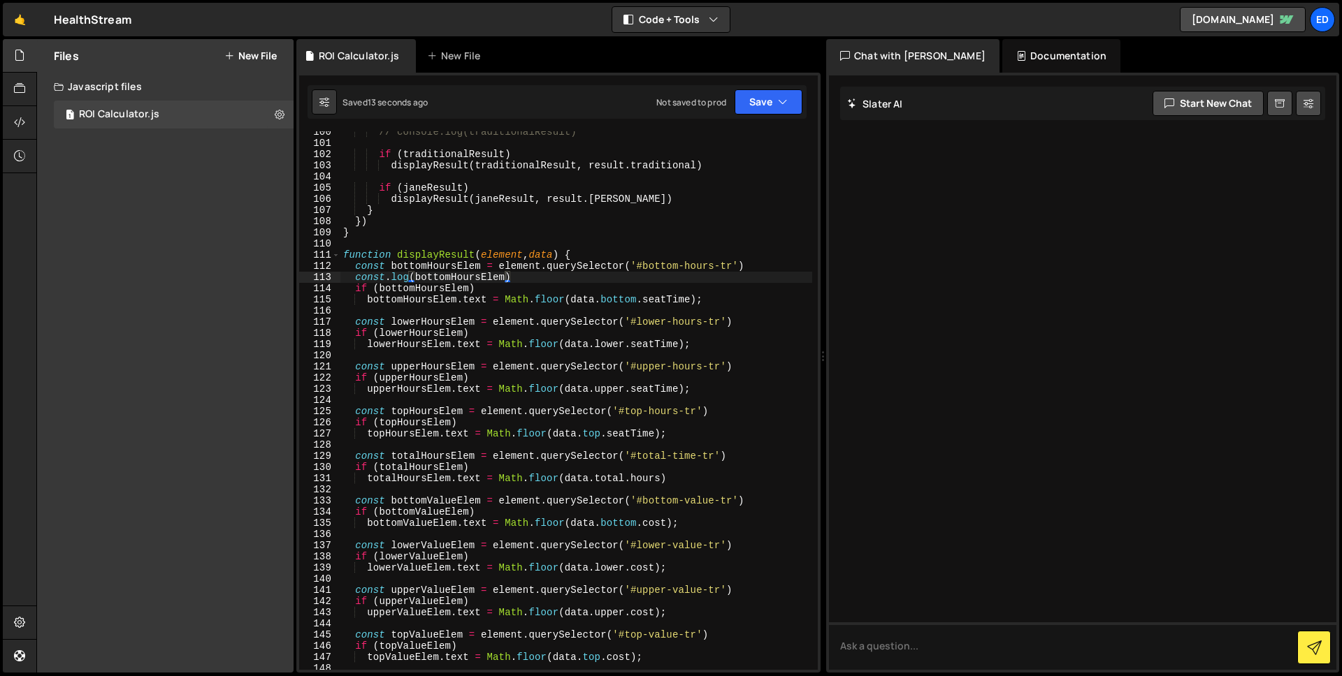
click at [427, 256] on div "// console.log(traditionalResult) if ( traditionalResult ) displayResult ( trad…" at bounding box center [576, 406] width 472 height 561
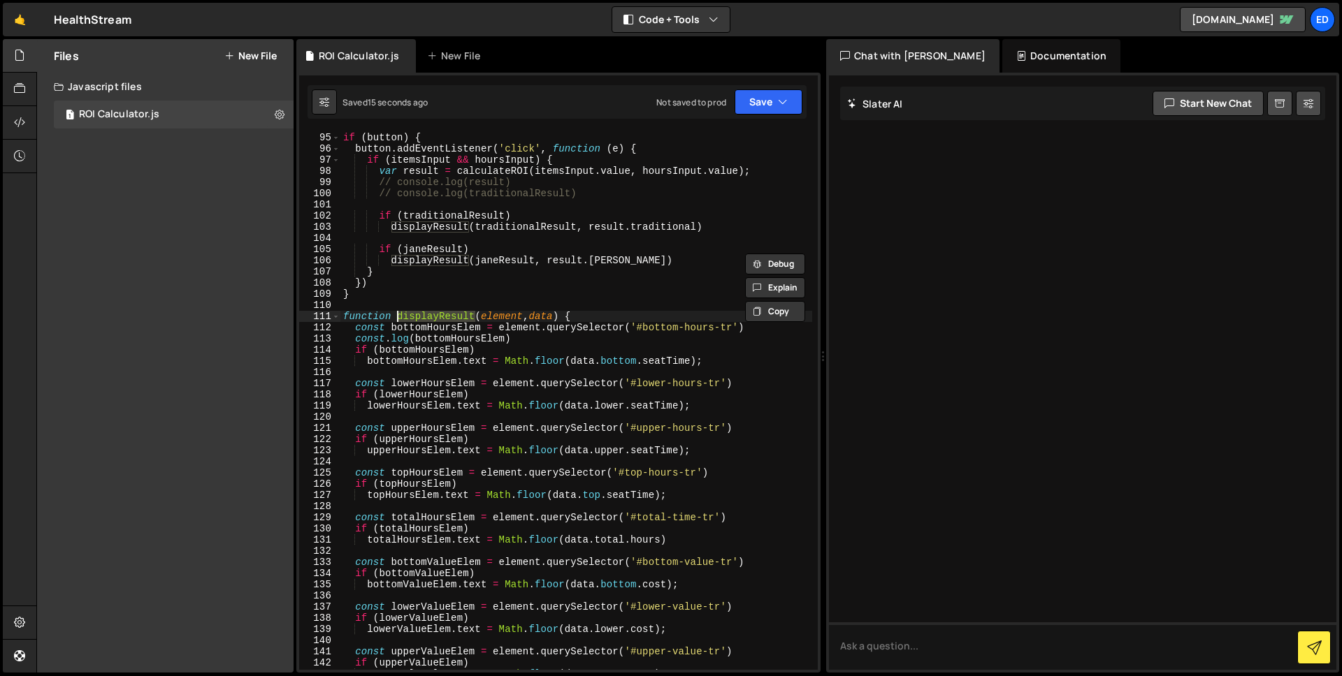
scroll to position [1240, 0]
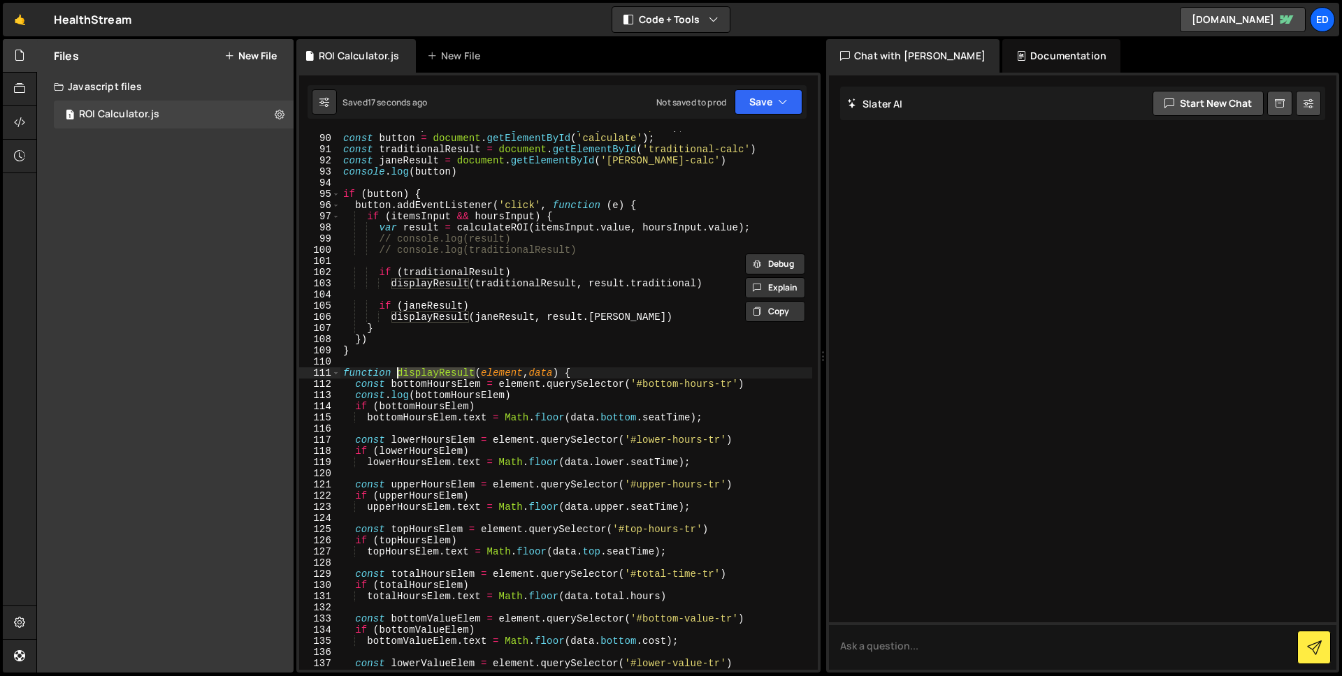
click at [456, 272] on div "const hoursInput = document . getElementById ( 'hoursInput' ) ; const button = …" at bounding box center [576, 402] width 472 height 561
click at [542, 398] on div "const hoursInput = document . getElementById ( 'hoursInput' ) ; const button = …" at bounding box center [576, 402] width 472 height 561
click at [571, 216] on div "const hoursInput = document . getElementById ( 'hoursInput' ) ; const button = …" at bounding box center [576, 402] width 472 height 561
click at [412, 220] on div "const hoursInput = document . getElementById ( 'hoursInput' ) ; const button = …" at bounding box center [576, 402] width 472 height 561
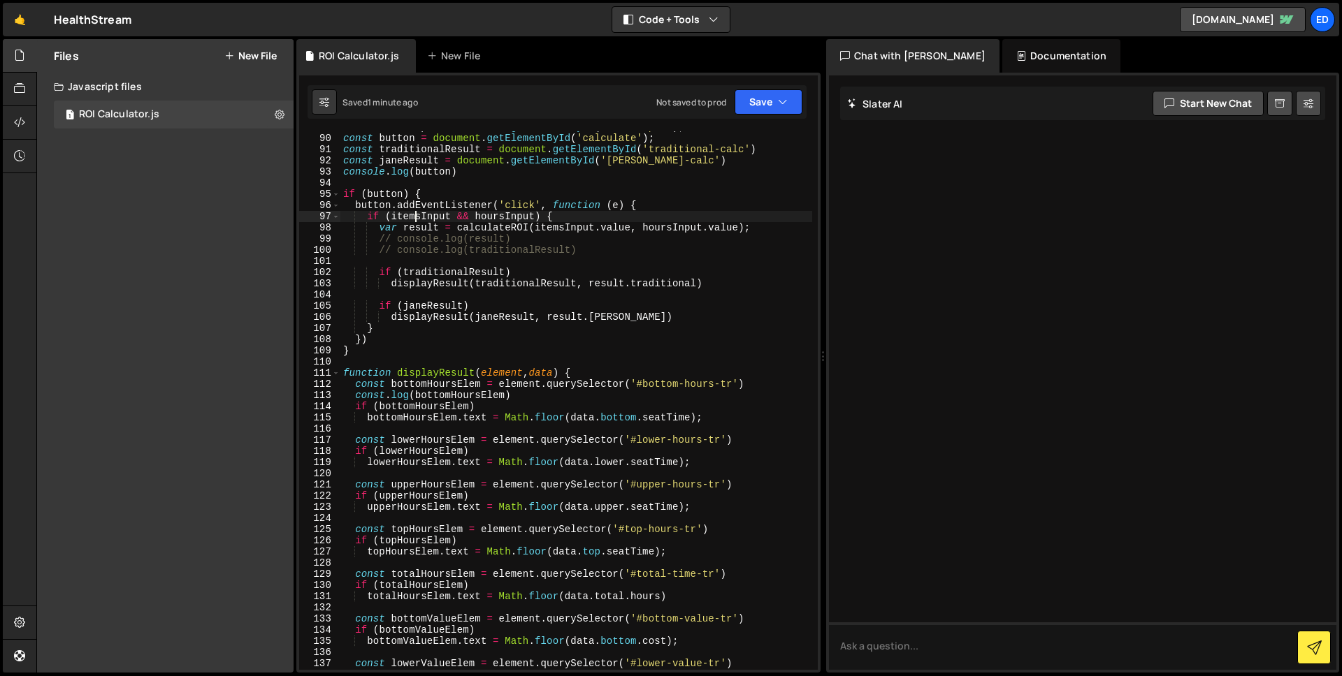
click at [412, 220] on div "const hoursInput = document . getElementById ( 'hoursInput' ) ; const button = …" at bounding box center [576, 402] width 472 height 561
click at [592, 222] on div "const hoursInput = document . getElementById ( 'hoursInput' ) ; const button = …" at bounding box center [576, 402] width 472 height 561
click at [565, 268] on div "const hoursInput = document . getElementById ( 'hoursInput' ) ; const button = …" at bounding box center [576, 402] width 472 height 561
click at [485, 273] on div "const hoursInput = document . getElementById ( 'hoursInput' ) ; const button = …" at bounding box center [576, 402] width 472 height 561
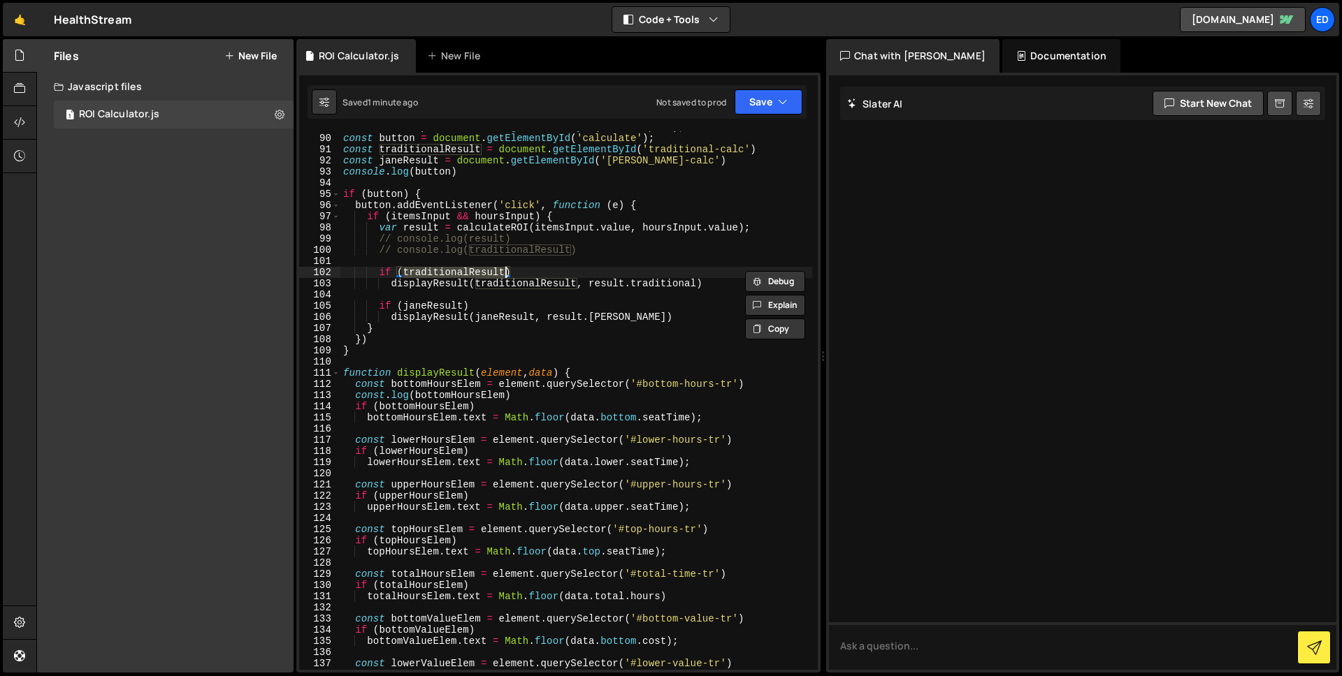
click at [433, 288] on div "const hoursInput = document . getElementById ( 'hoursInput' ) ; const button = …" at bounding box center [576, 402] width 472 height 561
click at [625, 247] on div "const hoursInput = document . getElementById ( 'hoursInput' ) ; const button = …" at bounding box center [576, 402] width 472 height 561
click at [623, 249] on div "const hoursInput = document . getElementById ( 'hoursInput' ) ; const button = …" at bounding box center [576, 402] width 472 height 561
type textarea "console.log(traditionalResult)"
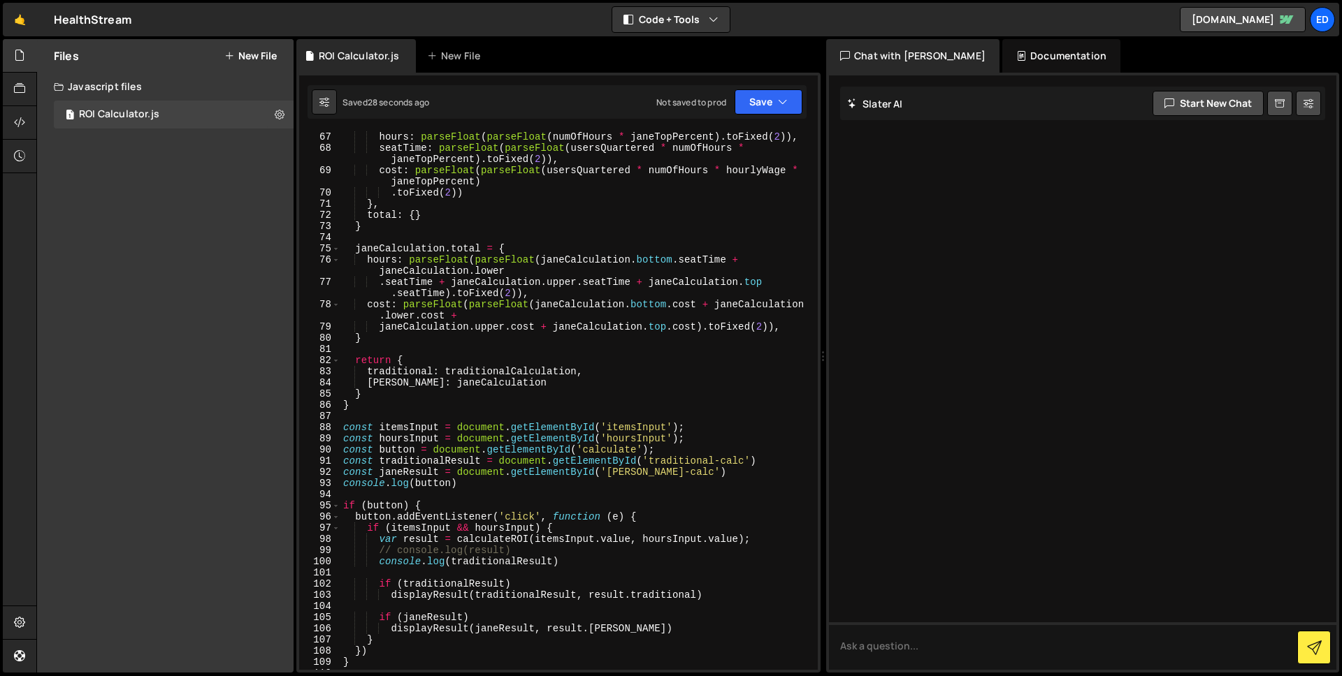
scroll to position [1033, 0]
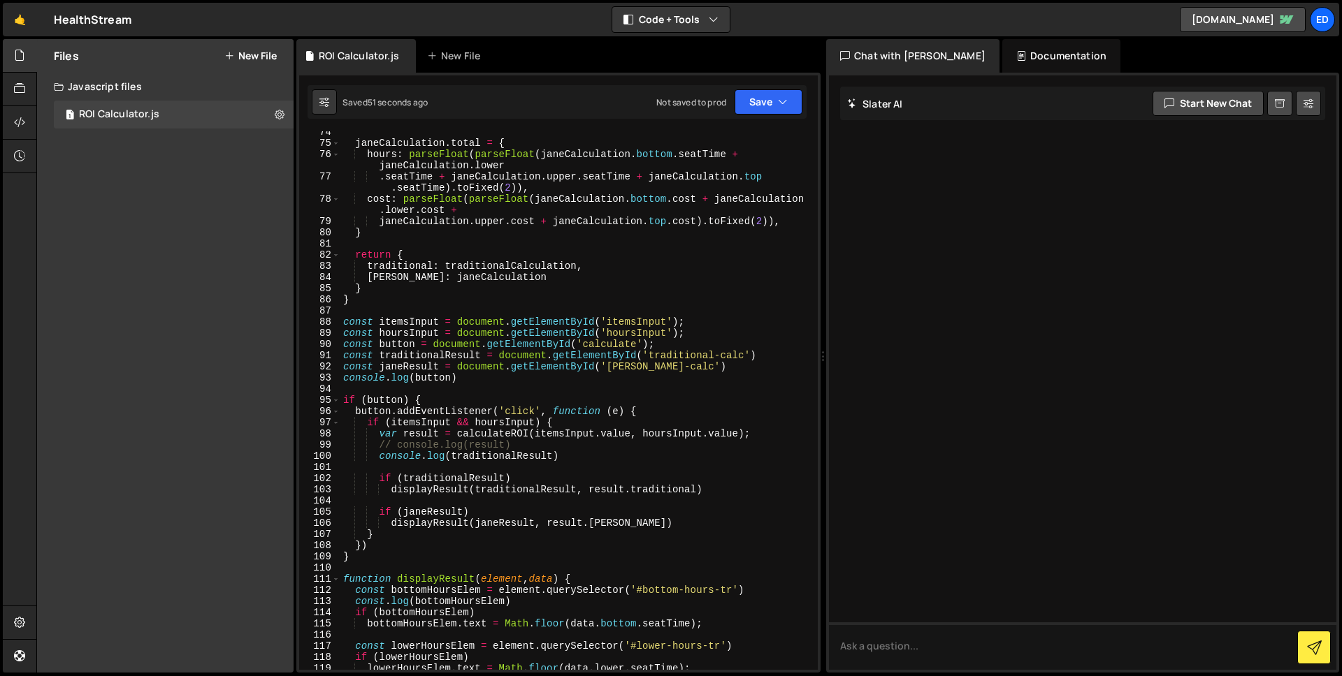
click at [388, 401] on div "janeCalculation . total = { hours : parseFloat ( parseFloat ( janeCalculation .…" at bounding box center [576, 406] width 472 height 561
click at [495, 382] on div "janeCalculation . total = { hours : parseFloat ( parseFloat ( janeCalculation .…" at bounding box center [576, 406] width 472 height 561
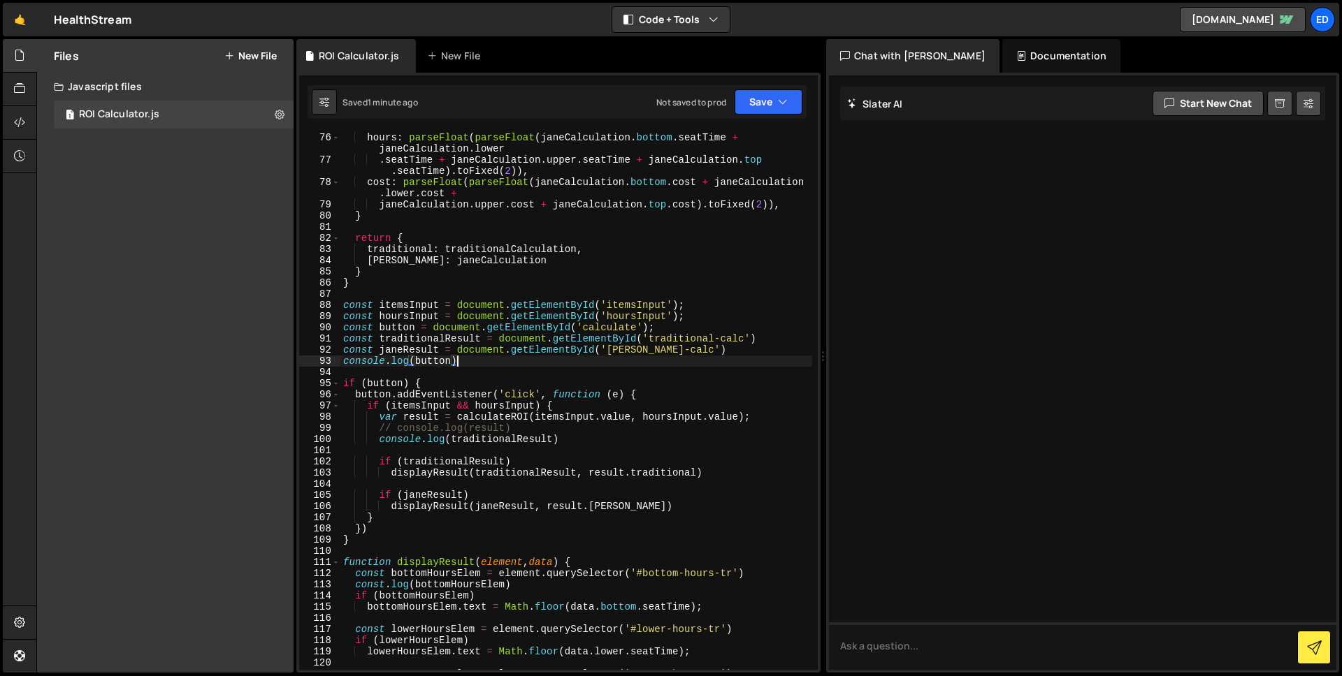
click at [375, 581] on div "janeCalculation . total = { hours : parseFloat ( parseFloat ( janeCalculation .…" at bounding box center [576, 401] width 472 height 561
click at [373, 586] on div "janeCalculation . total = { hours : parseFloat ( parseFloat ( janeCalculation .…" at bounding box center [576, 401] width 472 height 561
click at [581, 510] on div "janeCalculation . total = { hours : parseFloat ( parseFloat ( janeCalculation .…" at bounding box center [576, 401] width 472 height 561
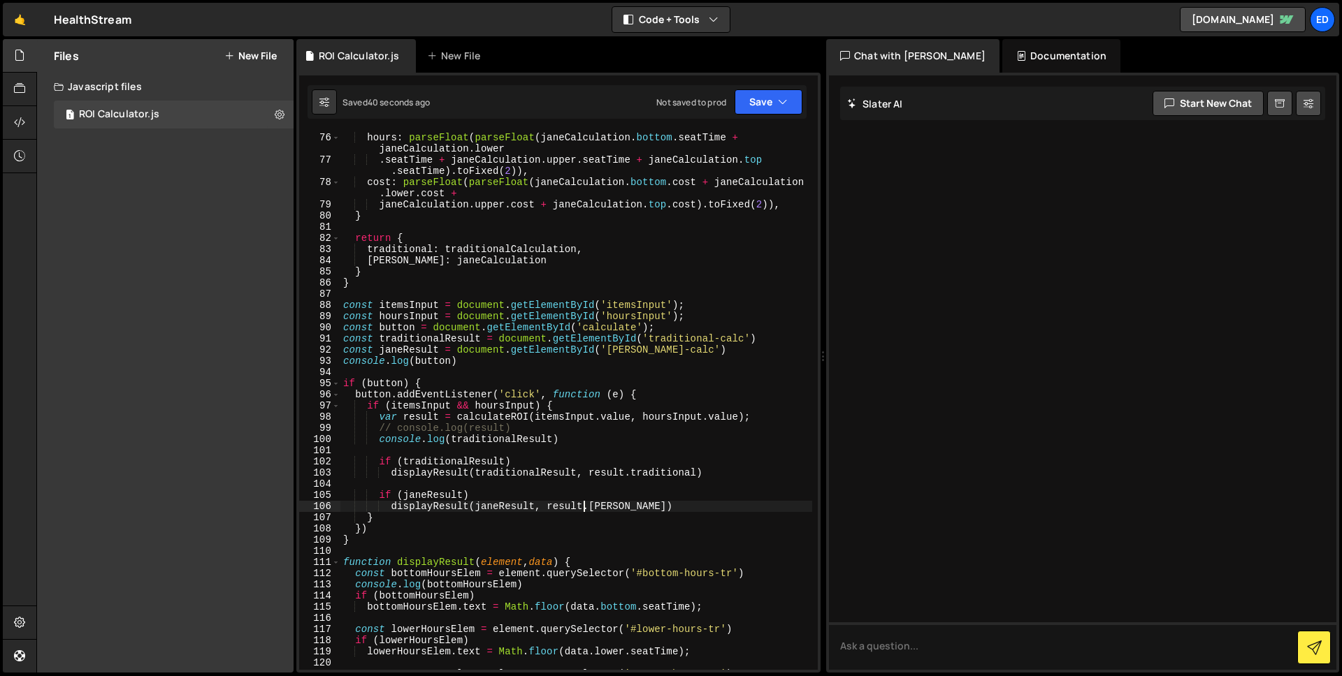
click at [516, 507] on div "janeCalculation . total = { hours : parseFloat ( parseFloat ( janeCalculation .…" at bounding box center [576, 401] width 472 height 561
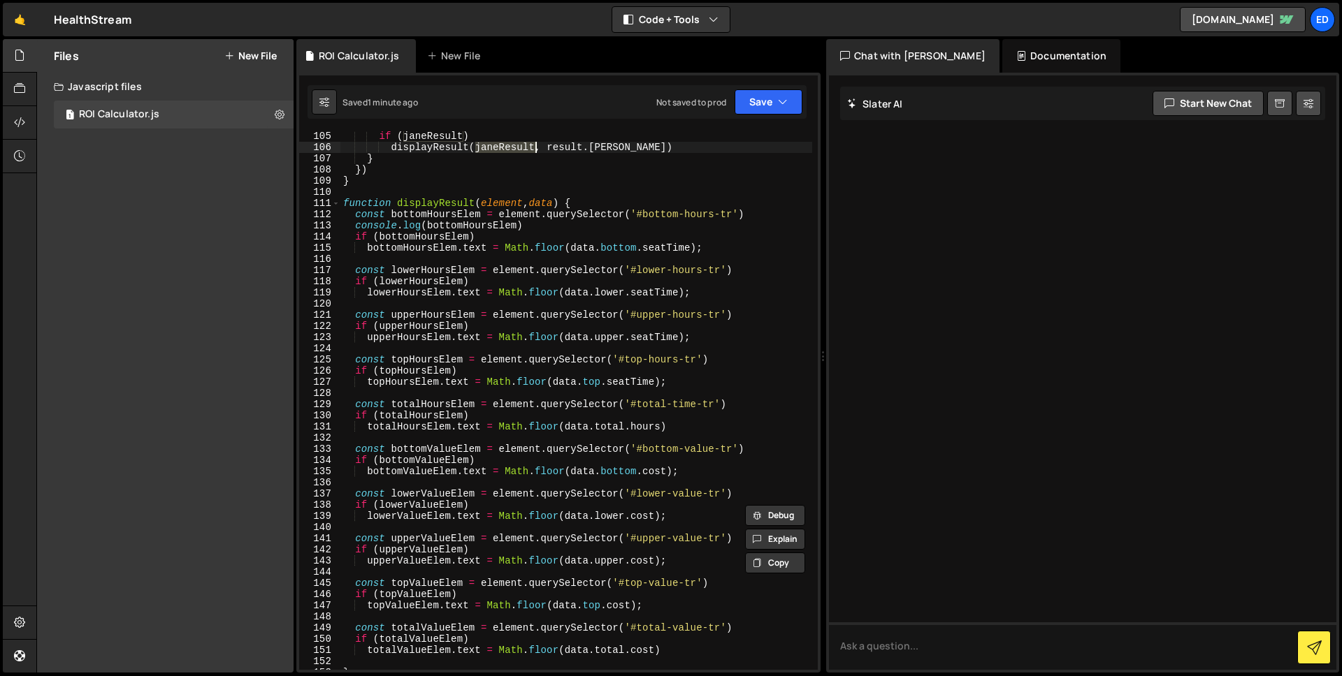
scroll to position [1441, 0]
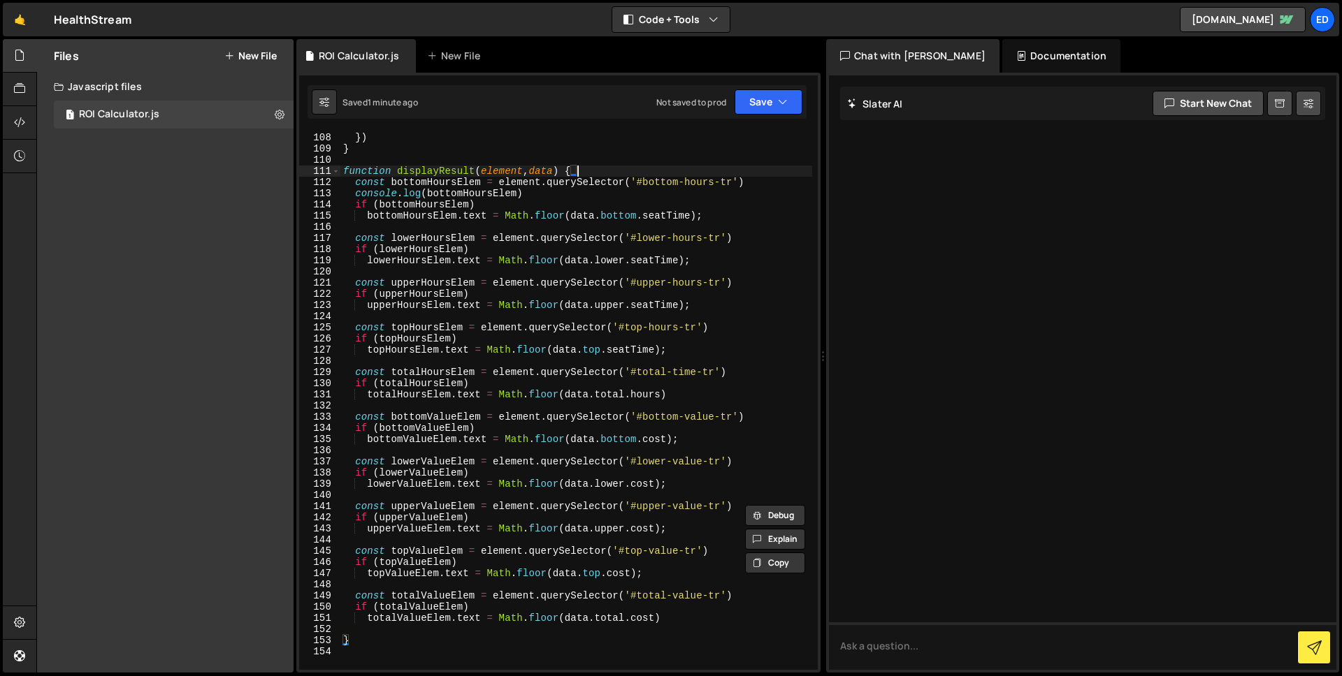
click at [620, 168] on div "} }) } function displayResult ( element , data ) { const bottomHoursElem = elem…" at bounding box center [576, 401] width 472 height 561
click at [356, 181] on div "} }) } function displayResult ( element , data ) { const bottomHoursElem = elem…" at bounding box center [576, 401] width 472 height 561
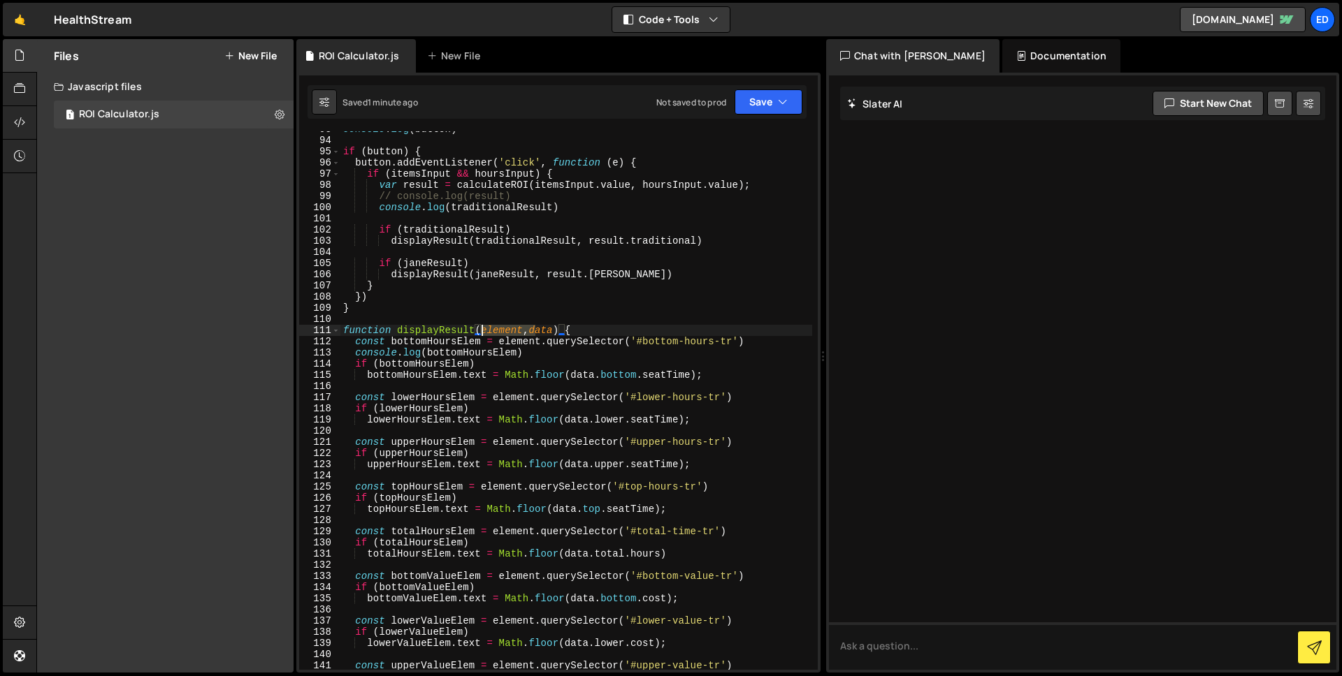
drag, startPoint x: 535, startPoint y: 331, endPoint x: 479, endPoint y: 332, distance: 55.2
click at [479, 332] on div "console . log ( button ) if ( button ) { button . addEventListener ( 'click' , …" at bounding box center [576, 404] width 472 height 561
type textarea "function displayResult(data) {"
click at [582, 319] on div "console . log ( button ) if ( button ) { button . addEventListener ( 'click' , …" at bounding box center [576, 404] width 472 height 561
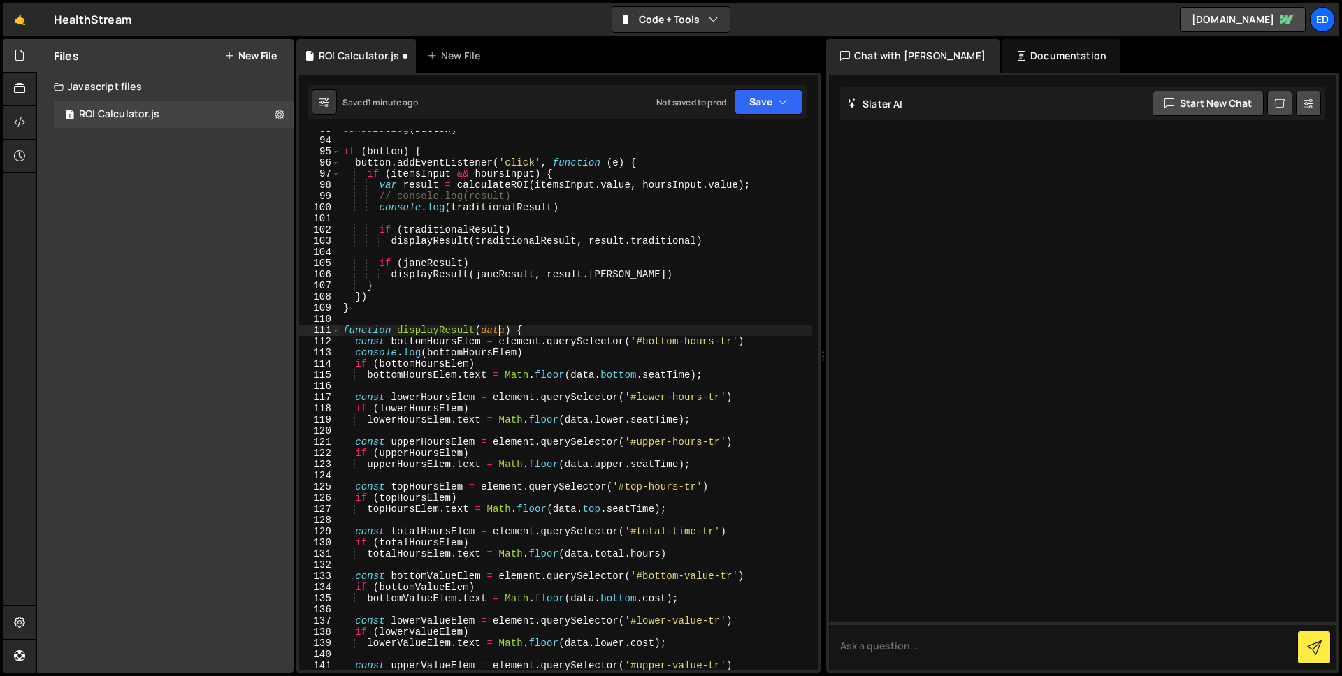
click at [497, 329] on div "console . log ( button ) if ( button ) { button . addEventListener ( 'click' , …" at bounding box center [576, 404] width 472 height 561
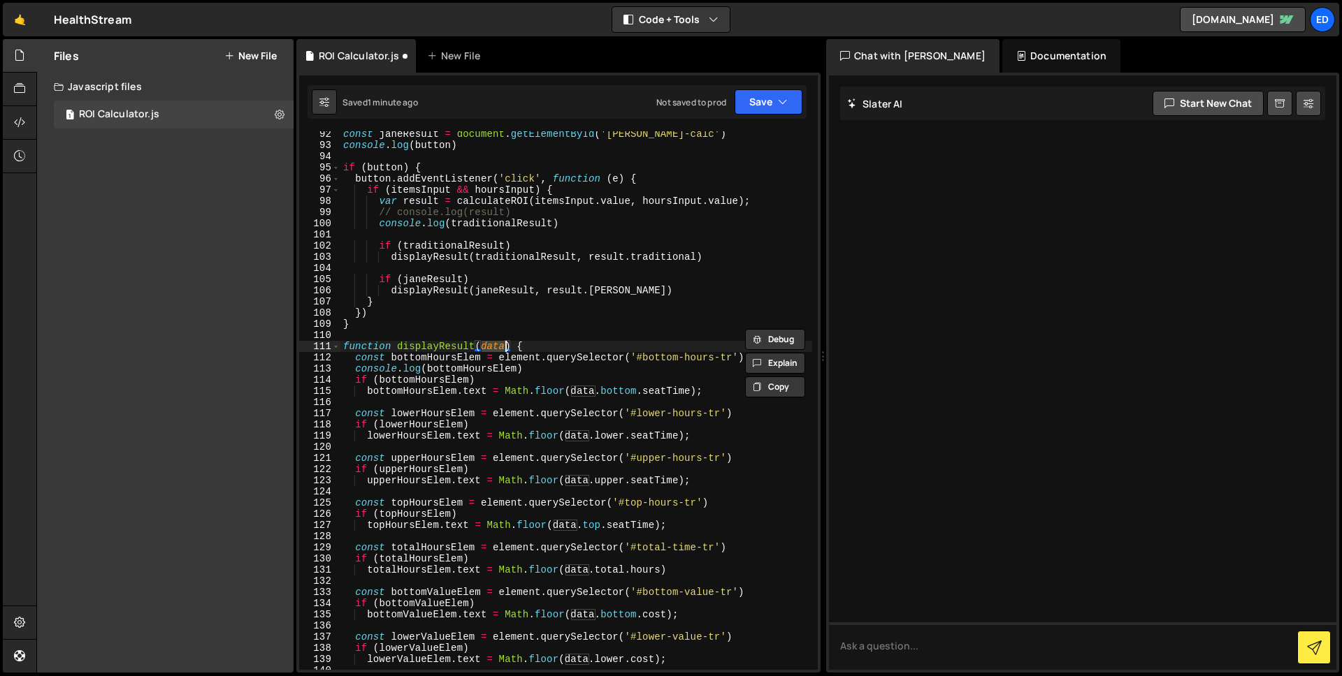
scroll to position [1253, 0]
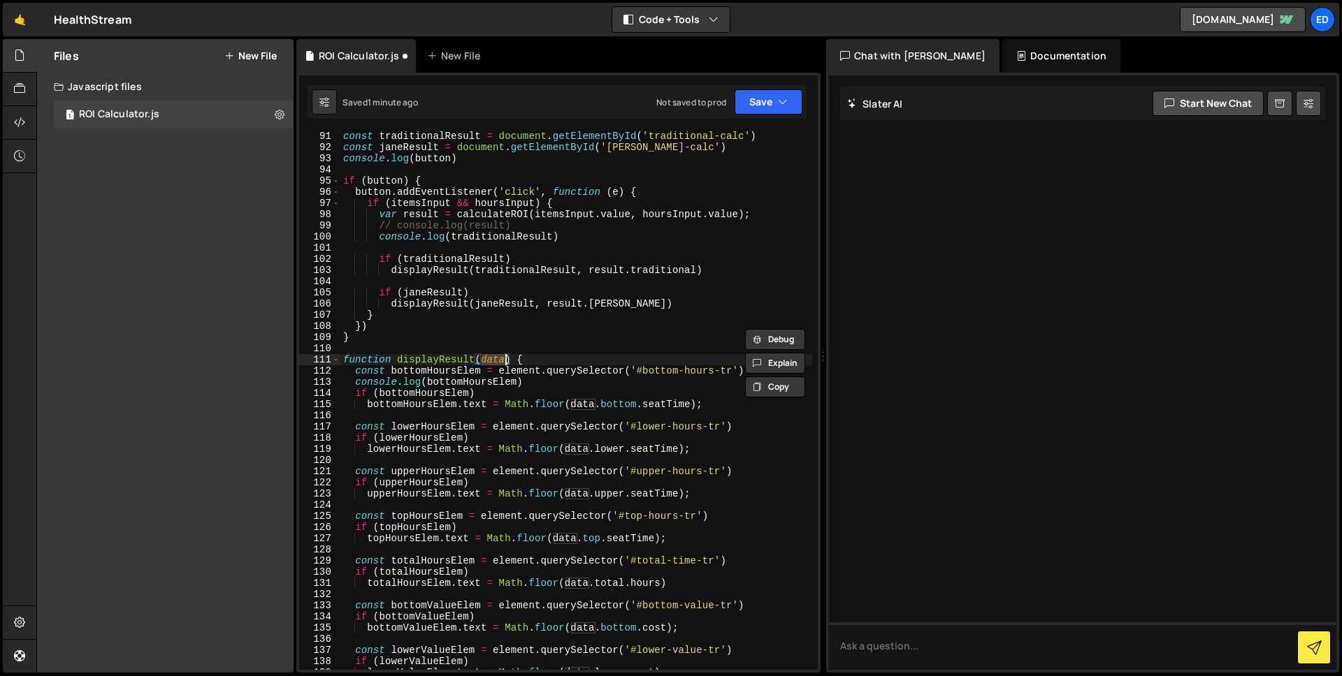
click at [604, 306] on div "const traditionalResult = document . getElementById ( 'traditional-calc' ) cons…" at bounding box center [576, 411] width 472 height 561
type textarea "function displayResult(element, data) {"
click at [665, 351] on div "const traditionalResult = document . getElementById ( 'traditional-calc' ) cons…" at bounding box center [576, 411] width 472 height 561
click at [525, 363] on div "const traditionalResult = document . getElementById ( 'traditional-calc' ) cons…" at bounding box center [576, 411] width 472 height 561
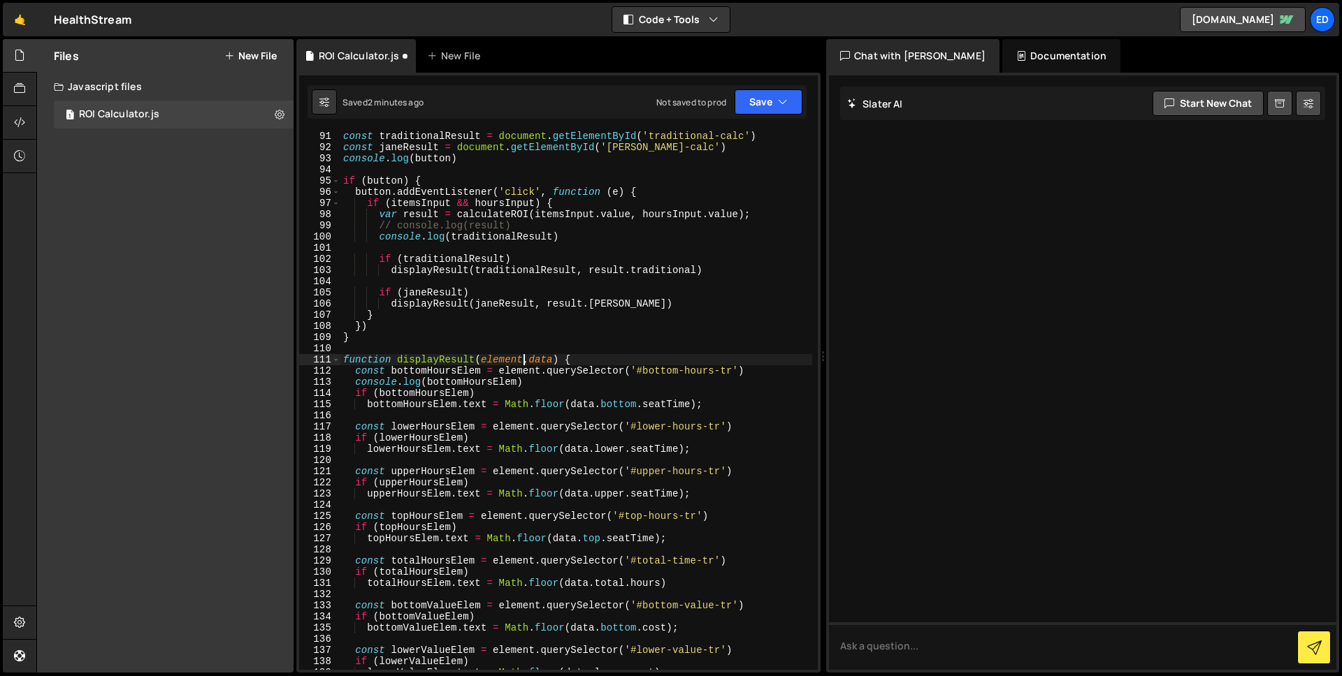
click at [560, 360] on div "const traditionalResult = document . getElementById ( 'traditional-calc' ) cons…" at bounding box center [576, 411] width 472 height 561
click at [583, 361] on div "const traditionalResult = document . getElementById ( 'traditional-calc' ) cons…" at bounding box center [576, 411] width 472 height 561
click at [636, 370] on div "const traditionalResult = document . getElementById ( 'traditional-calc' ) cons…" at bounding box center [576, 411] width 472 height 561
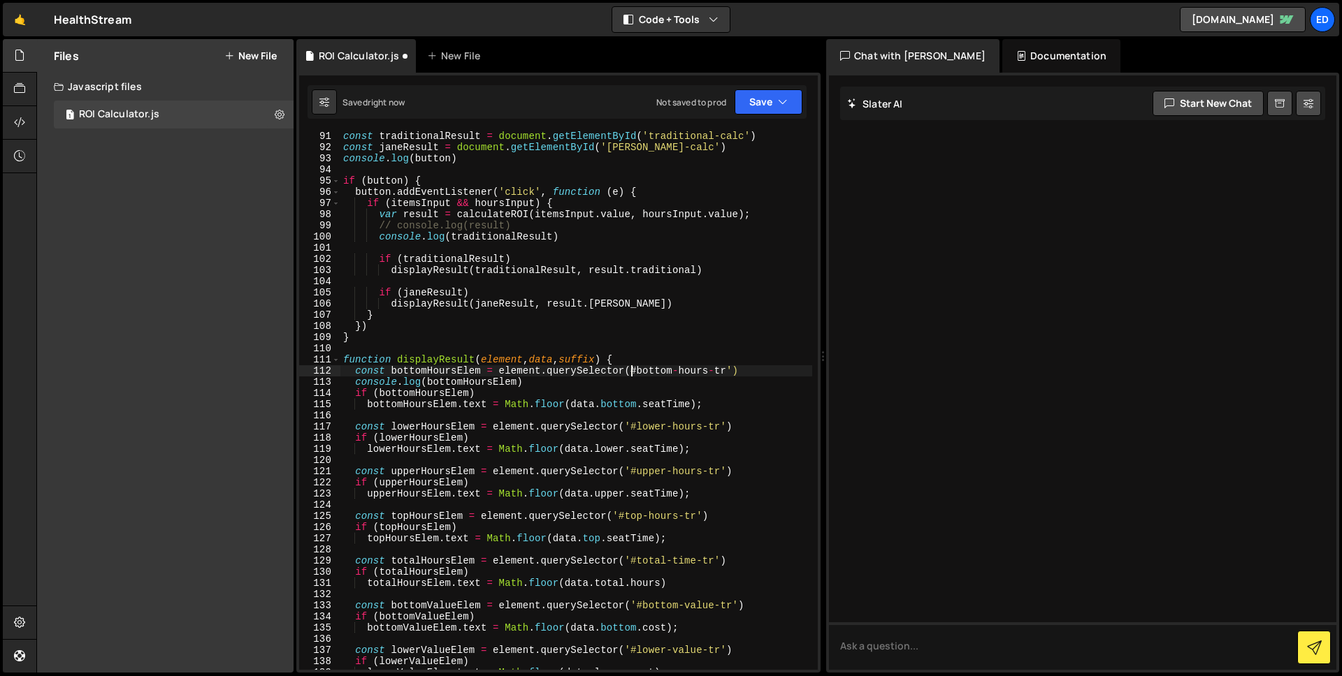
scroll to position [0, 20]
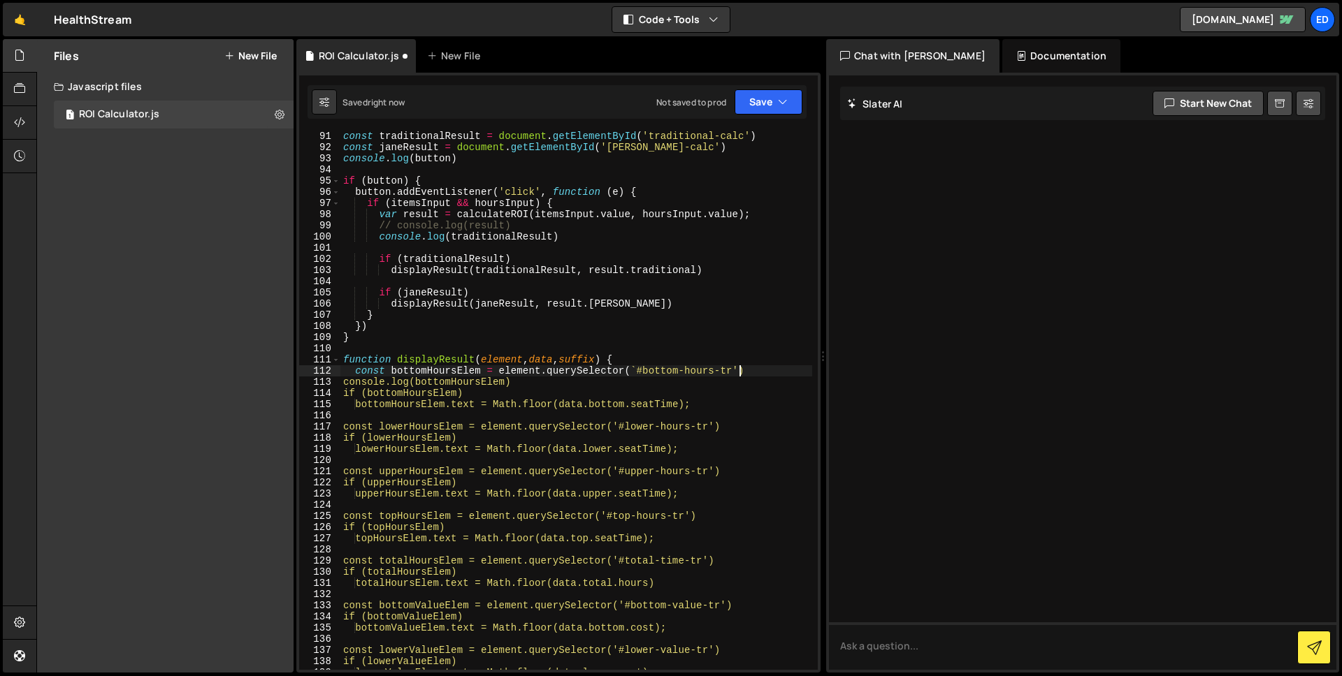
click at [739, 368] on div "const traditionalResult = document . getElementById ( 'traditional-calc' ) cons…" at bounding box center [576, 411] width 472 height 561
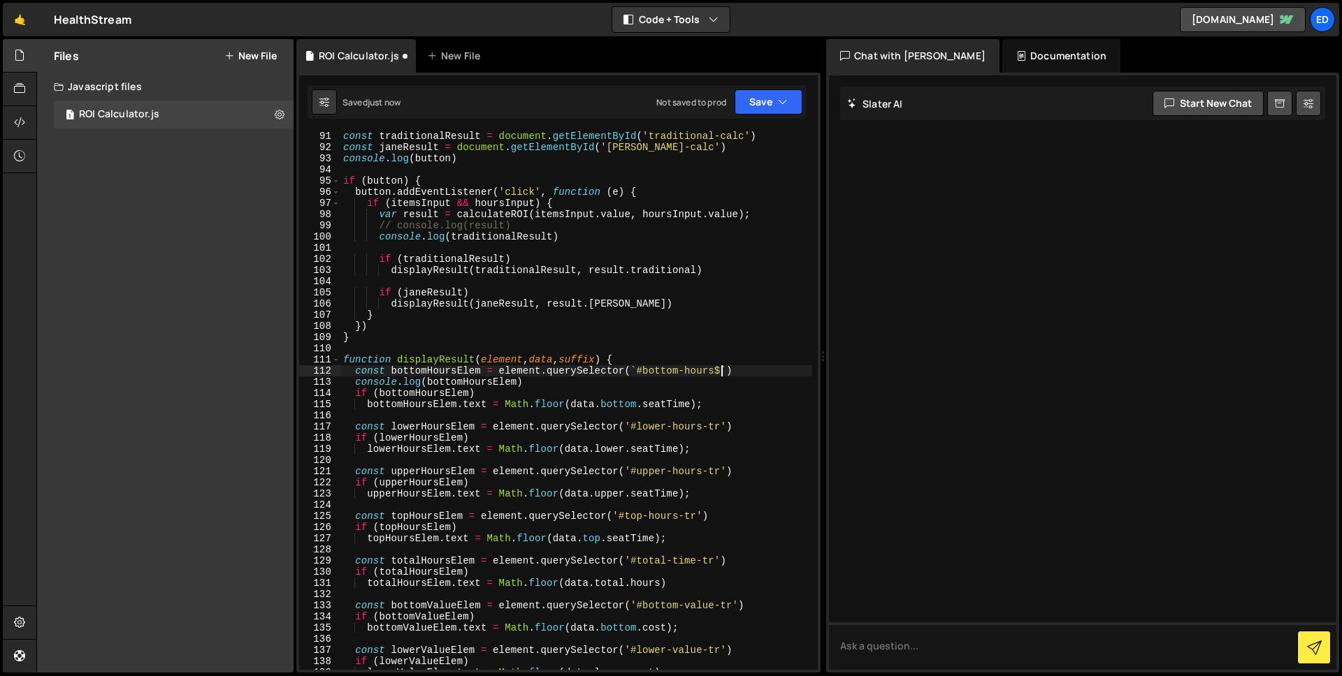
scroll to position [0, 27]
paste textarea "suffix"
drag, startPoint x: 716, startPoint y: 370, endPoint x: 767, endPoint y: 384, distance: 53.6
click at [769, 370] on div "const traditionalResult = document . getElementById ( 'traditional-calc' ) cons…" at bounding box center [576, 411] width 472 height 561
click at [631, 428] on div "const traditionalResult = document . getElementById ( 'traditional-calc' ) cons…" at bounding box center [576, 411] width 472 height 561
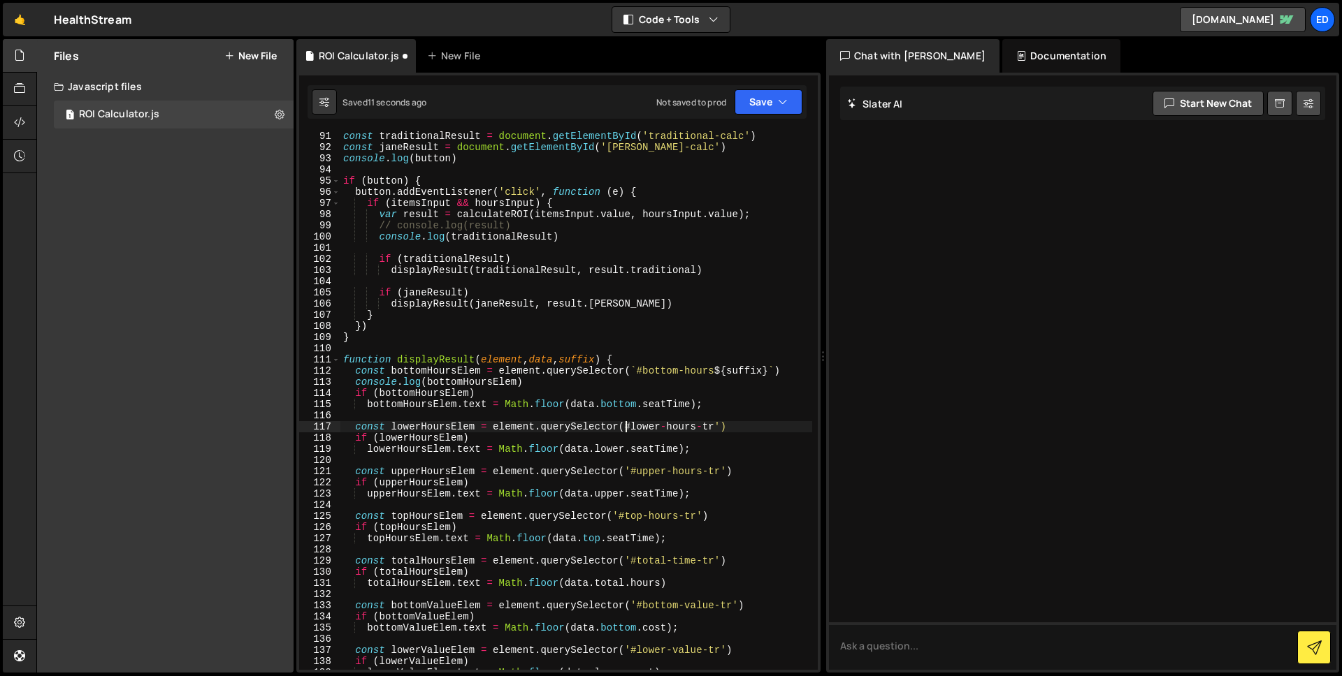
scroll to position [0, 20]
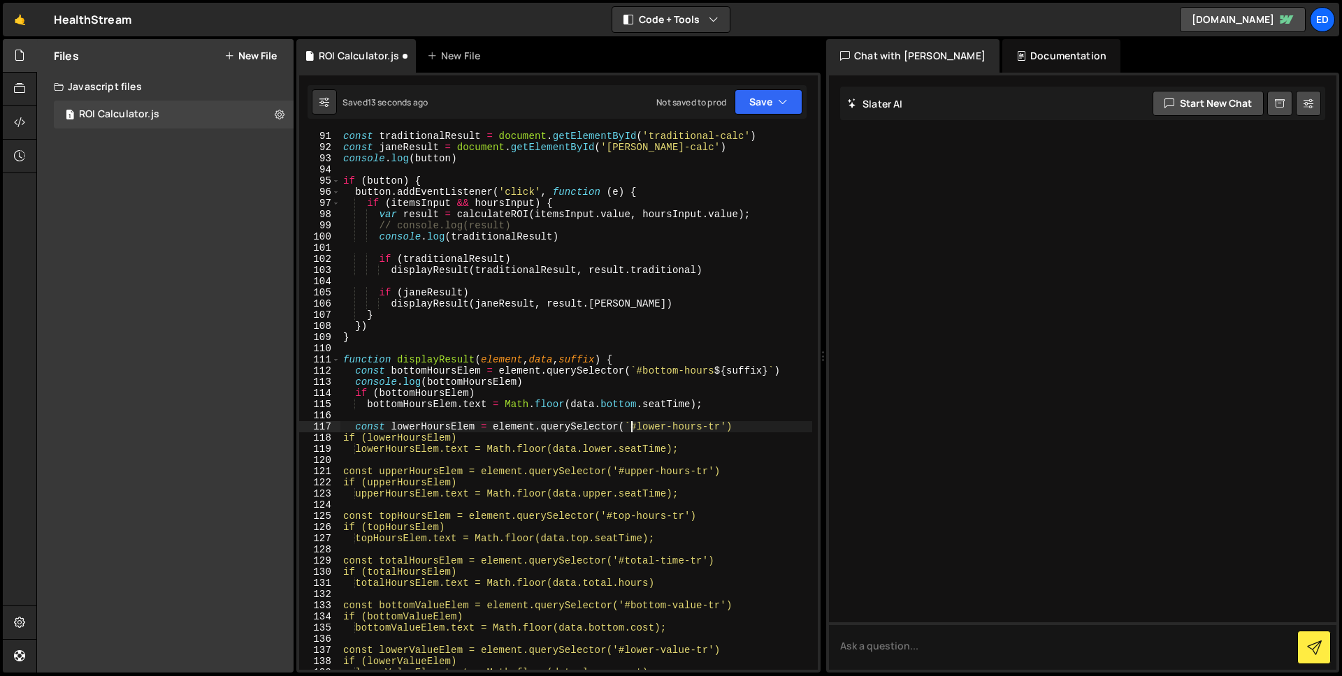
drag, startPoint x: 726, startPoint y: 428, endPoint x: 729, endPoint y: 446, distance: 18.5
click at [727, 428] on div "const traditionalResult = document . getElementById ( 'traditional-calc' ) cons…" at bounding box center [576, 411] width 472 height 561
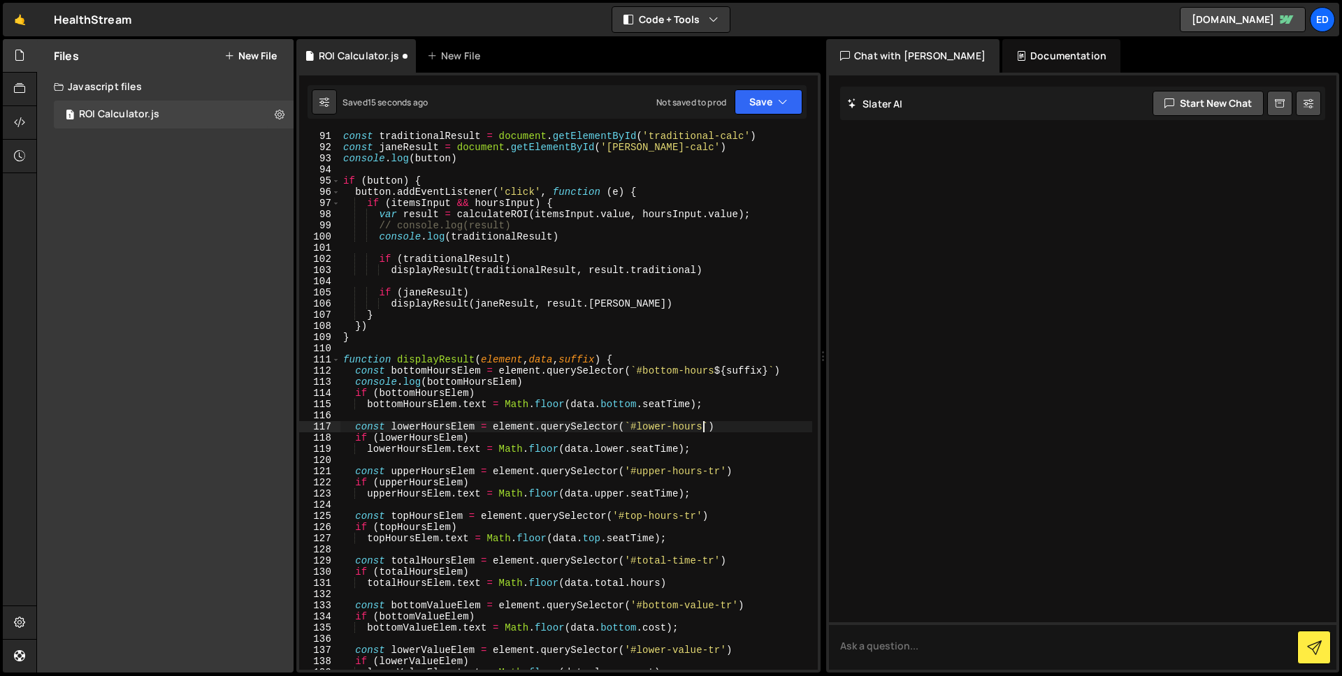
scroll to position [0, 25]
paste textarea "${suffix}"
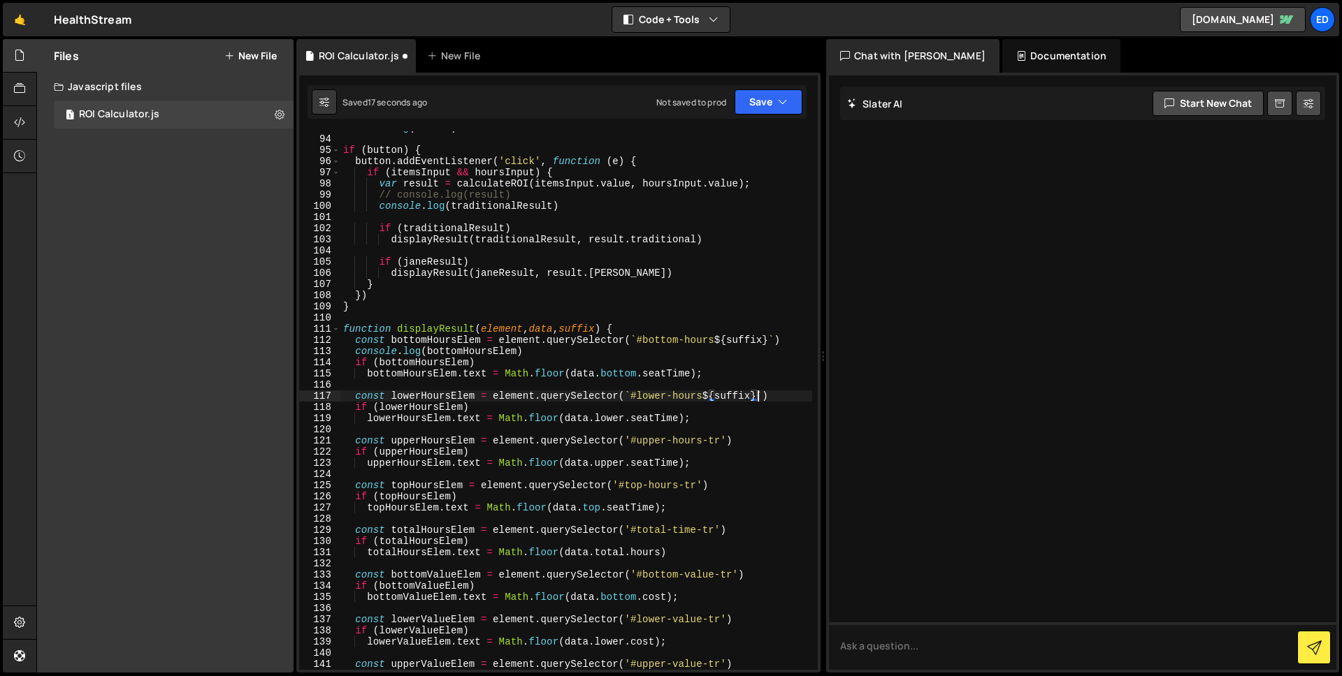
scroll to position [1339, 0]
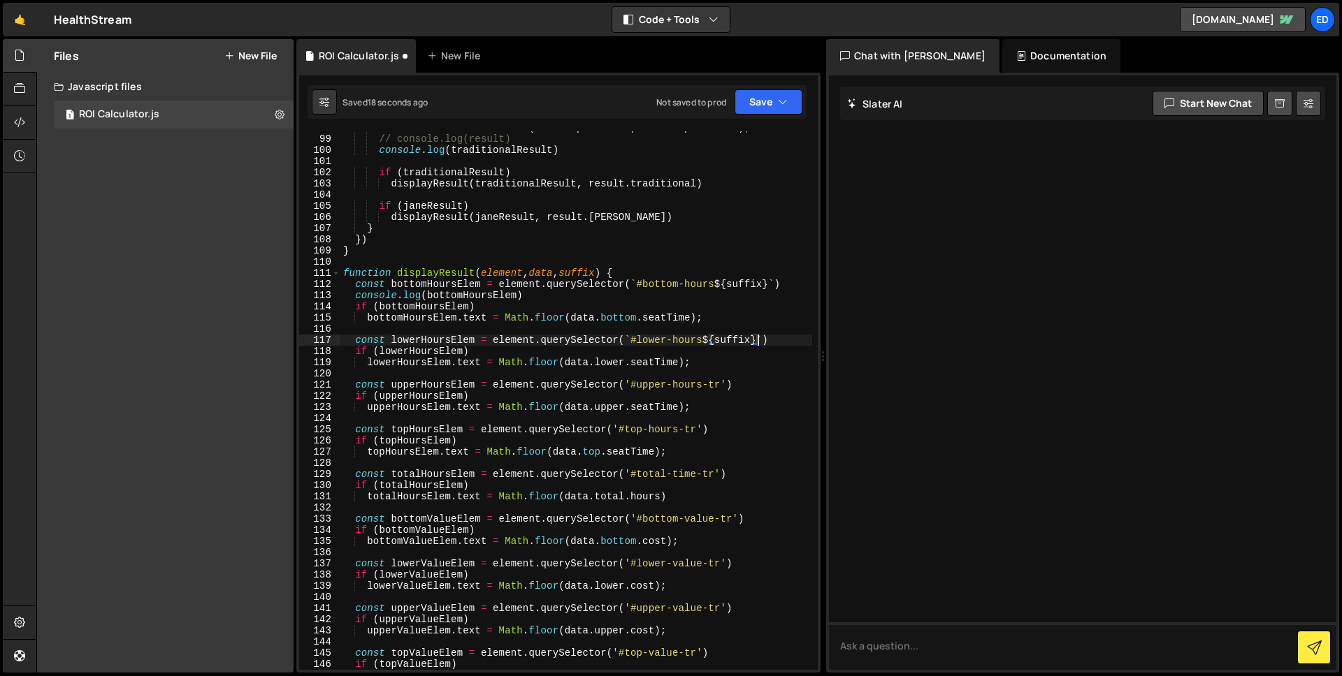
click at [630, 384] on div "var result = calculateROI ( itemsInput . value , hoursInput . value ) ; // cons…" at bounding box center [576, 402] width 472 height 561
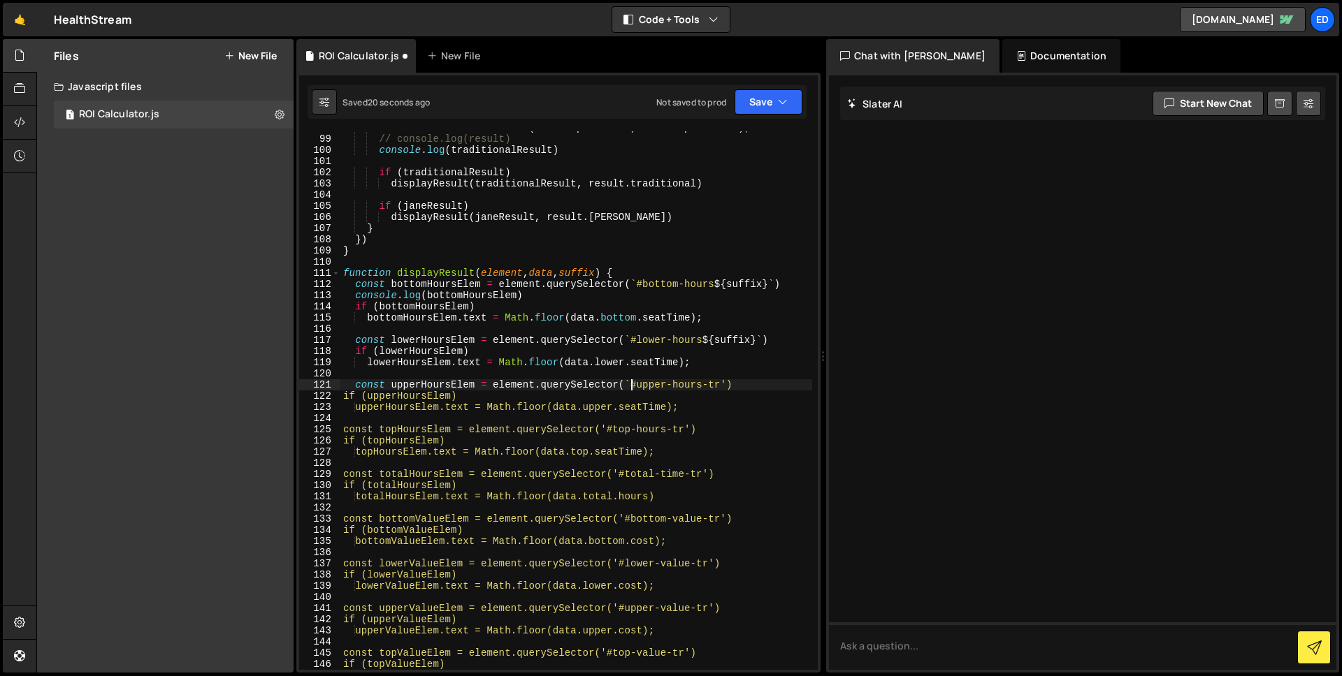
click at [729, 382] on div "var result = calculateROI ( itemsInput . value , hoursInput . value ) ; // cons…" at bounding box center [576, 402] width 472 height 561
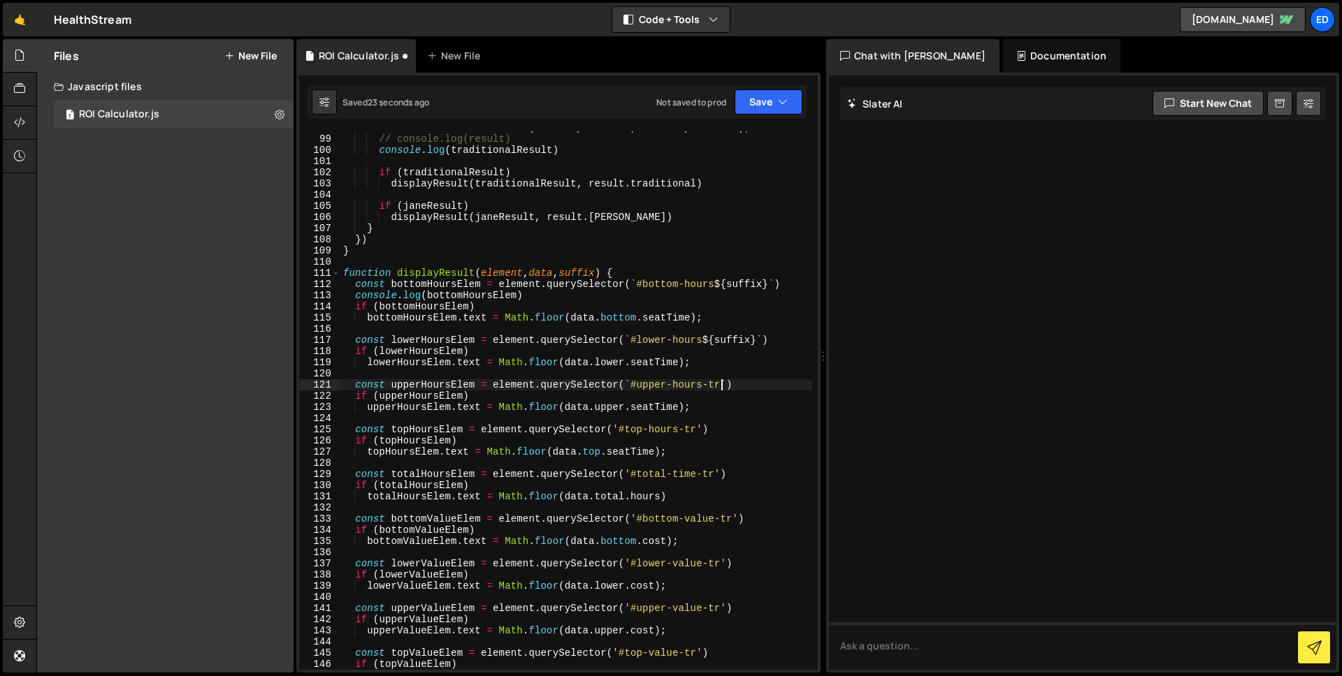
click at [720, 388] on div "var result = calculateROI ( itemsInput . value , hoursInput . value ) ; // cons…" at bounding box center [576, 402] width 472 height 561
paste textarea "${suffix}"
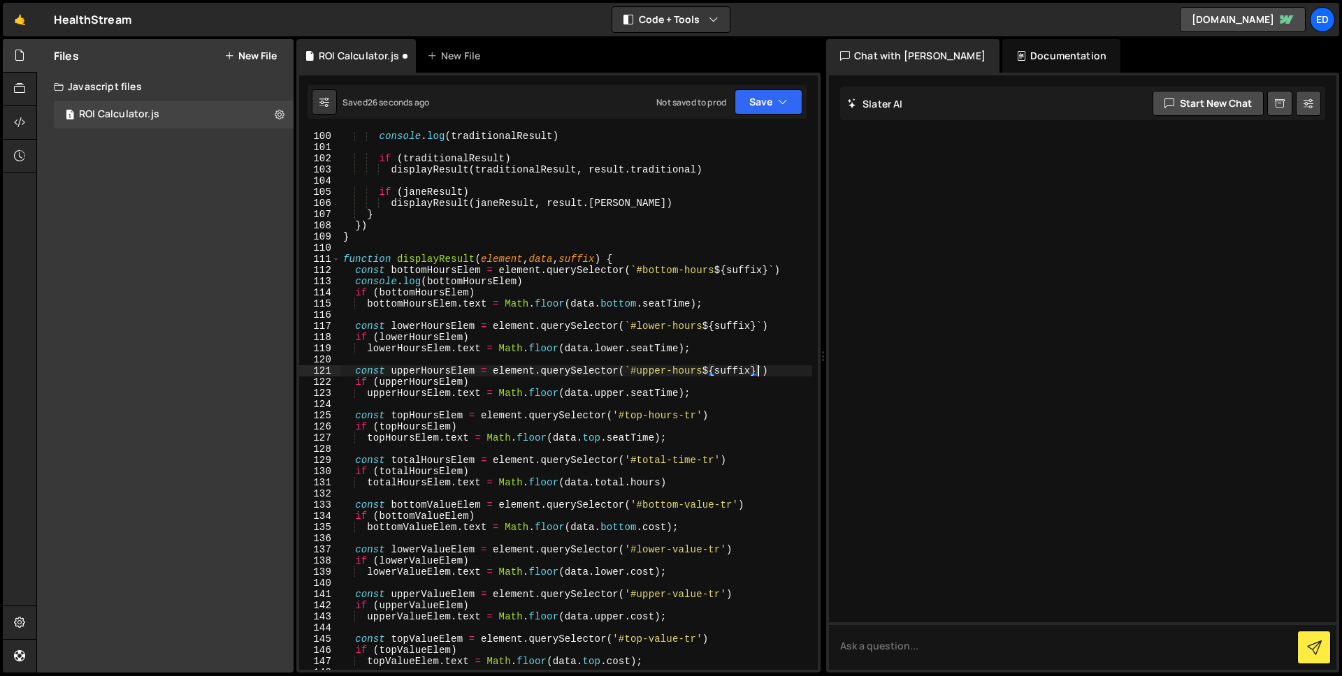
click at [619, 414] on div "console . log ( traditionalResult ) if ( traditionalResult ) displayResult ( tr…" at bounding box center [576, 411] width 472 height 561
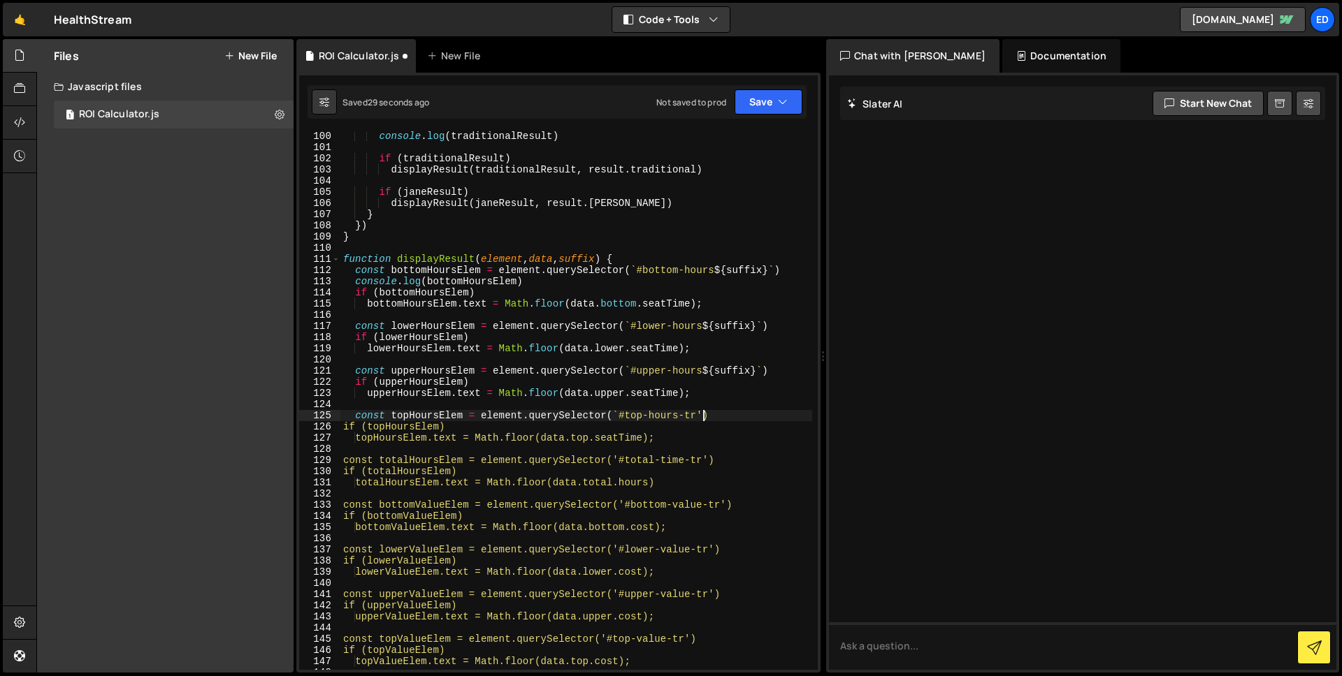
click at [702, 413] on div "console . log ( traditionalResult ) if ( traditionalResult ) displayResult ( tr…" at bounding box center [576, 411] width 472 height 561
paste textarea "${suffix}"
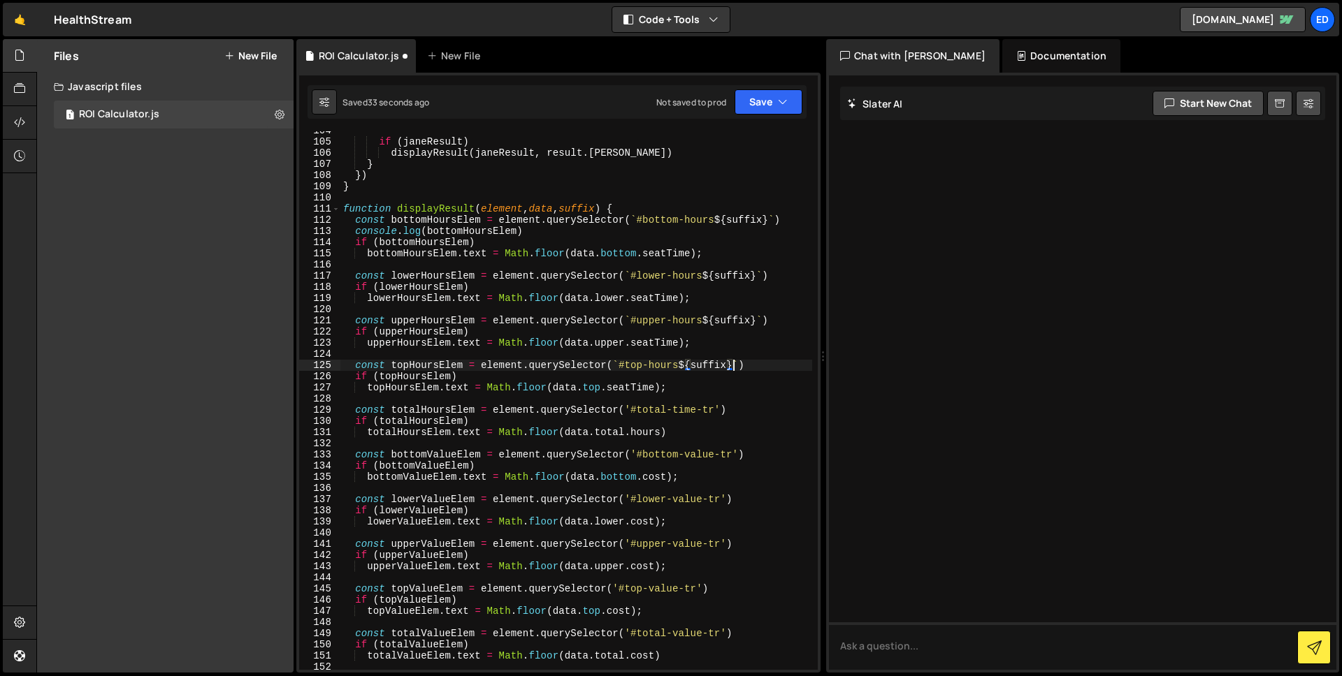
scroll to position [1404, 0]
click at [627, 409] on div "if ( janeResult ) displayResult ( janeResult , result . [PERSON_NAME] ) } }) } …" at bounding box center [576, 405] width 472 height 561
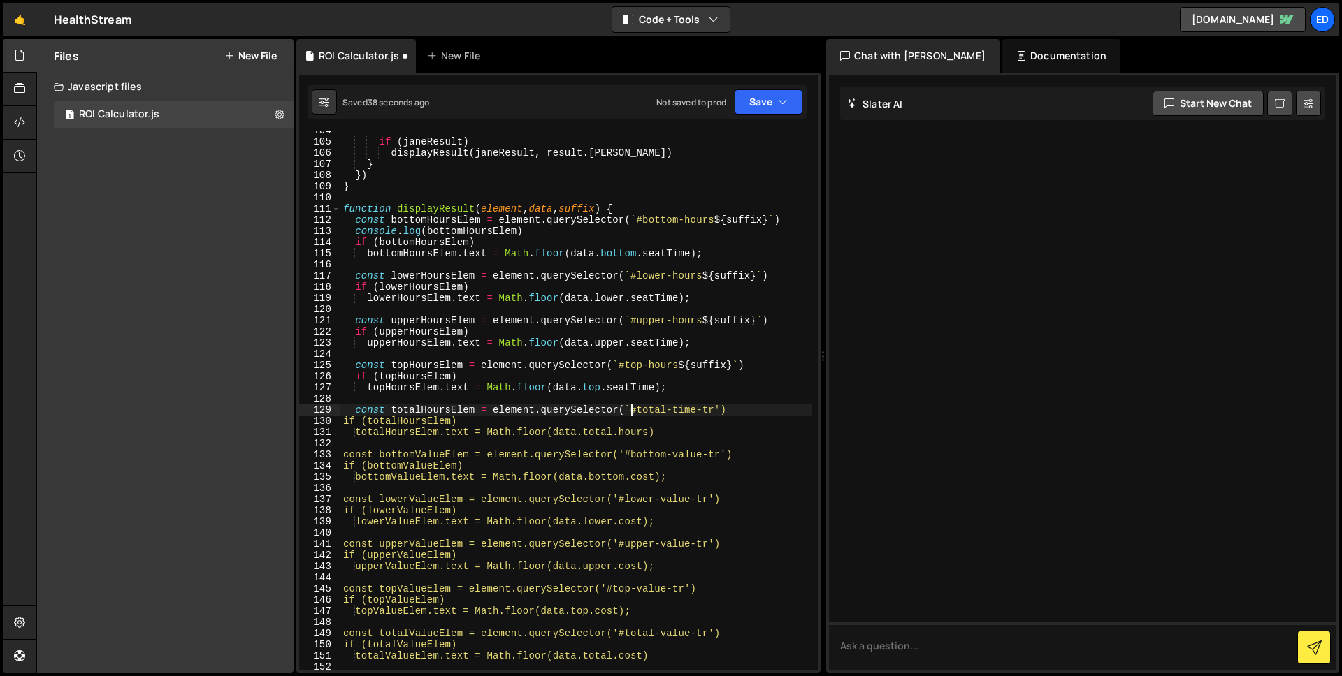
click at [721, 407] on div "if ( janeResult ) displayResult ( janeResult , result . [PERSON_NAME] ) } }) } …" at bounding box center [576, 405] width 472 height 561
paste textarea "${suffix}"
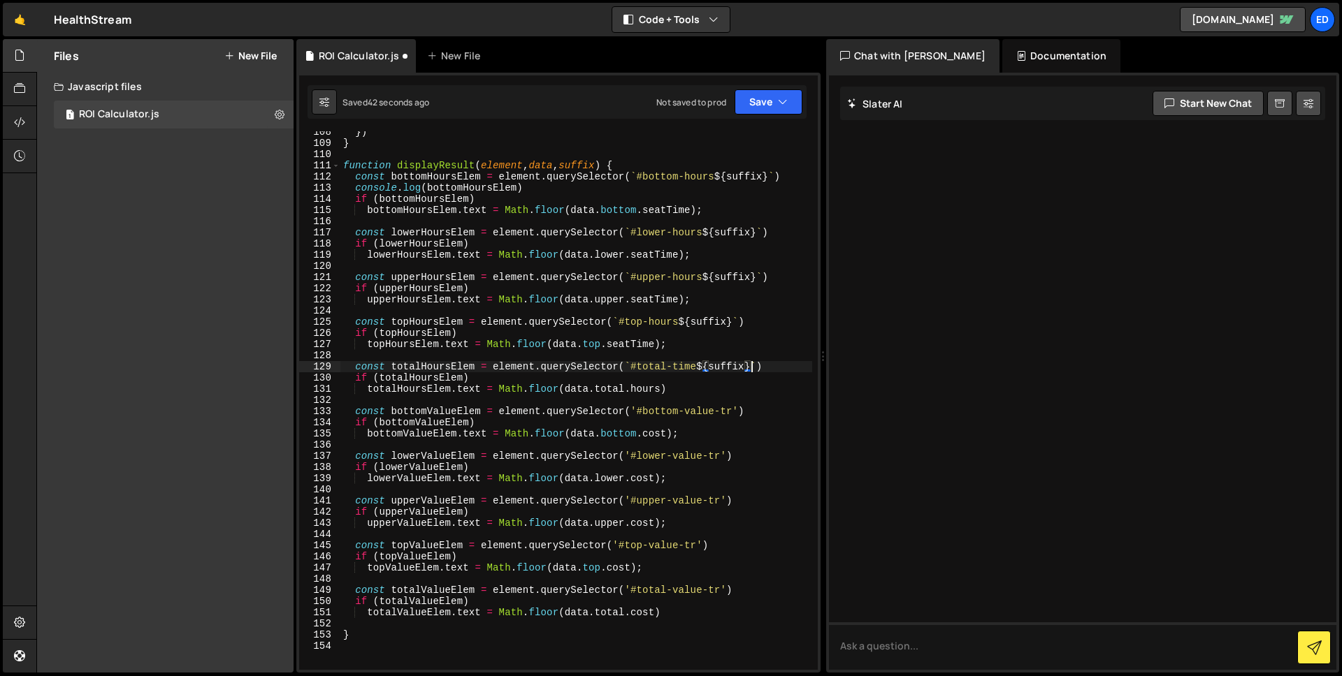
click at [636, 408] on div "}) } function displayResult ( element , data , suffix ) { const bottomHoursElem…" at bounding box center [576, 406] width 472 height 561
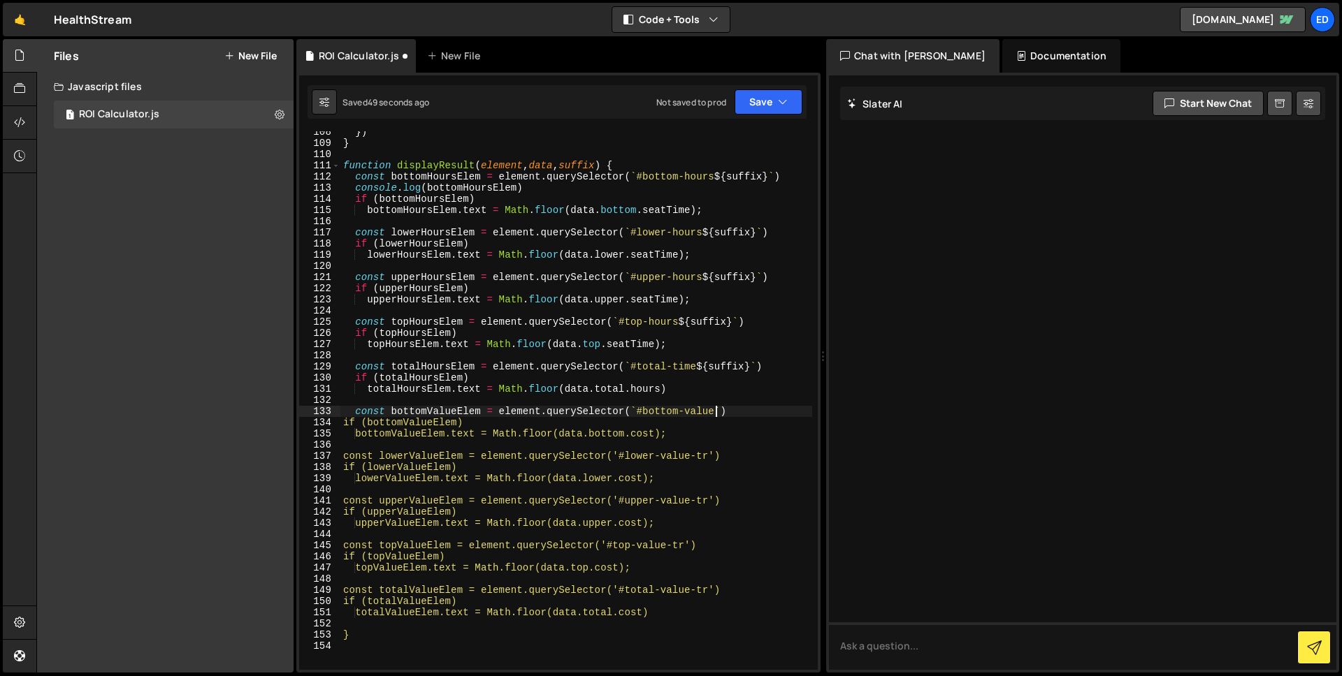
paste textarea "${suffix}"
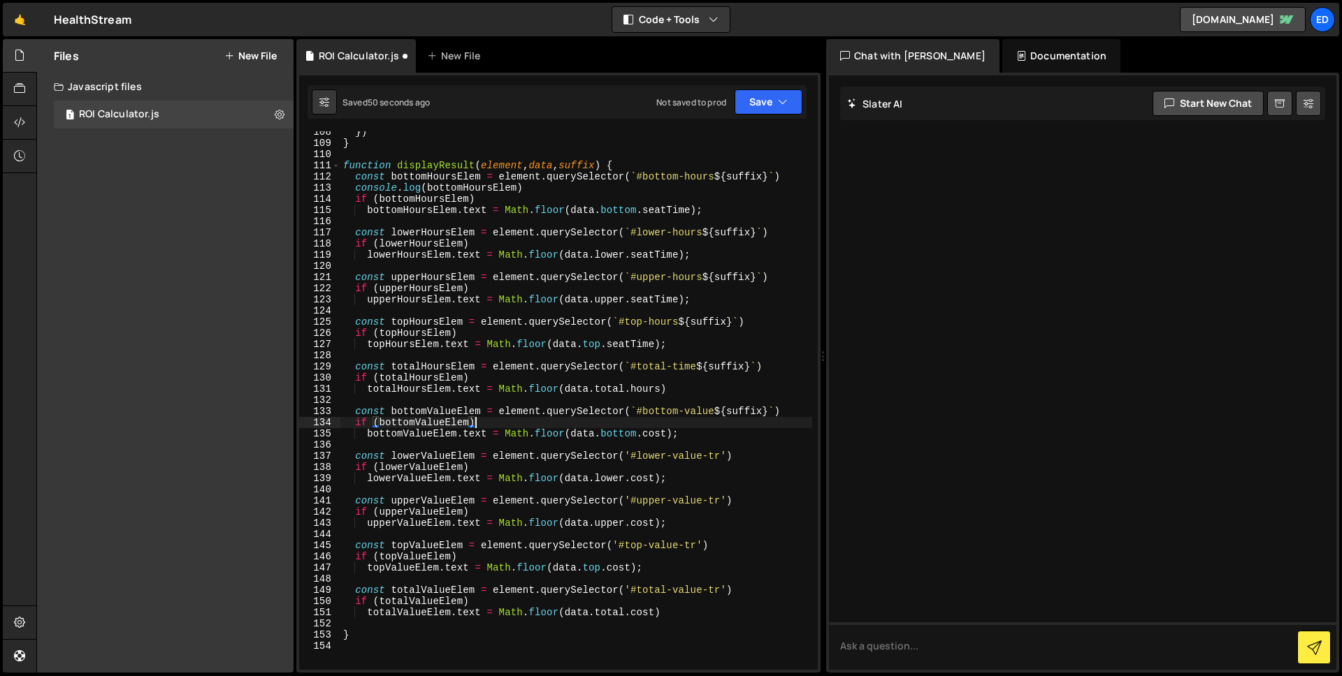
type textarea "bottomValueElem.text = Math.floor(data.bottom.cost);"
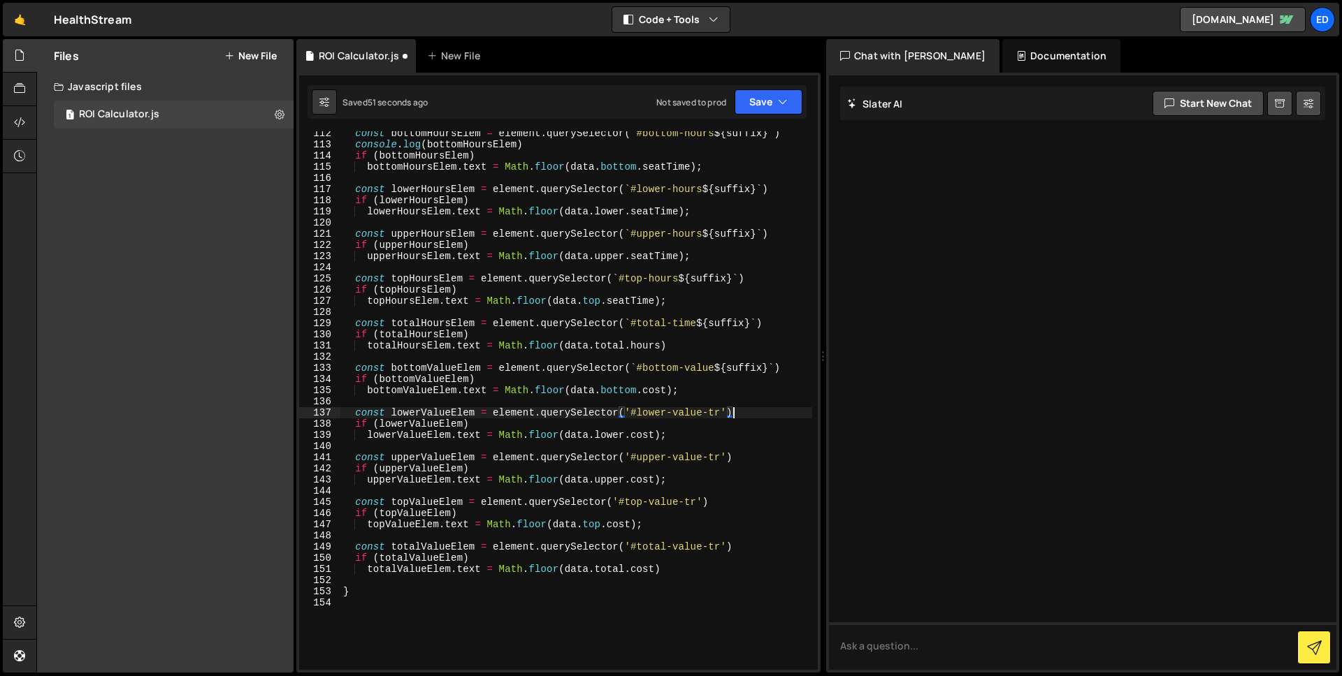
scroll to position [1490, 0]
click at [629, 412] on div "const bottomHoursElem = element . querySelector ( ` #bottom-hours ${ suffix } `…" at bounding box center [576, 408] width 472 height 561
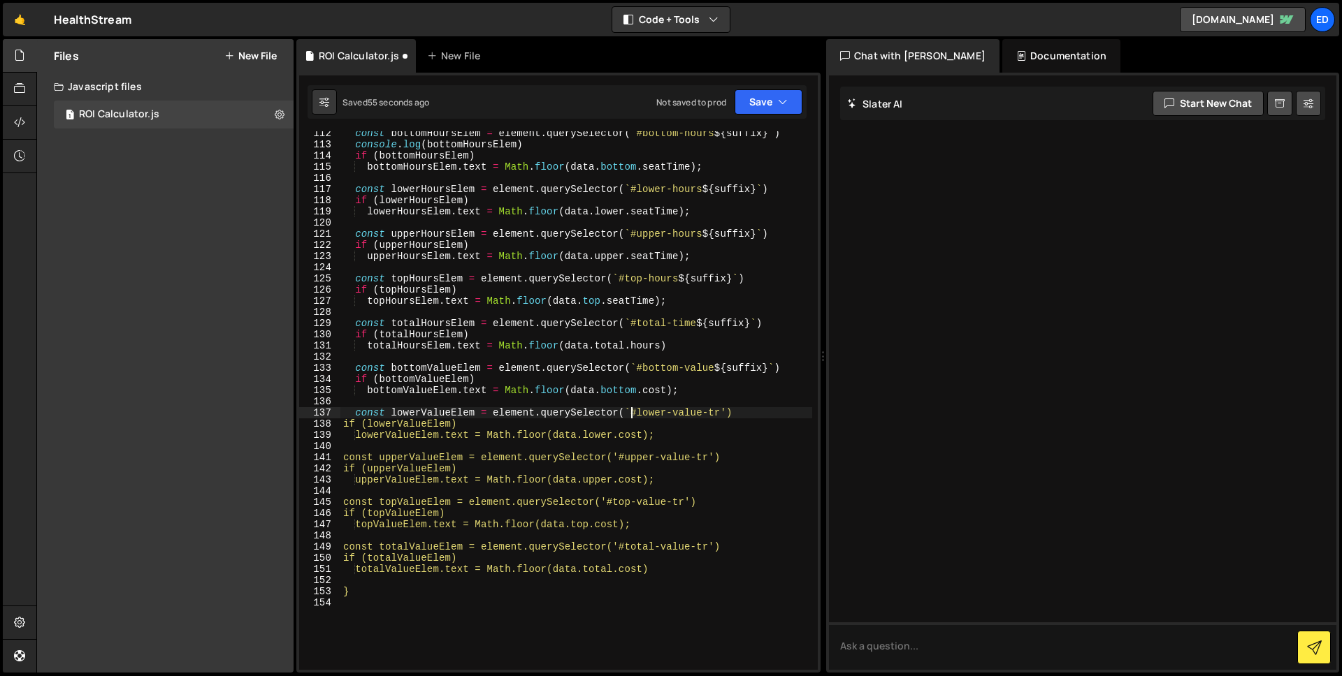
click at [727, 414] on div "const bottomHoursElem = element . querySelector ( ` #bottom-hours ${ suffix } `…" at bounding box center [576, 408] width 472 height 561
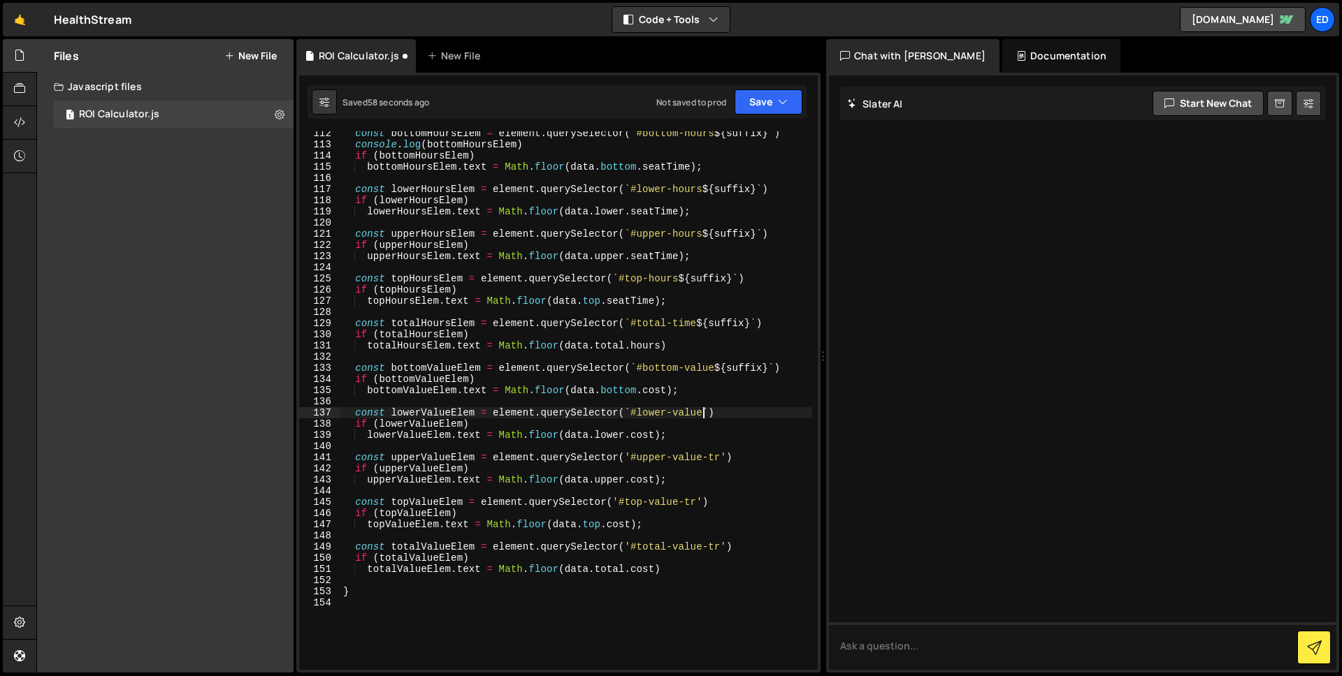
paste textarea "${suffix}"
click at [630, 453] on div "const bottomHoursElem = element . querySelector ( ` #bottom-hours ${ suffix } `…" at bounding box center [576, 408] width 472 height 561
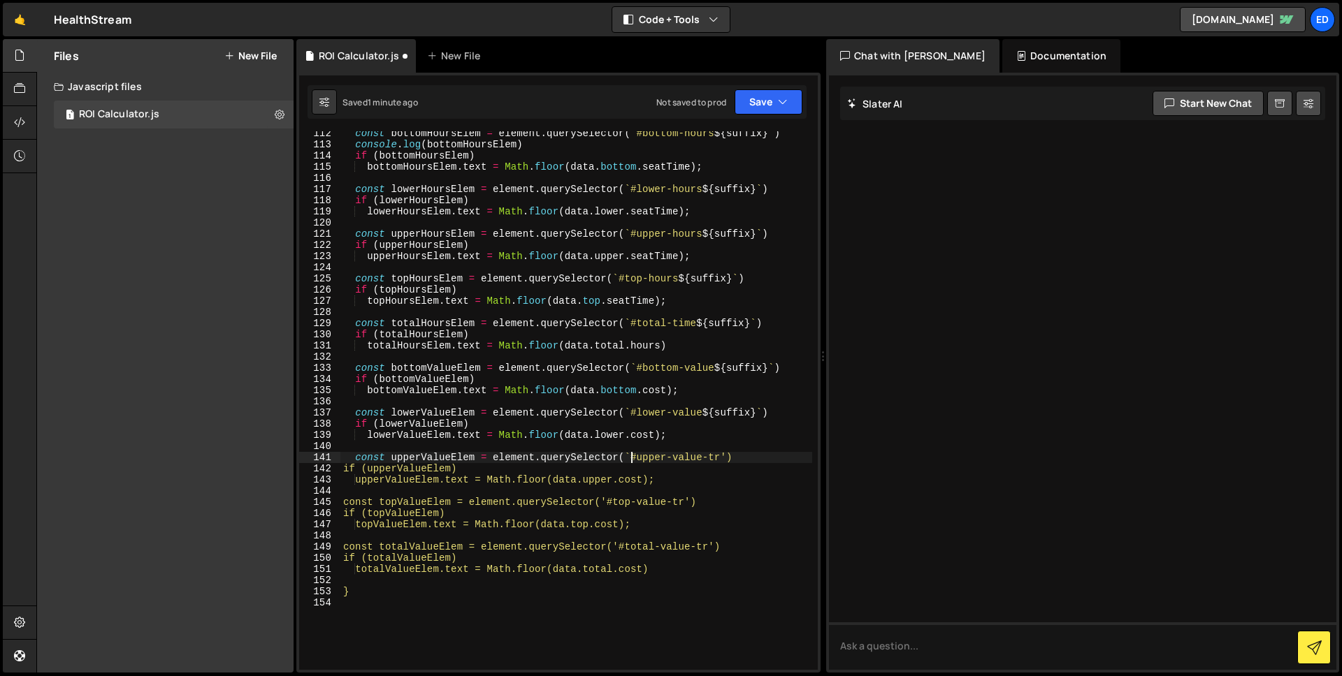
click at [727, 461] on div "const bottomHoursElem = element . querySelector ( ` #bottom-hours ${ suffix } `…" at bounding box center [576, 408] width 472 height 561
paste textarea "${suffix}"
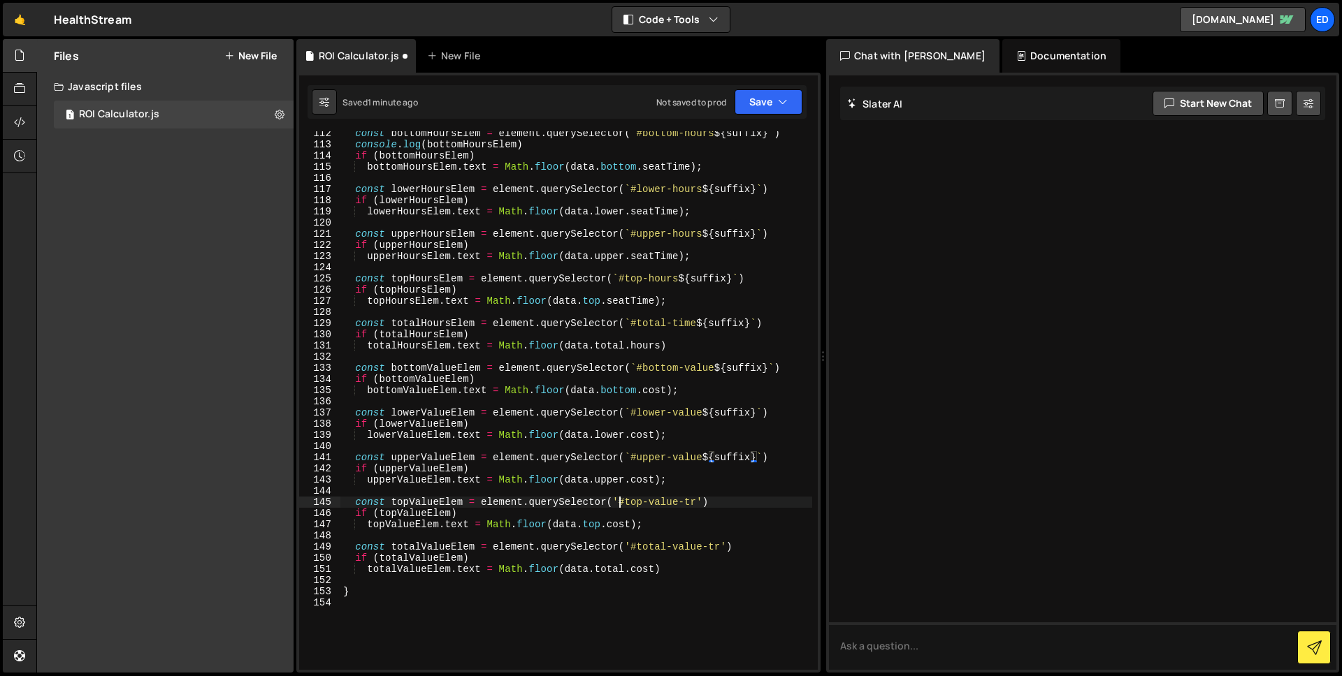
click at [620, 502] on div "const bottomHoursElem = element . querySelector ( ` #bottom-hours ${ suffix } `…" at bounding box center [576, 408] width 472 height 561
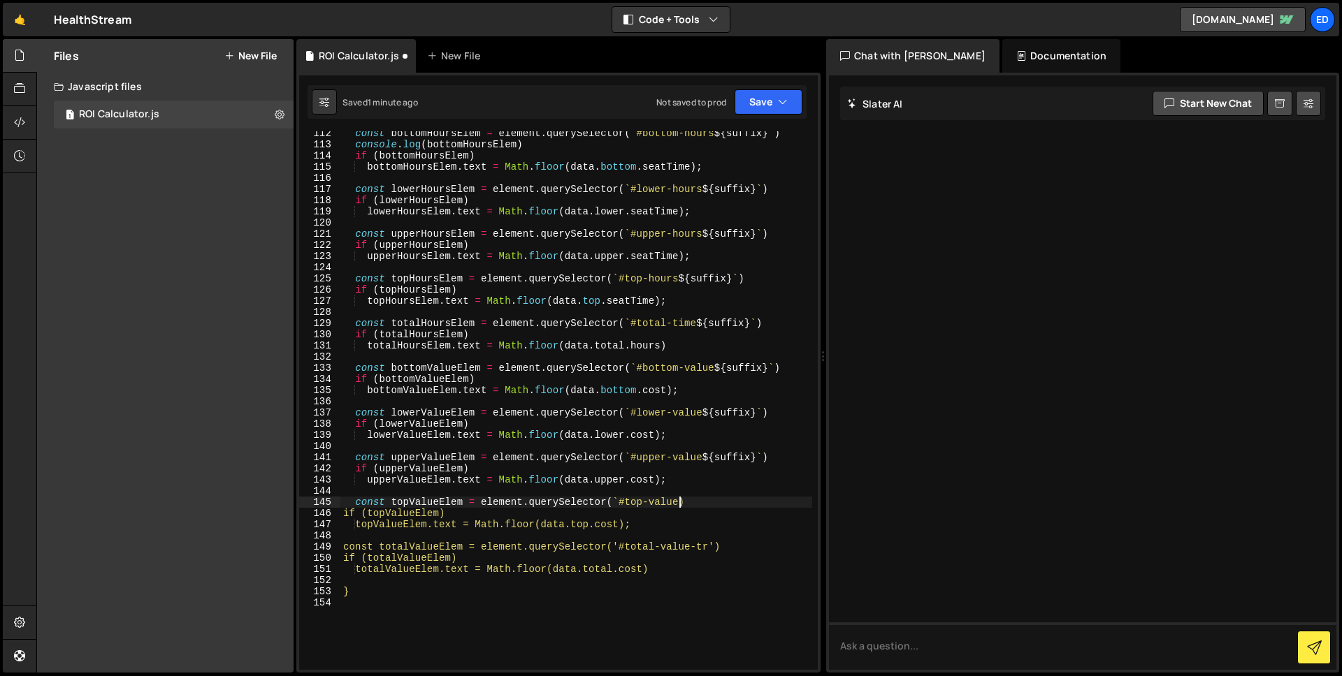
scroll to position [0, 23]
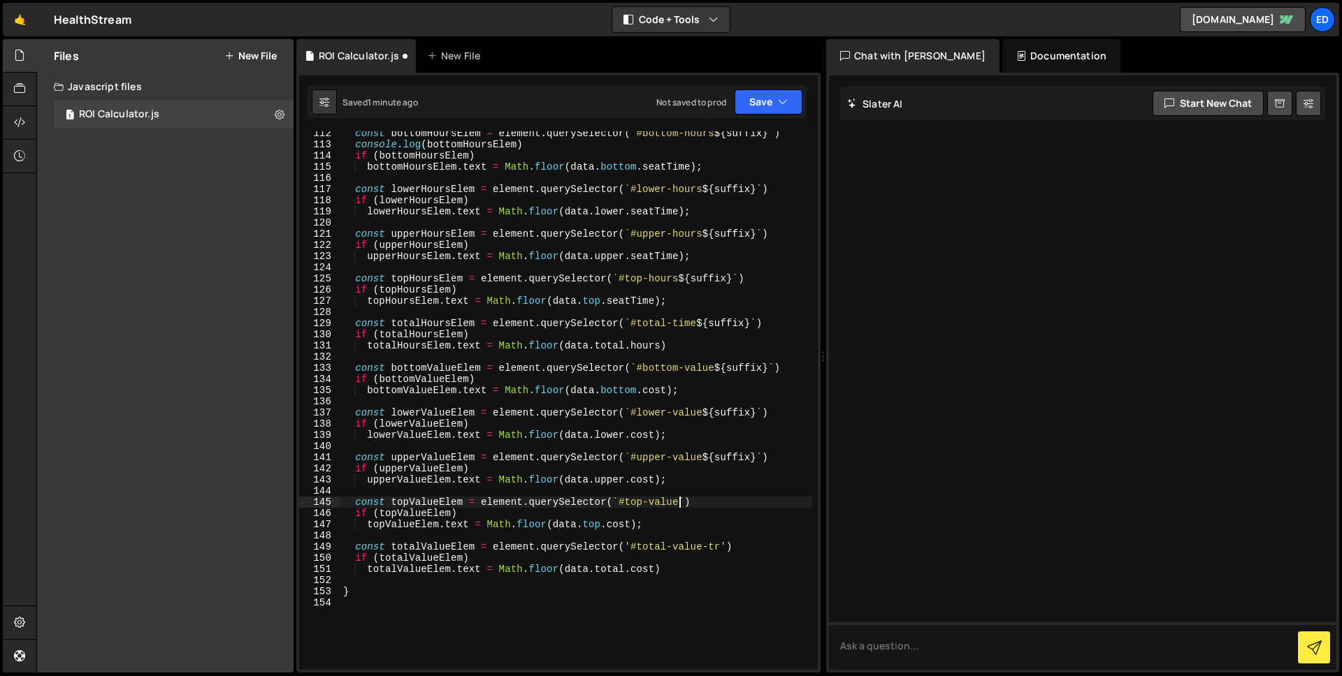
paste textarea "${suffix}"
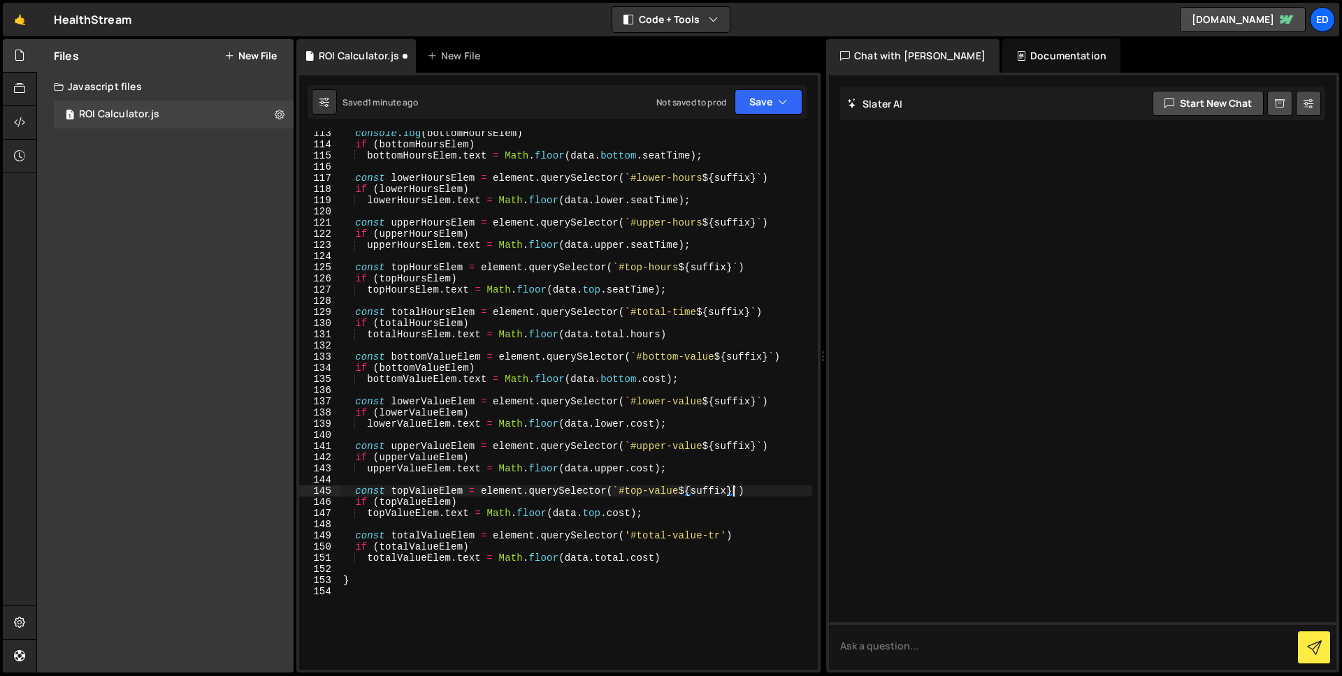
scroll to position [1502, 0]
drag, startPoint x: 630, startPoint y: 538, endPoint x: 640, endPoint y: 567, distance: 30.9
click at [631, 538] on div "console . log ( bottomHoursElem ) if ( bottomHoursElem ) bottomHoursElem . text…" at bounding box center [576, 408] width 472 height 561
drag, startPoint x: 727, startPoint y: 533, endPoint x: 732, endPoint y: 569, distance: 36.1
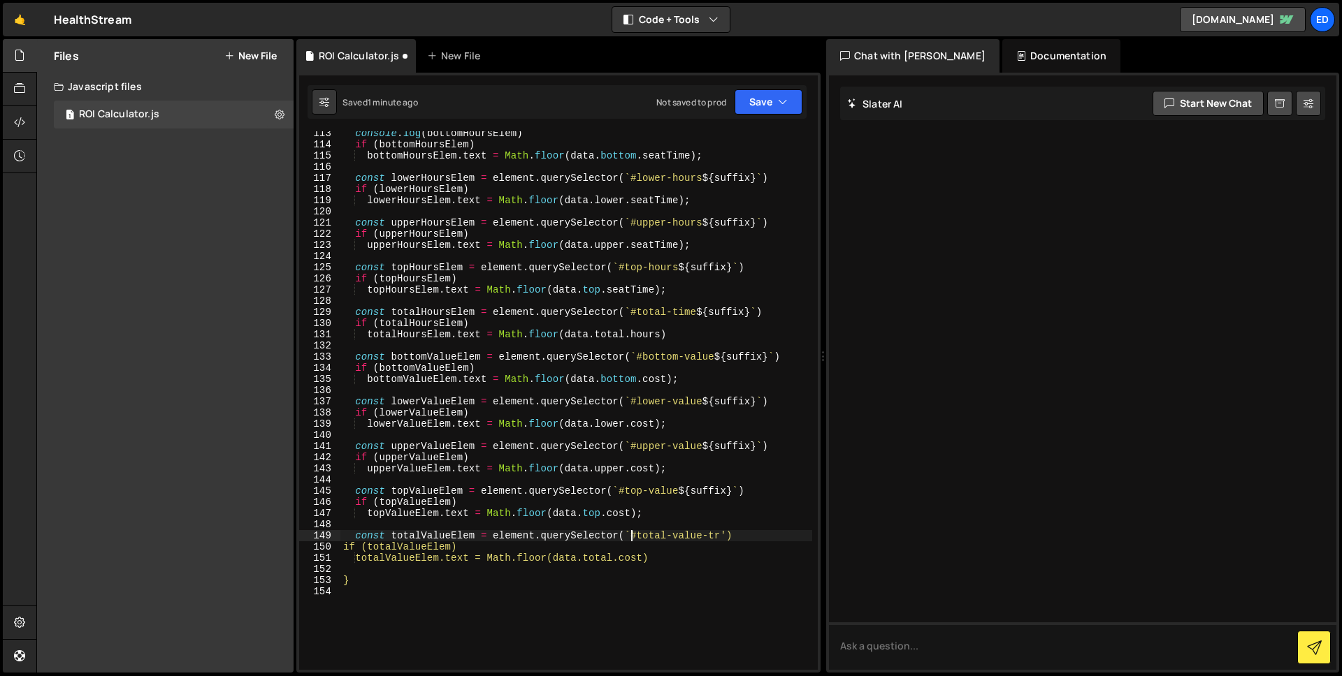
click at [727, 534] on div "console . log ( bottomHoursElem ) if ( bottomHoursElem ) bottomHoursElem . text…" at bounding box center [576, 408] width 472 height 561
paste textarea "${suffix}"
type textarea "const totalValueElem = element.querySelector(`#total-value${suffix}`)"
click at [728, 475] on div "console . log ( bottomHoursElem ) if ( bottomHoursElem ) bottomHoursElem . text…" at bounding box center [576, 408] width 472 height 561
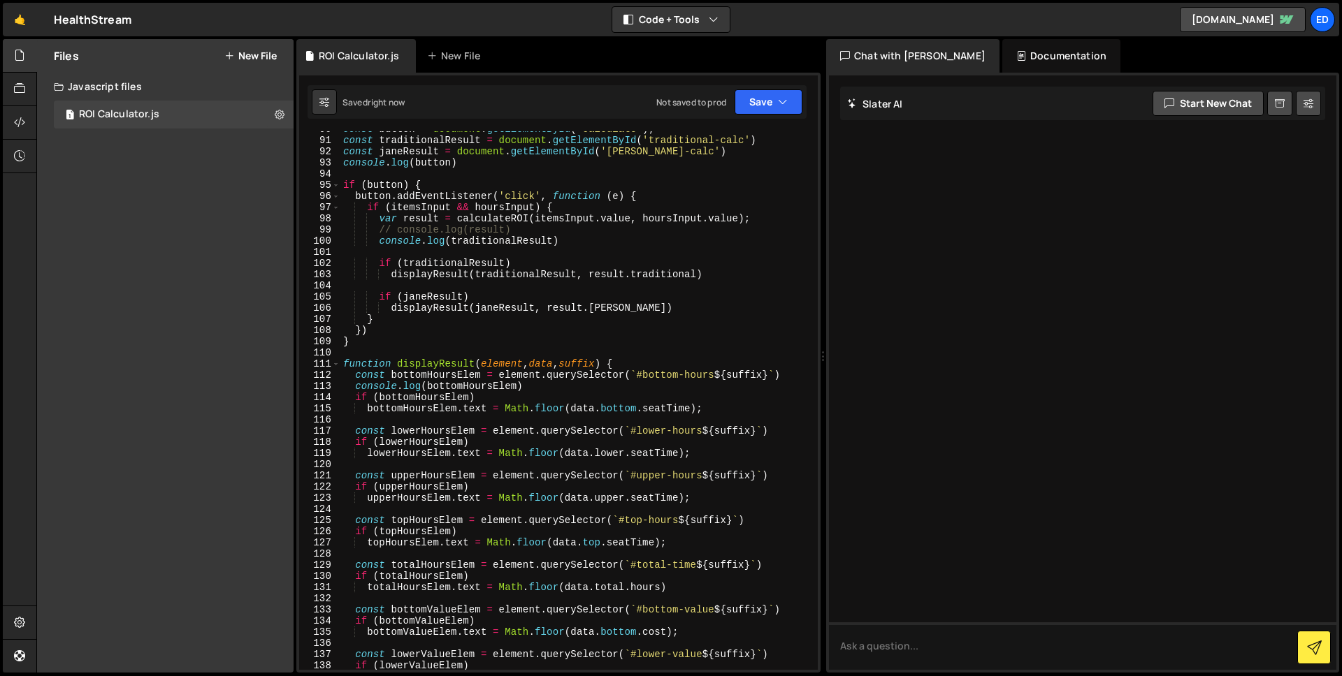
scroll to position [1202, 0]
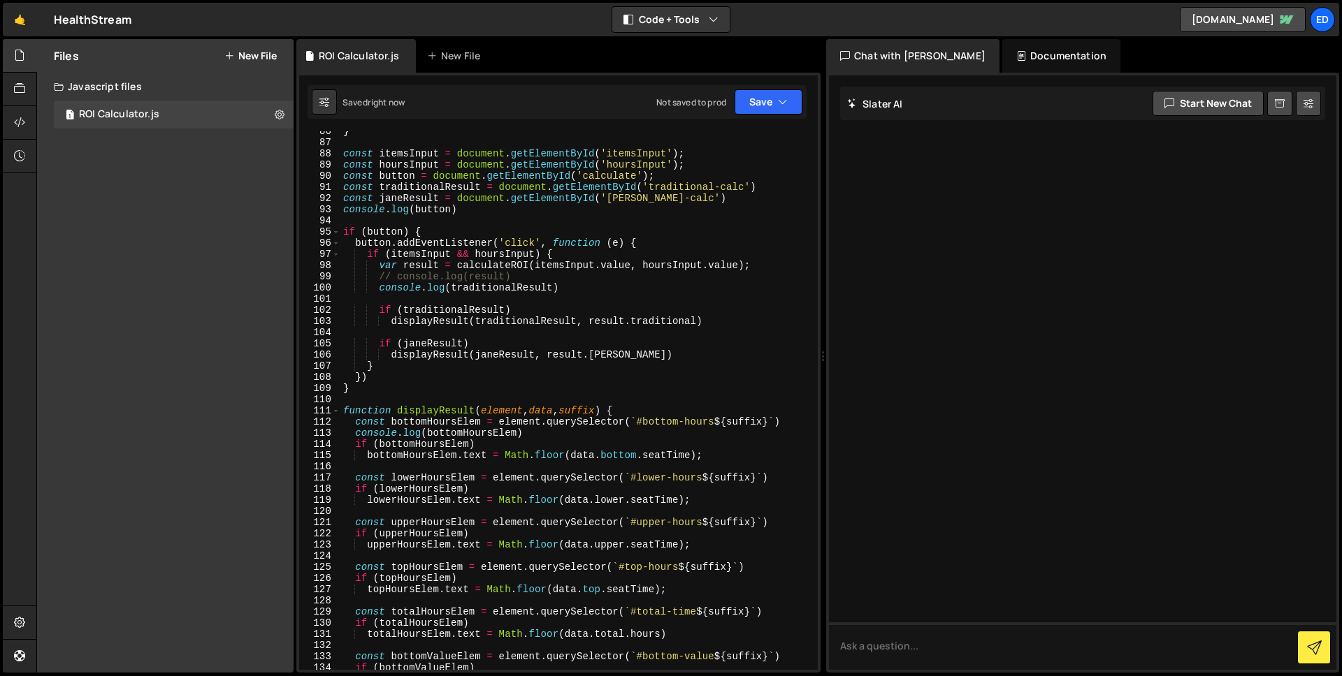
click at [697, 318] on div "} const itemsInput = document . getElementById ( 'itemsInput' ) ; const hoursIn…" at bounding box center [576, 406] width 472 height 561
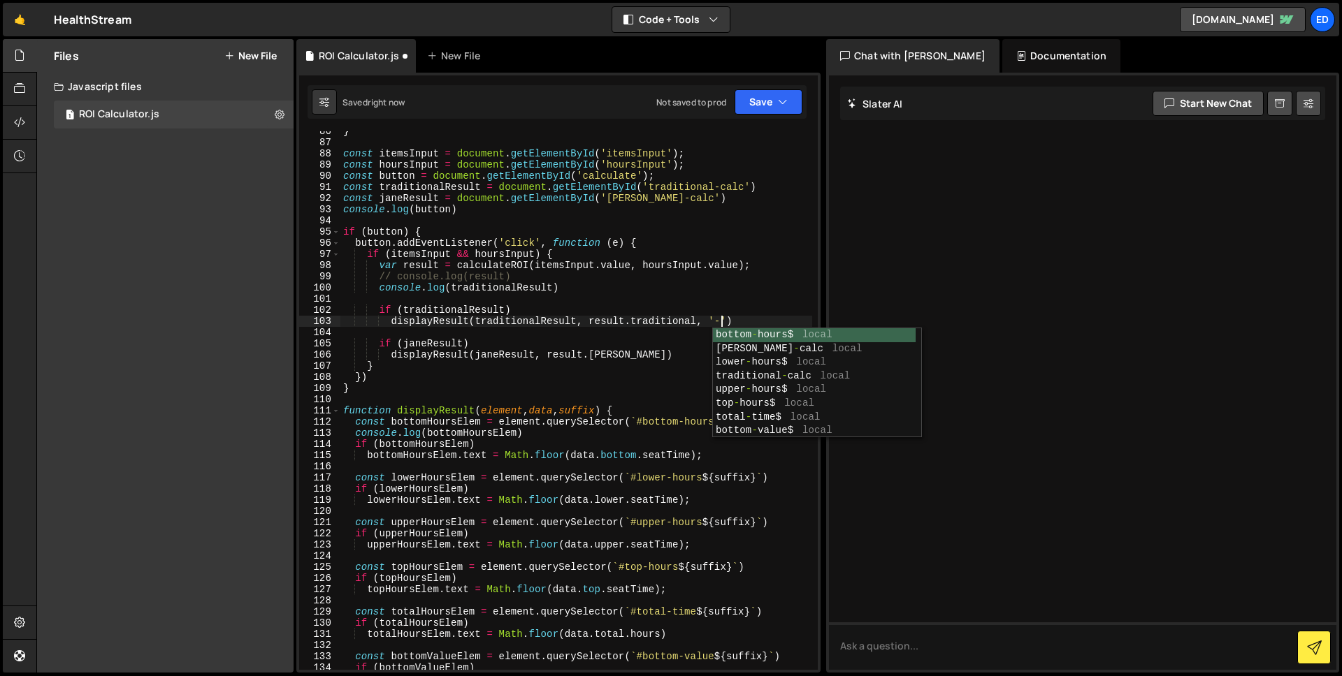
scroll to position [0, 27]
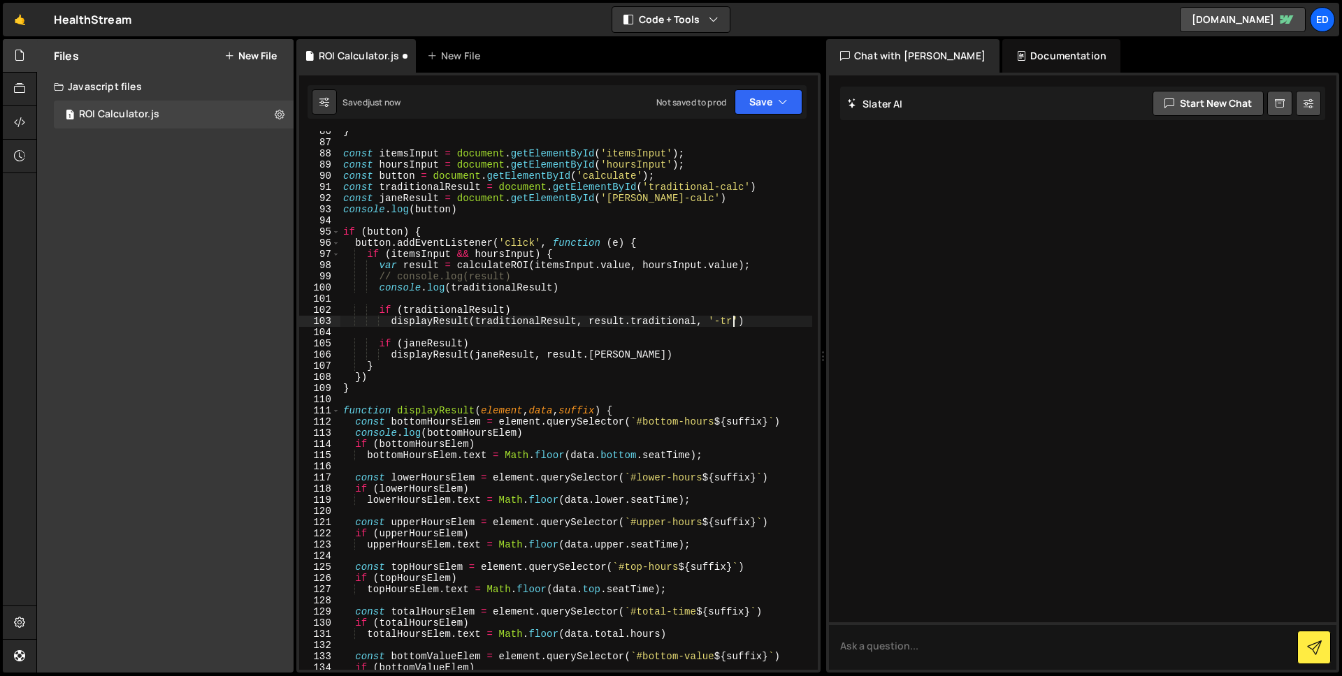
click at [615, 353] on div "} const itemsInput = document . getElementById ( 'itemsInput' ) ; const hoursIn…" at bounding box center [576, 406] width 472 height 561
click at [576, 277] on div "} const itemsInput = document . getElementById ( 'itemsInput' ) ; const hoursIn…" at bounding box center [576, 406] width 472 height 561
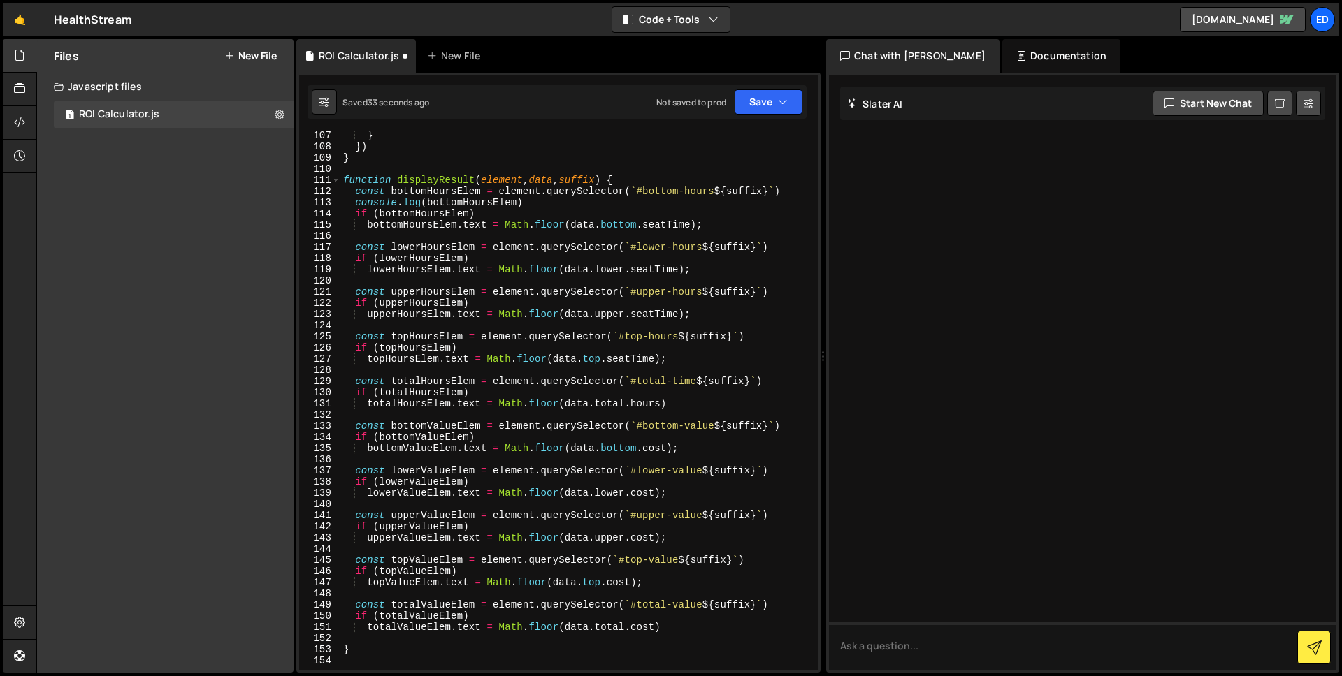
scroll to position [1569, 0]
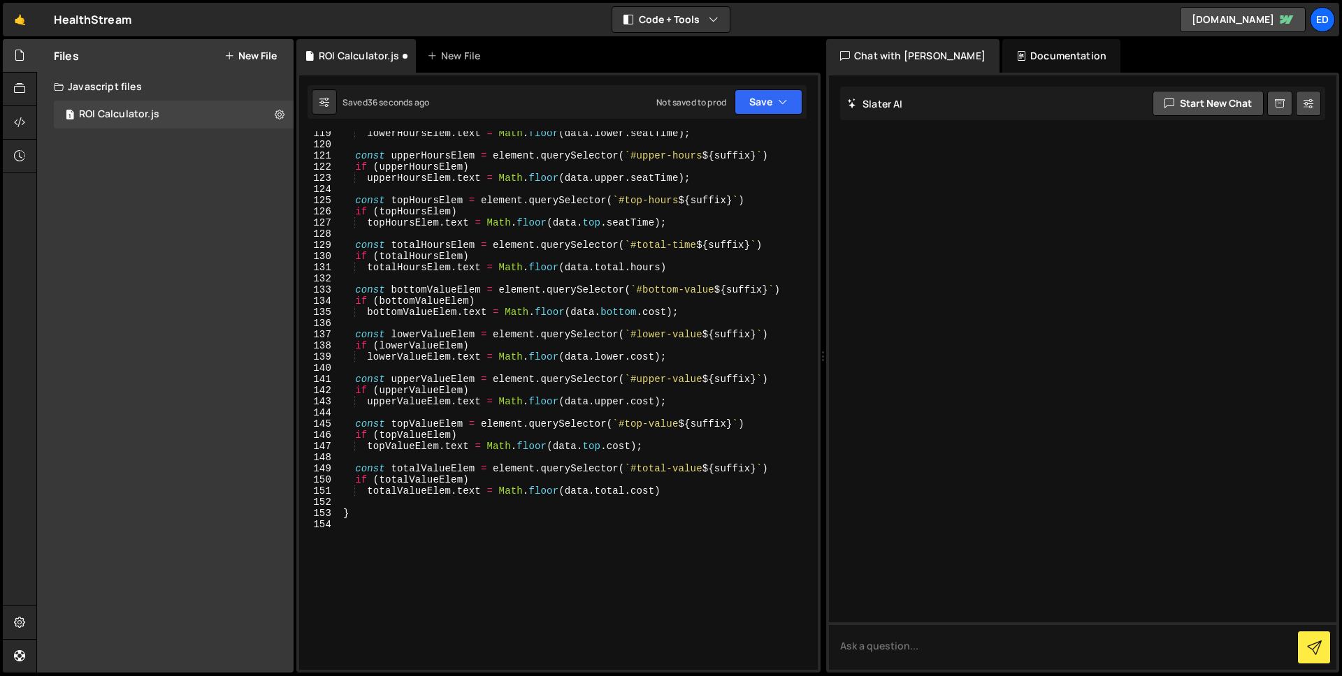
click at [692, 471] on div "lowerHoursElem . text = Math . floor ( data . lower . seatTime ) ; const upperH…" at bounding box center [576, 408] width 472 height 561
click at [687, 491] on div "lowerHoursElem . text = Math . floor ( data . lower . seatTime ) ; const upperH…" at bounding box center [576, 408] width 472 height 561
click at [505, 470] on div "lowerHoursElem . text = Math . floor ( data . lower . seatTime ) ; const upperH…" at bounding box center [576, 408] width 472 height 561
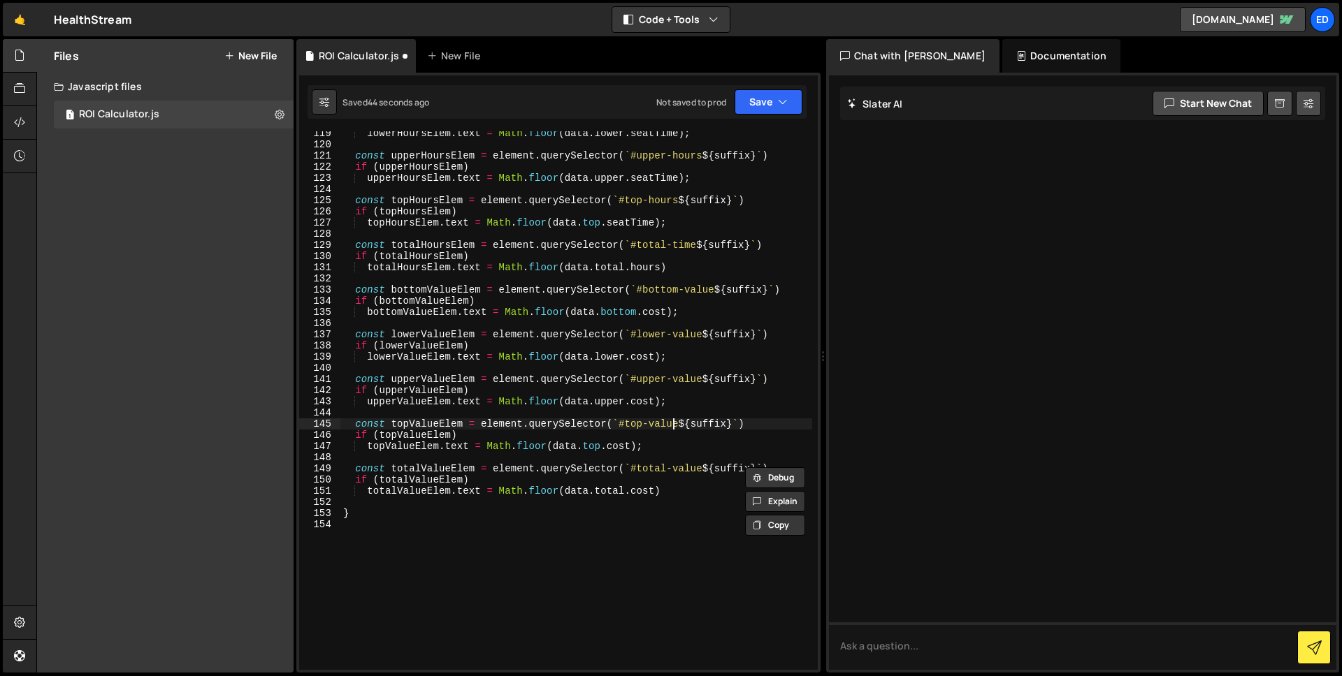
click at [674, 426] on div "lowerHoursElem . text = Math . floor ( data . lower . seatTime ) ; const upperH…" at bounding box center [576, 408] width 472 height 561
click at [423, 493] on div "lowerHoursElem . text = Math . floor ( data . lower . seatTime ) ; const upperH…" at bounding box center [576, 408] width 472 height 561
type textarea "totalValueElem.text = Math.floor(data.total.cost)"
click at [423, 493] on div "lowerHoursElem . text = Math . floor ( data . lower . seatTime ) ; const upperH…" at bounding box center [576, 408] width 472 height 561
click at [690, 453] on div "lowerHoursElem . text = Math . floor ( data . lower . seatTime ) ; const upperH…" at bounding box center [576, 408] width 472 height 561
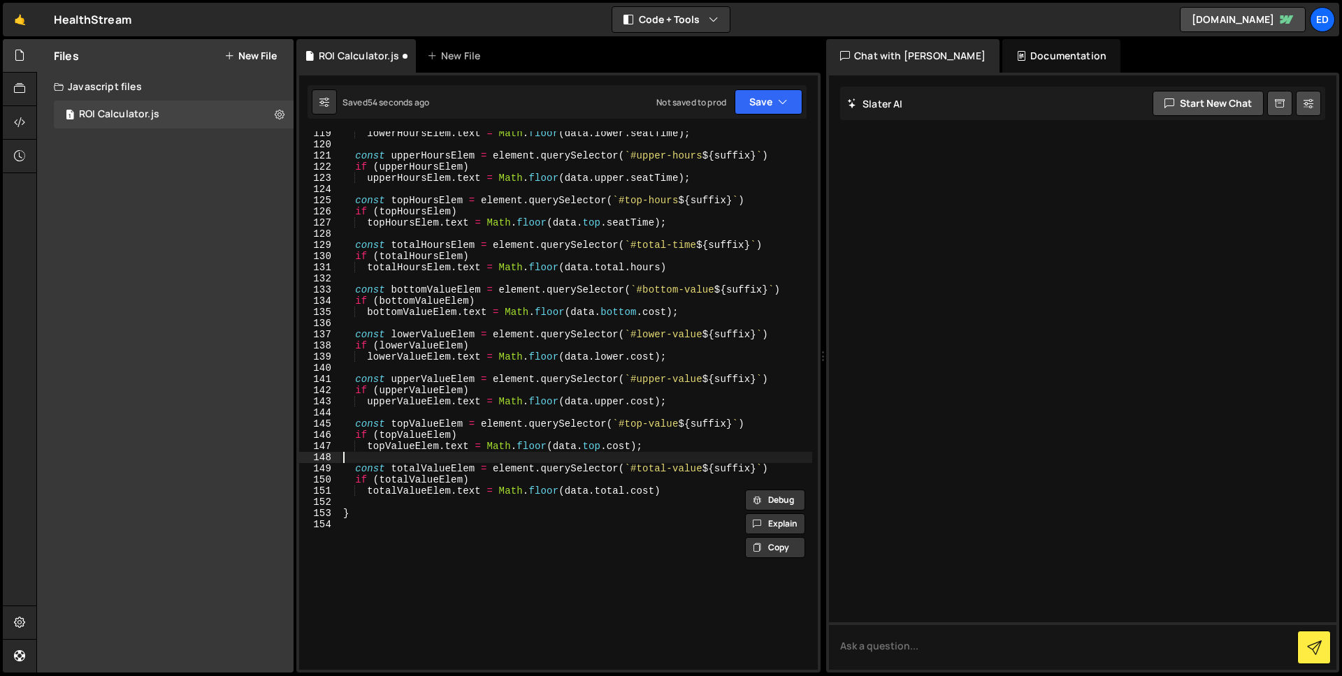
scroll to position [0, 0]
click at [611, 351] on div "lowerHoursElem . text = Math . floor ( data . lower . seatTime ) ; const upperH…" at bounding box center [576, 408] width 472 height 561
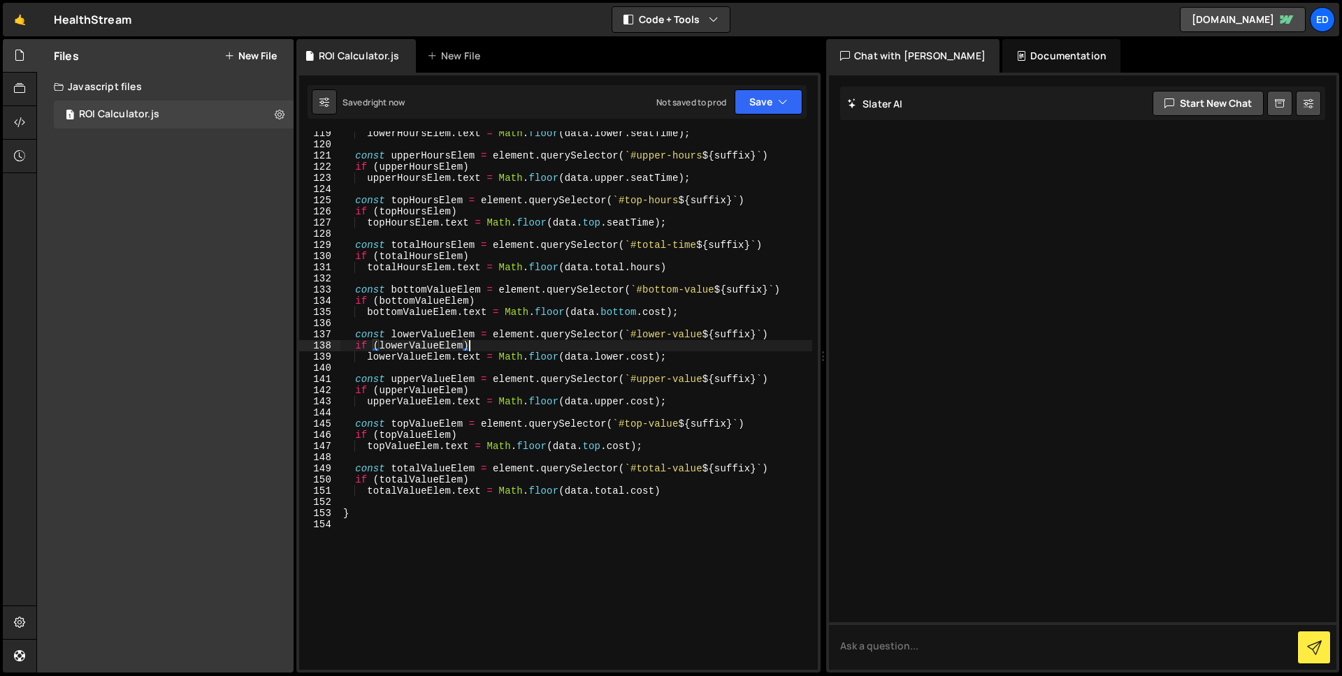
click at [794, 469] on div "lowerHoursElem . text = Math . floor ( data . lower . seatTime ) ; const upperH…" at bounding box center [576, 408] width 472 height 561
type textarea "const totalValueElem = element.querySelector(`#total-value${suffix}`)"
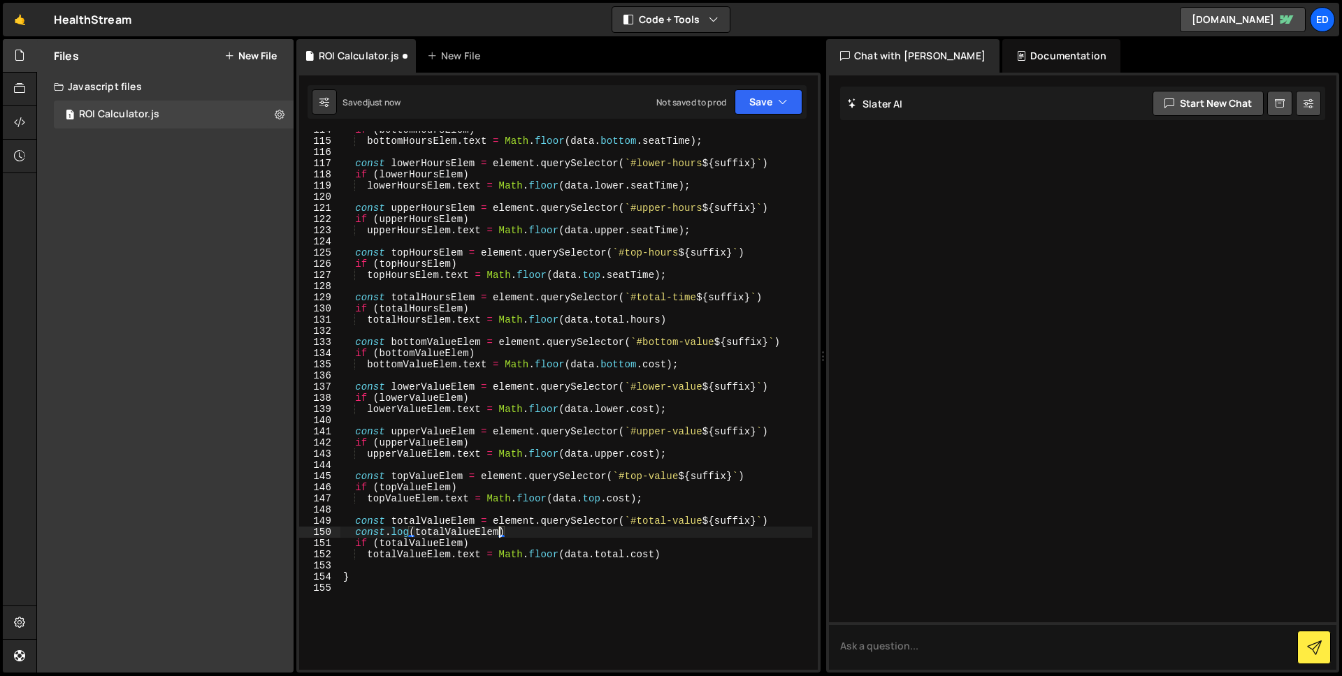
click at [421, 293] on div "if ( bottomHoursElem ) bottomHoursElem . text = Math . floor ( data . bottom . …" at bounding box center [576, 404] width 472 height 561
click at [688, 322] on div "if ( bottomHoursElem ) bottomHoursElem . text = Math . floor ( data . bottom . …" at bounding box center [576, 404] width 472 height 561
click at [789, 300] on div "if ( bottomHoursElem ) bottomHoursElem . text = Math . floor ( data . bottom . …" at bounding box center [576, 404] width 472 height 561
type textarea "const totalHoursElem = element.querySelector(`#total-time${suffix}`)"
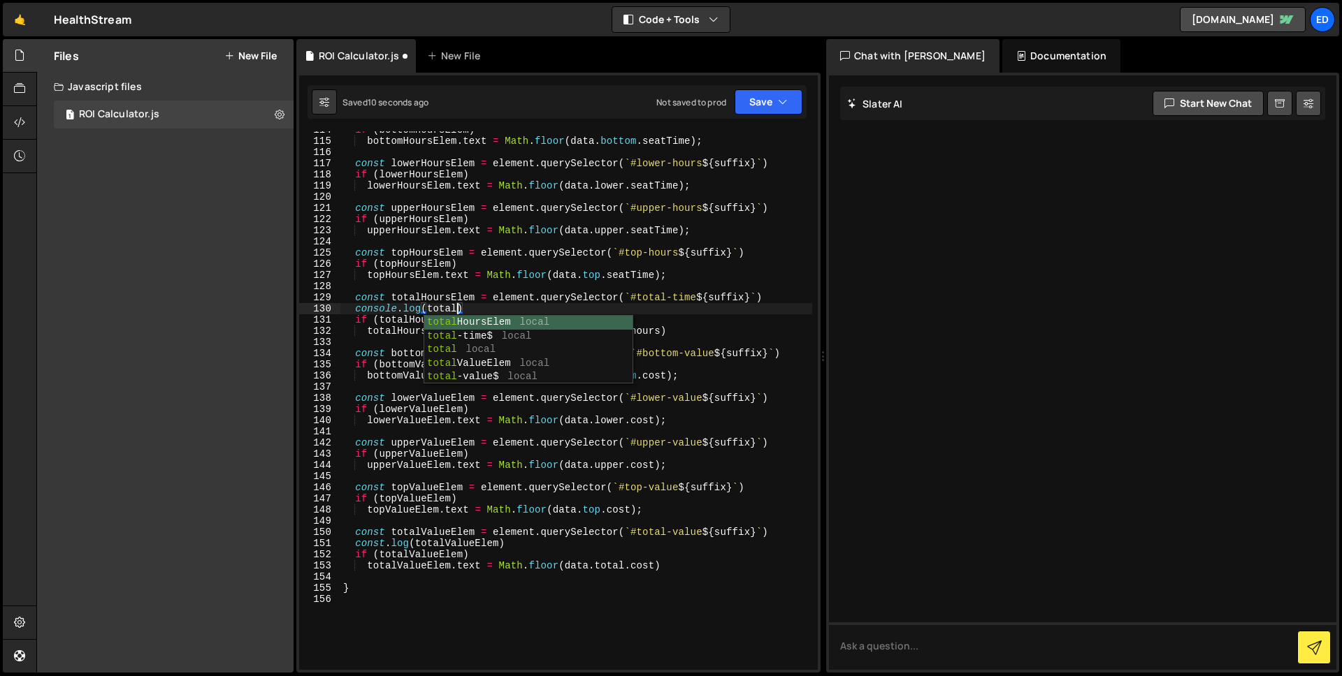
scroll to position [0, 8]
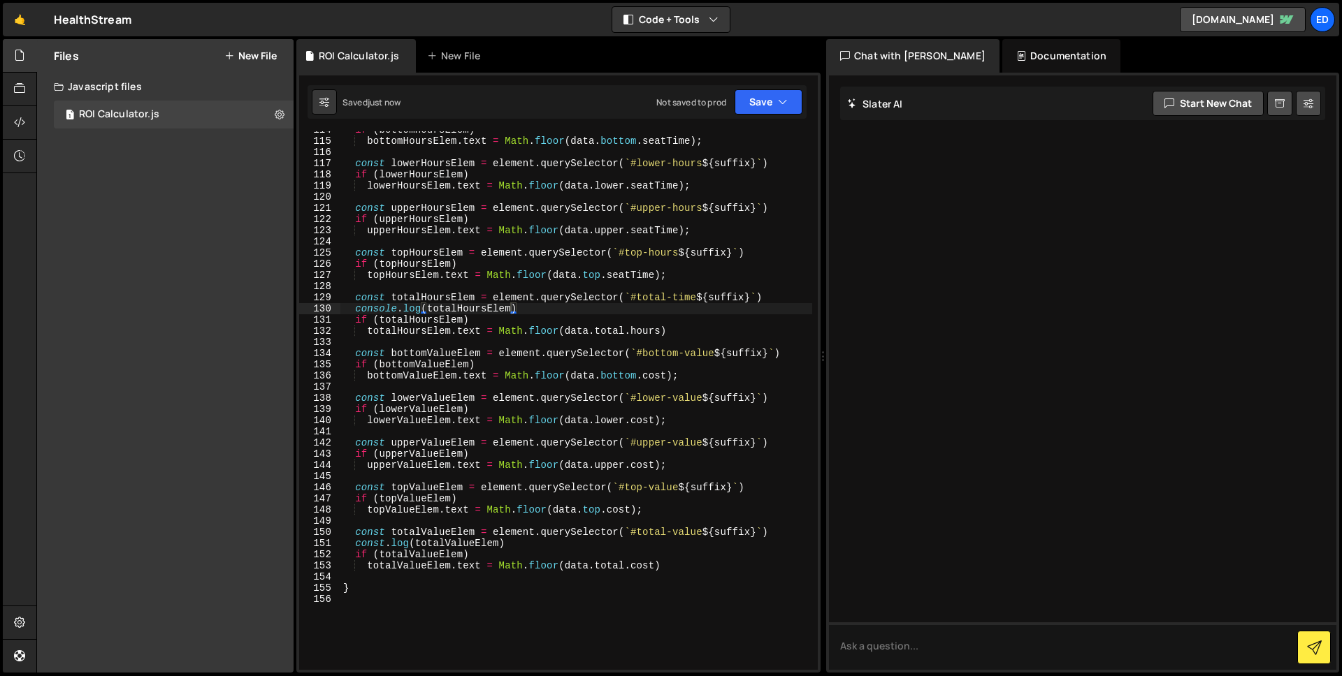
click at [377, 544] on div "if ( bottomHoursElem ) bottomHoursElem . text = Math . floor ( data . bottom . …" at bounding box center [576, 404] width 472 height 561
click at [607, 440] on div "if ( bottomHoursElem ) bottomHoursElem . text = Math . floor ( data . bottom . …" at bounding box center [576, 404] width 472 height 561
click at [372, 542] on div "if ( bottomHoursElem ) bottomHoursElem . text = Math . floor ( data . bottom . …" at bounding box center [576, 404] width 472 height 561
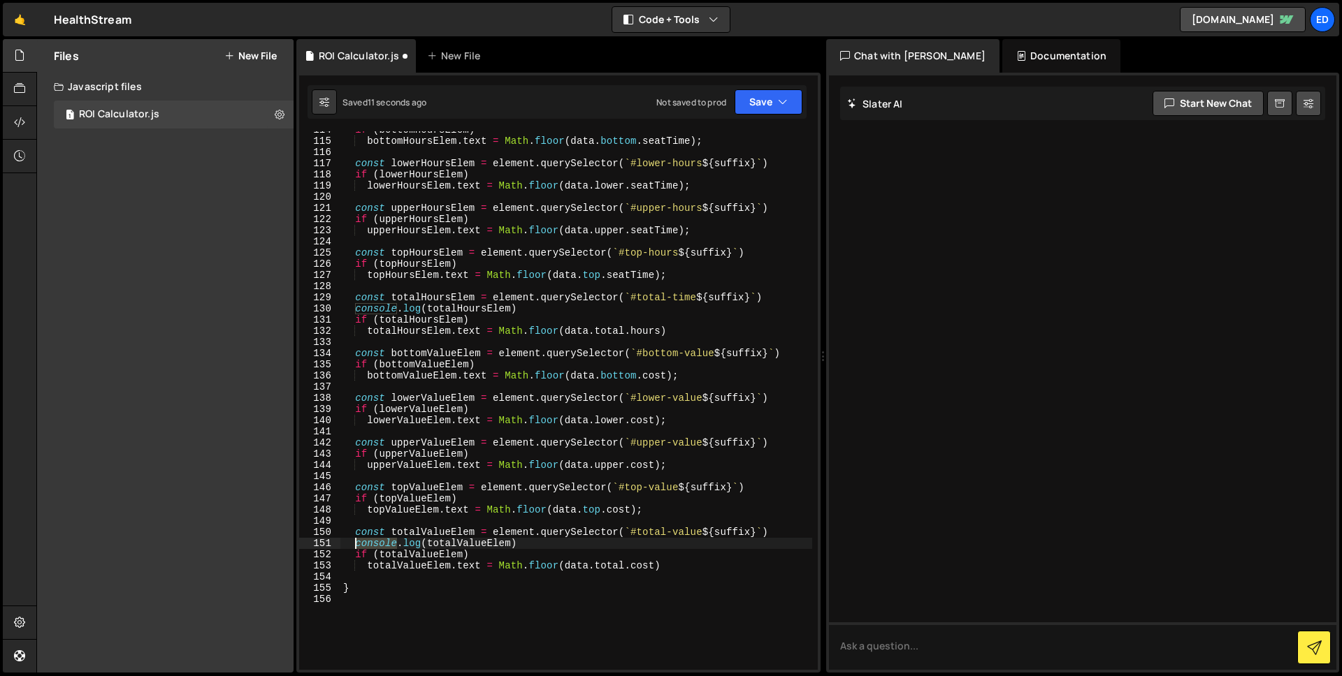
click at [372, 542] on div "if ( bottomHoursElem ) bottomHoursElem . text = Math . floor ( data . bottom . …" at bounding box center [576, 404] width 472 height 561
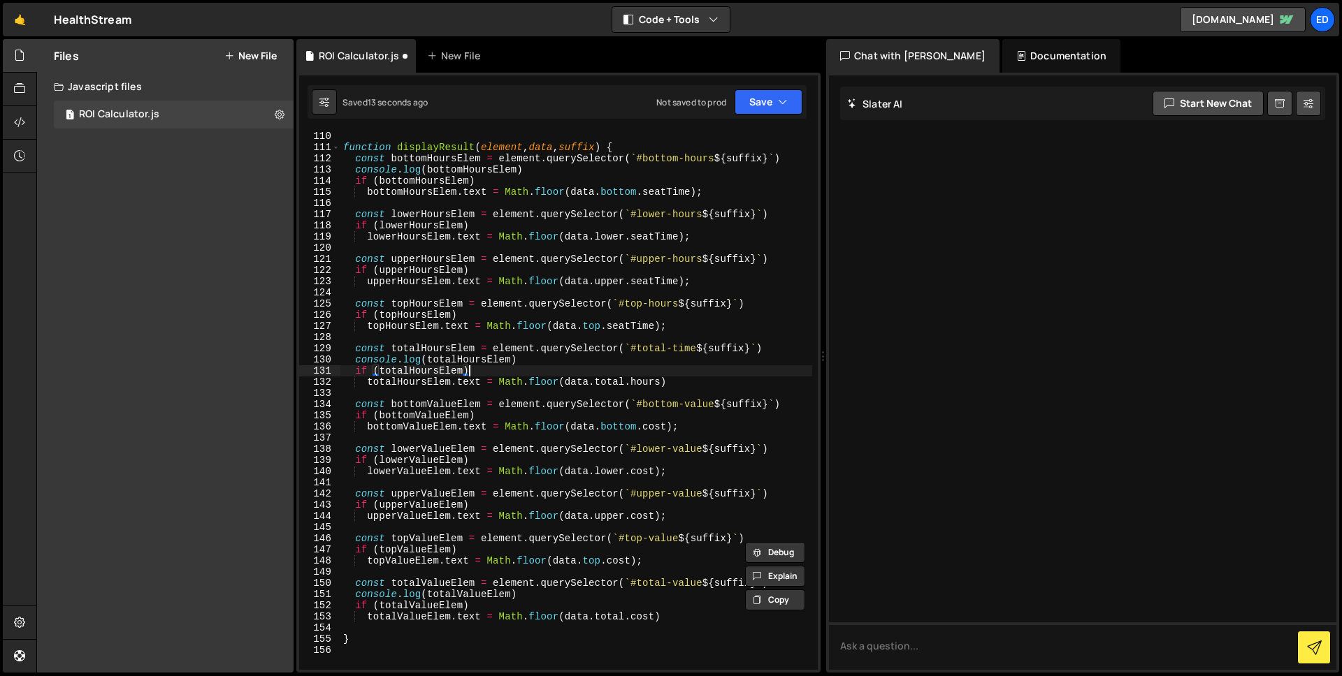
click at [504, 373] on div "function displayResult ( element , data , suffix ) { const bottomHoursElem = el…" at bounding box center [576, 411] width 472 height 561
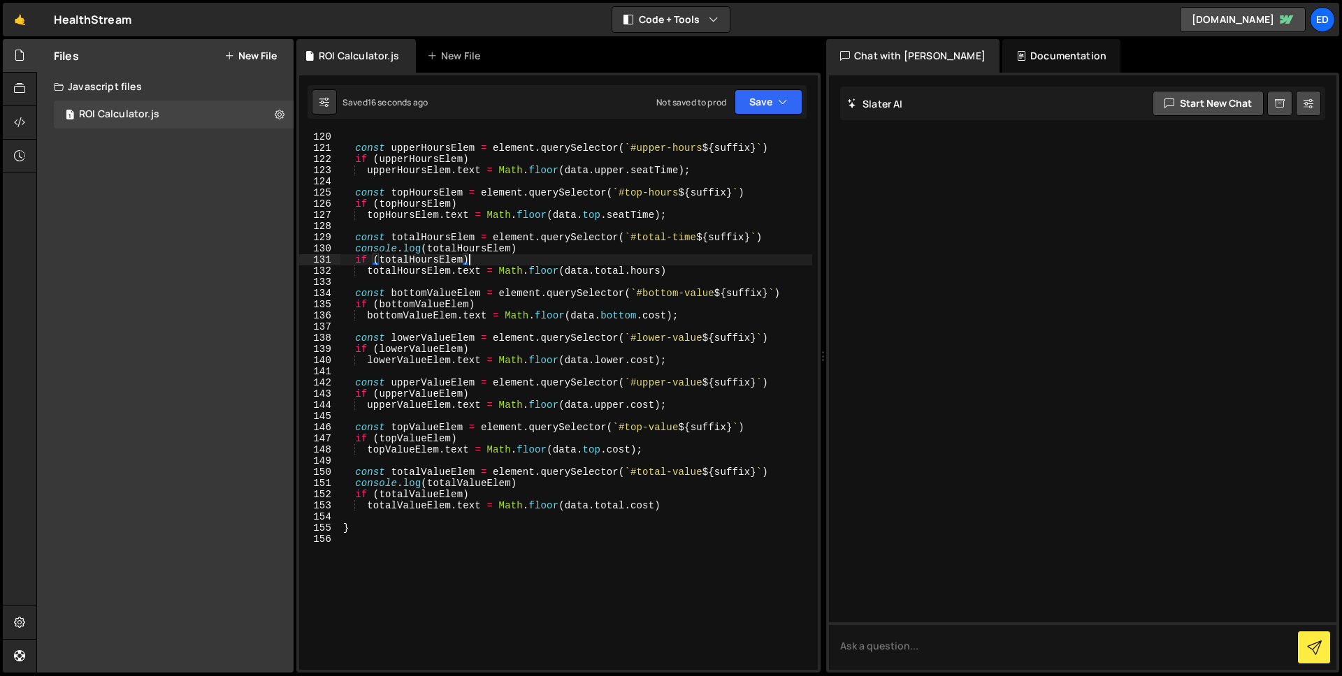
click at [471, 505] on div "const upperHoursElem = element . querySelector ( ` #upper-hours ${ suffix } ` )…" at bounding box center [576, 411] width 472 height 561
click at [416, 509] on div "const upperHoursElem = element . querySelector ( ` #upper-hours ${ suffix } ` )…" at bounding box center [576, 411] width 472 height 561
click at [477, 504] on div "const upperHoursElem = element . querySelector ( ` #upper-hours ${ suffix } ` )…" at bounding box center [576, 411] width 472 height 561
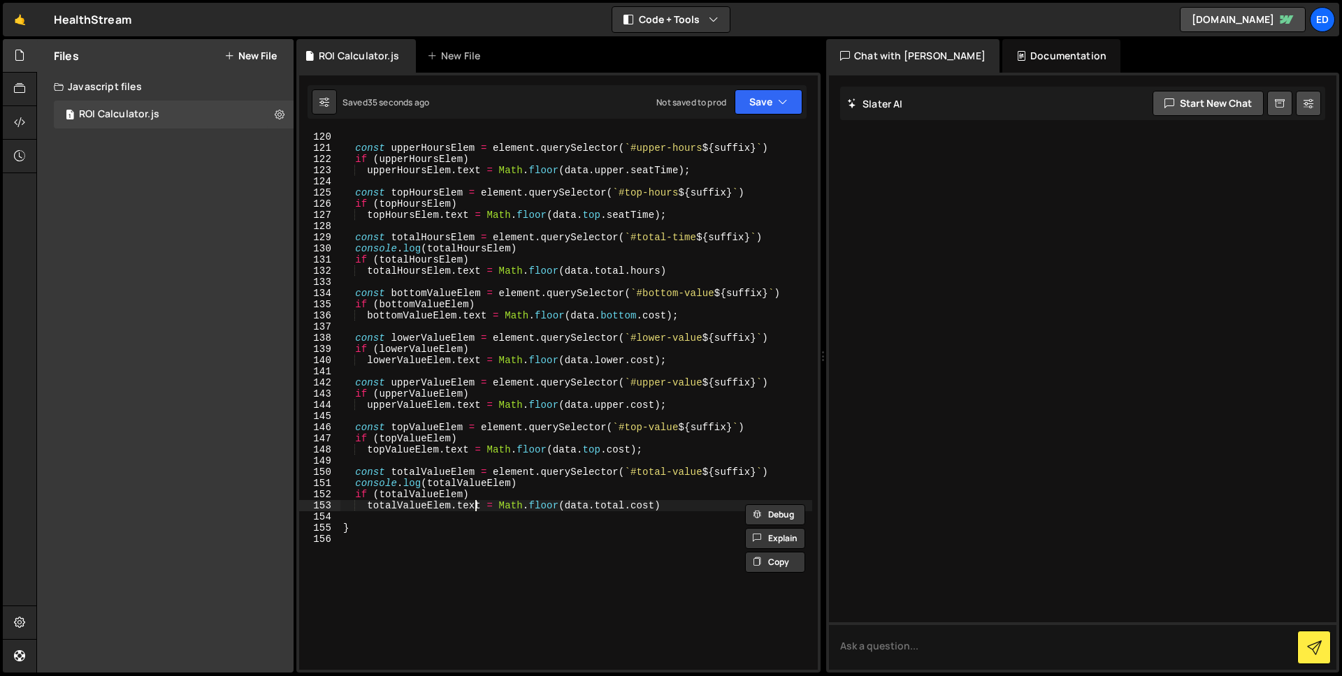
click at [477, 504] on div "const upperHoursElem = element . querySelector ( ` #upper-hours ${ suffix } ` )…" at bounding box center [576, 411] width 472 height 561
paste textarea "Content"
click at [454, 452] on div "const upperHoursElem = element . querySelector ( ` #upper-hours ${ suffix } ` )…" at bounding box center [576, 411] width 472 height 561
paste textarea "Content"
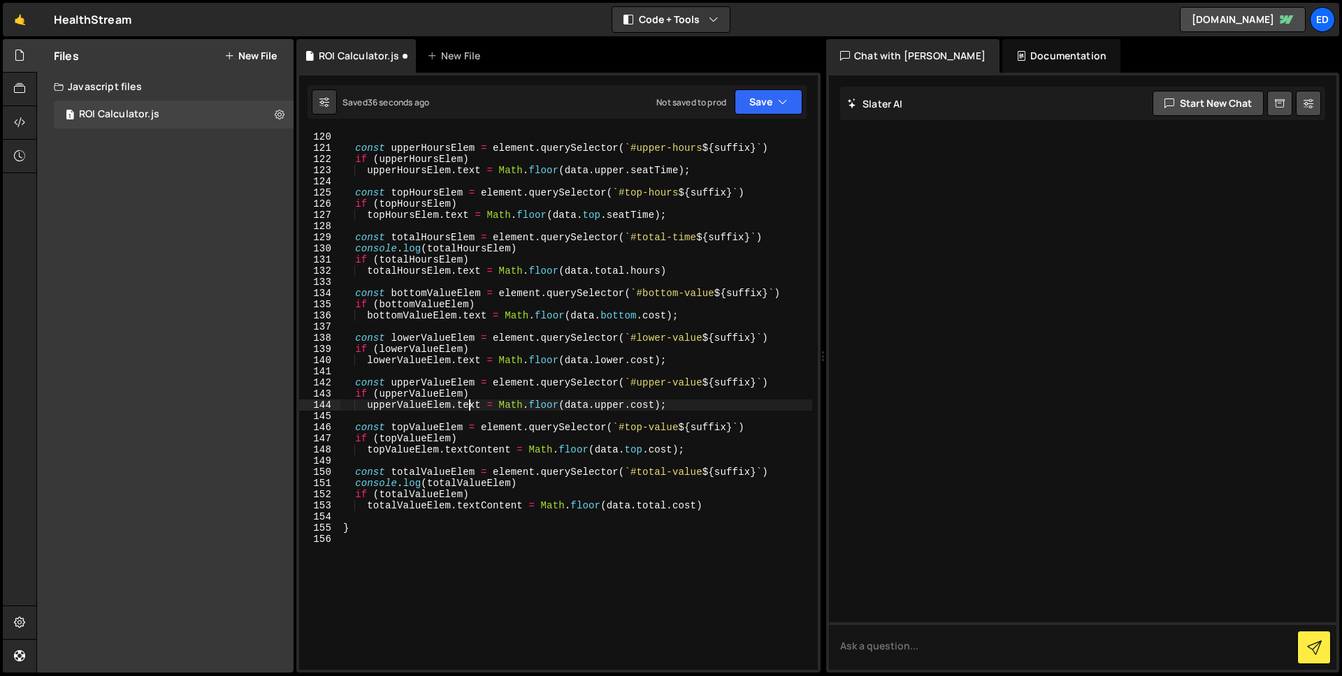
click at [471, 409] on div "const upperHoursElem = element . querySelector ( ` #upper-hours ${ suffix } ` )…" at bounding box center [576, 411] width 472 height 561
paste textarea "Content"
click at [471, 363] on div "const upperHoursElem = element . querySelector ( ` #upper-hours ${ suffix } ` )…" at bounding box center [576, 411] width 472 height 561
drag, startPoint x: 471, startPoint y: 363, endPoint x: 493, endPoint y: 315, distance: 52.2
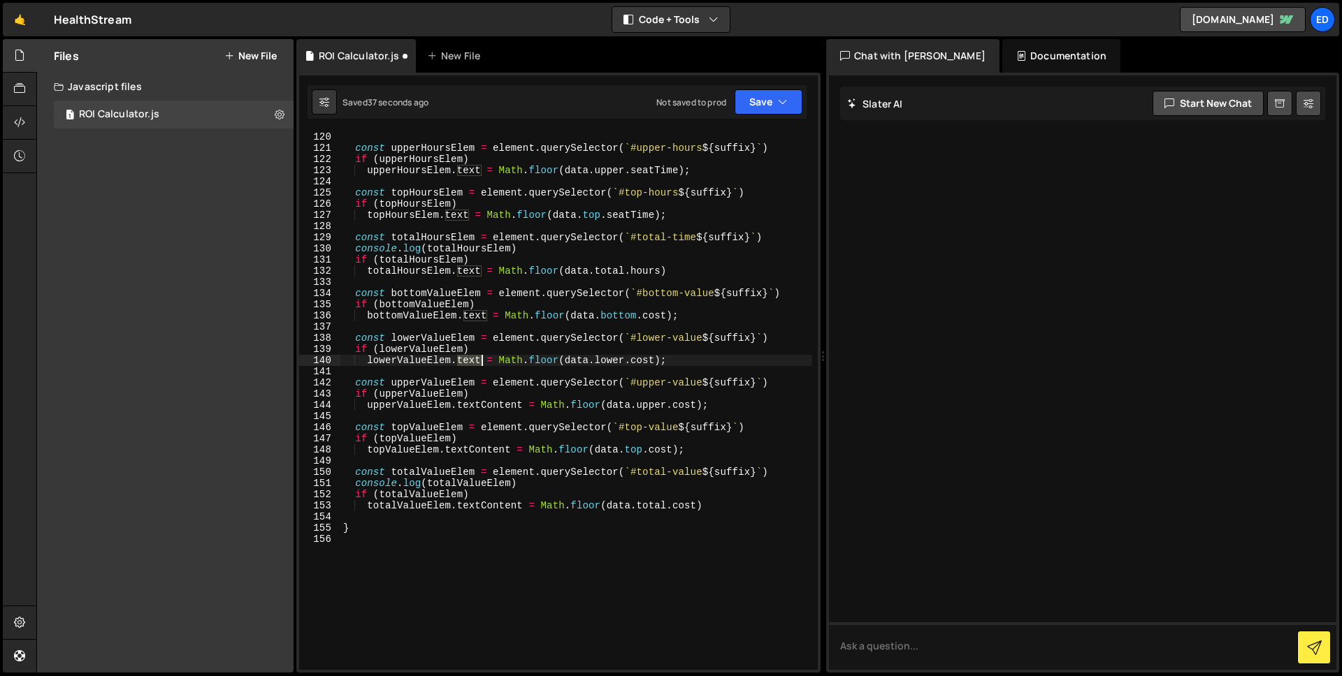
click at [471, 363] on div "const upperHoursElem = element . querySelector ( ` #upper-hours ${ suffix } ` )…" at bounding box center [576, 411] width 472 height 561
paste textarea "Content"
click at [476, 314] on div "const upperHoursElem = element . querySelector ( ` #upper-hours ${ suffix } ` )…" at bounding box center [576, 411] width 472 height 561
paste textarea "Content"
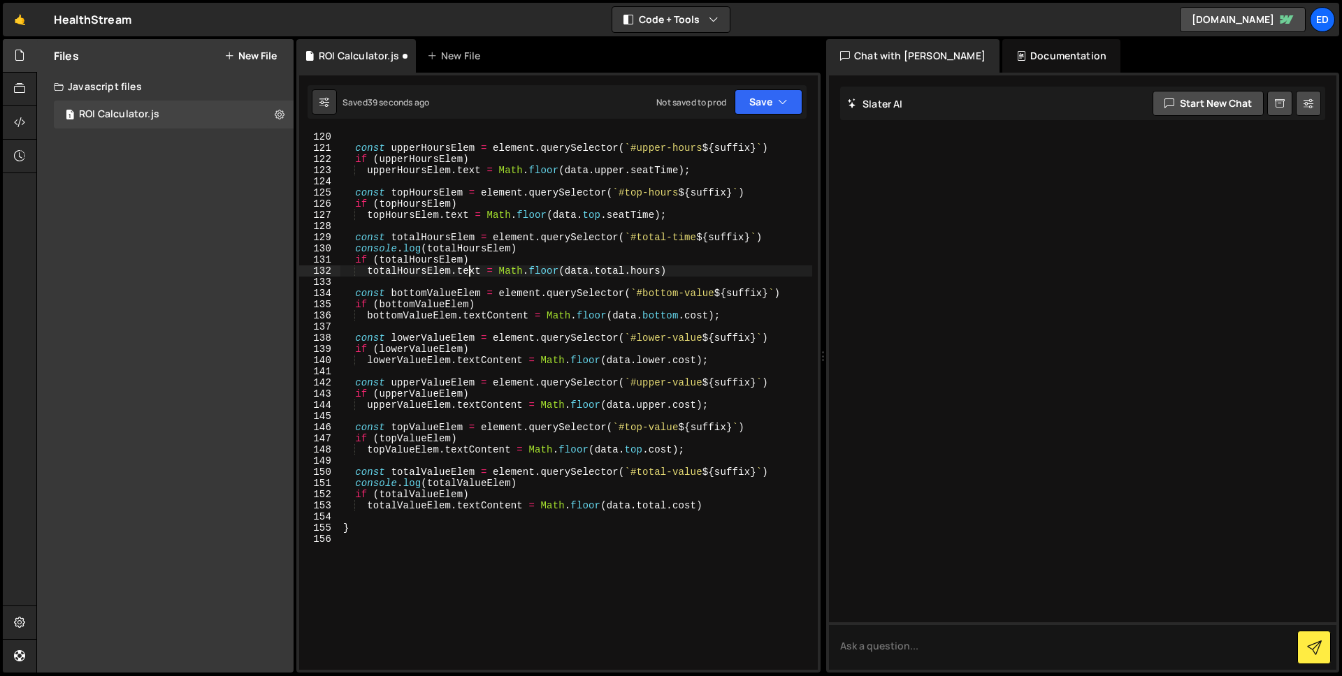
click at [469, 267] on div "const upperHoursElem = element . querySelector ( ` #upper-hours ${ suffix } ` )…" at bounding box center [576, 411] width 472 height 561
click at [470, 269] on div "const upperHoursElem = element . querySelector ( ` #upper-hours ${ suffix } ` )…" at bounding box center [576, 411] width 472 height 561
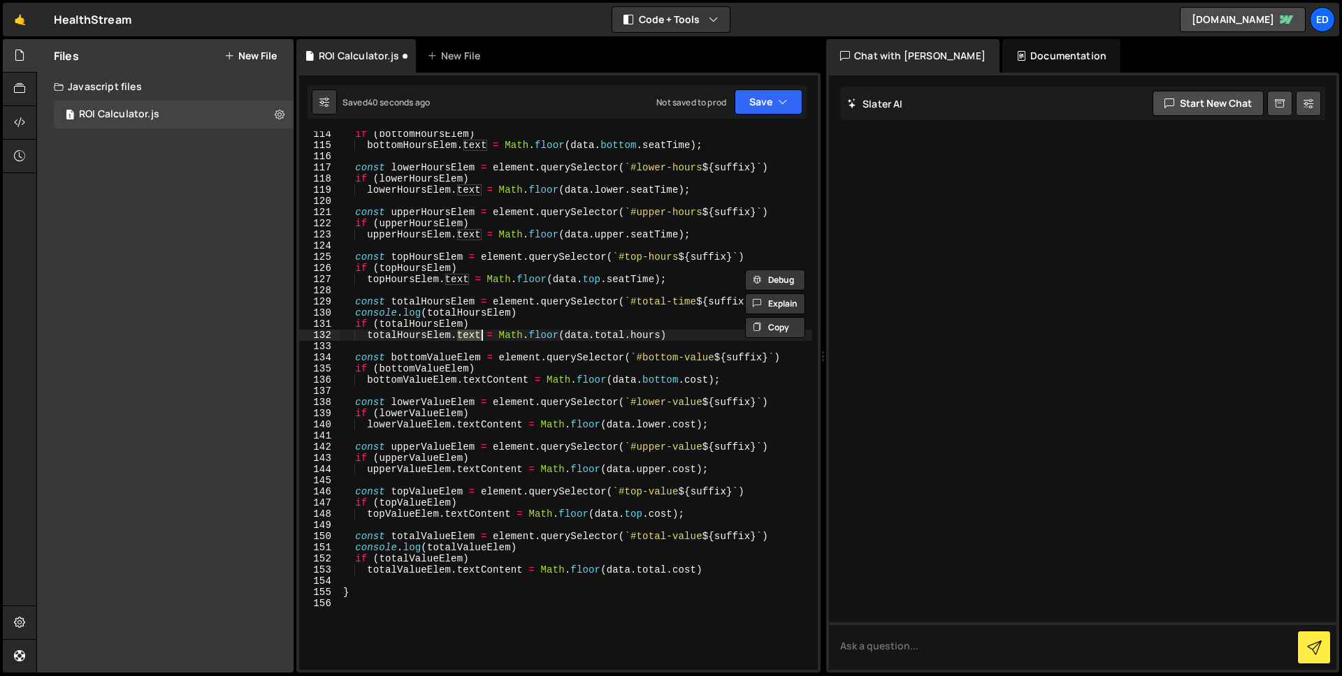
scroll to position [1446, 0]
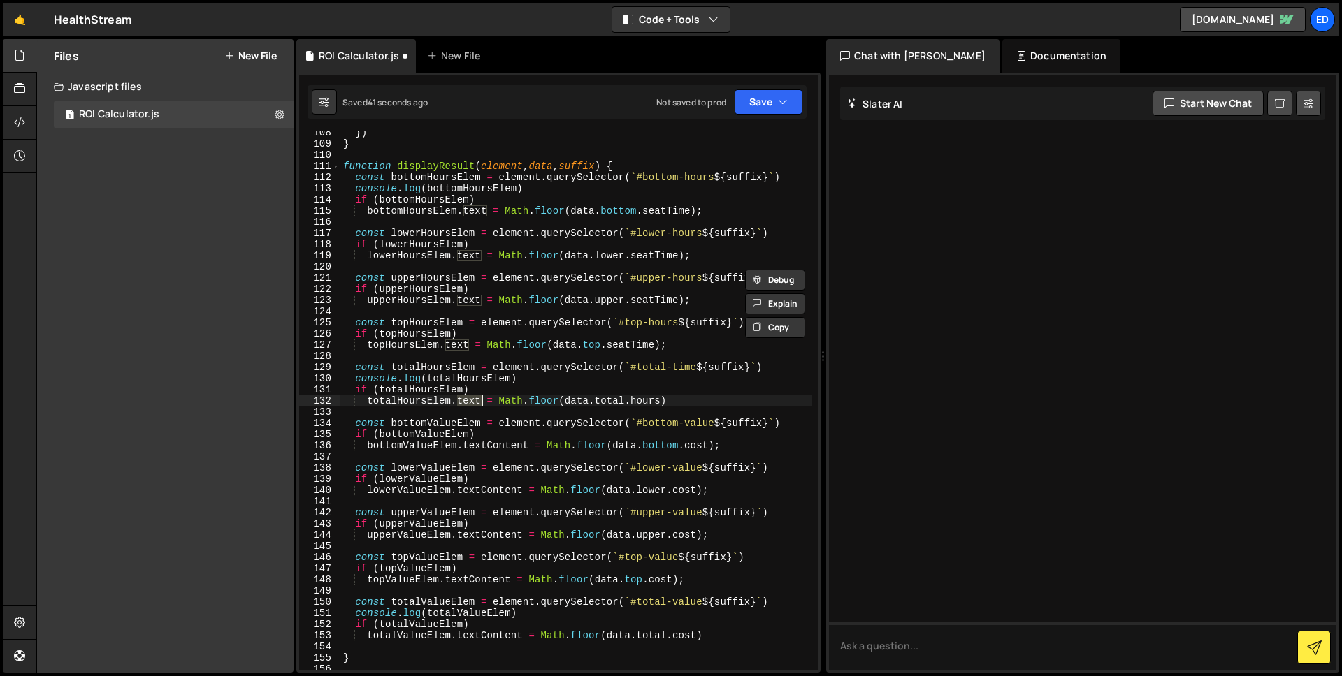
paste textarea "Content"
click at [456, 347] on div "}) } function displayResult ( element , data , suffix ) { const bottomHoursElem…" at bounding box center [576, 407] width 472 height 561
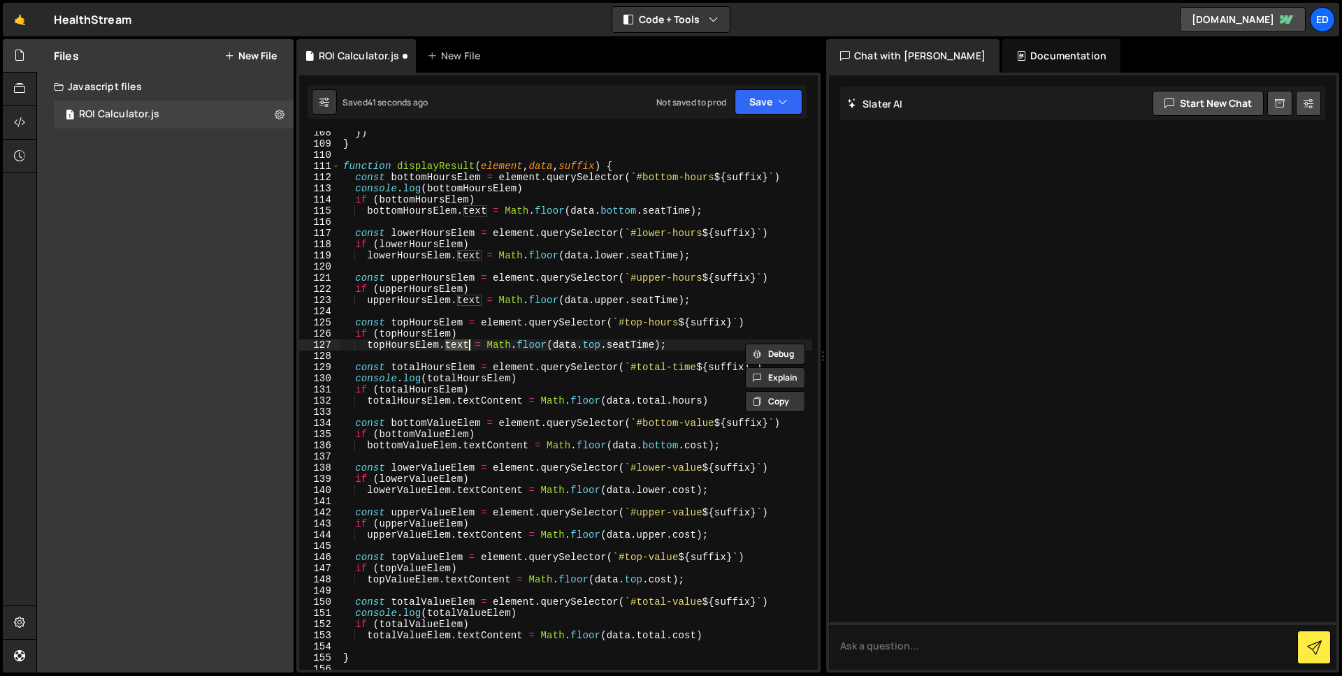
paste textarea "Content"
click at [472, 300] on div "}) } function displayResult ( element , data , suffix ) { const bottomHoursElem…" at bounding box center [576, 407] width 472 height 561
paste textarea "Content"
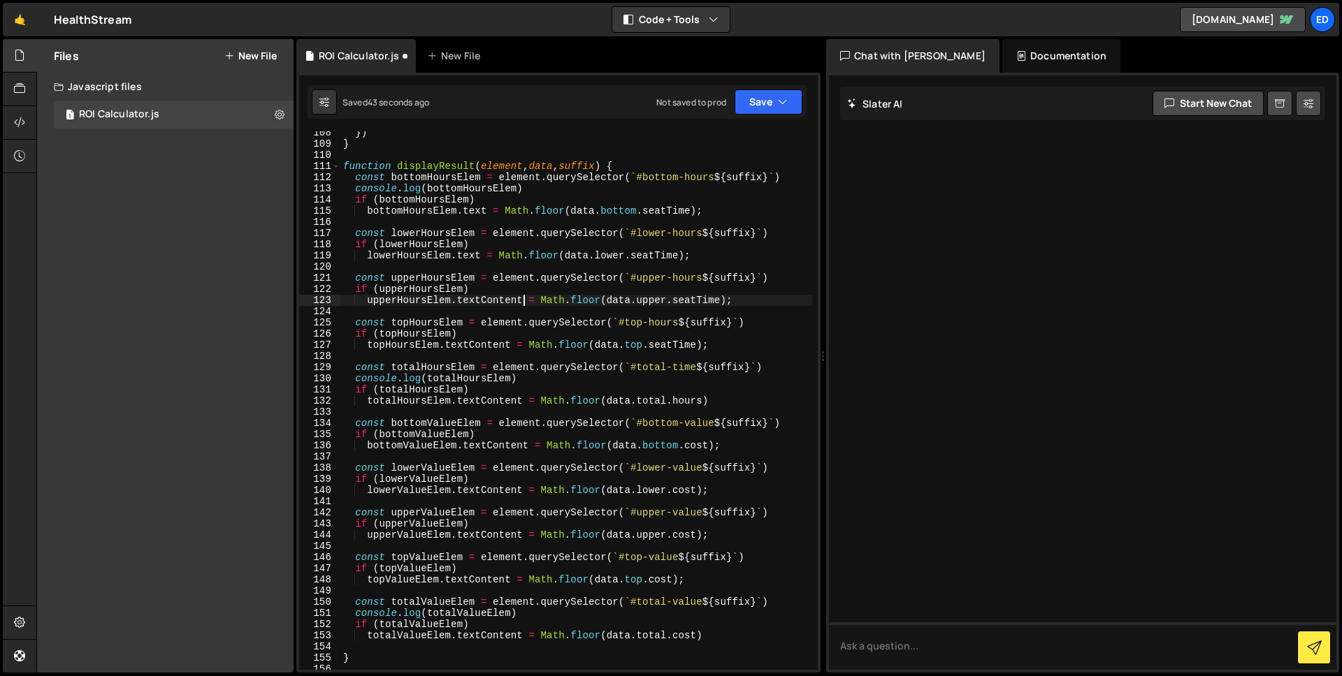
click at [474, 254] on div "}) } function displayResult ( element , data , suffix ) { const bottomHoursElem…" at bounding box center [576, 407] width 472 height 561
paste textarea "Content"
click at [474, 210] on div "}) } function displayResult ( element , data , suffix ) { const bottomHoursElem…" at bounding box center [576, 407] width 472 height 561
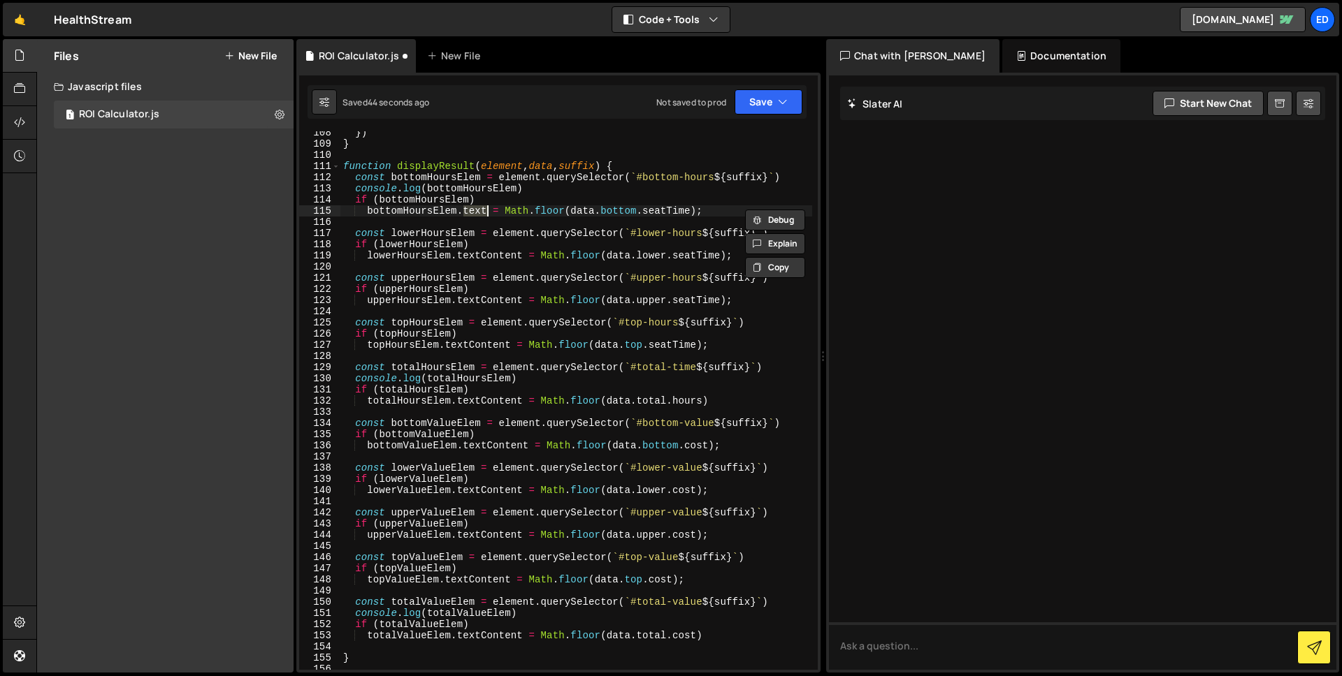
paste textarea "Content"
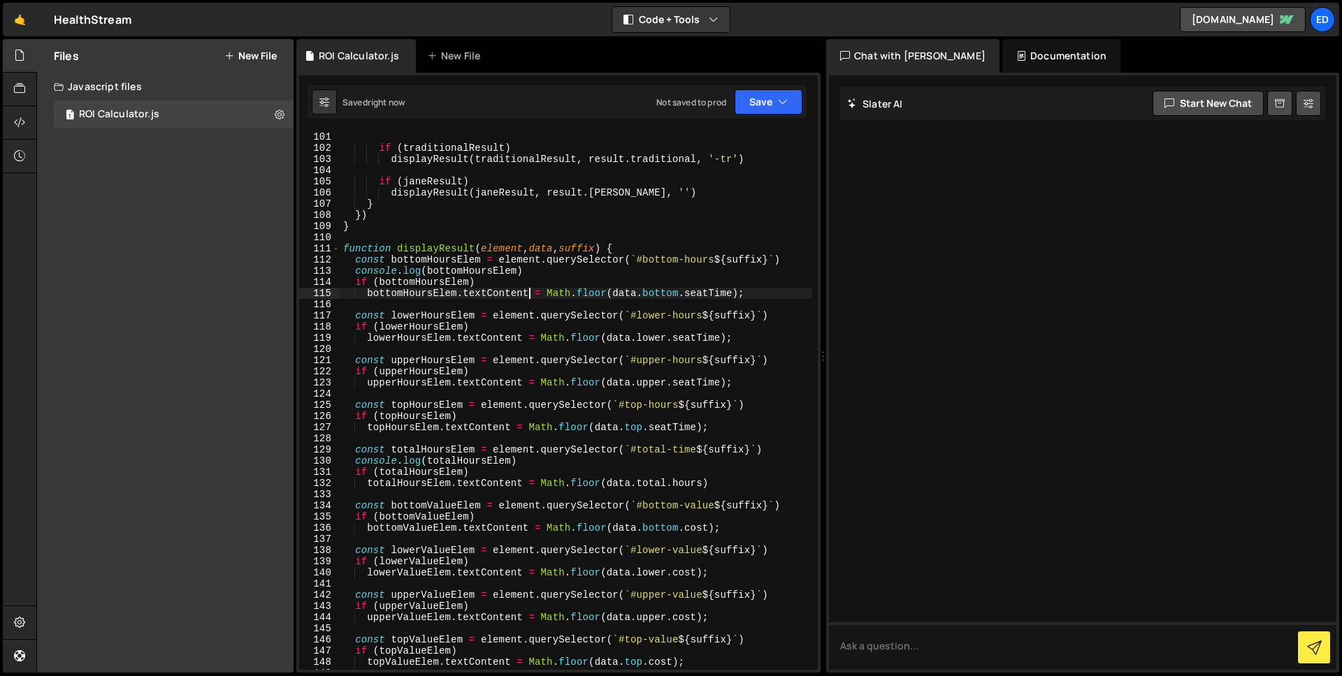
scroll to position [1293, 0]
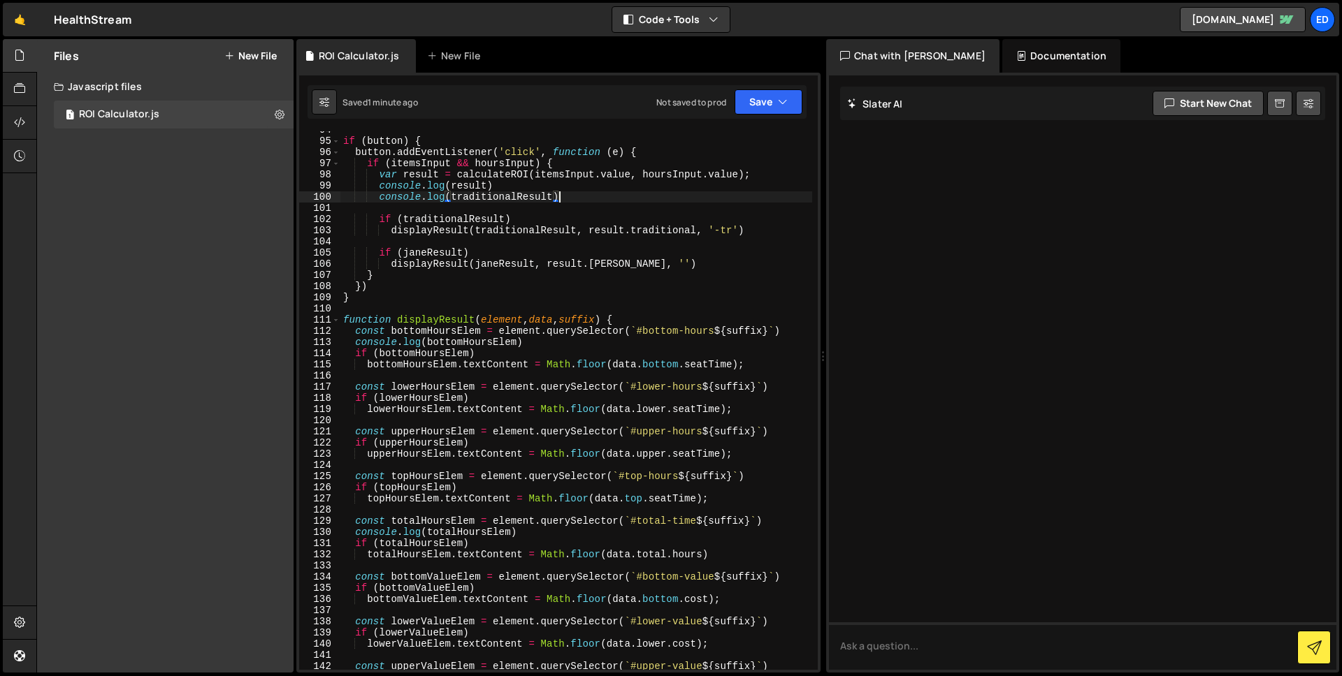
click at [600, 198] on div "if ( button ) { button . addEventListener ( 'click' , function ( e ) { if ( ite…" at bounding box center [576, 404] width 472 height 561
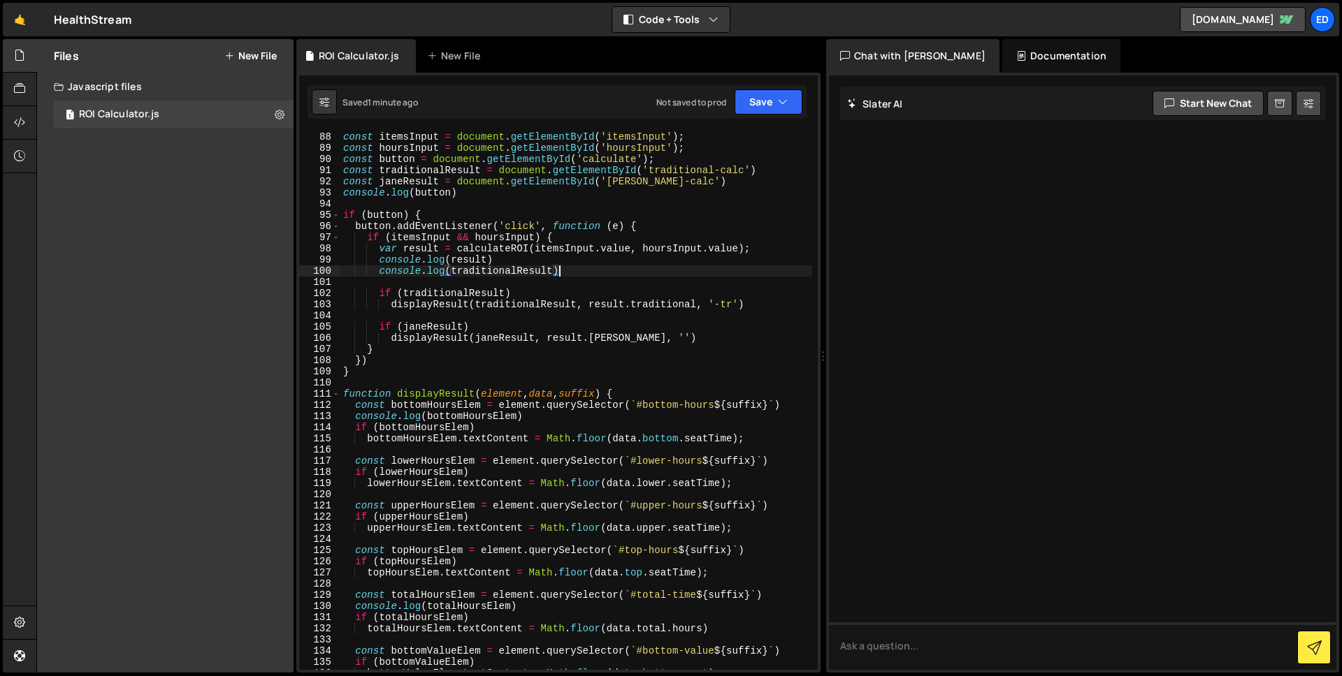
scroll to position [1289, 0]
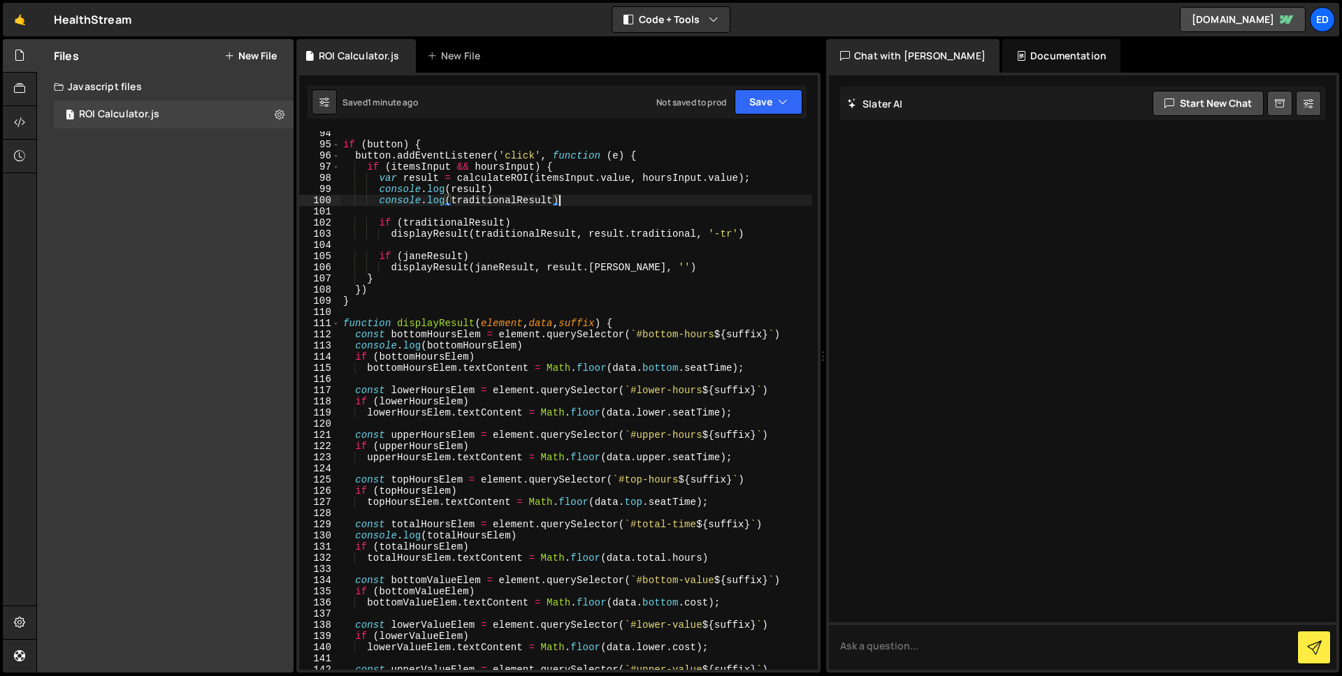
click at [740, 366] on div "if ( button ) { button . addEventListener ( 'click' , function ( e ) { if ( ite…" at bounding box center [576, 408] width 472 height 561
paste textarea ".toLocaleString()"
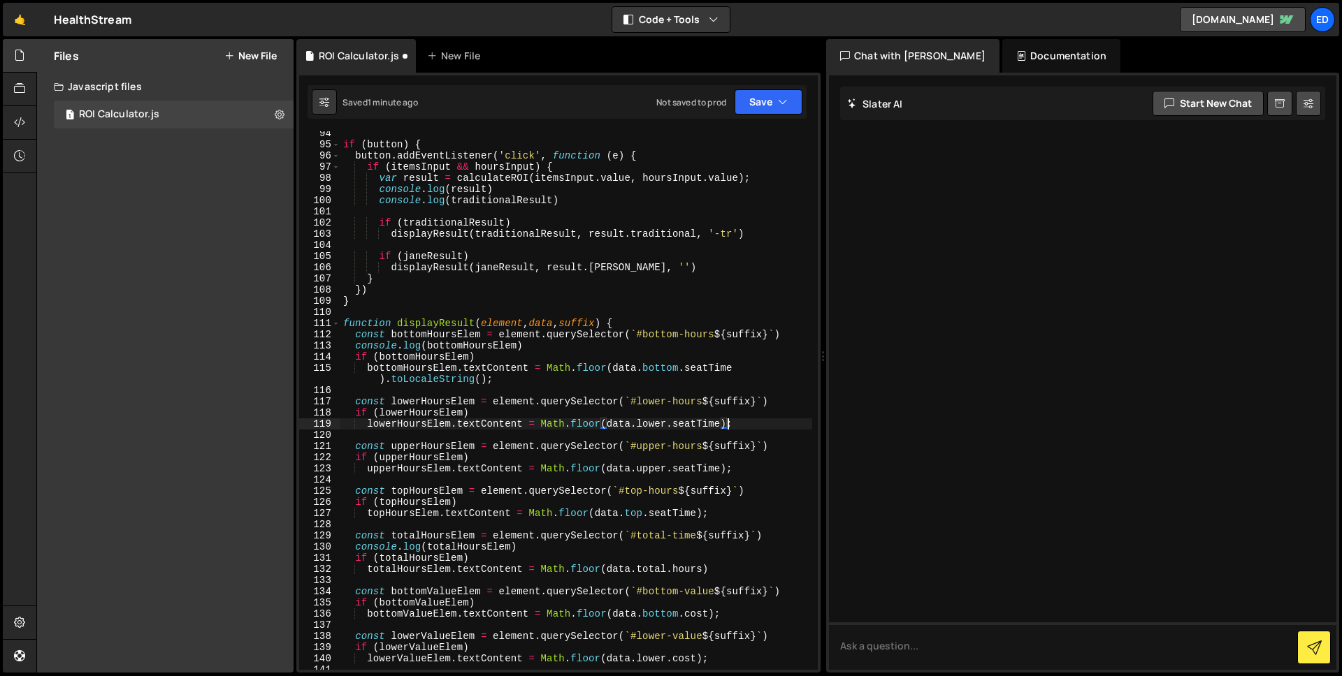
click at [729, 423] on div "if ( button ) { button . addEventListener ( 'click' , function ( e ) { if ( ite…" at bounding box center [576, 408] width 472 height 561
paste textarea ".toLocaleString()"
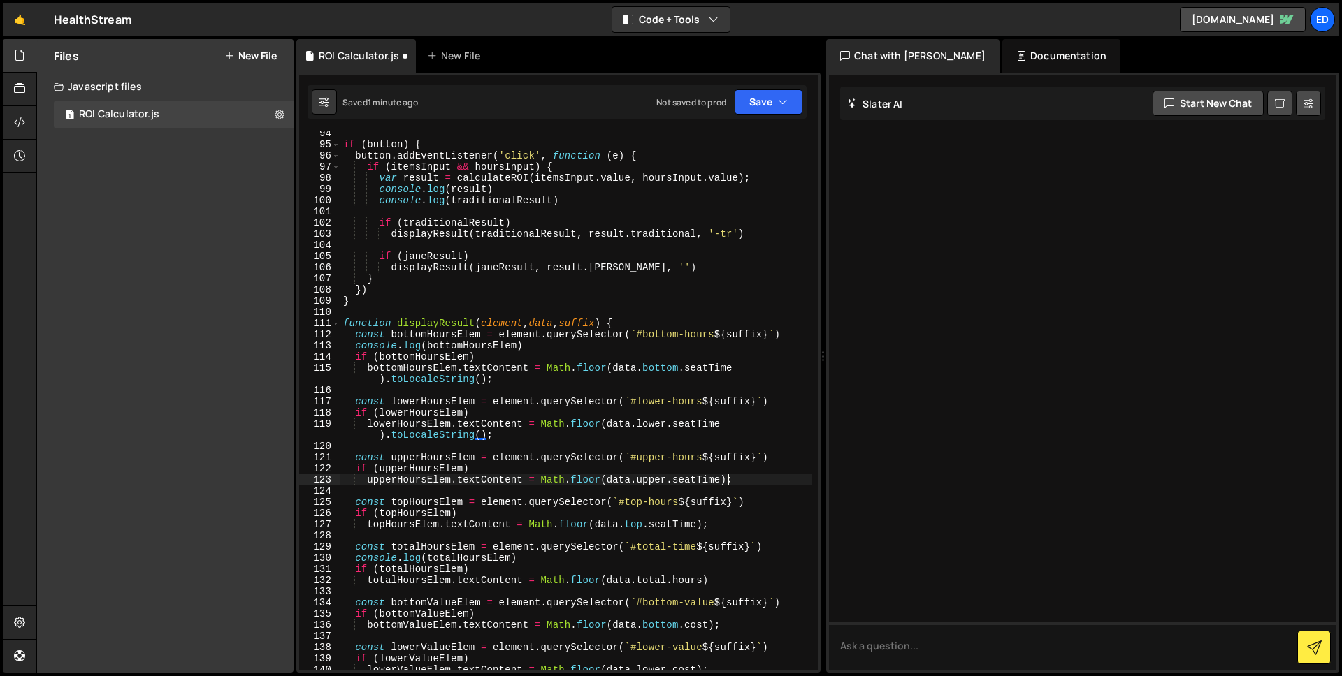
click at [729, 478] on div "if ( button ) { button . addEventListener ( 'click' , function ( e ) { if ( ite…" at bounding box center [576, 408] width 472 height 561
paste textarea ".toLocaleString()"
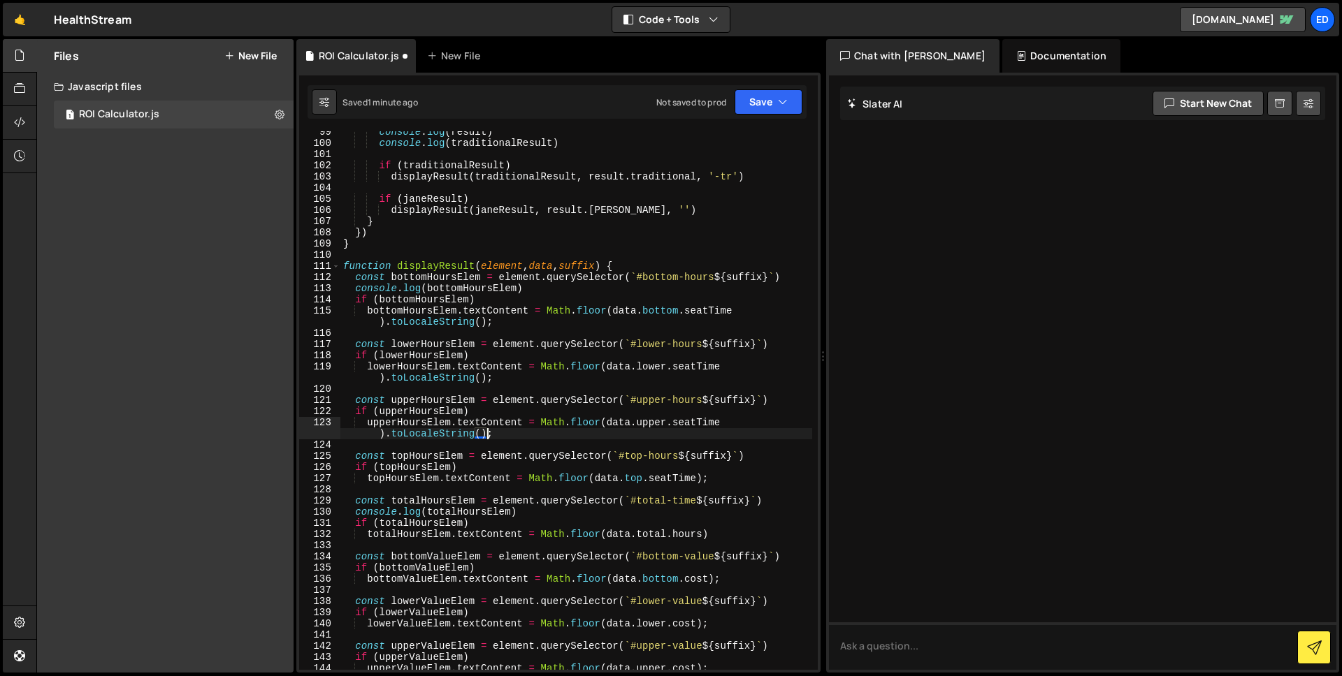
scroll to position [1346, 0]
click at [703, 479] on div "console . log ( result ) console . log ( traditionalResult ) if ( traditionalRe…" at bounding box center [576, 406] width 472 height 561
paste textarea ".toLocaleString()"
type textarea "topHoursElem.textContent = Math.floor(data.top.seatTime).toLocaleString();"
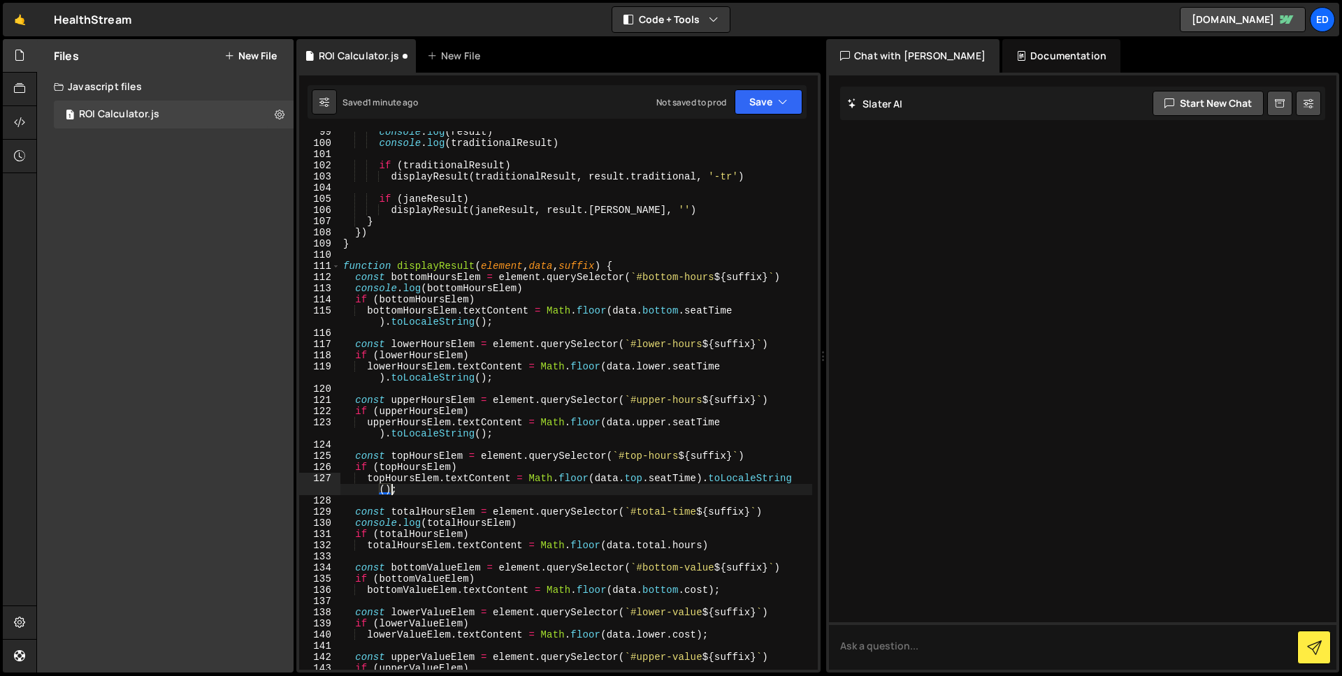
scroll to position [1411, 0]
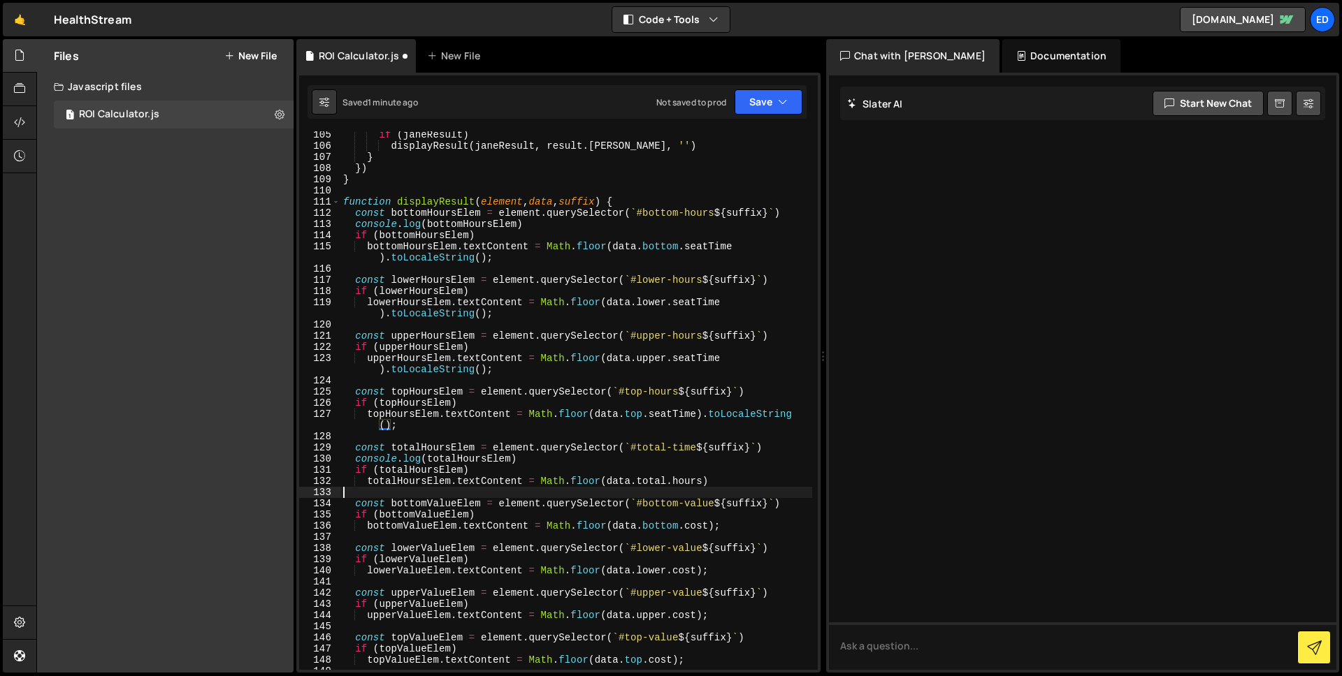
click at [722, 487] on div "if ( janeResult ) displayResult ( janeResult , result . [PERSON_NAME] , '' ) } …" at bounding box center [576, 409] width 472 height 561
click at [725, 484] on div "if ( janeResult ) displayResult ( janeResult , result . [PERSON_NAME] , '' ) } …" at bounding box center [576, 409] width 472 height 561
paste textarea ".toLocaleString()"
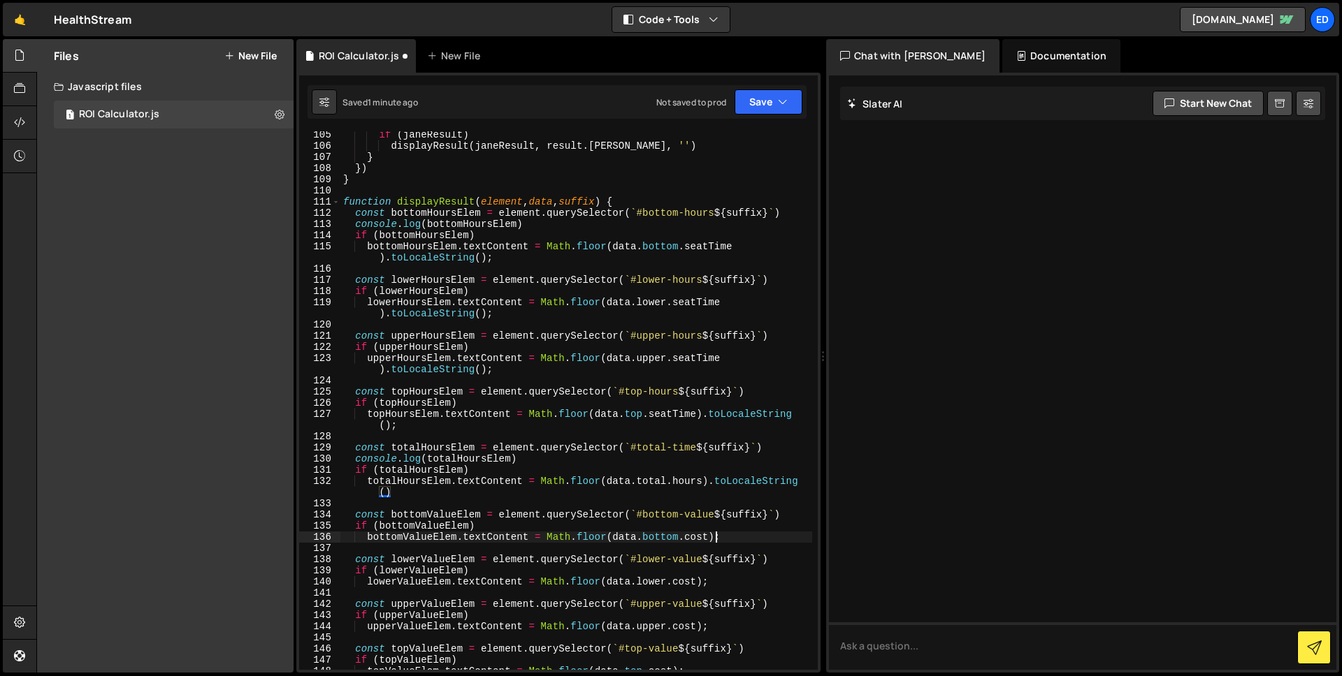
click at [716, 536] on div "if ( janeResult ) displayResult ( janeResult , result . [PERSON_NAME] , '' ) } …" at bounding box center [576, 409] width 472 height 561
paste textarea ".toLocaleString()"
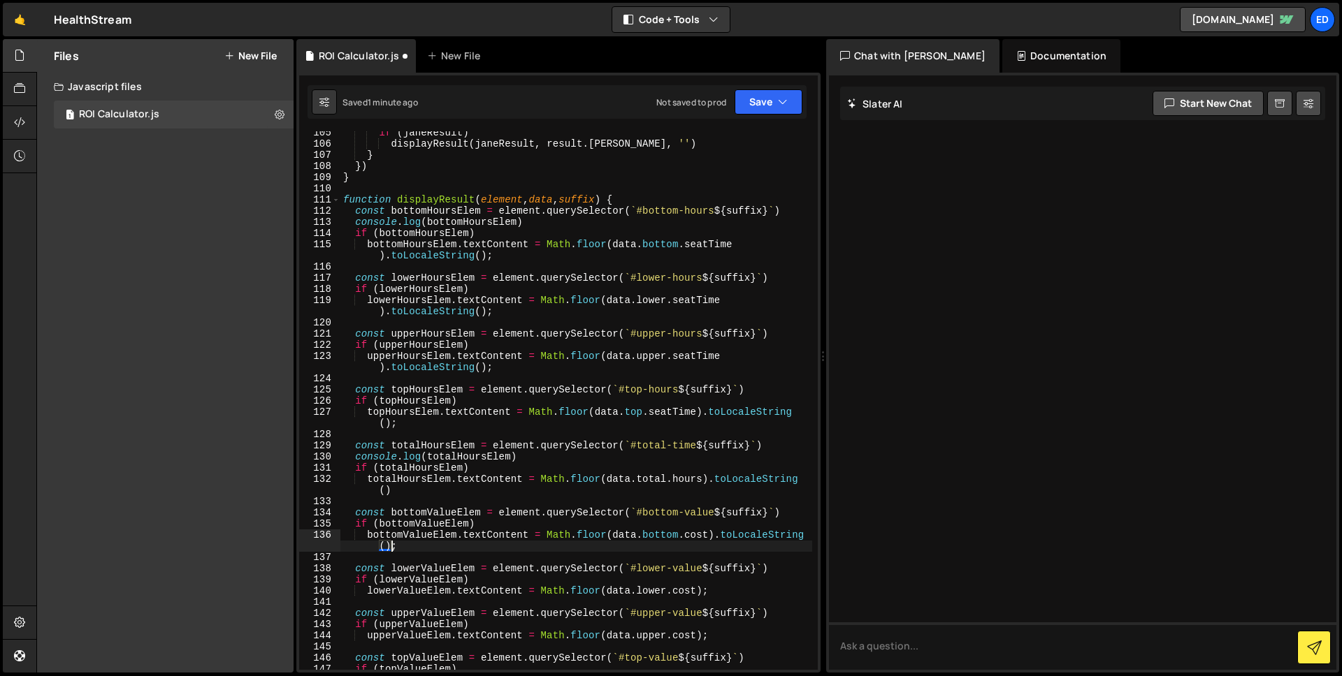
scroll to position [1525, 0]
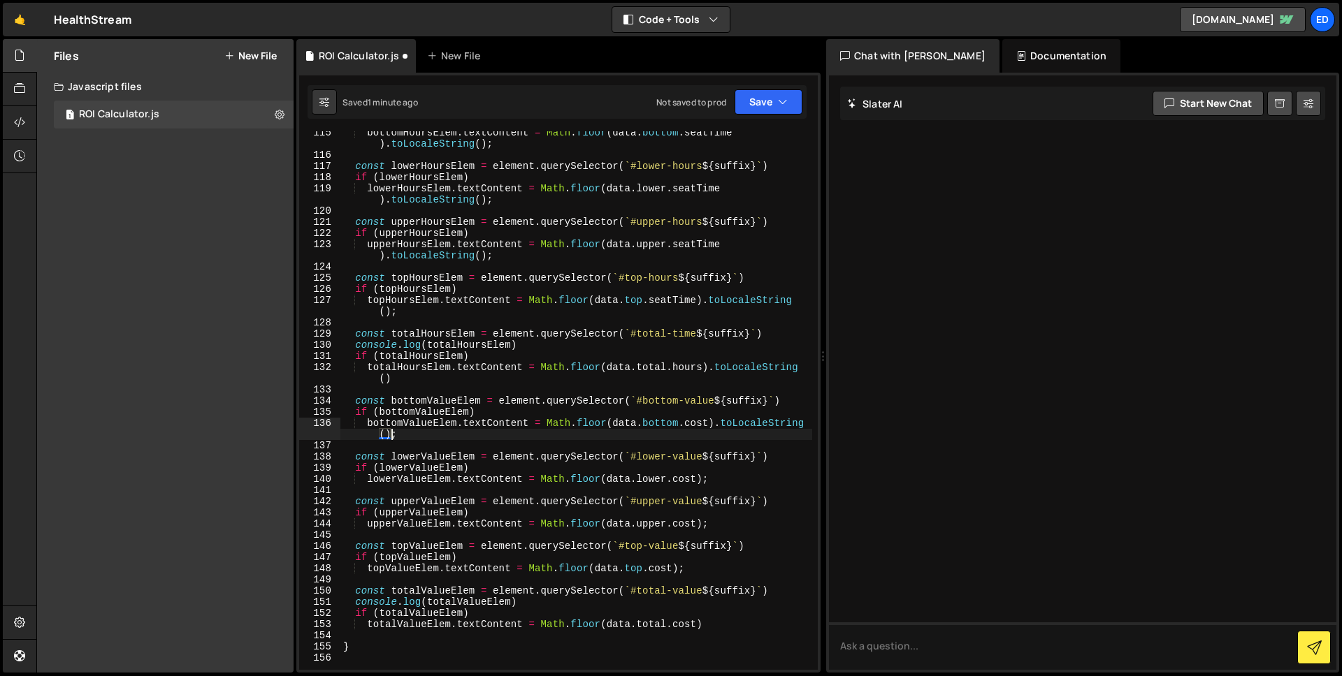
click at [703, 479] on div "bottomHoursElem . textContent = Math . floor ( data . bottom . seatTime ) . toL…" at bounding box center [576, 413] width 472 height 572
paste textarea ".toLocaleString()"
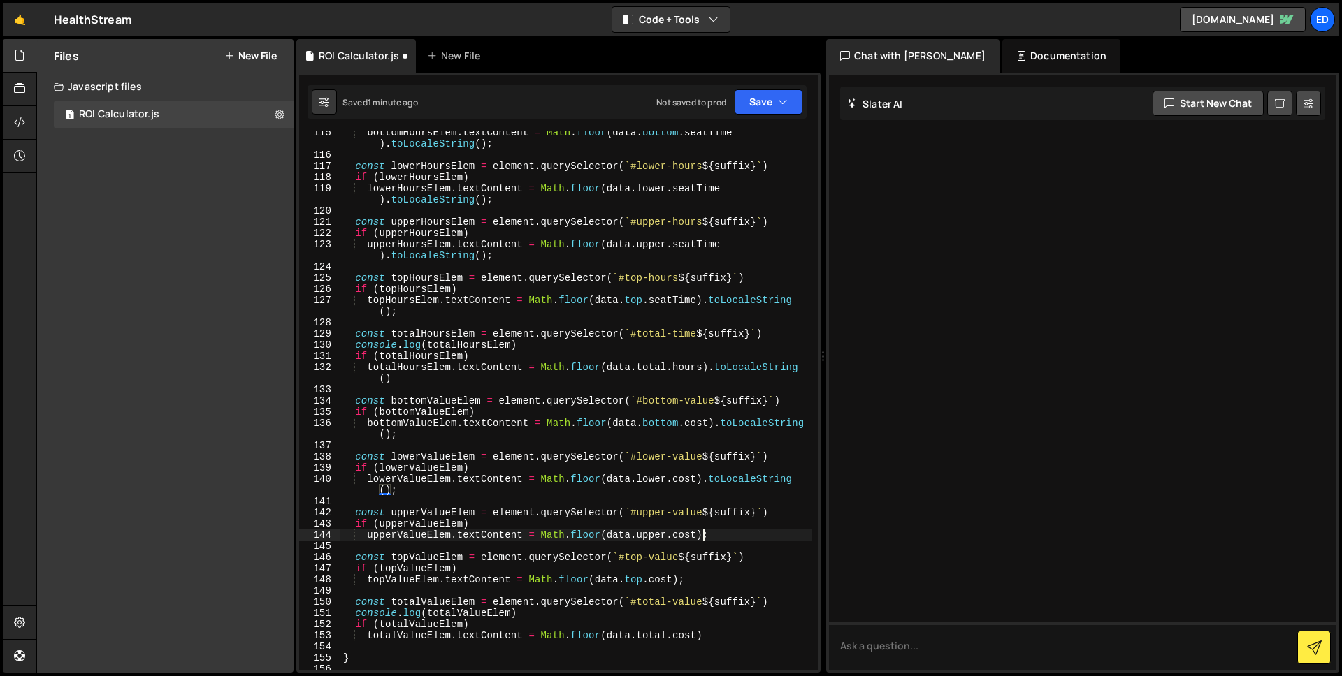
click at [702, 535] on div "bottomHoursElem . textContent = Math . floor ( data . bottom . seatTime ) . toL…" at bounding box center [576, 413] width 472 height 572
paste textarea ".toLocaleString()"
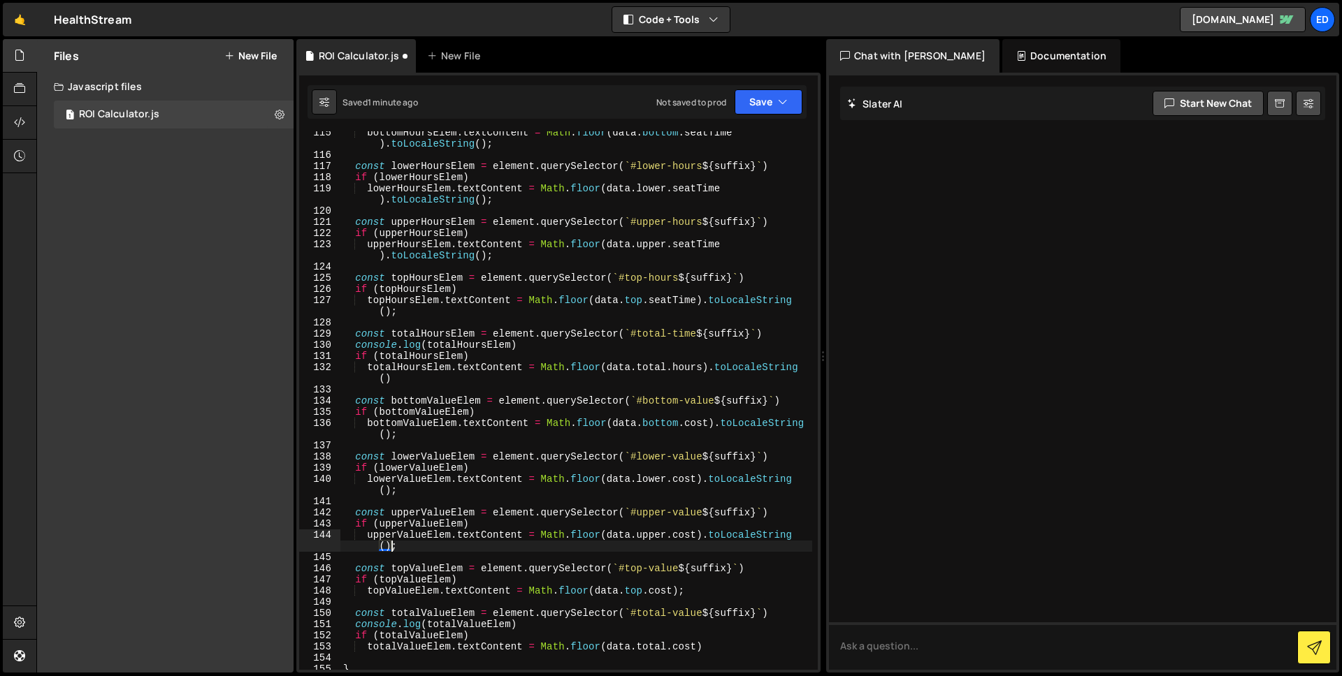
scroll to position [1538, 0]
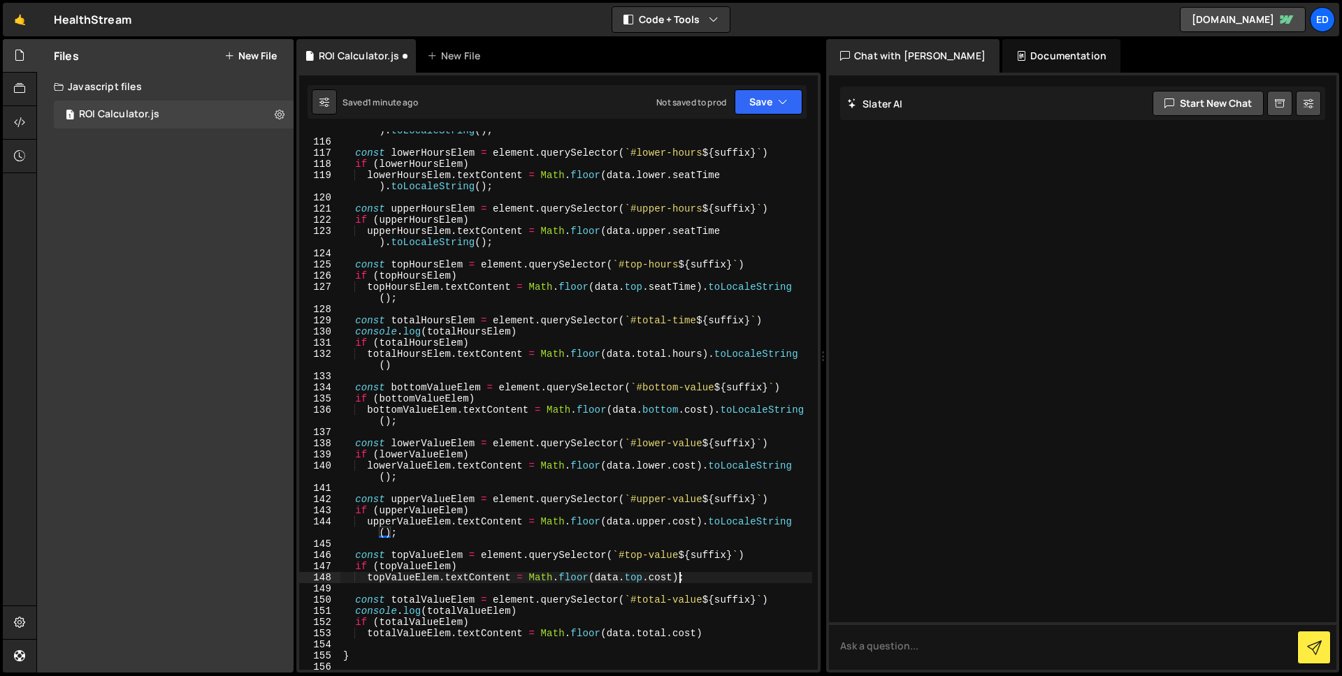
click at [681, 576] on div "bottomHoursElem . textContent = Math . floor ( data . bottom . seatTime ) . toL…" at bounding box center [576, 400] width 472 height 572
paste textarea ".toLocaleString()"
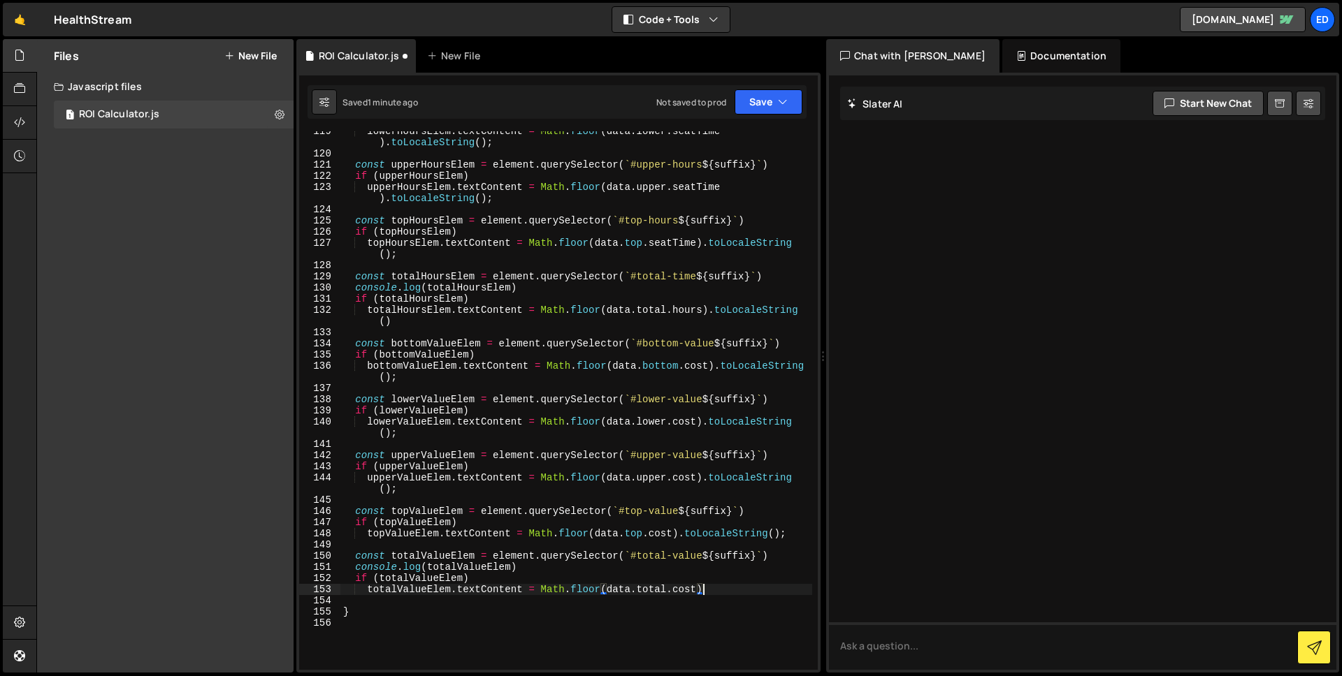
click at [731, 591] on div "lowerHoursElem . textContent = Math . floor ( data . lower . seatTime ) . toLoc…" at bounding box center [576, 412] width 472 height 572
paste textarea ".toLocaleString()"
click at [718, 456] on div "lowerHoursElem . textContent = Math . floor ( data . lower . seatTime ) . toLoc…" at bounding box center [576, 412] width 472 height 572
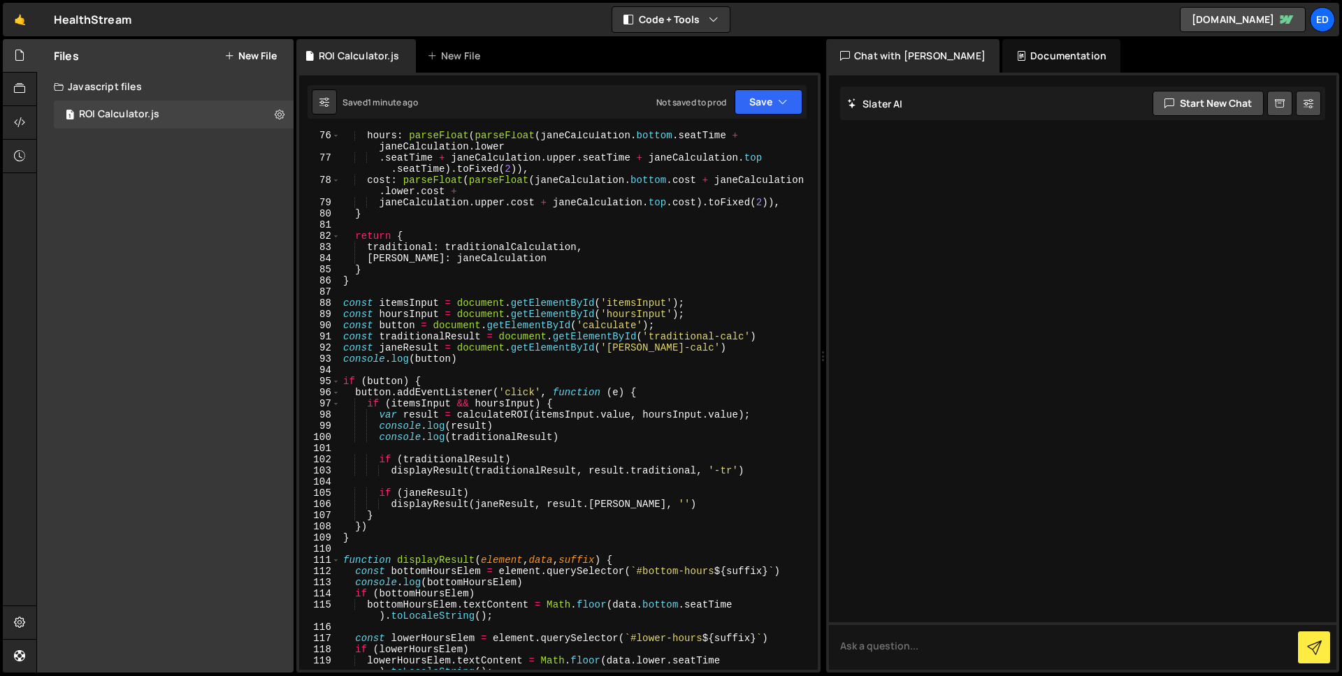
scroll to position [1316, 0]
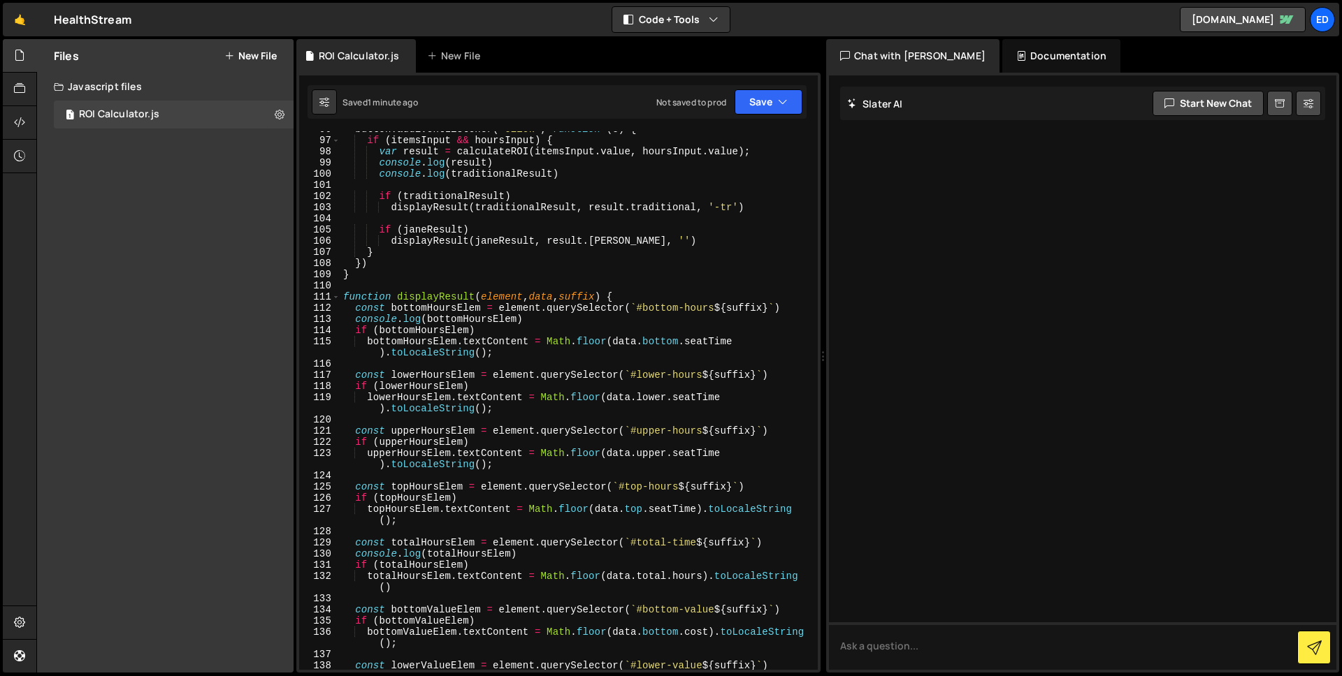
click at [674, 295] on div "button . addEventListener ( 'click' , function ( e ) { if ( itemsInput && hours…" at bounding box center [576, 404] width 472 height 561
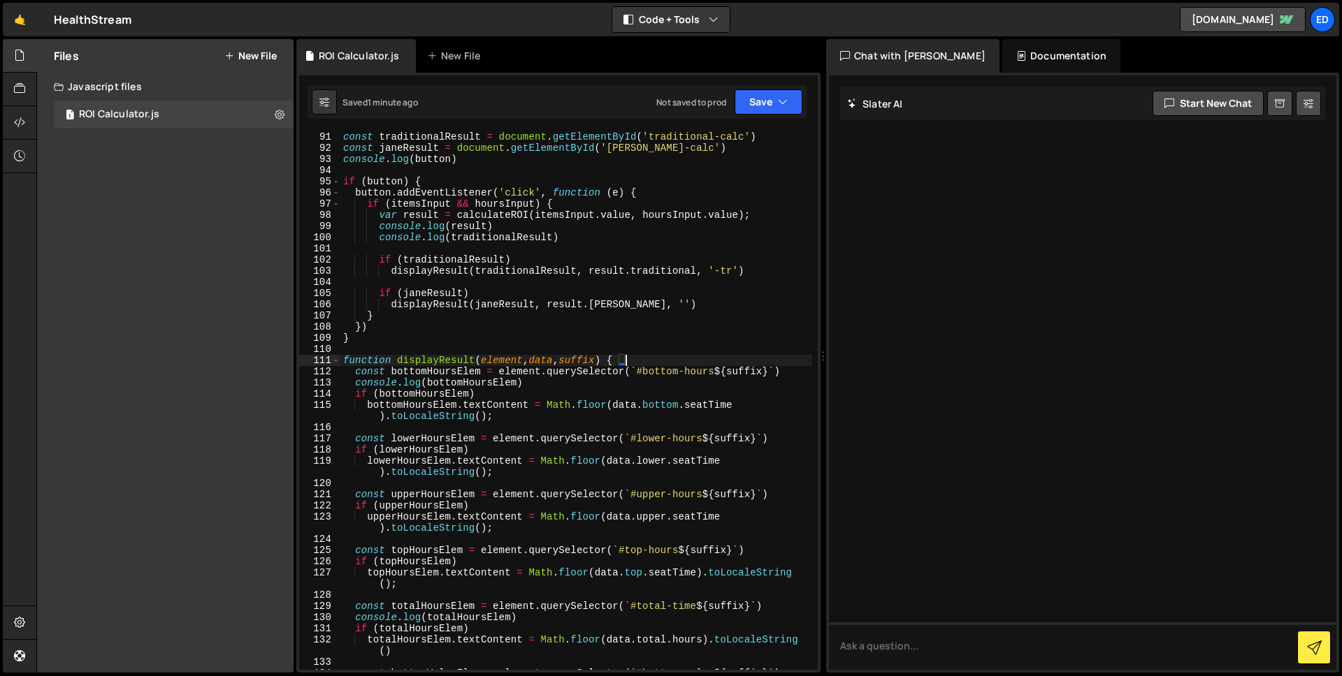
click at [688, 300] on div "const traditionalResult = document . getElementById ( 'traditional-calc' ) cons…" at bounding box center [576, 411] width 472 height 561
type textarea "displayResult(janeResult, result.[PERSON_NAME], '')"
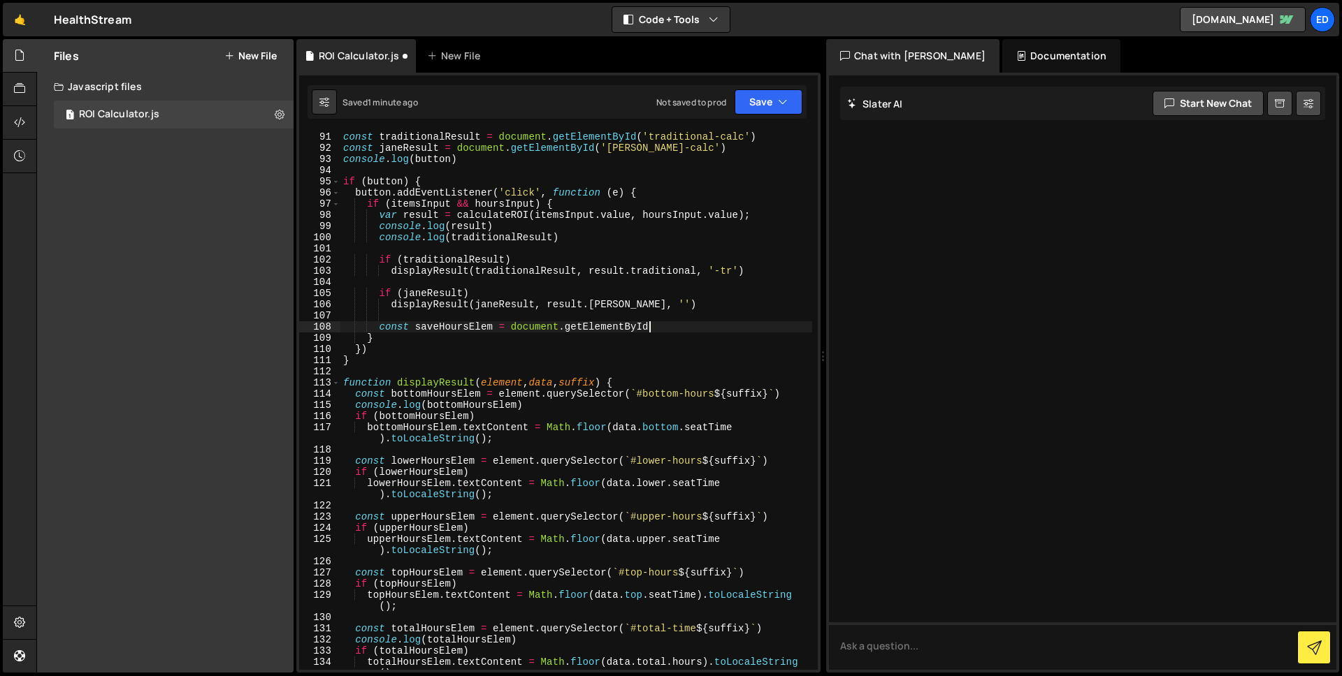
scroll to position [0, 21]
paste textarea "save-hours-total')"
type textarea "const saveHoursElem = document.getElementById('save-hours-total')"
click at [773, 331] on div "const traditionalResult = document . getElementById ( 'traditional-calc' ) cons…" at bounding box center [576, 411] width 472 height 561
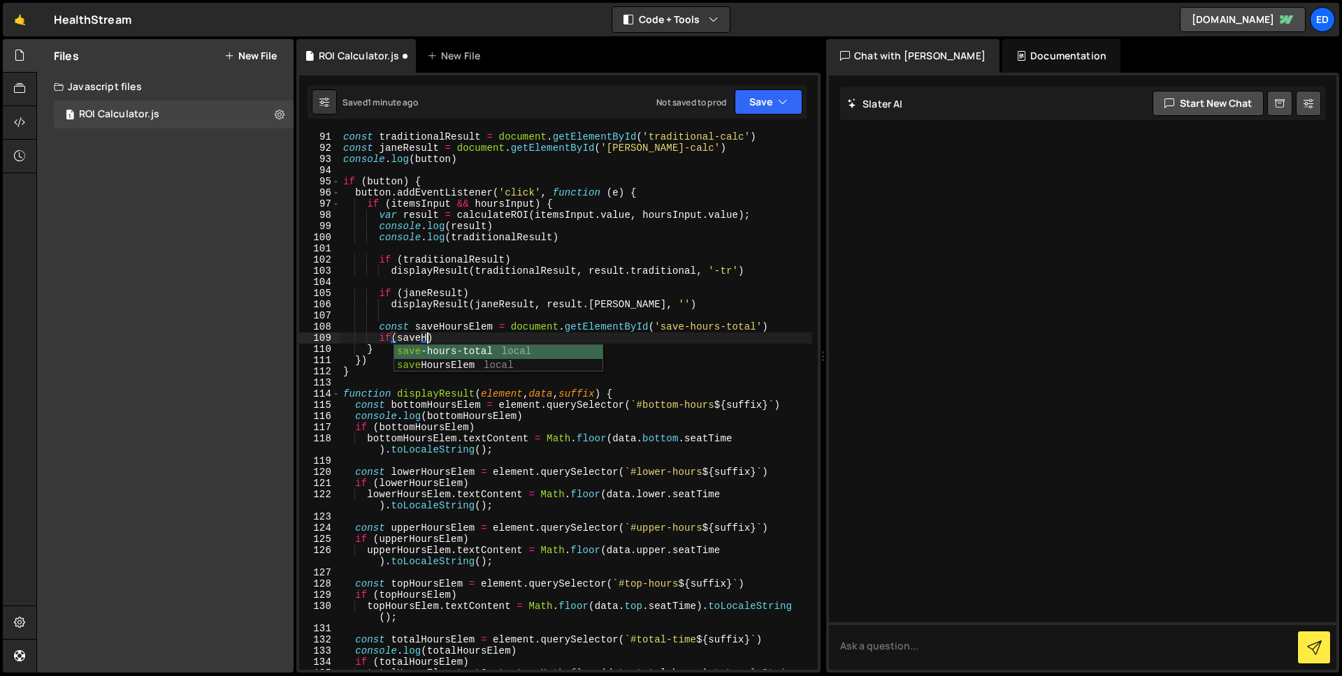
scroll to position [0, 6]
type textarea "if(saveHoursElem)"
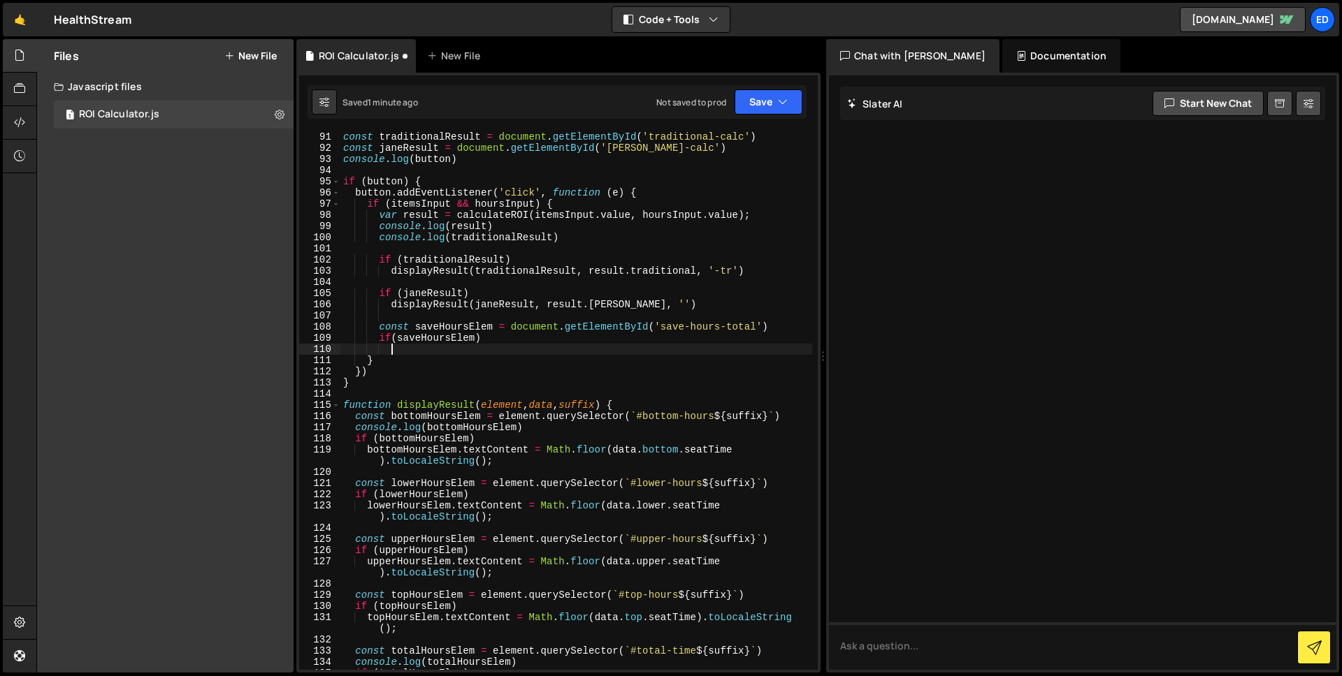
click at [451, 342] on div "const traditionalResult = document . getElementById ( 'traditional-calc' ) cons…" at bounding box center [576, 417] width 472 height 572
paste textarea "-hours-total"
type textarea "if(save-hours-total)"
click at [449, 349] on div "const traditionalResult = document . getElementById ( 'traditional-calc' ) cons…" at bounding box center [576, 417] width 472 height 572
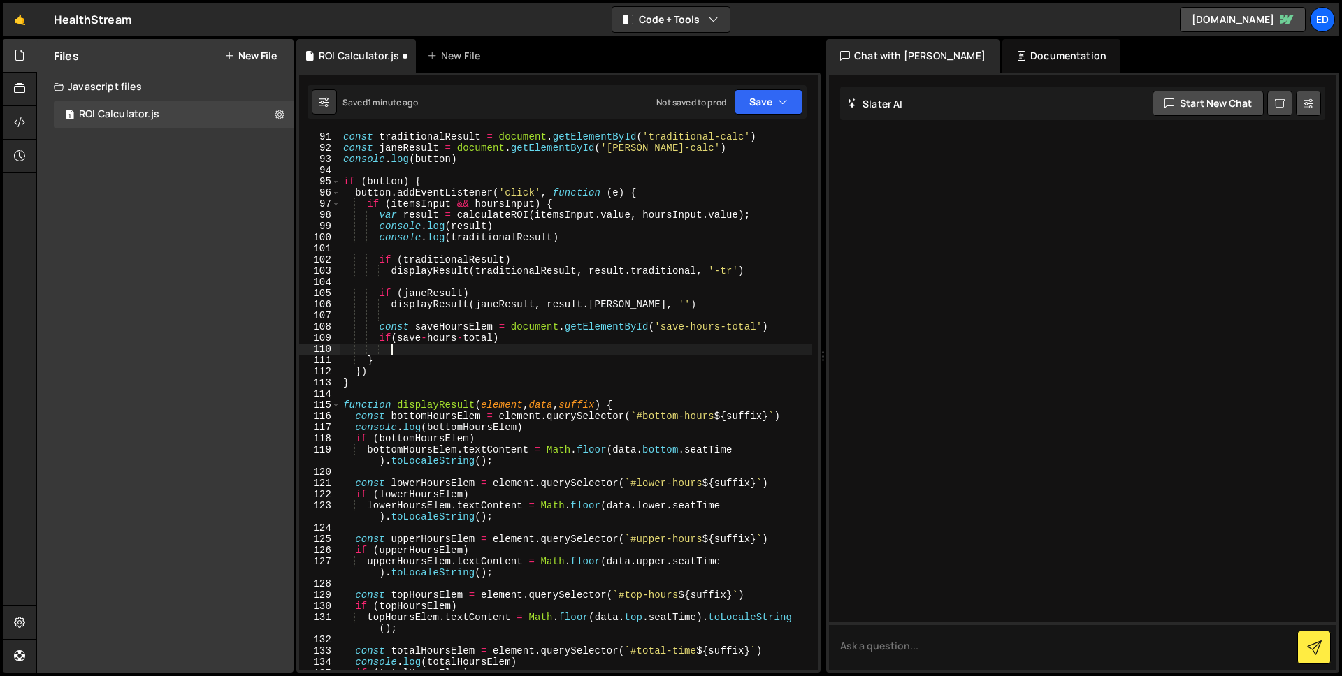
type textarea "if(saveHoursElem)"
click at [440, 349] on div "const traditionalResult = document . getElementById ( 'traditional-calc' ) cons…" at bounding box center [576, 417] width 472 height 572
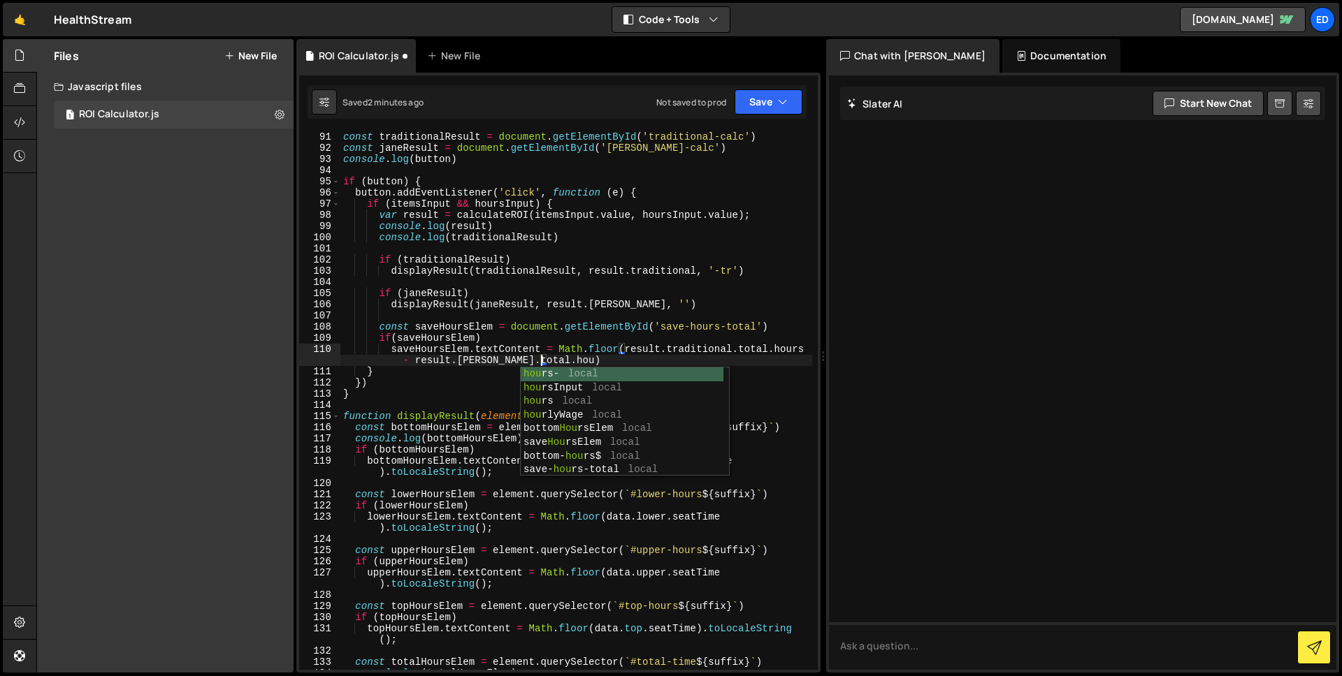
scroll to position [0, 43]
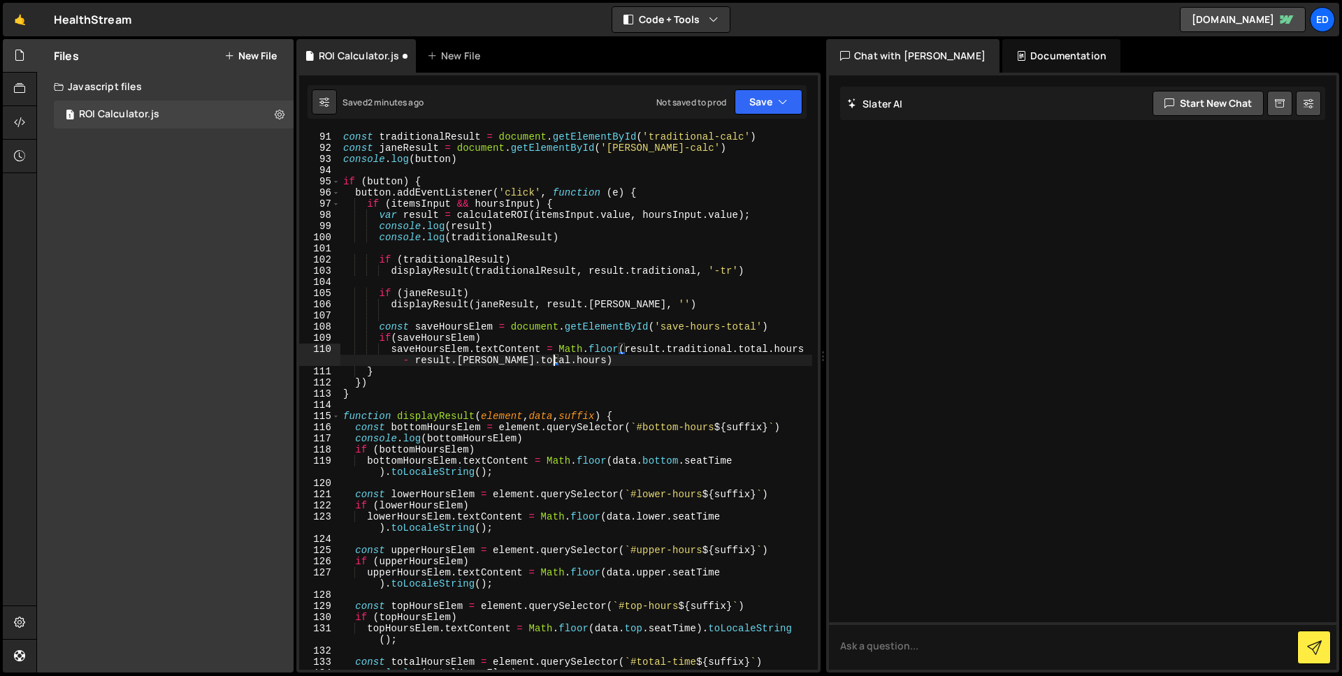
click at [578, 361] on div "const traditionalResult = document . getElementById ( 'traditional-calc' ) cons…" at bounding box center [576, 411] width 472 height 561
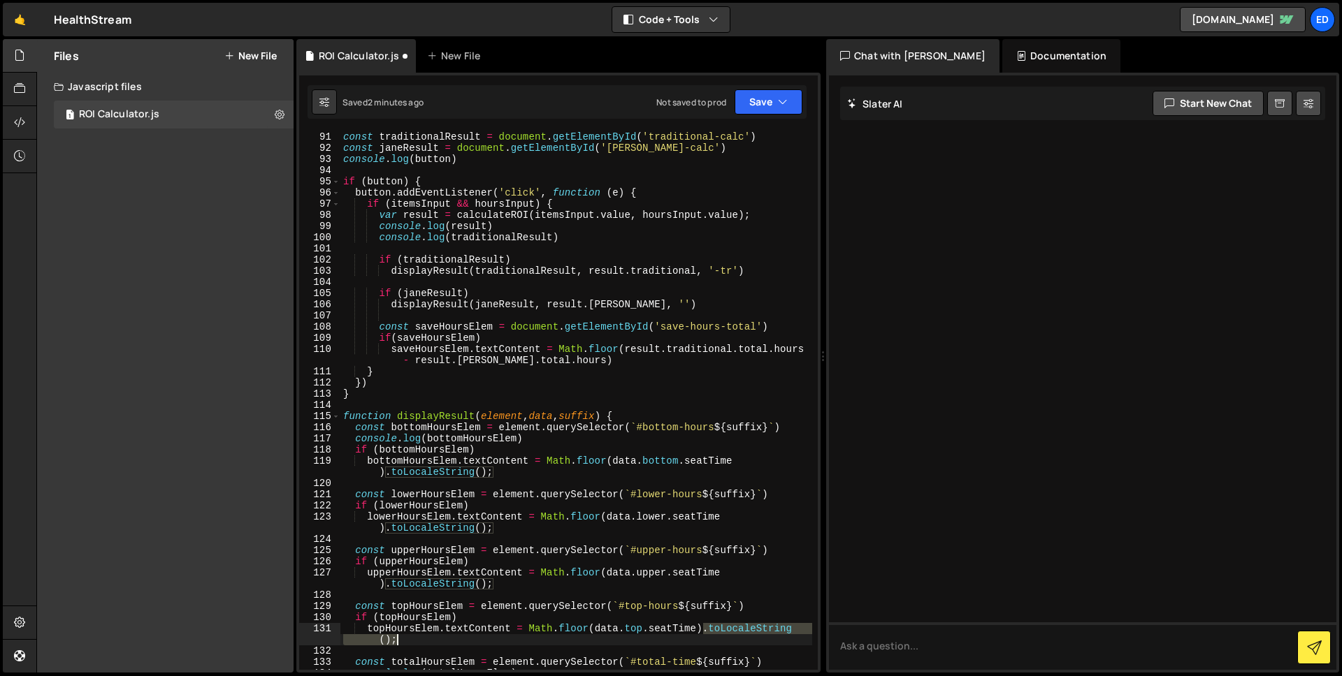
drag, startPoint x: 704, startPoint y: 630, endPoint x: 395, endPoint y: 638, distance: 309.0
click at [395, 638] on div "const traditionalResult = document . getElementById ( 'traditional-calc' ) cons…" at bounding box center [576, 411] width 472 height 561
click at [610, 362] on div "const traditionalResult = document . getElementById ( 'traditional-calc' ) cons…" at bounding box center [576, 411] width 472 height 561
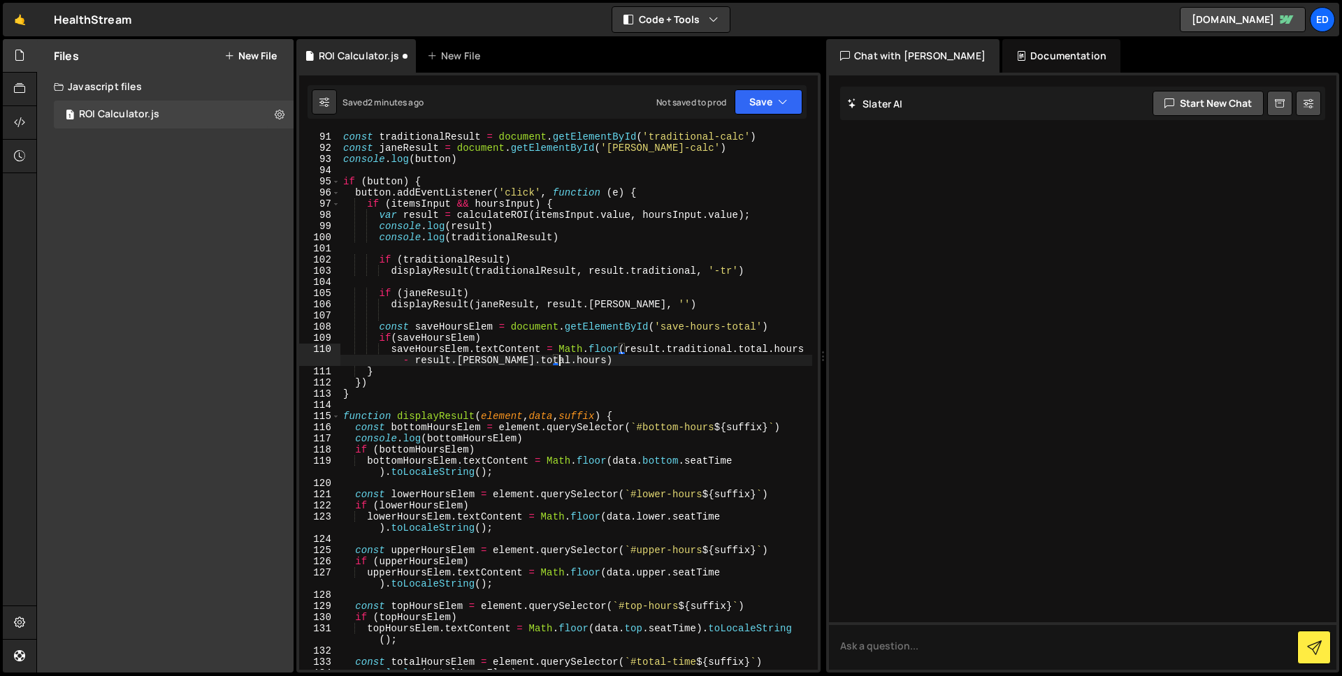
paste textarea ".toLocaleString();"
type textarea "saveHoursElem.textContent = Math.floor(result.traditional.total.hours- result.[…"
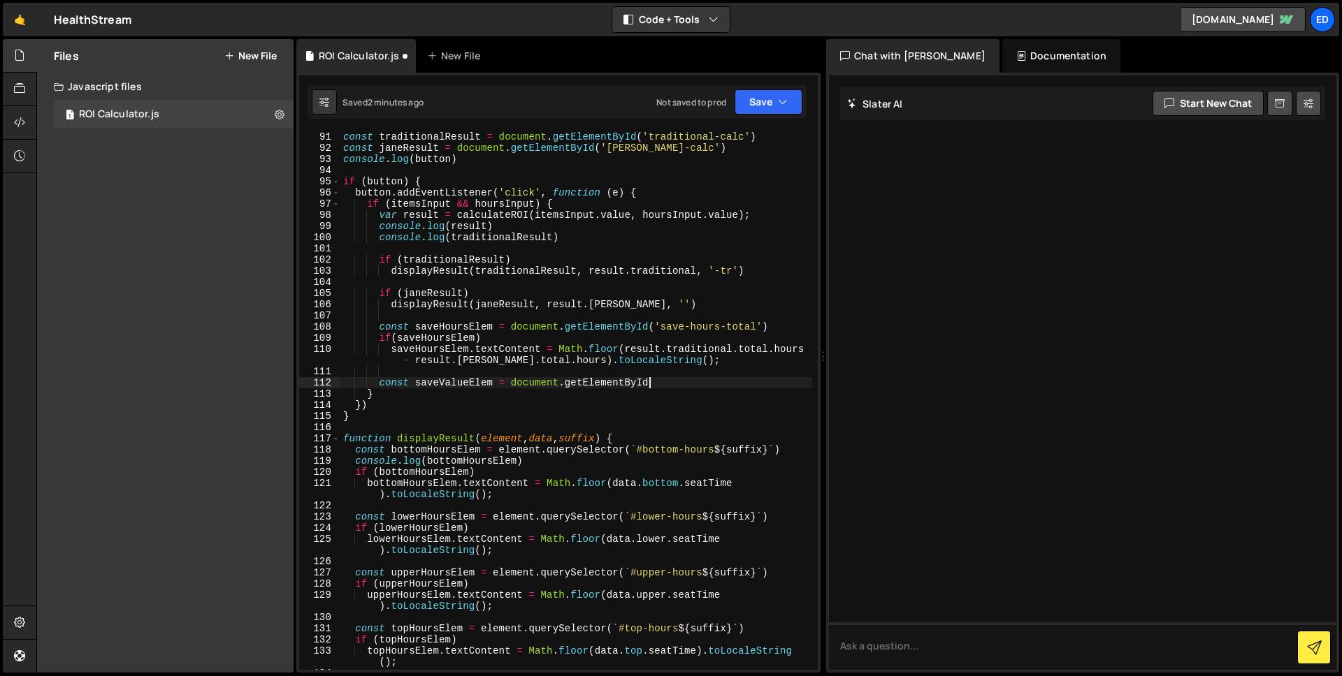
scroll to position [0, 21]
paste textarea "save-total-value')"
type textarea "const saveValueElem = document.getElementById('save-total-value')"
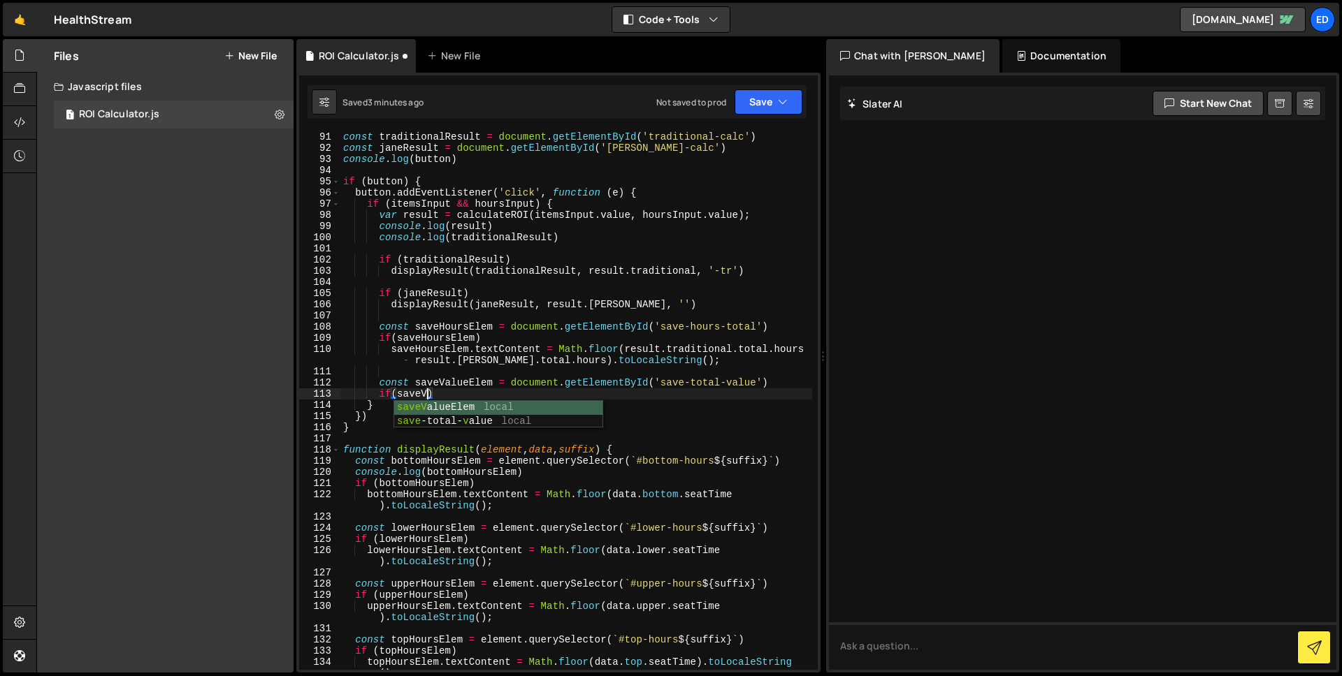
scroll to position [0, 6]
type textarea "if(saveValueElem)"
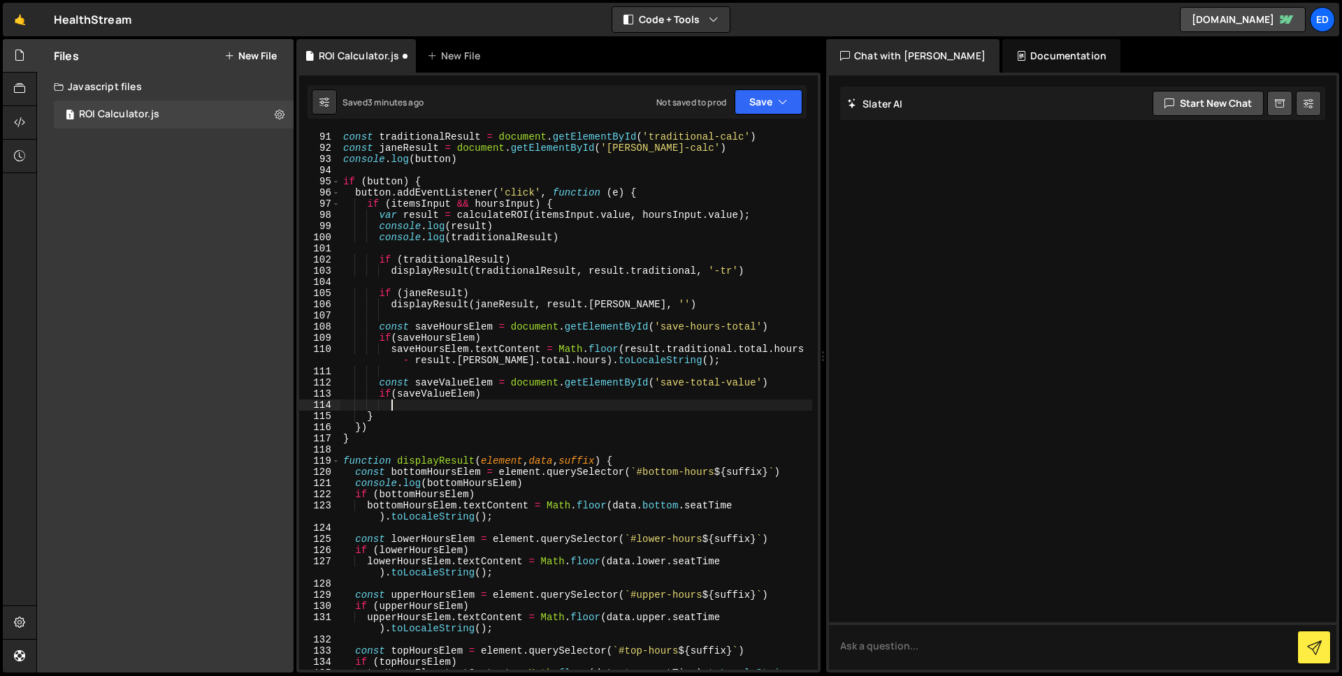
click at [472, 386] on div "const traditionalResult = document . getElementById ( 'traditional-calc' ) cons…" at bounding box center [576, 417] width 472 height 572
paste textarea "-total-value"
type textarea "const saveValueElem = document.getElementById('save-total-value')"
click at [439, 408] on div "const traditionalResult = document . getElementById ( 'traditional-calc' ) cons…" at bounding box center [576, 417] width 472 height 572
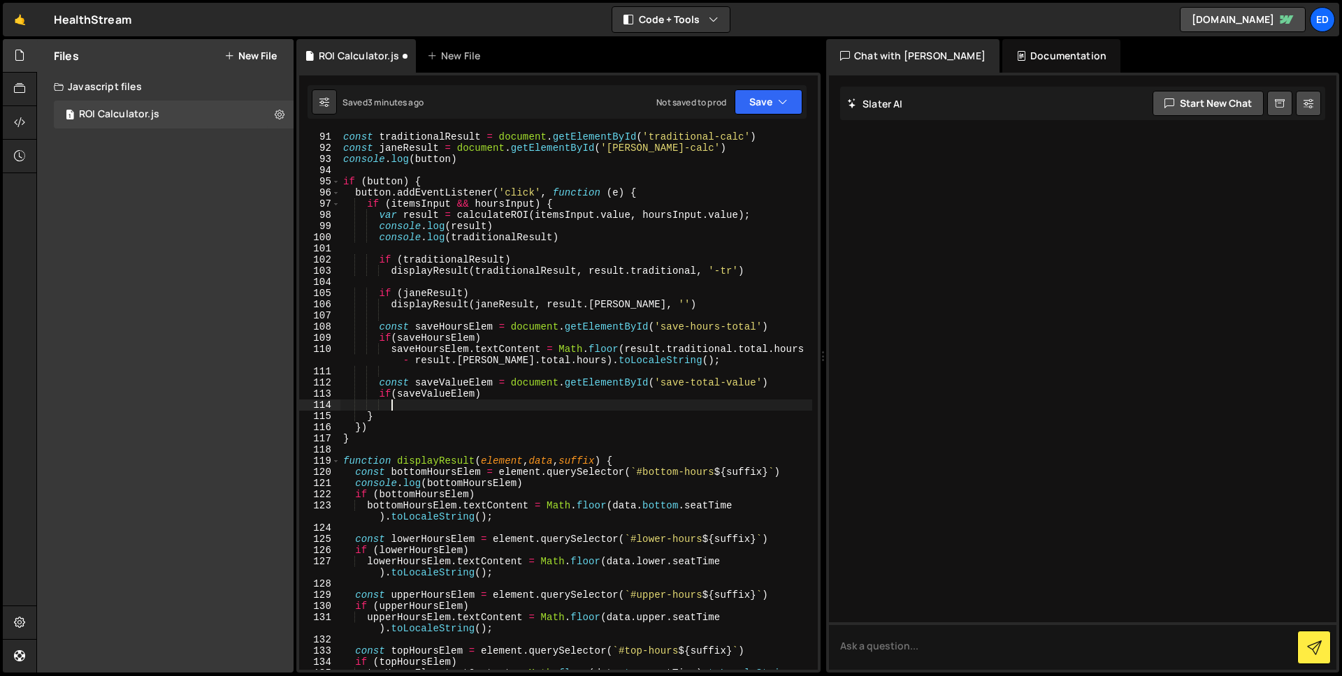
paste textarea "saveValueElem"
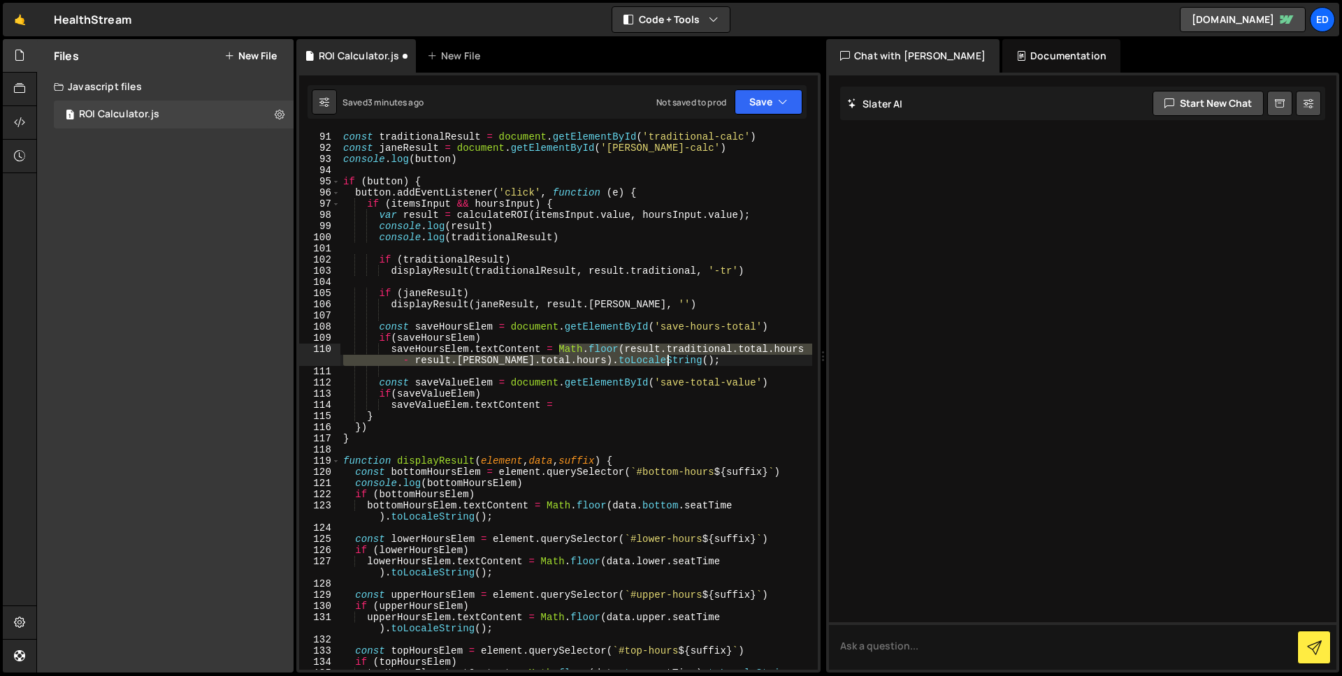
drag, startPoint x: 558, startPoint y: 345, endPoint x: 678, endPoint y: 363, distance: 121.5
click at [678, 363] on div "const traditionalResult = document . getElementById ( 'traditional-calc' ) cons…" at bounding box center [576, 417] width 472 height 572
click at [593, 408] on div "const traditionalResult = document . getElementById ( 'traditional-calc' ) cons…" at bounding box center [576, 417] width 472 height 572
paste textarea "Math.floor(result.traditional.total.hours- result.[PERSON_NAME].total.hours).to…"
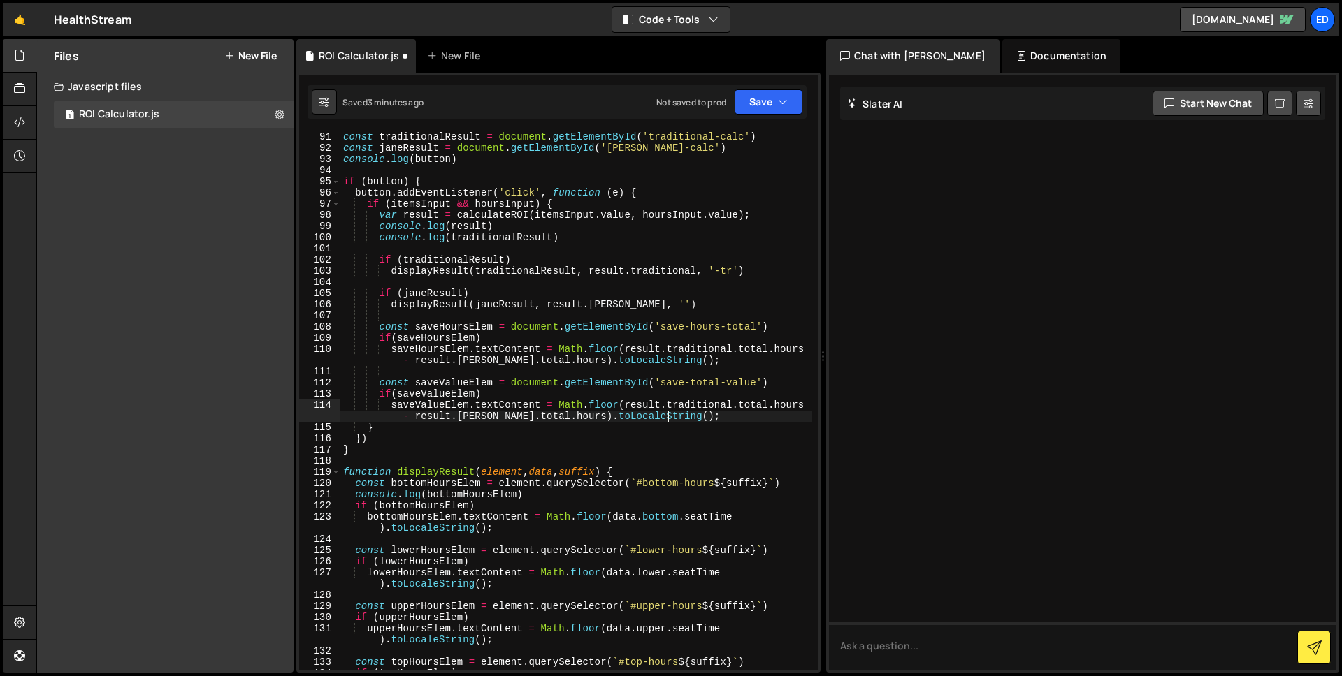
click at [783, 407] on div "const traditionalResult = document . getElementById ( 'traditional-calc' ) cons…" at bounding box center [576, 417] width 472 height 572
drag, startPoint x: 767, startPoint y: 388, endPoint x: 787, endPoint y: 397, distance: 22.2
click at [767, 388] on div "const traditionalResult = document . getElementById ( 'traditional-calc' ) cons…" at bounding box center [576, 417] width 472 height 572
click at [794, 407] on div "const traditionalResult = document . getElementById ( 'traditional-calc' ) cons…" at bounding box center [576, 417] width 472 height 572
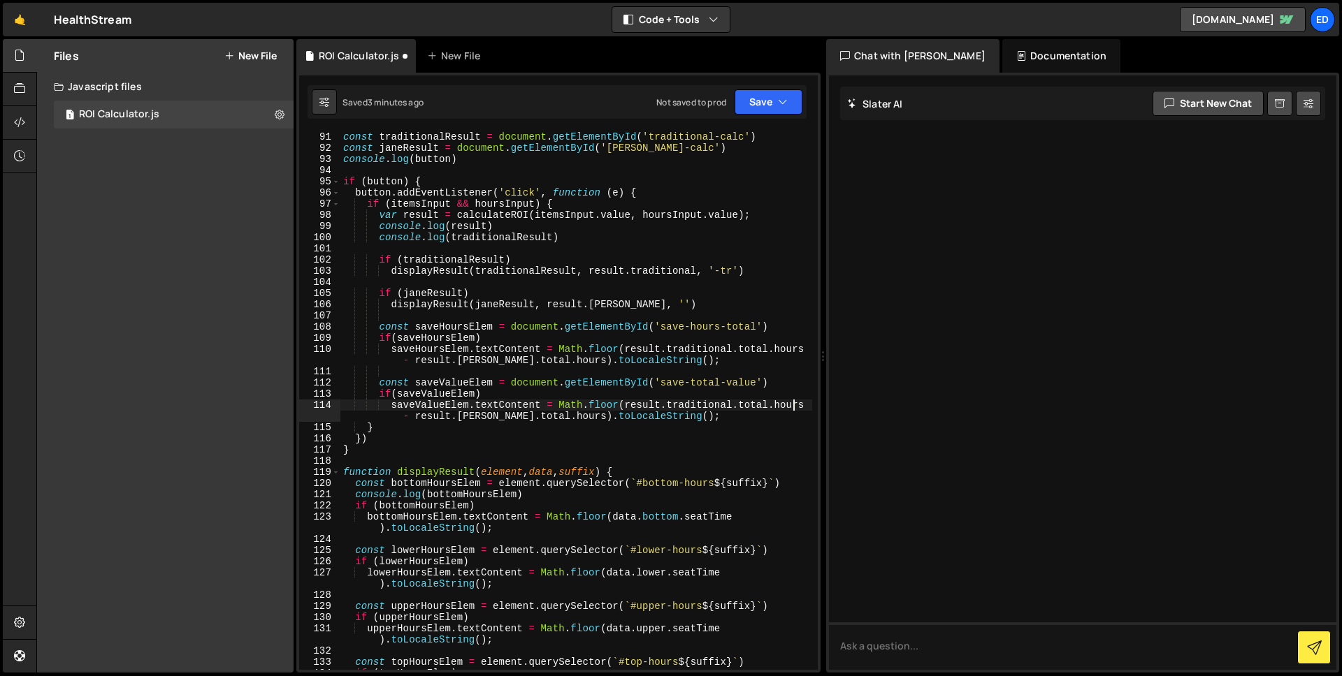
click at [794, 407] on div "const traditionalResult = document . getElementById ( 'traditional-calc' ) cons…" at bounding box center [576, 417] width 472 height 572
click at [757, 346] on div "const traditionalResult = document . getElementById ( 'traditional-calc' ) cons…" at bounding box center [576, 417] width 472 height 572
click at [799, 405] on div "const traditionalResult = document . getElementById ( 'traditional-calc' ) cons…" at bounding box center [576, 417] width 472 height 572
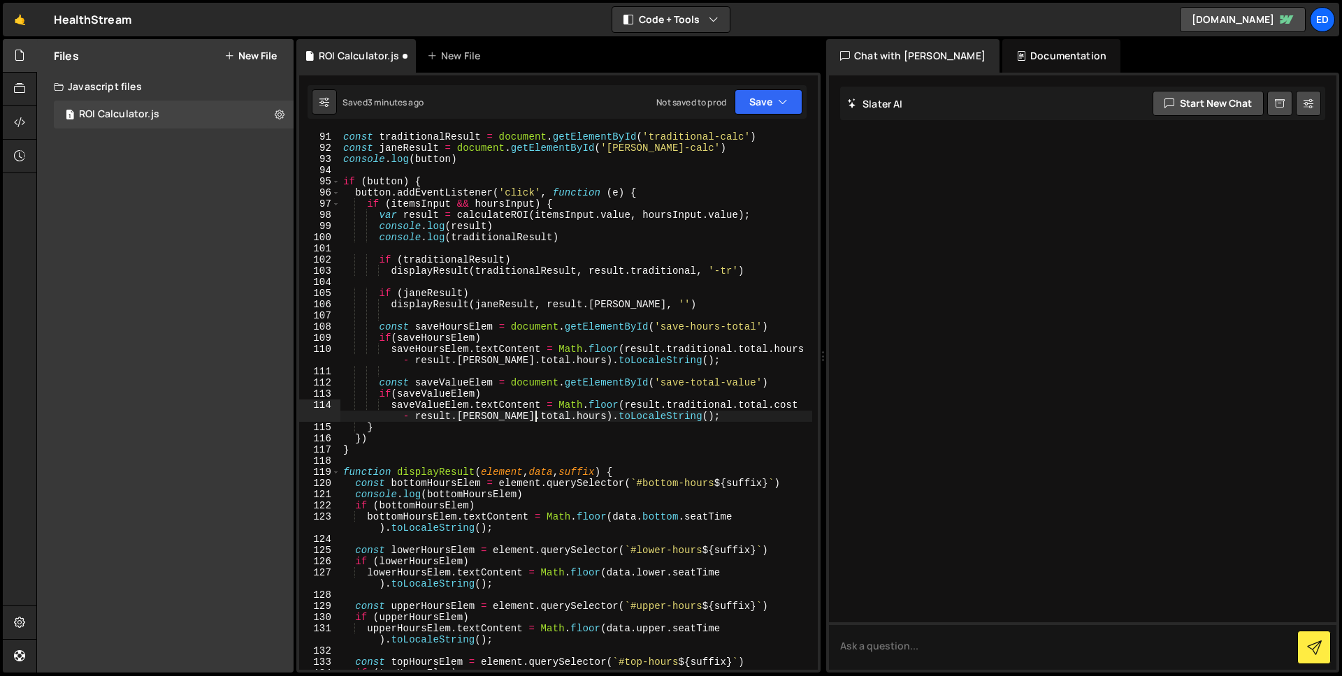
click at [532, 419] on div "const traditionalResult = document . getElementById ( 'traditional-calc' ) cons…" at bounding box center [576, 417] width 472 height 572
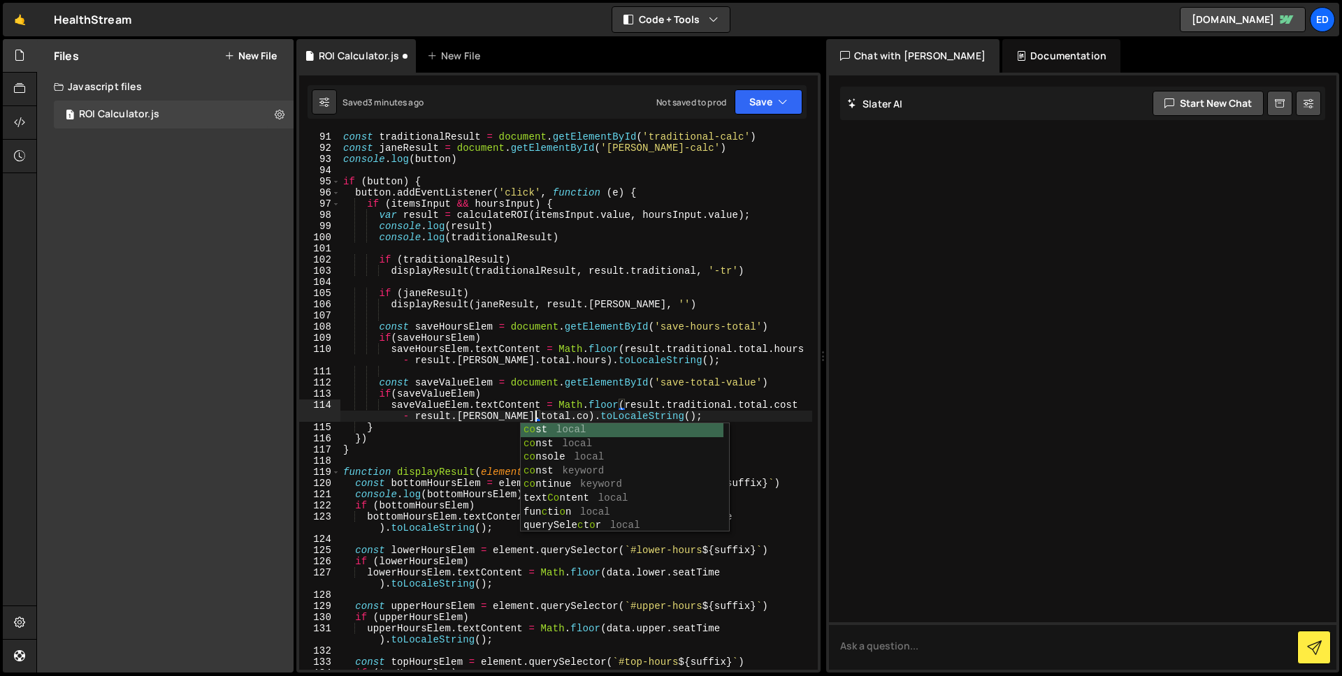
scroll to position [0, 42]
click at [804, 349] on div "const traditionalResult = document . getElementById ( 'traditional-calc' ) cons…" at bounding box center [576, 417] width 472 height 572
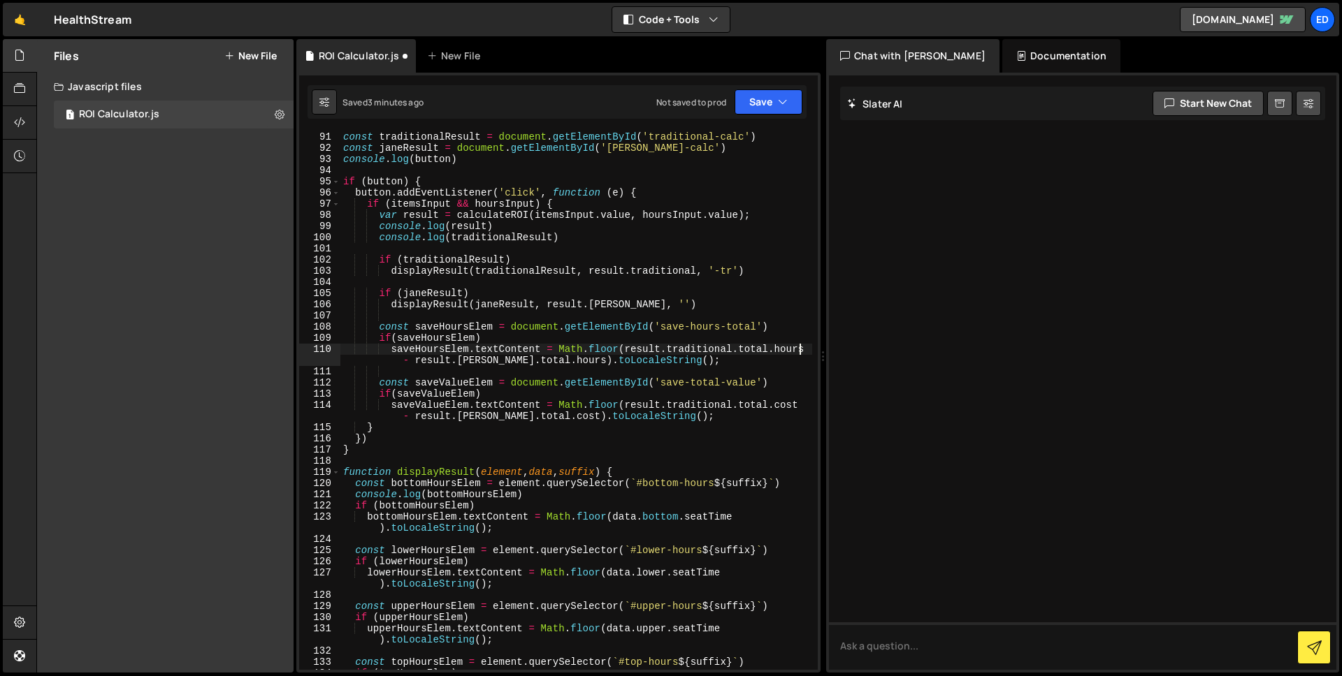
click at [806, 350] on div "const traditionalResult = document . getElementById ( 'traditional-calc' ) cons…" at bounding box center [576, 417] width 472 height 572
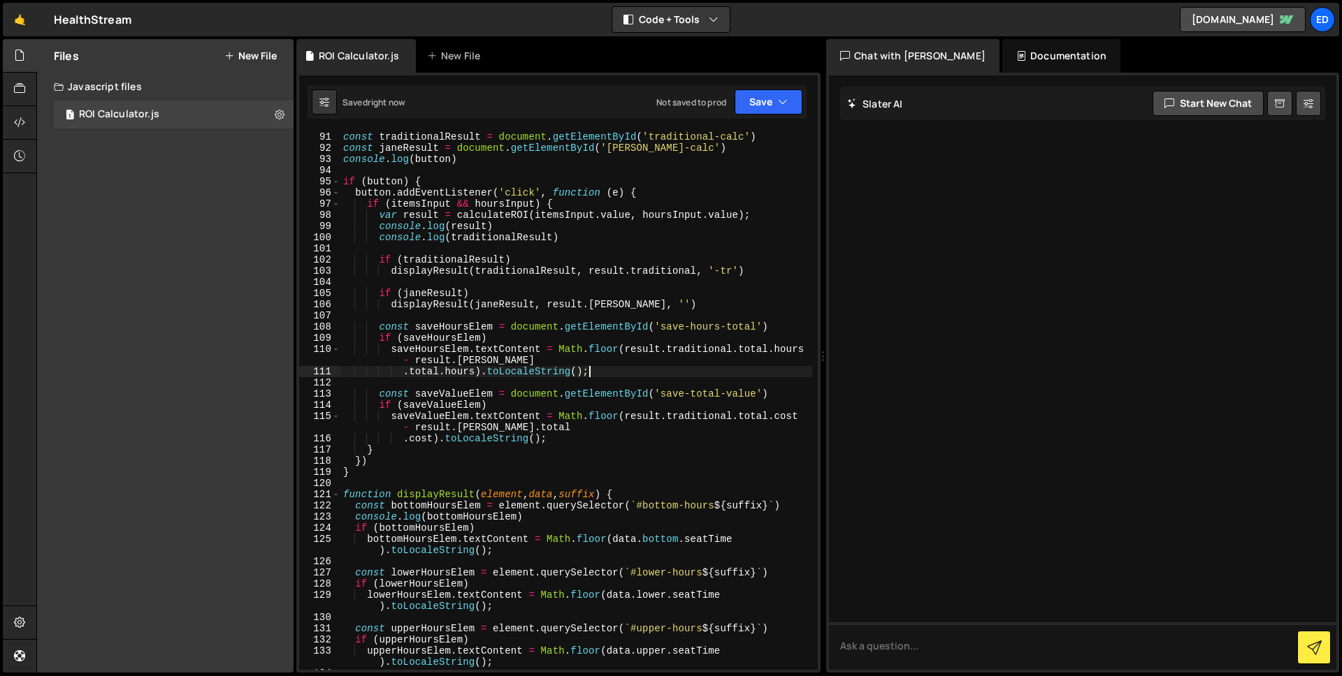
click at [629, 377] on div "const traditionalResult = document . getElementById ( 'traditional-calc' ) cons…" at bounding box center [576, 411] width 472 height 561
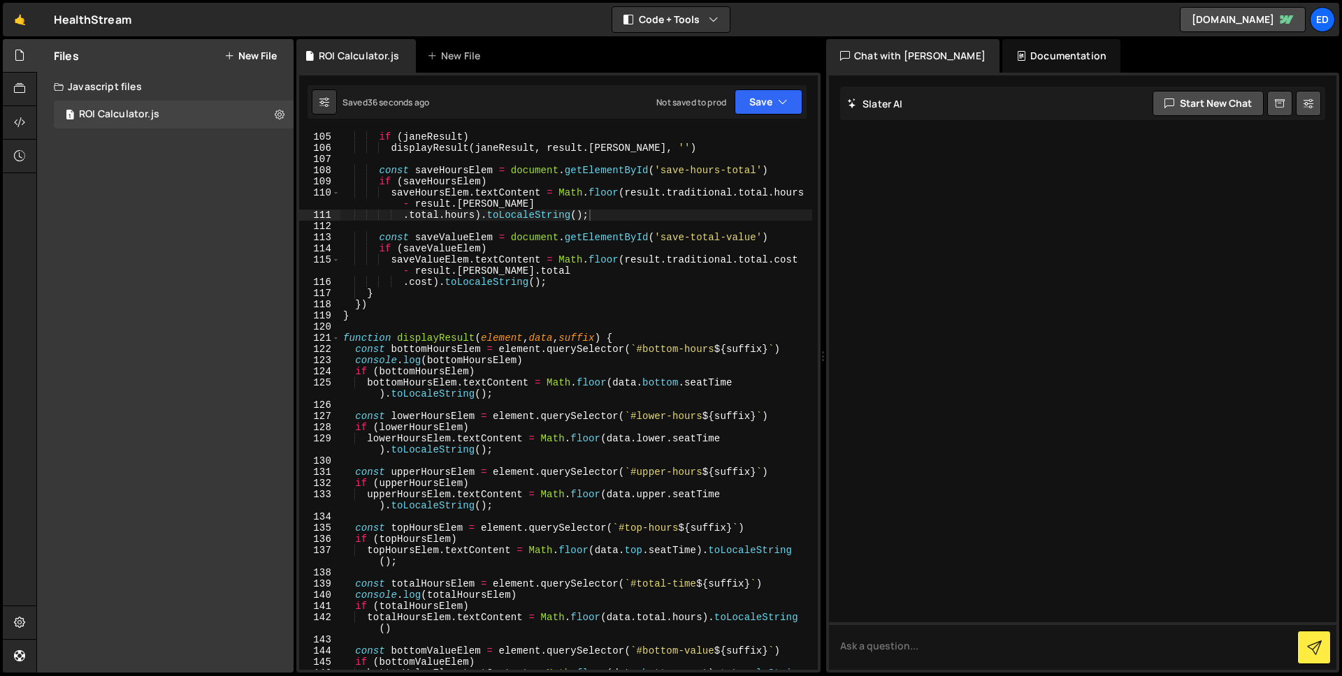
scroll to position [1237, 0]
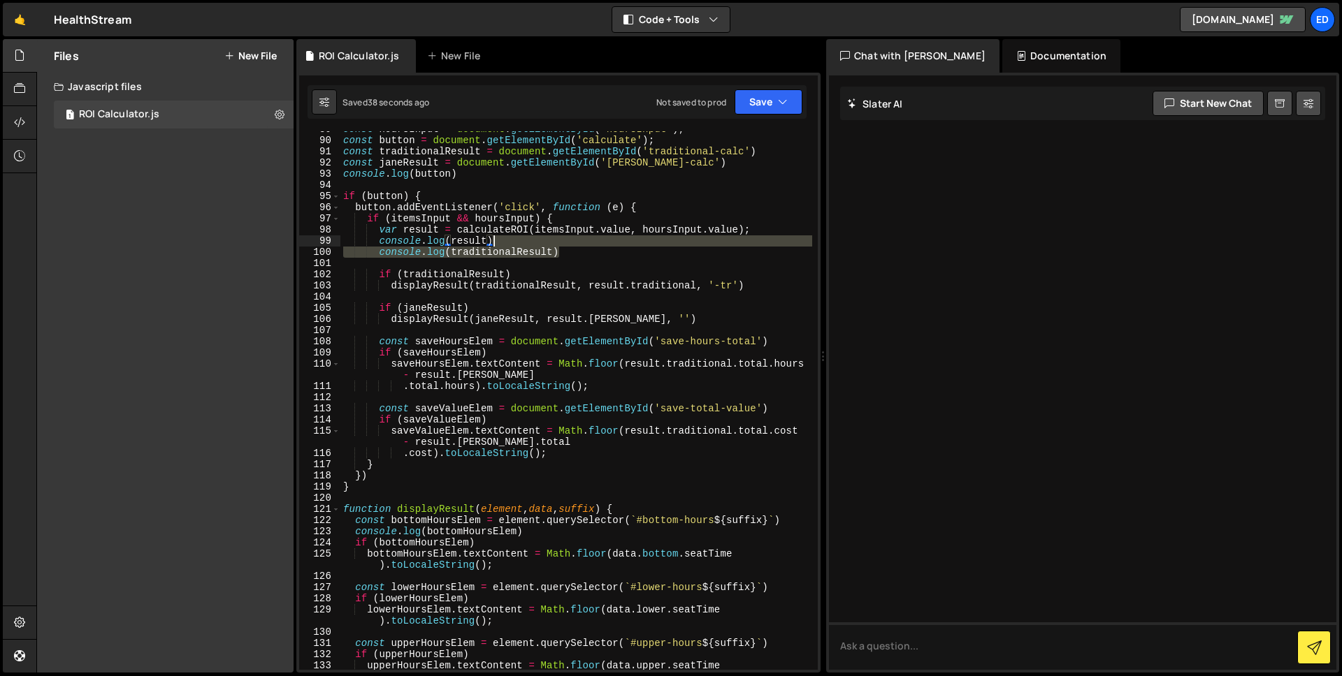
drag, startPoint x: 587, startPoint y: 252, endPoint x: 583, endPoint y: 242, distance: 9.7
click at [583, 242] on div "const hoursInput = document . getElementById ( 'hoursInput' ) ; const button = …" at bounding box center [576, 410] width 472 height 572
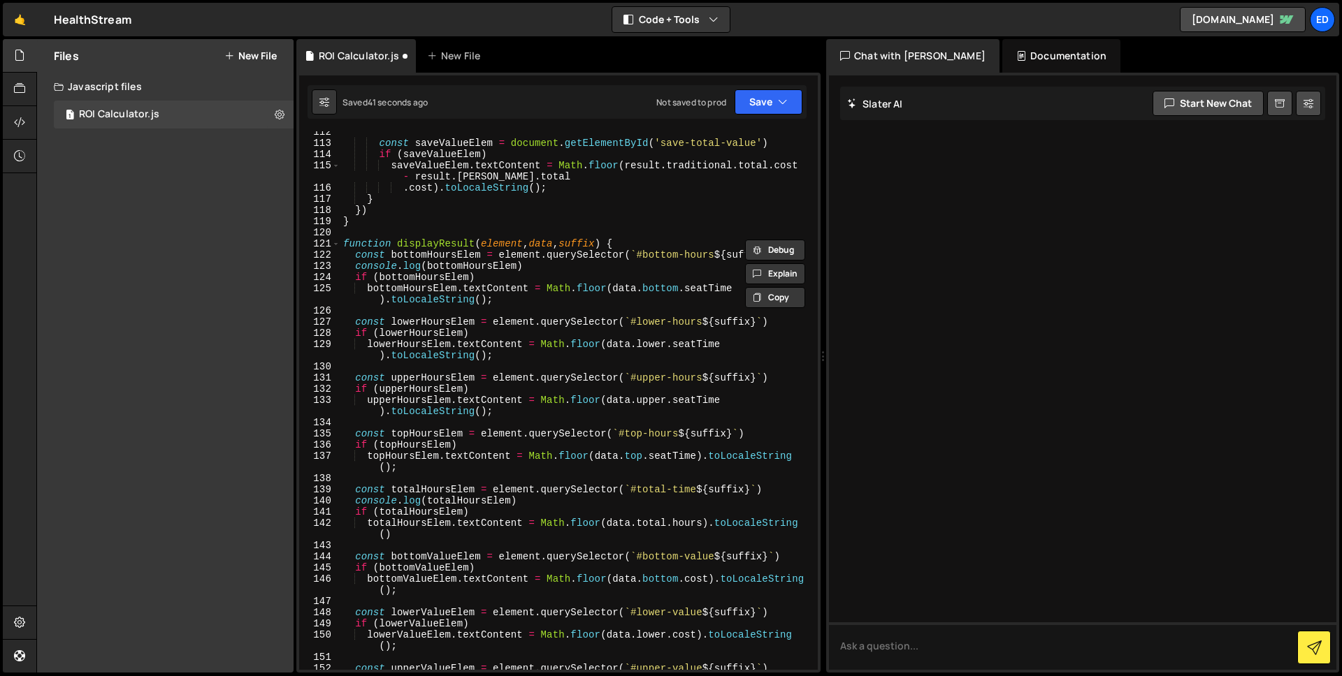
click at [542, 265] on div "const saveValueElem = document . getElementById ( 'save-total-value' ) if ( sav…" at bounding box center [576, 406] width 472 height 561
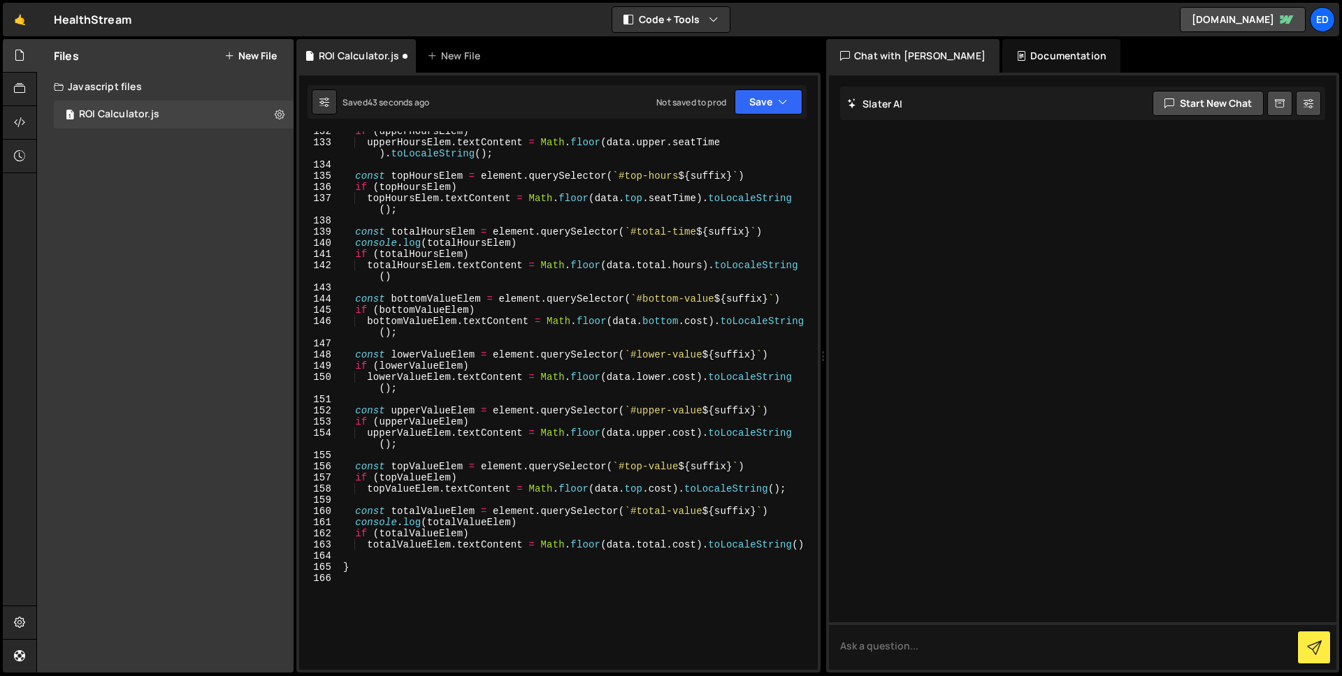
scroll to position [1761, 0]
click at [546, 522] on div "if ( upperHoursElem ) upperHoursElem . textContent = Math . floor ( data . uppe…" at bounding box center [576, 406] width 472 height 561
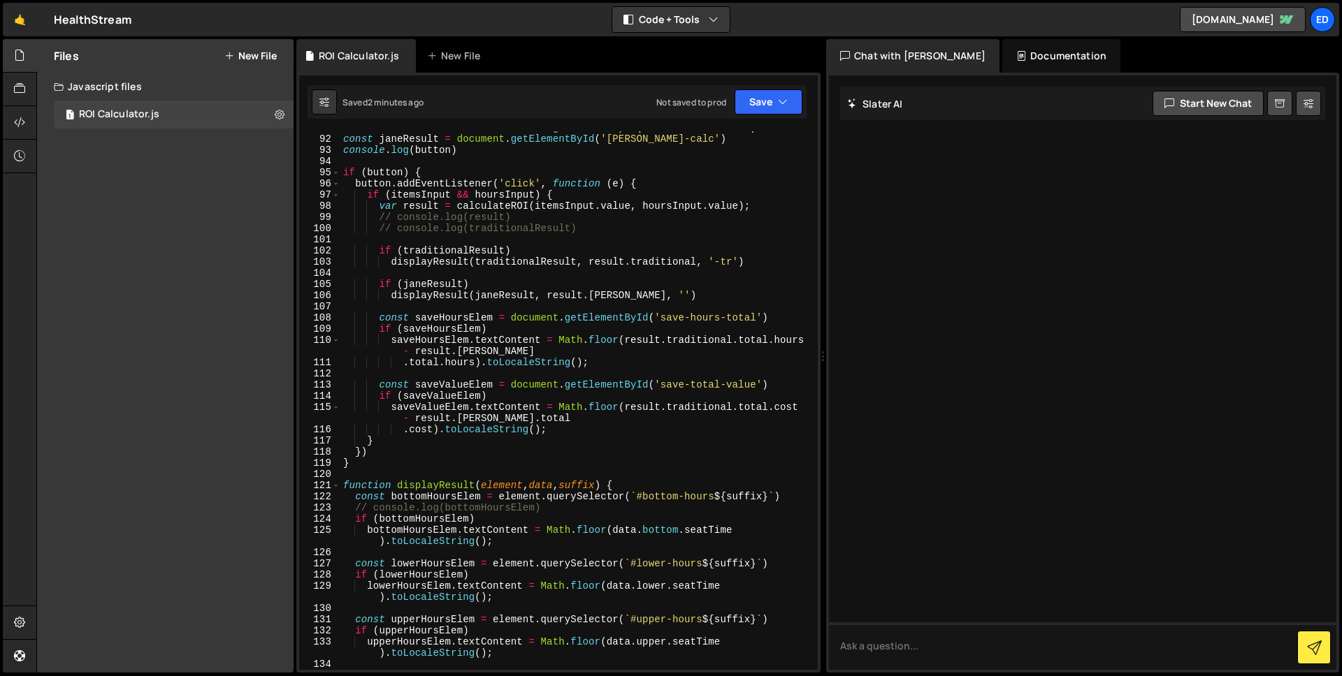
scroll to position [1261, 0]
click at [473, 384] on div "const traditionalResult = document . getElementById ( 'traditional-calc' ) cons…" at bounding box center [576, 402] width 472 height 561
click at [572, 430] on div "const traditionalResult = document . getElementById ( 'traditional-calc' ) cons…" at bounding box center [576, 402] width 472 height 561
type textarea ".cost).toLocaleString();"
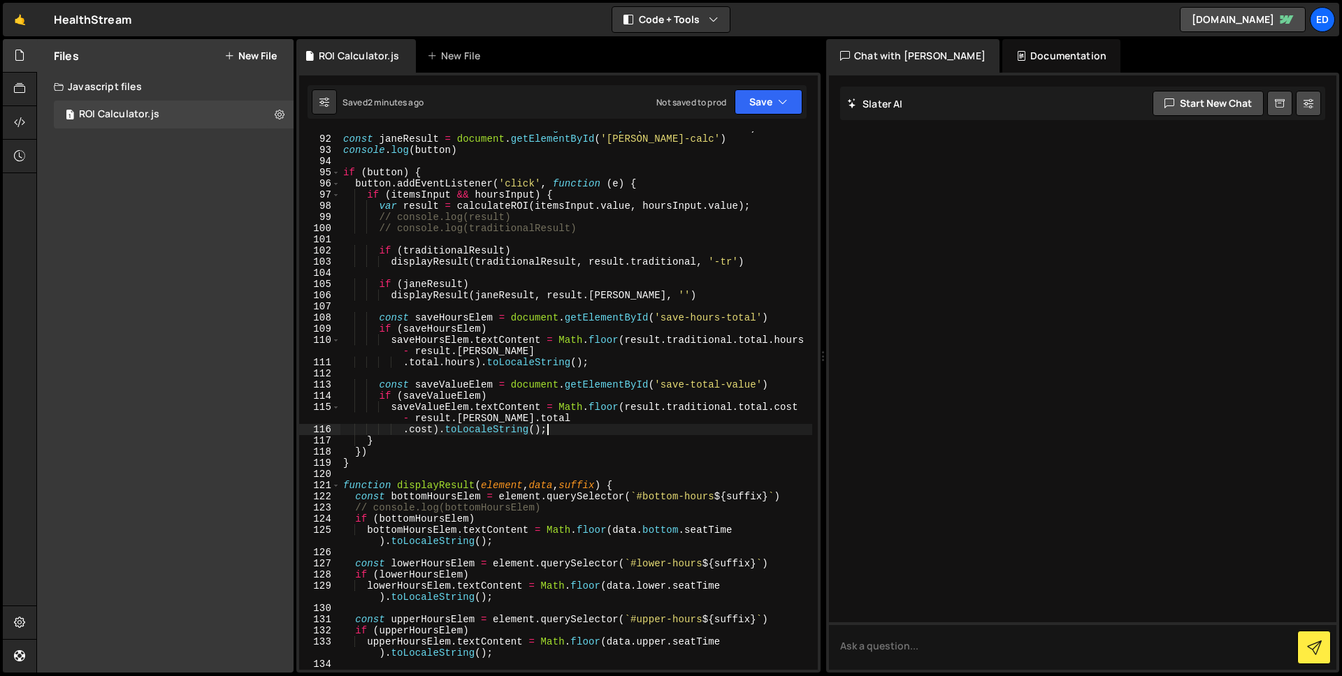
scroll to position [0, 3]
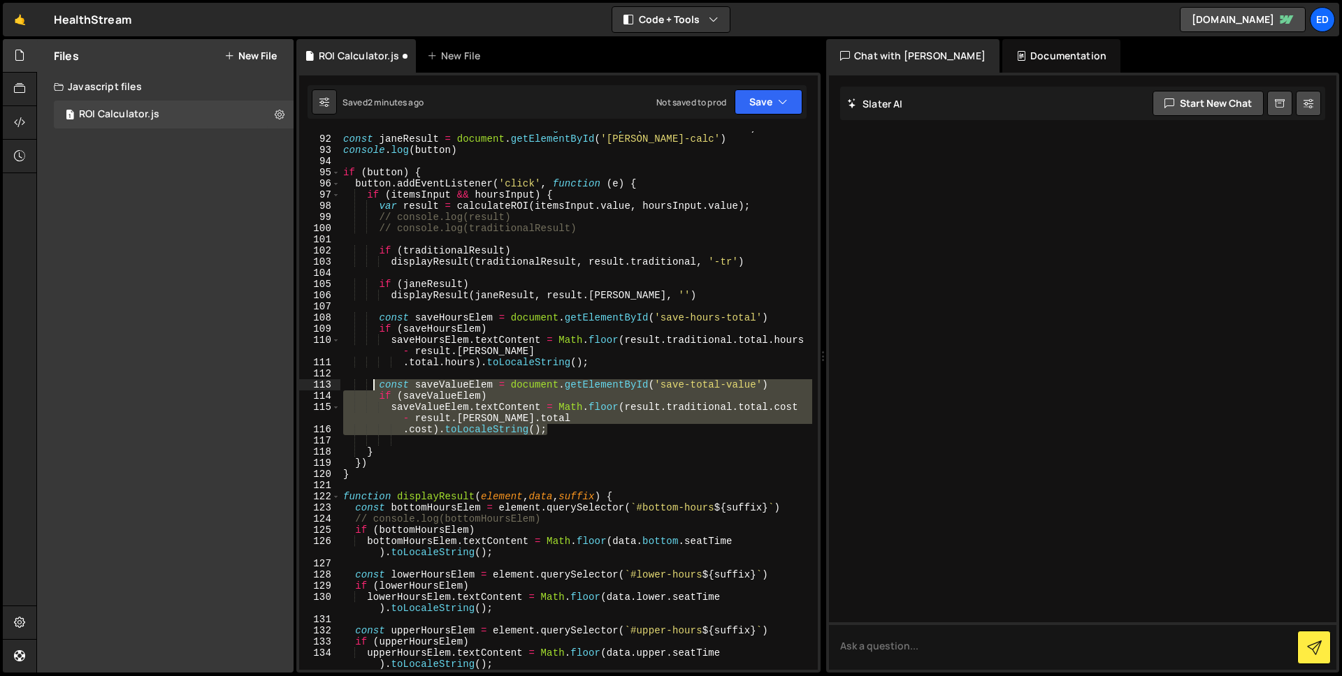
drag, startPoint x: 565, startPoint y: 428, endPoint x: 375, endPoint y: 386, distance: 193.8
click at [375, 386] on div "const traditionalResult = document . getElementById ( 'traditional-calc' ) cons…" at bounding box center [576, 402] width 472 height 561
click at [591, 426] on div "const traditionalResult = document . getElementById ( 'traditional-calc' ) cons…" at bounding box center [576, 400] width 472 height 539
type textarea ".cost).toLocaleString();"
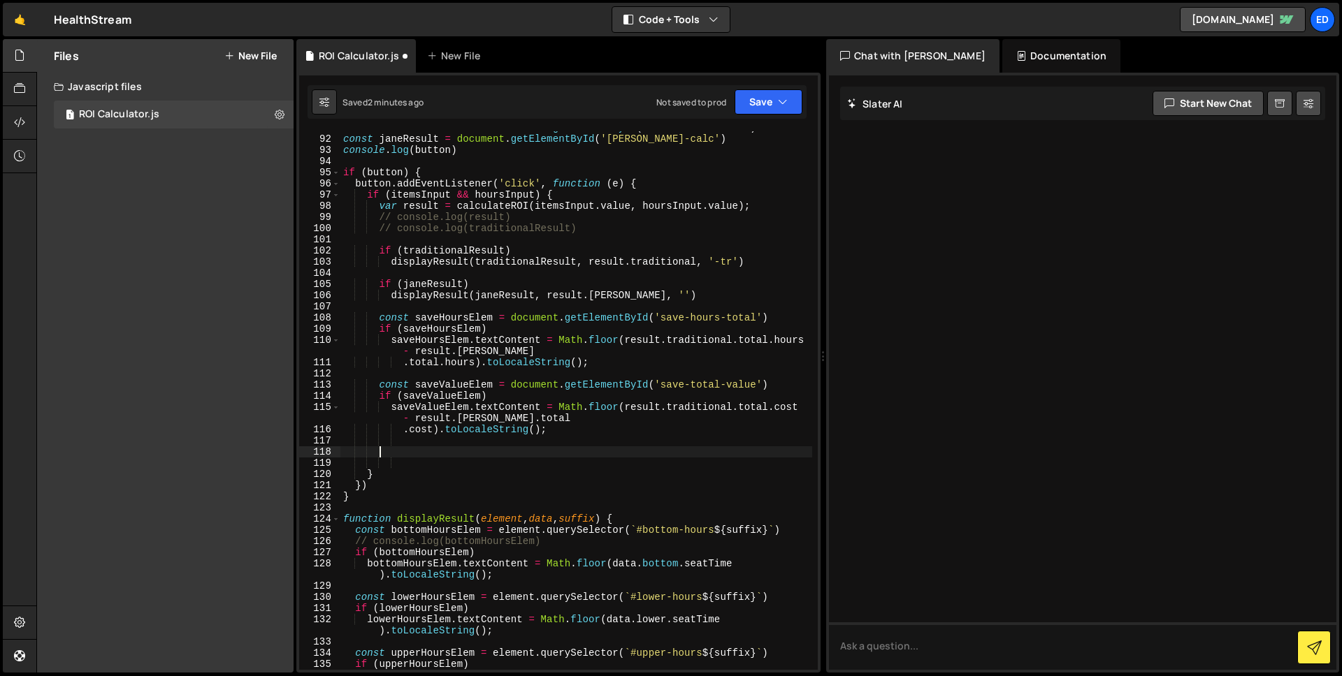
scroll to position [0, 2]
paste textarea ".cost).toLocaleString();"
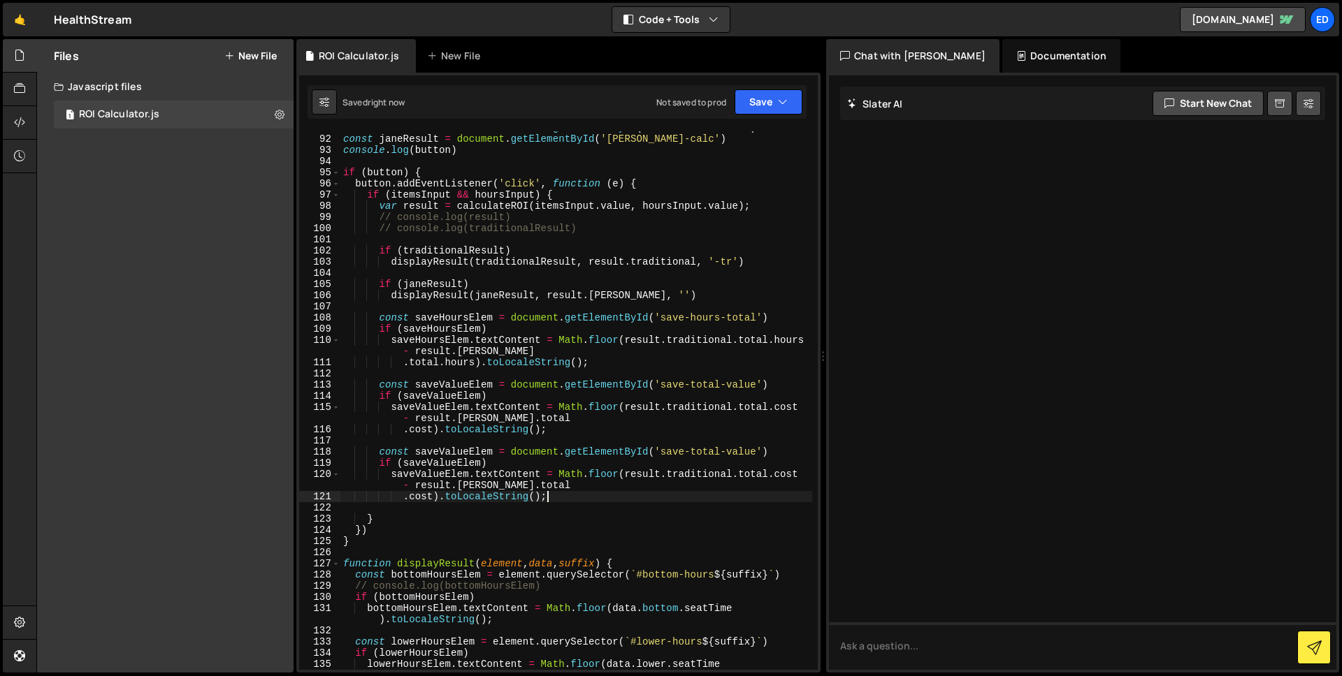
click at [495, 454] on div "const traditionalResult = document . getElementById ( 'traditional-calc' ) cons…" at bounding box center [576, 408] width 472 height 572
click at [667, 451] on div "const traditionalResult = document . getElementById ( 'traditional-calc' ) cons…" at bounding box center [576, 408] width 472 height 572
click at [764, 456] on div "const traditionalResult = document . getElementById ( 'traditional-calc' ) cons…" at bounding box center [576, 408] width 472 height 572
paste textarea "value-1"
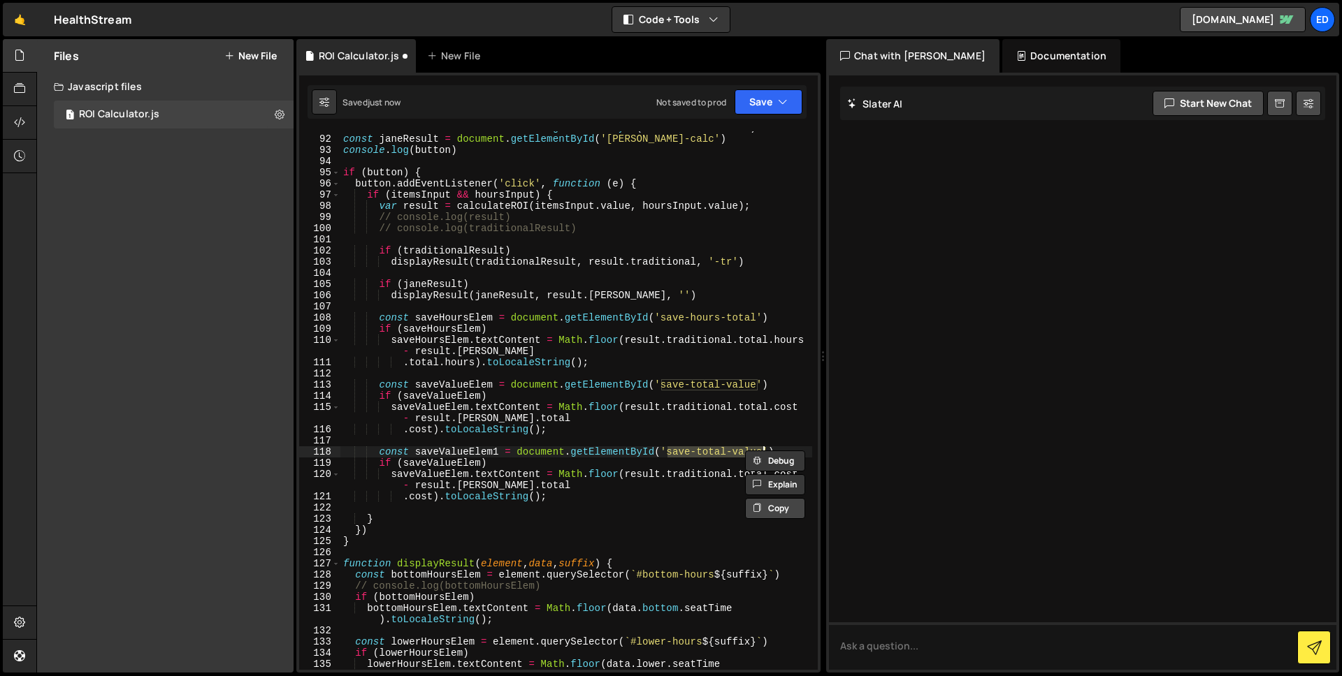
type textarea "const saveValueElem1 = document.getElementById('save-value-1')"
click at [671, 437] on div "const traditionalResult = document . getElementById ( 'traditional-calc' ) cons…" at bounding box center [576, 408] width 472 height 572
click at [458, 456] on div "const traditionalResult = document . getElementById ( 'traditional-calc' ) cons…" at bounding box center [576, 408] width 472 height 572
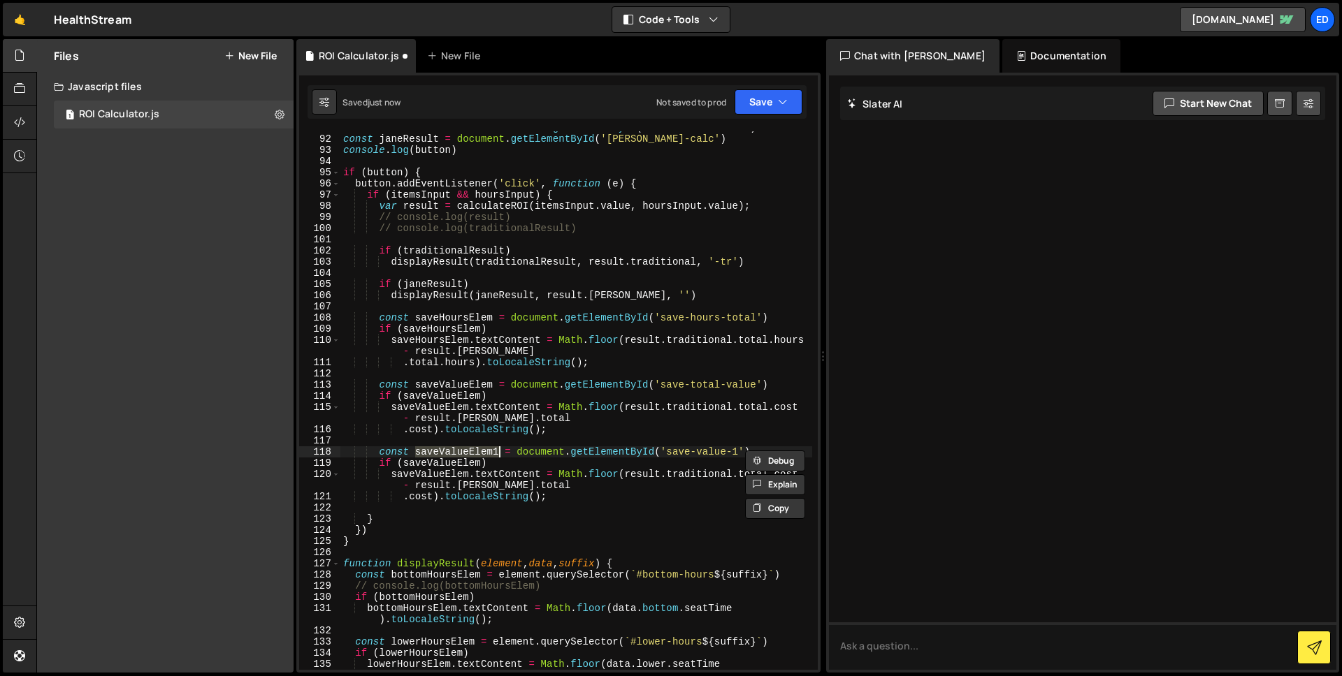
click at [449, 460] on div "const traditionalResult = document . getElementById ( 'traditional-calc' ) cons…" at bounding box center [576, 408] width 472 height 572
paste textarea "1"
click at [440, 477] on div "const traditionalResult = document . getElementById ( 'traditional-calc' ) cons…" at bounding box center [576, 408] width 472 height 572
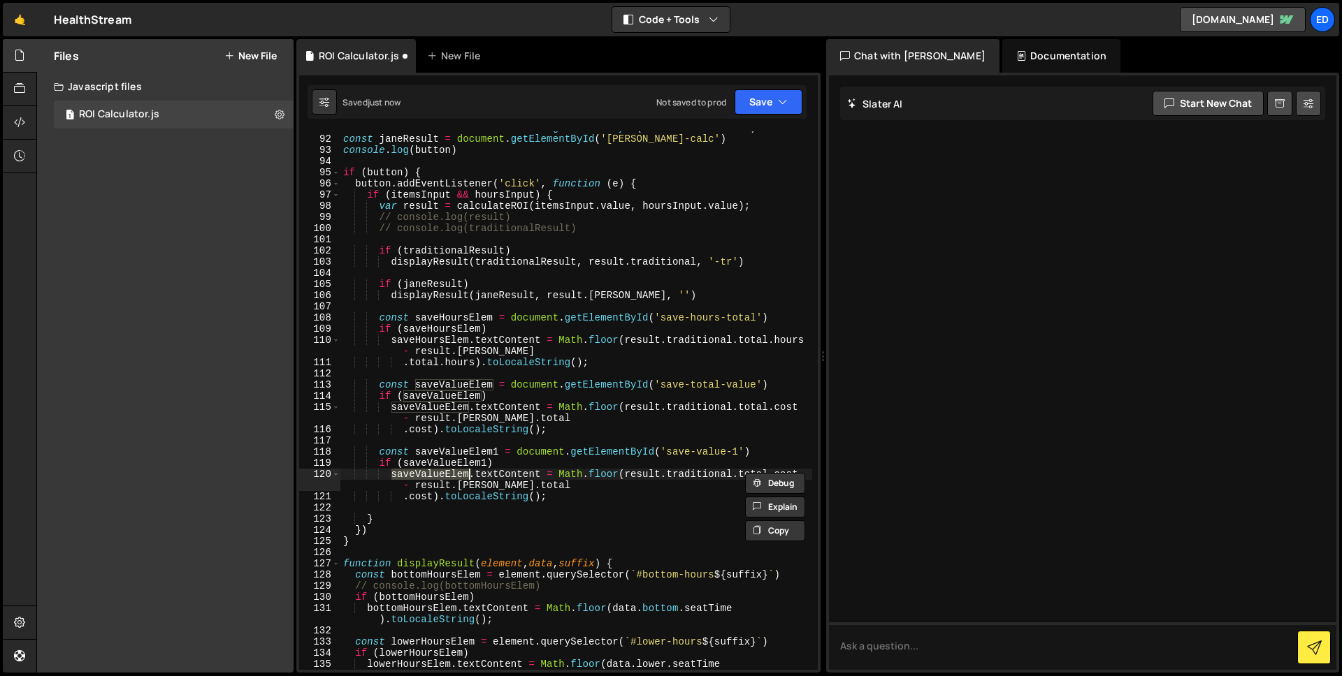
paste textarea "1"
click at [597, 490] on div "const traditionalResult = document . getElementById ( 'traditional-calc' ) cons…" at bounding box center [576, 408] width 472 height 572
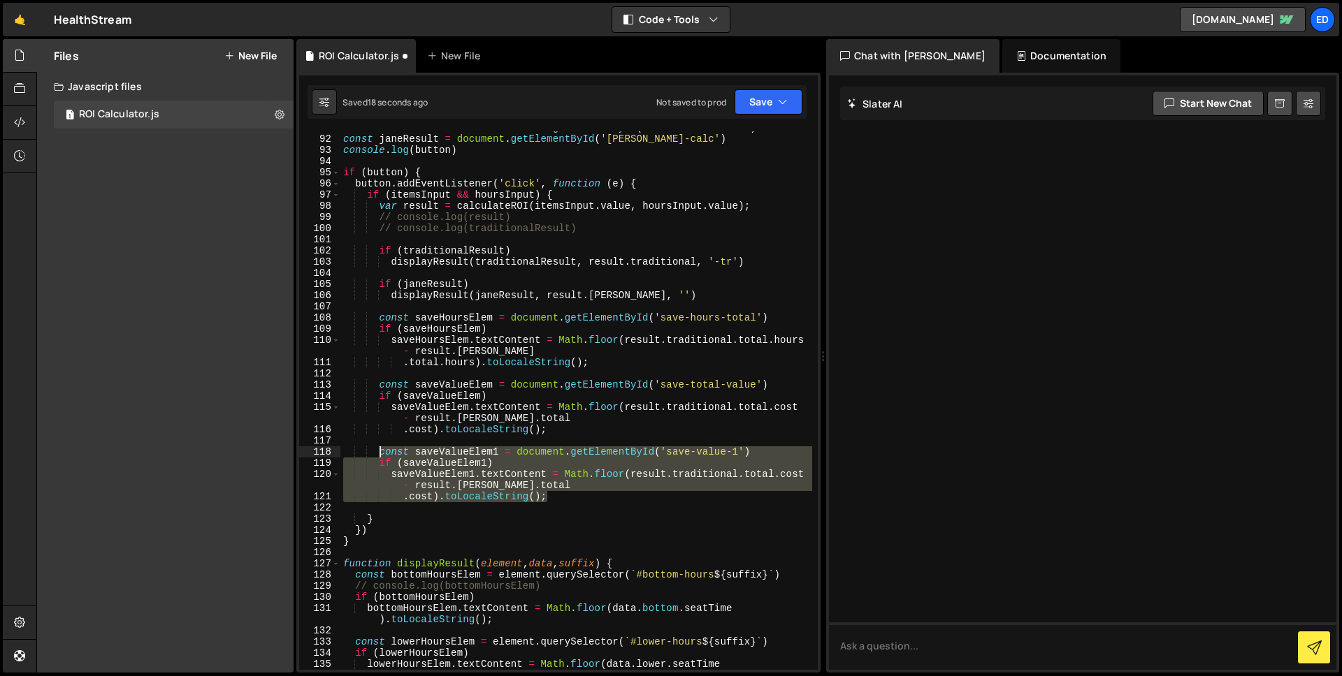
drag, startPoint x: 555, startPoint y: 499, endPoint x: 378, endPoint y: 455, distance: 182.2
click at [378, 455] on div "const traditionalResult = document . getElementById ( 'traditional-calc' ) cons…" at bounding box center [576, 408] width 472 height 572
type textarea "const saveValueElem1 = document.getElementById('save-value-1') if (saveValueEle…"
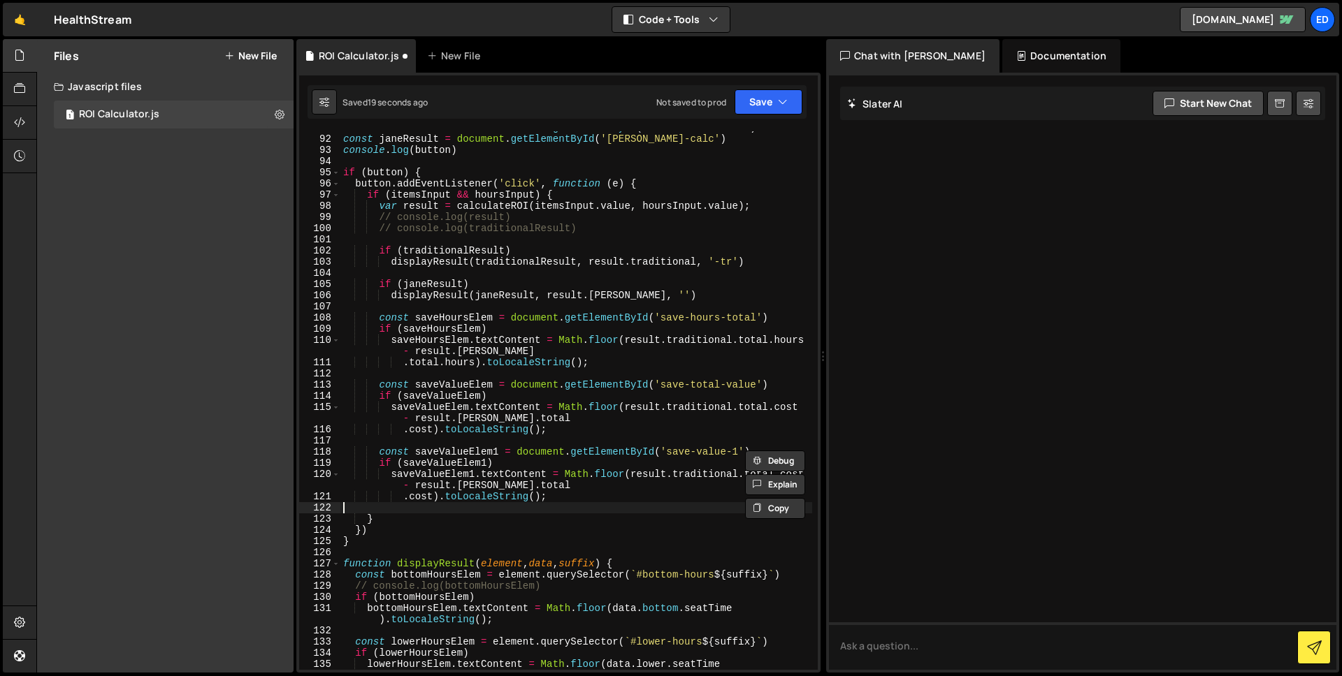
click at [583, 504] on div "const traditionalResult = document . getElementById ( 'traditional-calc' ) cons…" at bounding box center [576, 408] width 472 height 572
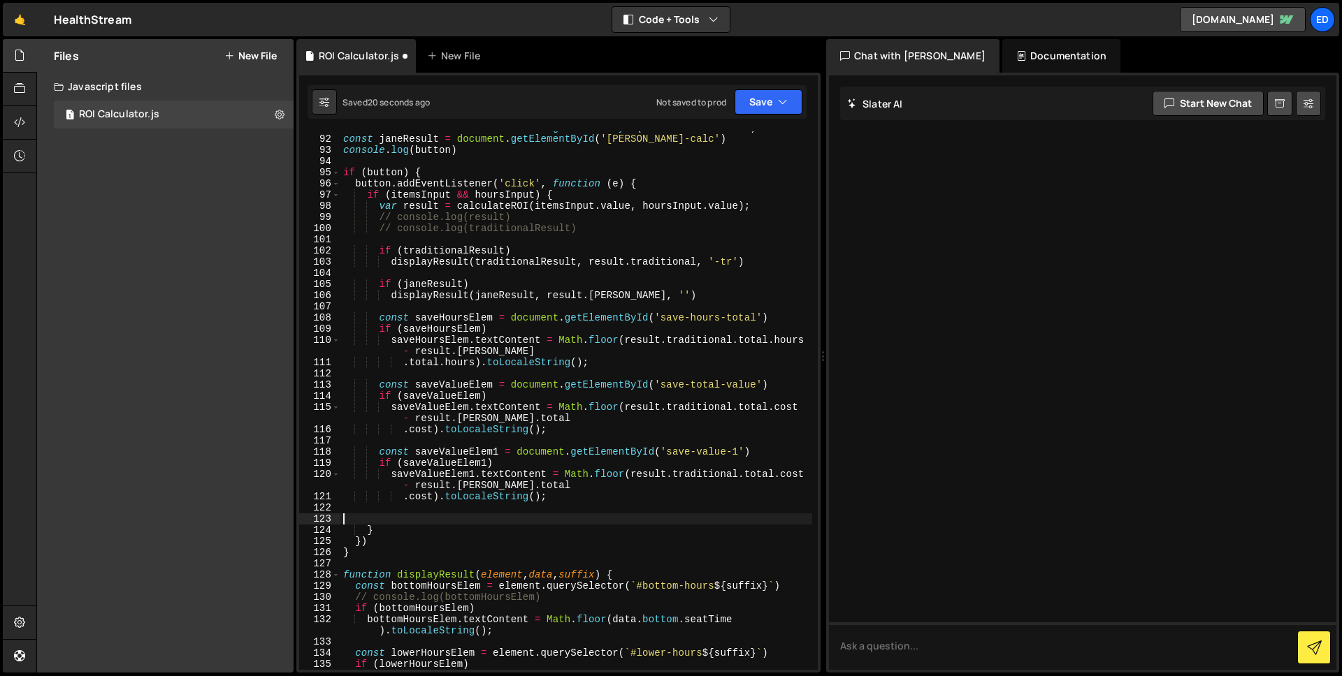
paste textarea ".cost).toLocaleString();"
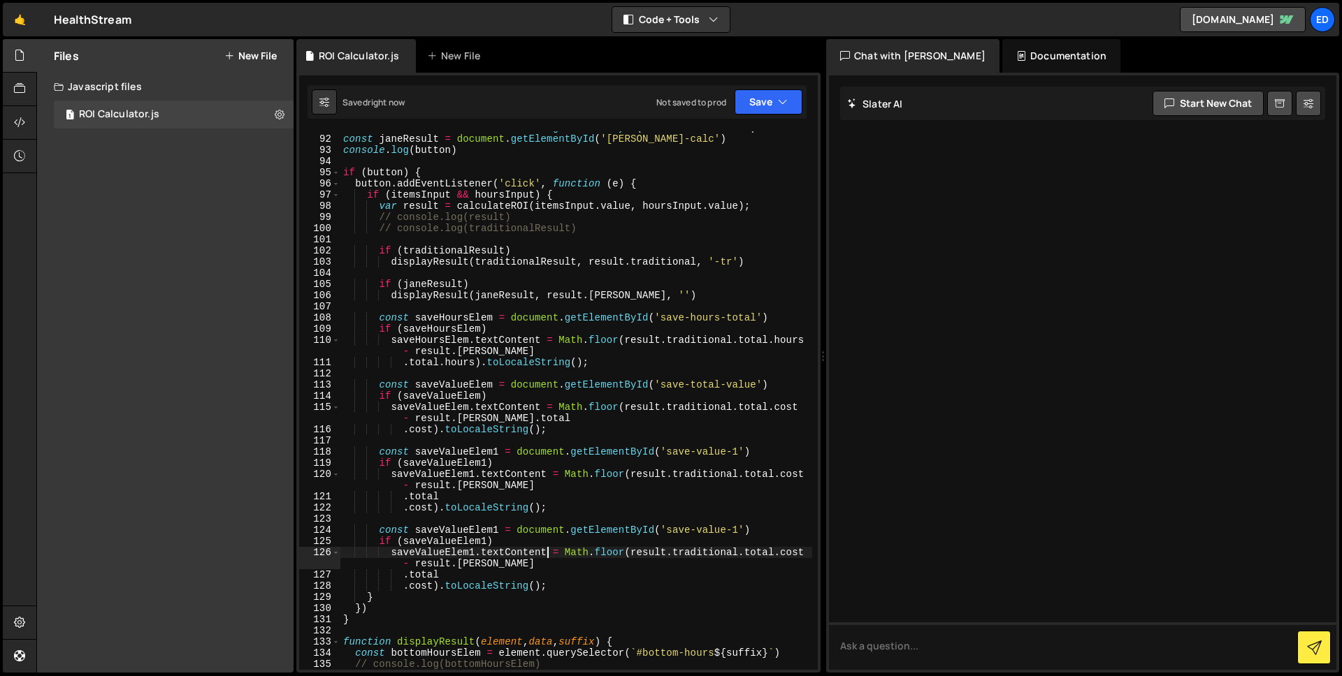
click at [500, 532] on div "const traditionalResult = document . getElementById ( 'traditional-calc' ) cons…" at bounding box center [576, 402] width 472 height 561
click at [738, 531] on div "const traditionalResult = document . getElementById ( 'traditional-calc' ) cons…" at bounding box center [576, 402] width 472 height 561
click at [473, 530] on div "const traditionalResult = document . getElementById ( 'traditional-calc' ) cons…" at bounding box center [576, 402] width 472 height 561
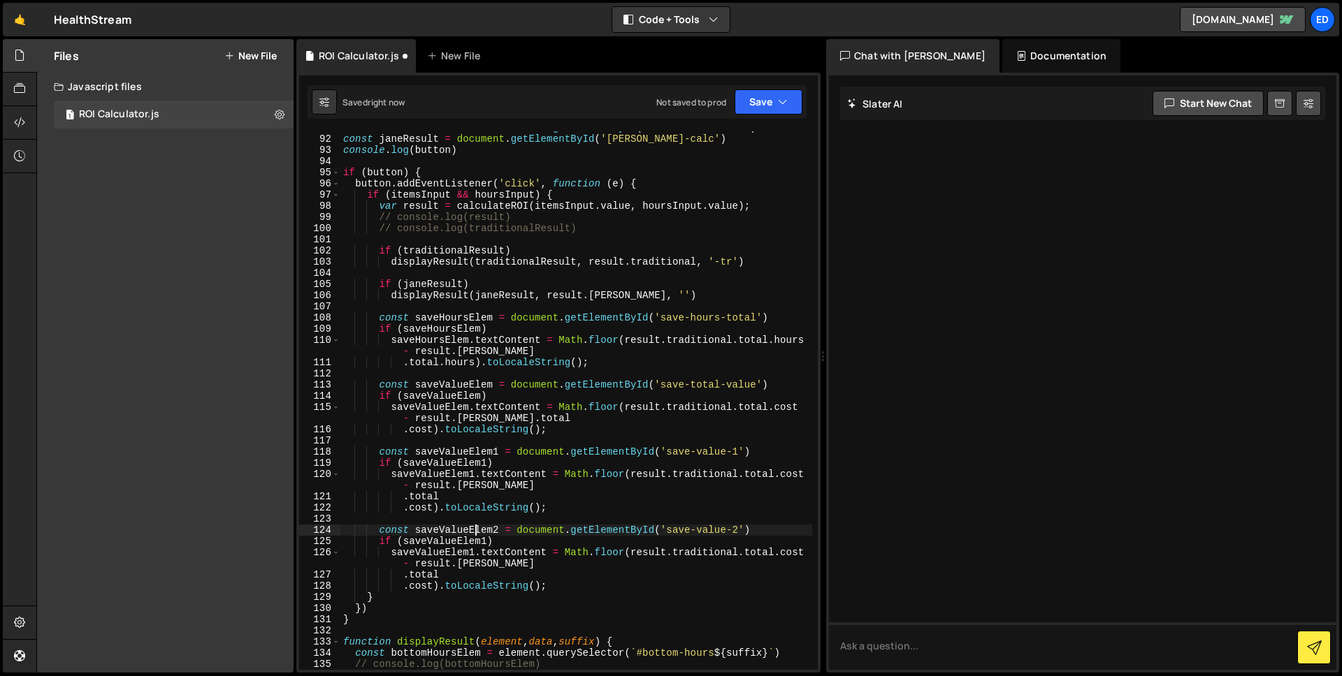
click at [473, 530] on div "const traditionalResult = document . getElementById ( 'traditional-calc' ) cons…" at bounding box center [576, 402] width 472 height 561
click at [467, 544] on div "const traditionalResult = document . getElementById ( 'traditional-calc' ) cons…" at bounding box center [576, 402] width 472 height 561
paste textarea "2"
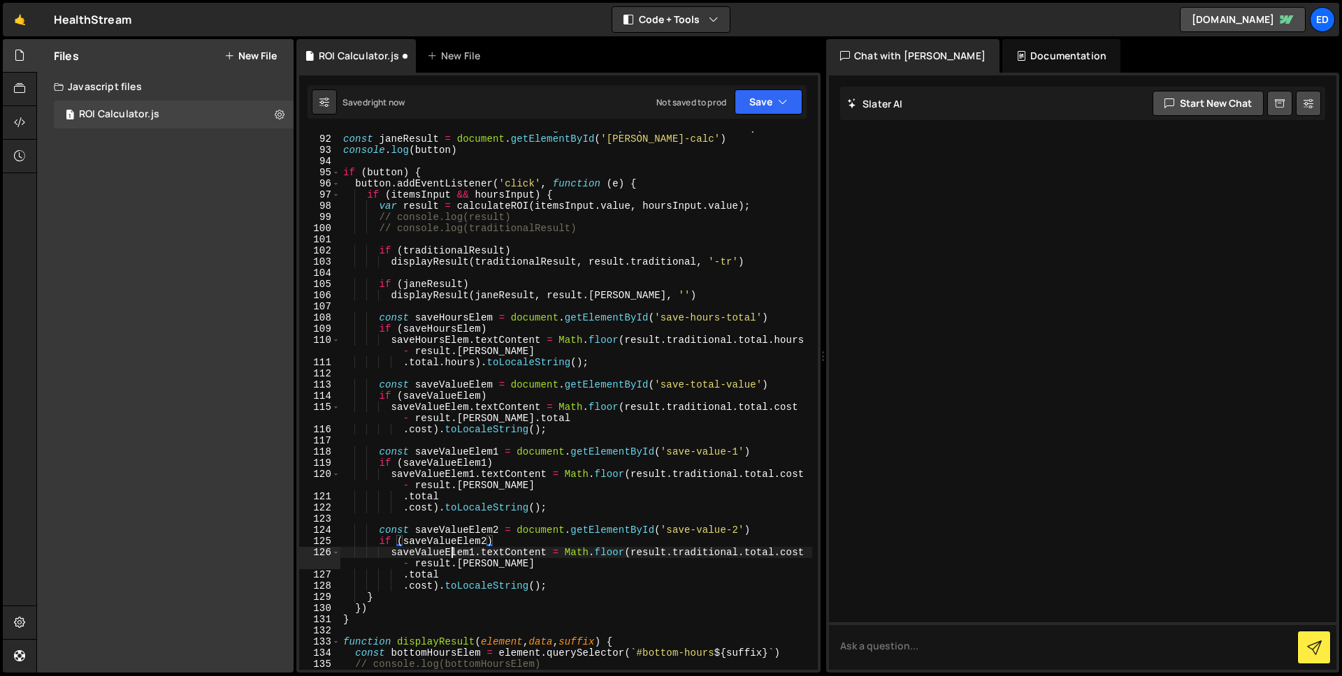
click at [449, 551] on div "const traditionalResult = document . getElementById ( 'traditional-calc' ) cons…" at bounding box center [576, 402] width 472 height 561
paste textarea "2"
type textarea "saveValueElem2.textContent = Math.floor(result.traditional.total.cost - result.…"
click at [578, 514] on div "const traditionalResult = document . getElementById ( 'traditional-calc' ) cons…" at bounding box center [576, 402] width 472 height 561
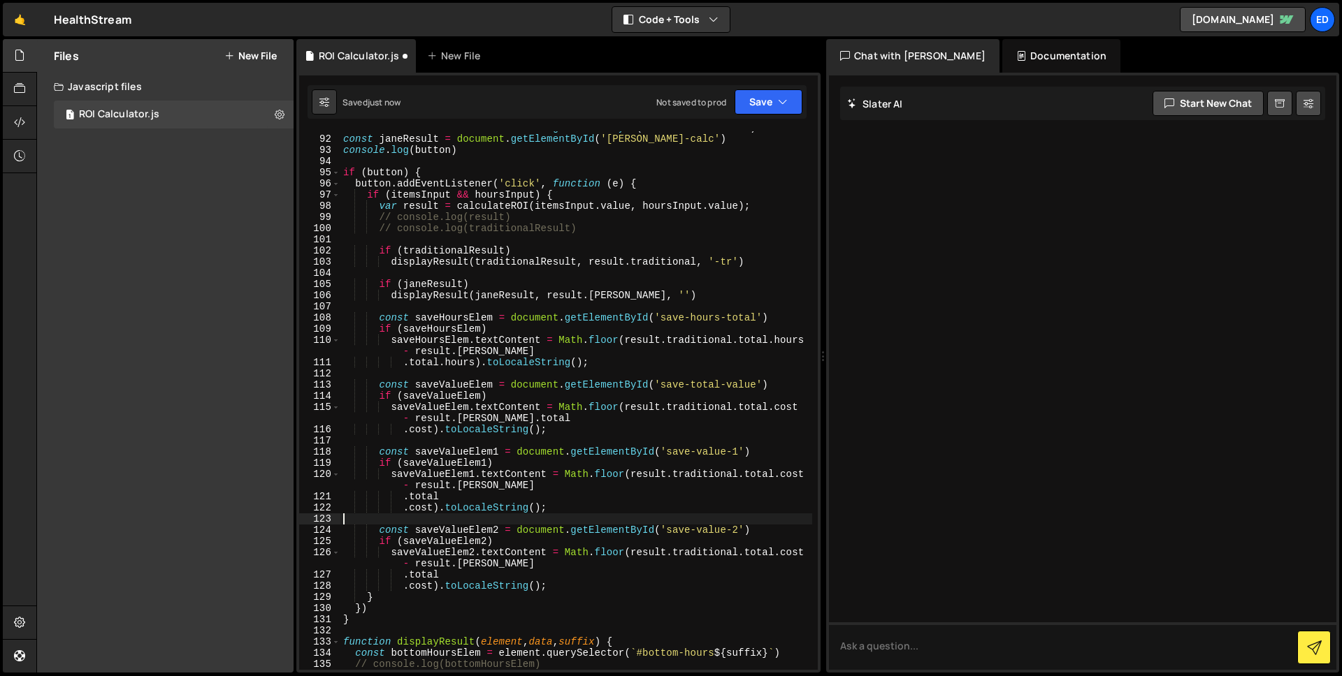
scroll to position [0, 0]
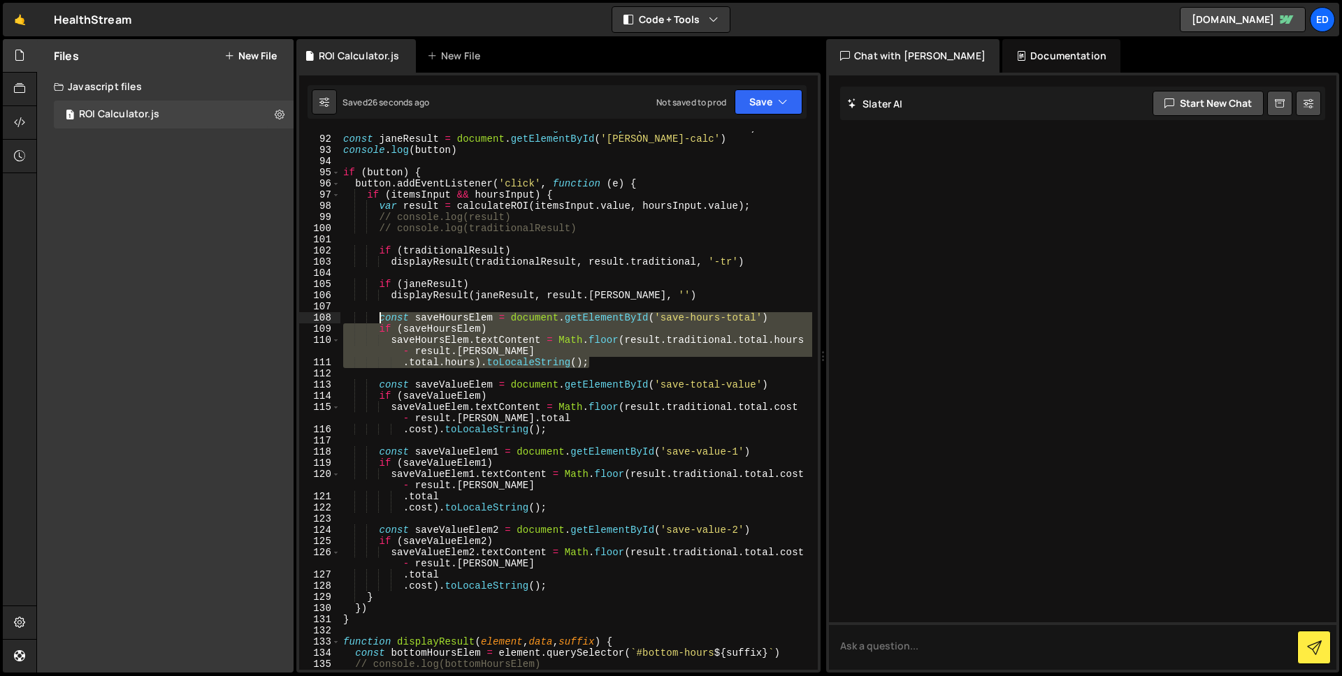
drag, startPoint x: 609, startPoint y: 362, endPoint x: 376, endPoint y: 321, distance: 236.3
click at [376, 321] on div "const traditionalResult = document . getElementById ( 'traditional-calc' ) cons…" at bounding box center [576, 402] width 472 height 561
drag, startPoint x: 607, startPoint y: 353, endPoint x: 611, endPoint y: 364, distance: 11.9
click at [607, 354] on div "const traditionalResult = document . getElementById ( 'traditional-calc' ) cons…" at bounding box center [576, 400] width 472 height 539
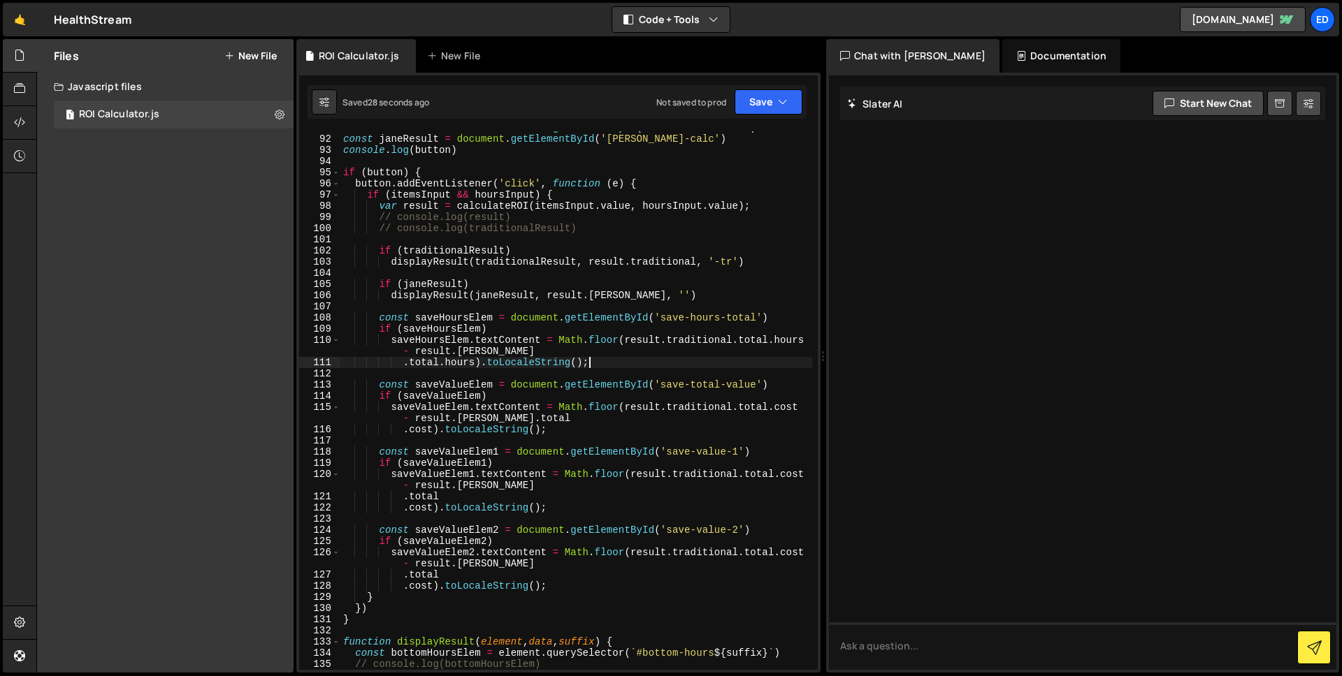
click at [611, 364] on div "const traditionalResult = document . getElementById ( 'traditional-calc' ) cons…" at bounding box center [576, 402] width 472 height 561
type textarea ".total.hours).toLocaleString();"
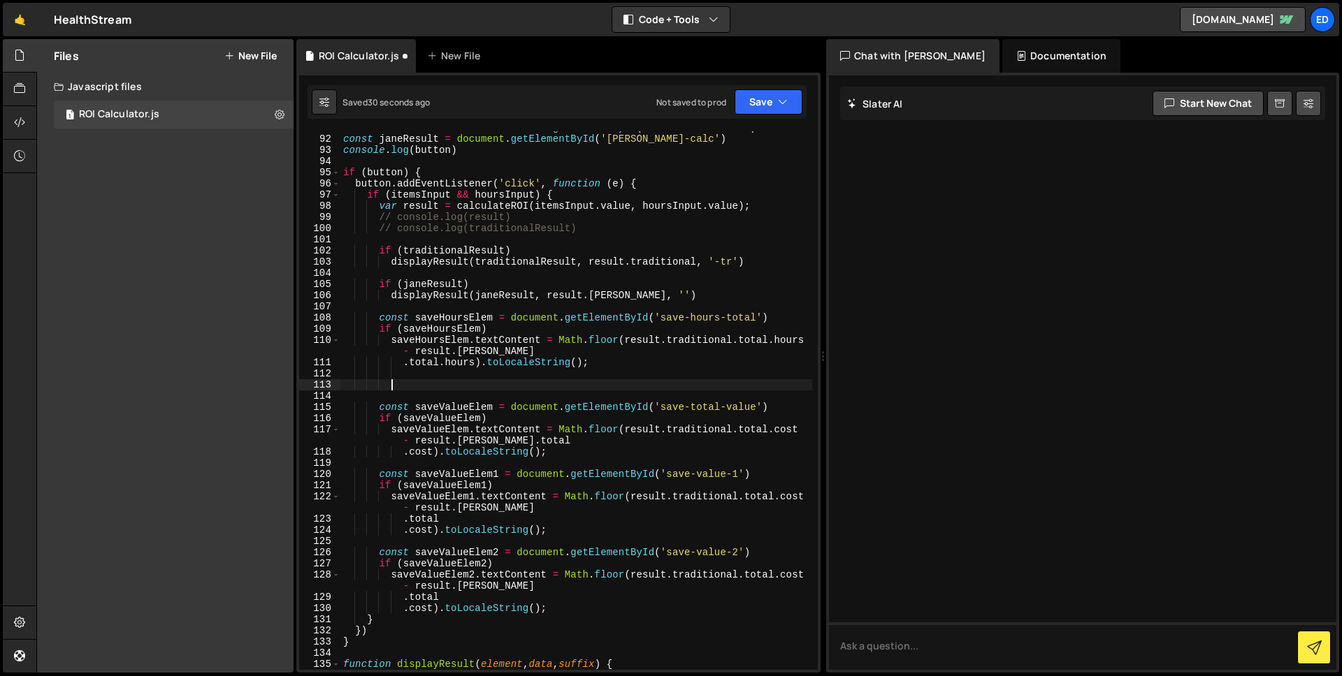
scroll to position [0, 2]
paste textarea ".total.hours).toLocaleString();"
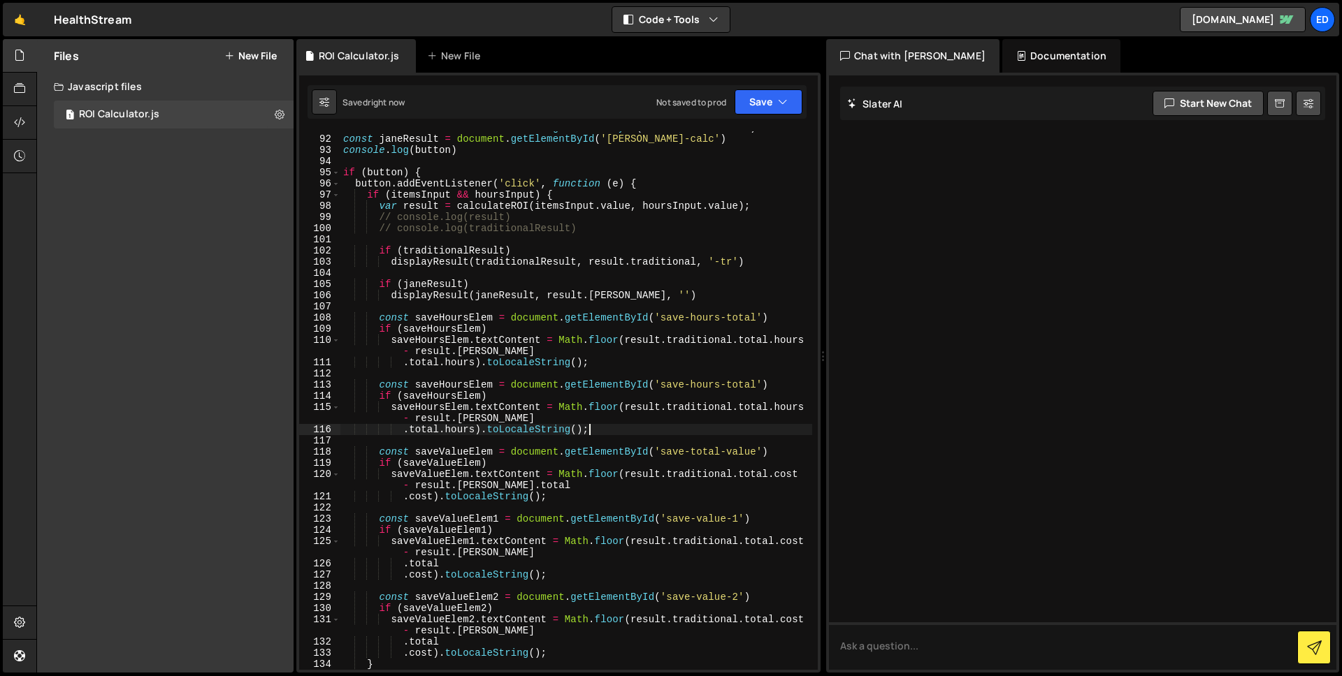
click at [492, 384] on div "const traditionalResult = document . getElementById ( 'traditional-calc' ) cons…" at bounding box center [576, 402] width 472 height 561
click at [756, 385] on div "const traditionalResult = document . getElementById ( 'traditional-calc' ) cons…" at bounding box center [576, 402] width 472 height 561
type textarea "const saveHoursElem1 = document.getElementById('save-hours')"
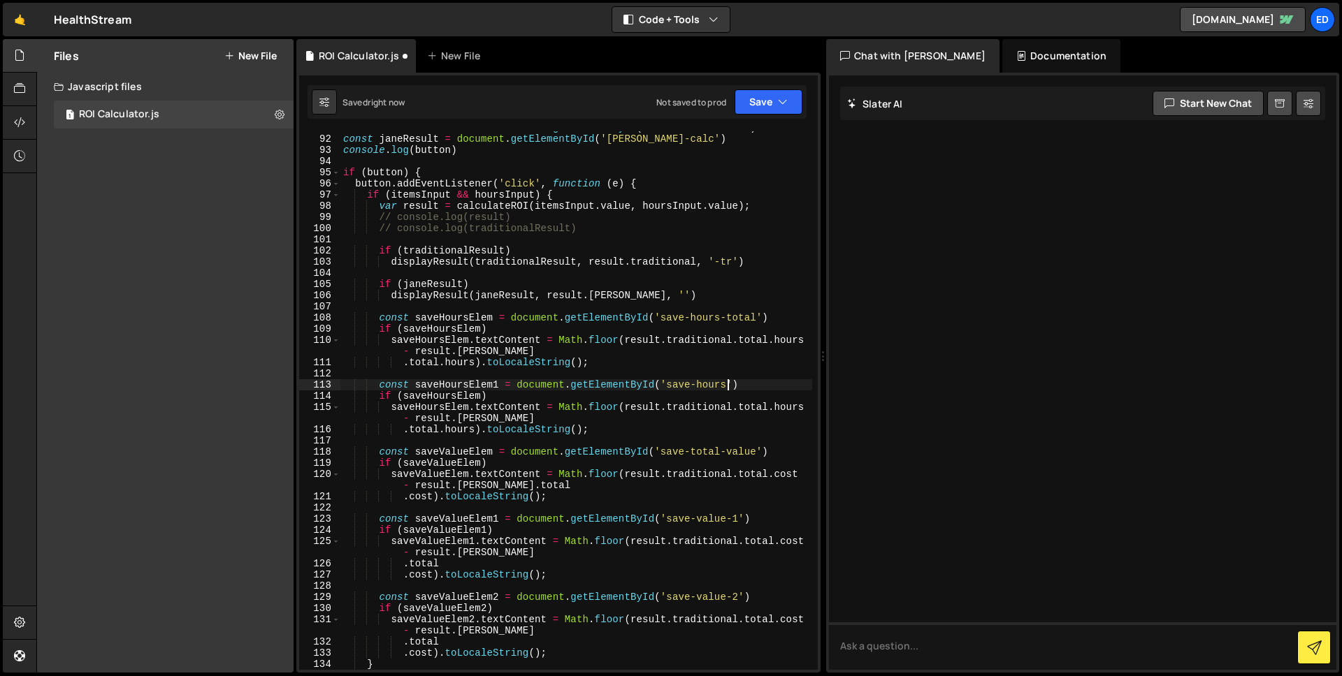
click at [534, 373] on div "const traditionalResult = document . getElementById ( 'traditional-calc' ) cons…" at bounding box center [576, 402] width 472 height 561
click at [474, 389] on div "const traditionalResult = document . getElementById ( 'traditional-calc' ) cons…" at bounding box center [576, 402] width 472 height 561
click at [456, 393] on div "const traditionalResult = document . getElementById ( 'traditional-calc' ) cons…" at bounding box center [576, 402] width 472 height 561
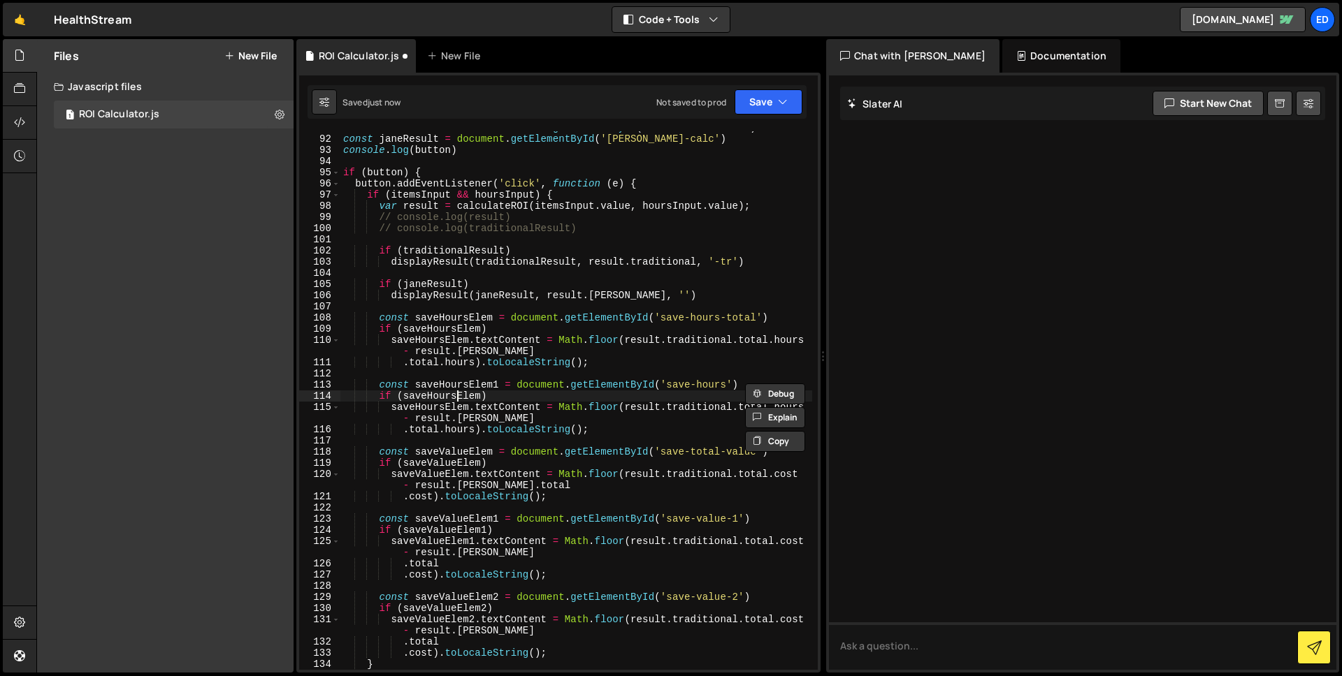
click at [456, 393] on div "const traditionalResult = document . getElementById ( 'traditional-calc' ) cons…" at bounding box center [576, 402] width 472 height 561
paste textarea "1"
click at [444, 408] on div "const traditionalResult = document . getElementById ( 'traditional-calc' ) cons…" at bounding box center [576, 402] width 472 height 561
paste textarea "1"
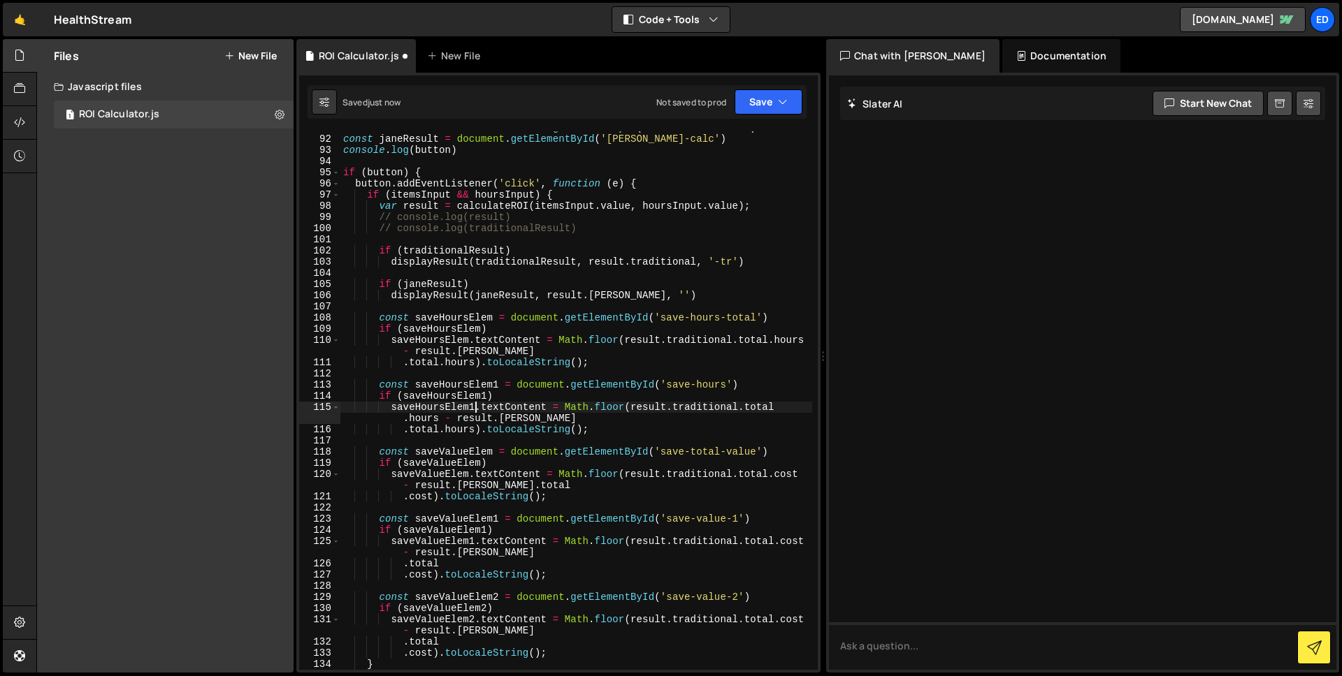
click at [604, 391] on div "const traditionalResult = document . getElementById ( 'traditional-calc' ) cons…" at bounding box center [576, 402] width 472 height 561
type textarea "if (saveHoursElem1)"
